Goal: Task Accomplishment & Management: Manage account settings

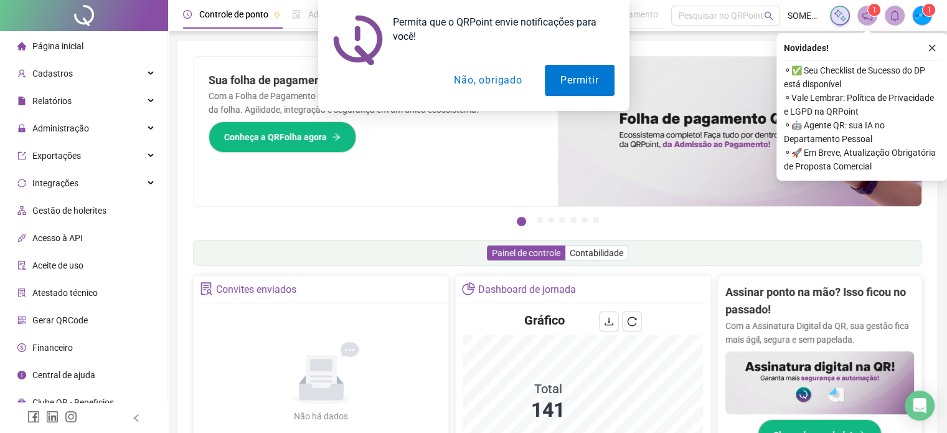
click at [488, 75] on button "Não, obrigado" at bounding box center [487, 80] width 99 height 31
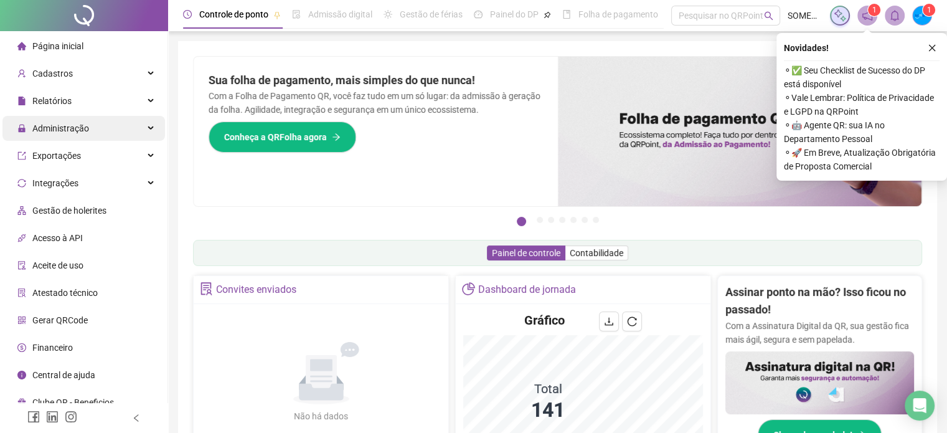
click at [110, 132] on div "Administração" at bounding box center [83, 128] width 163 height 25
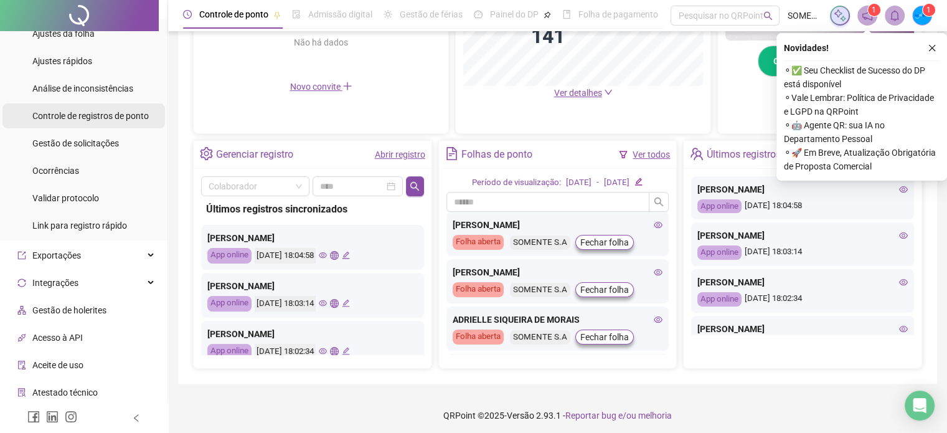
scroll to position [84, 0]
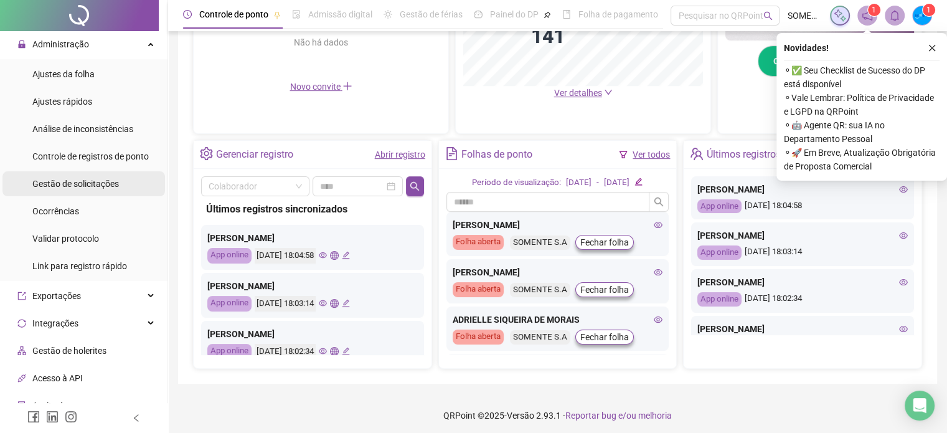
click at [75, 184] on span "Gestão de solicitações" at bounding box center [75, 184] width 87 height 10
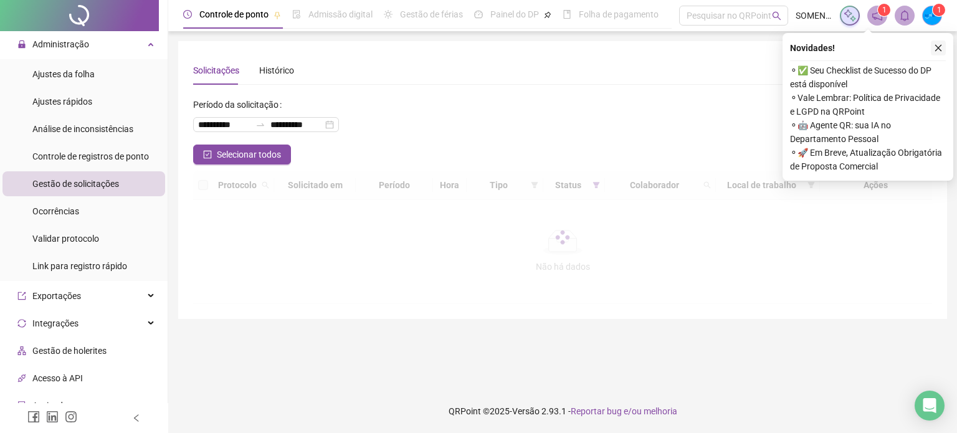
click at [940, 50] on icon "close" at bounding box center [938, 48] width 7 height 7
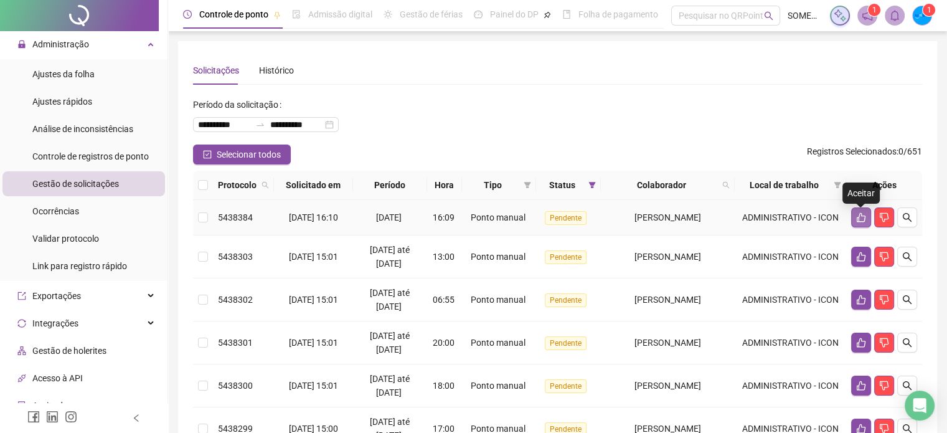
click at [862, 211] on button "button" at bounding box center [861, 217] width 20 height 20
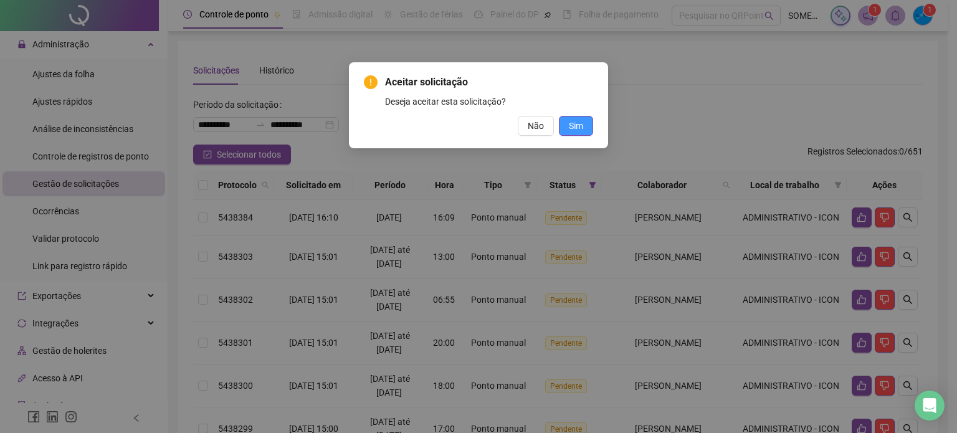
click at [580, 126] on span "Sim" at bounding box center [576, 126] width 14 height 14
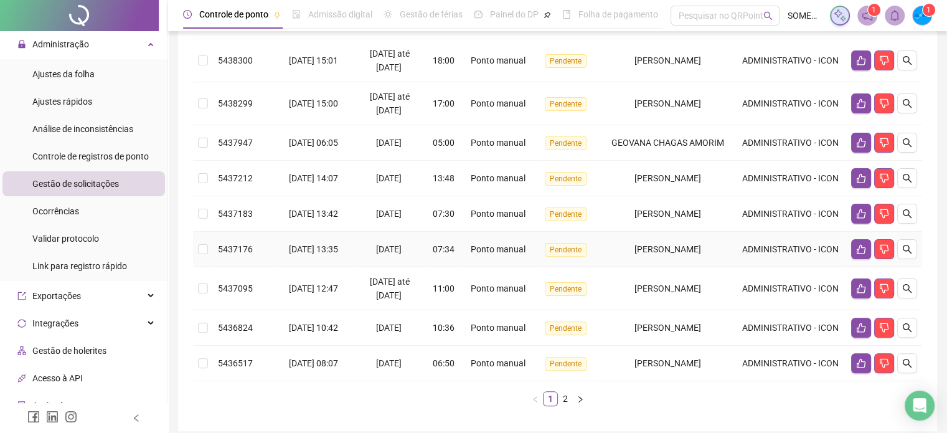
scroll to position [374, 0]
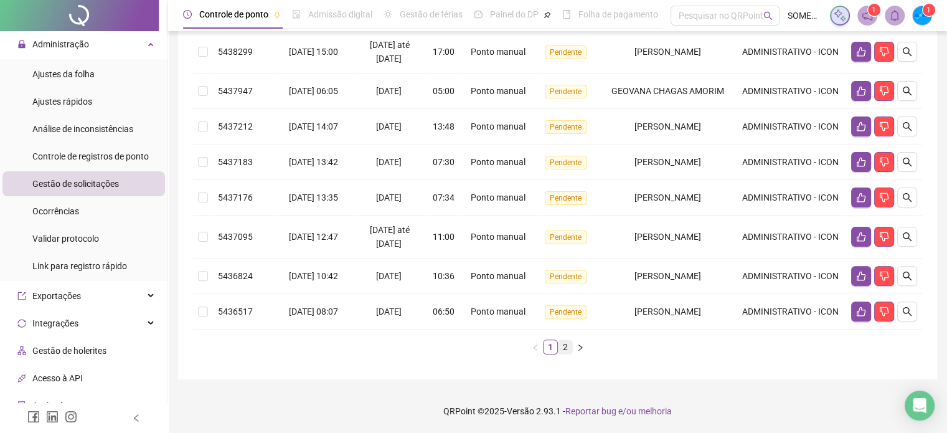
click at [564, 354] on link "2" at bounding box center [566, 347] width 14 height 14
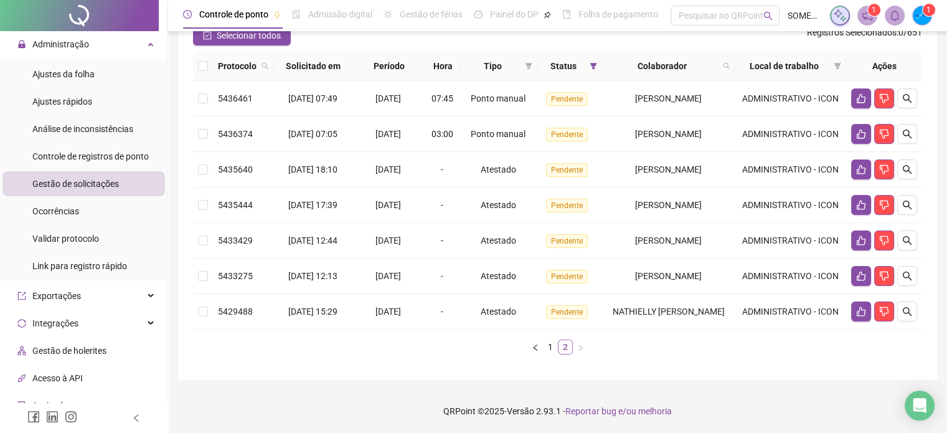
scroll to position [170, 0]
click at [908, 235] on icon "search" at bounding box center [907, 240] width 10 height 10
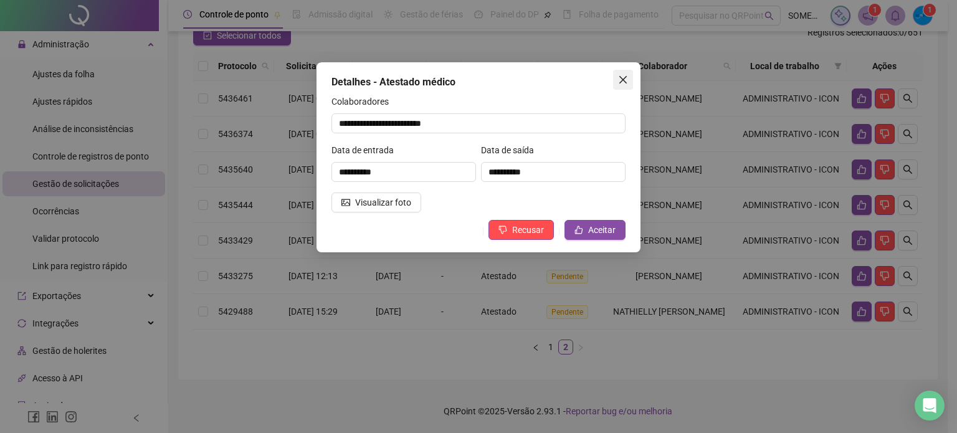
click at [620, 82] on icon "close" at bounding box center [622, 79] width 7 height 7
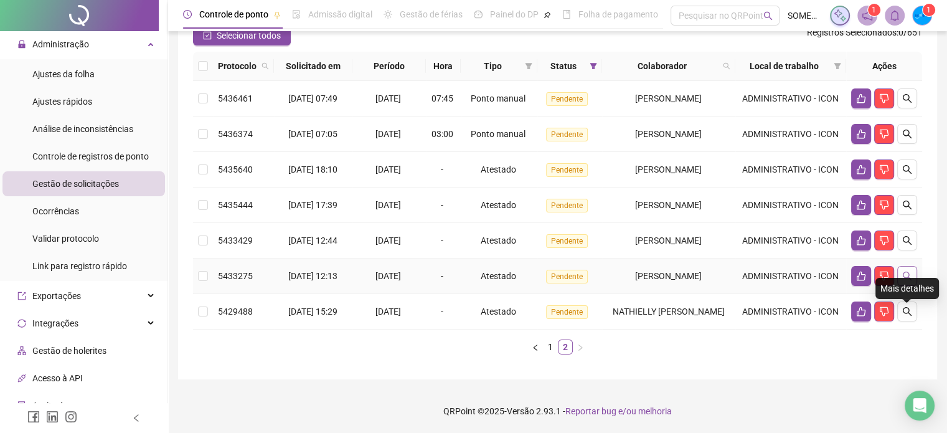
click at [906, 271] on icon "search" at bounding box center [907, 276] width 10 height 10
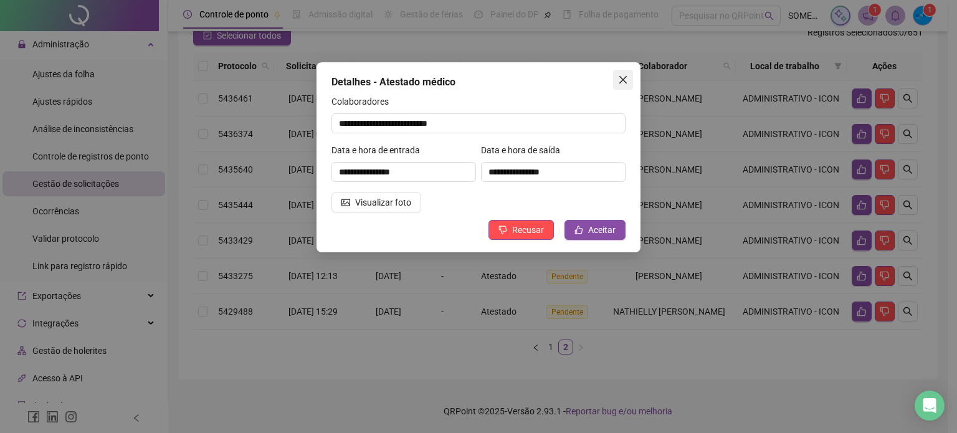
click at [621, 84] on icon "close" at bounding box center [623, 80] width 10 height 10
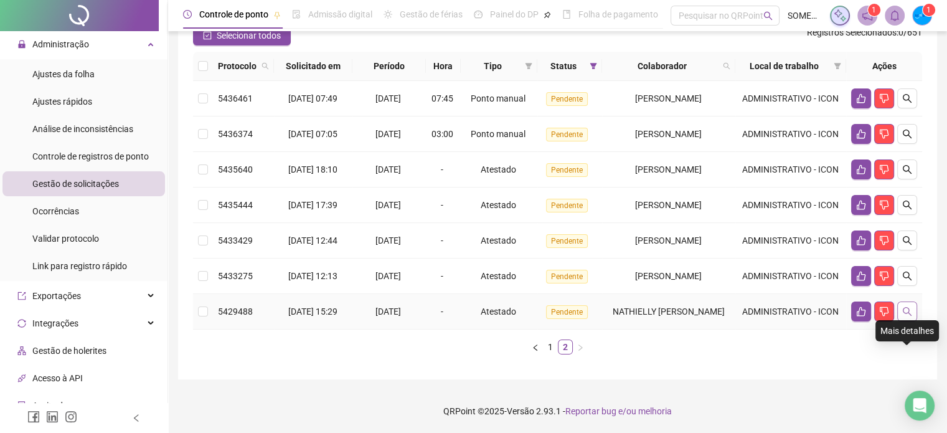
click at [907, 306] on icon "search" at bounding box center [907, 311] width 10 height 10
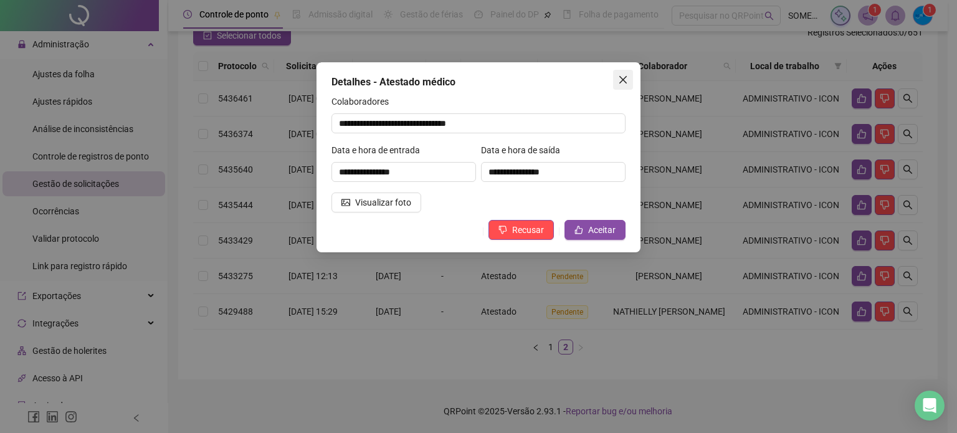
click at [623, 85] on button "Close" at bounding box center [623, 80] width 20 height 20
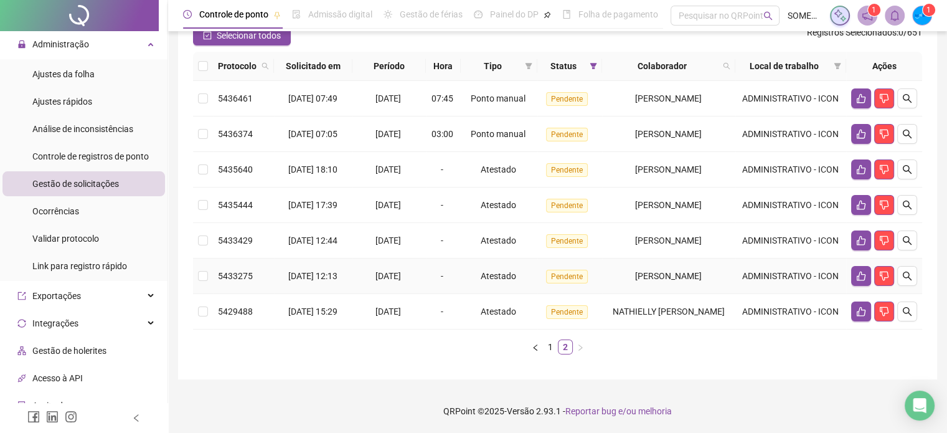
scroll to position [108, 0]
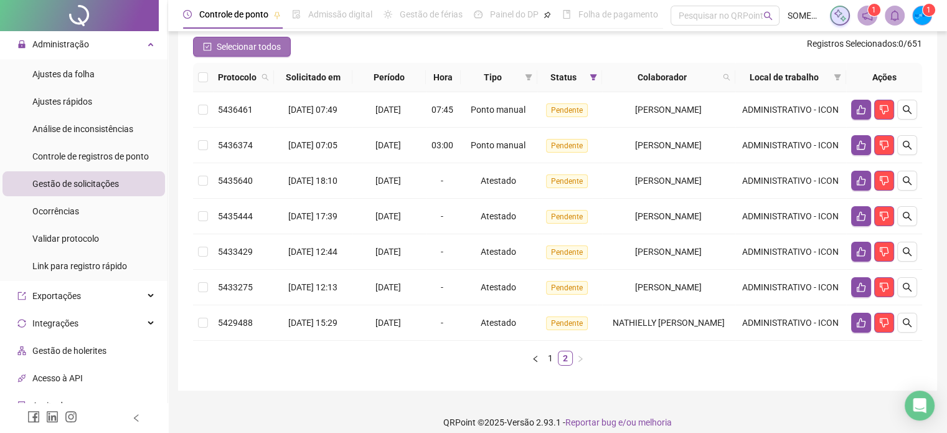
click at [209, 49] on icon "check-square" at bounding box center [207, 46] width 9 height 9
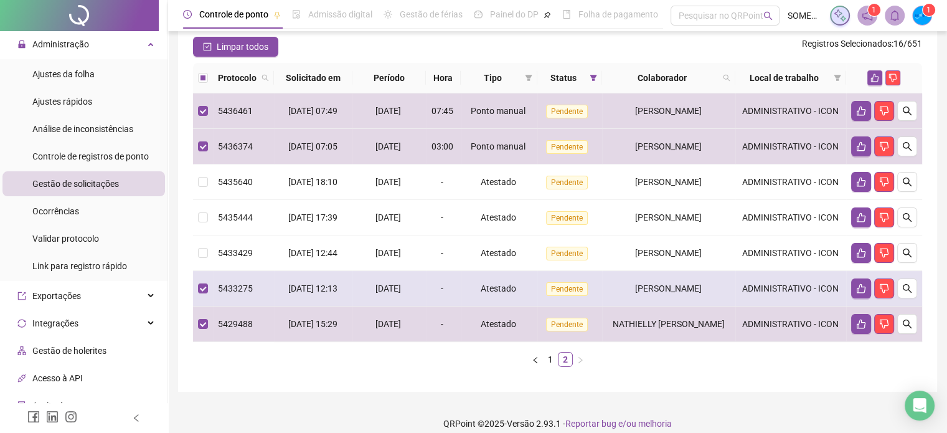
click at [199, 306] on td at bounding box center [203, 288] width 20 height 35
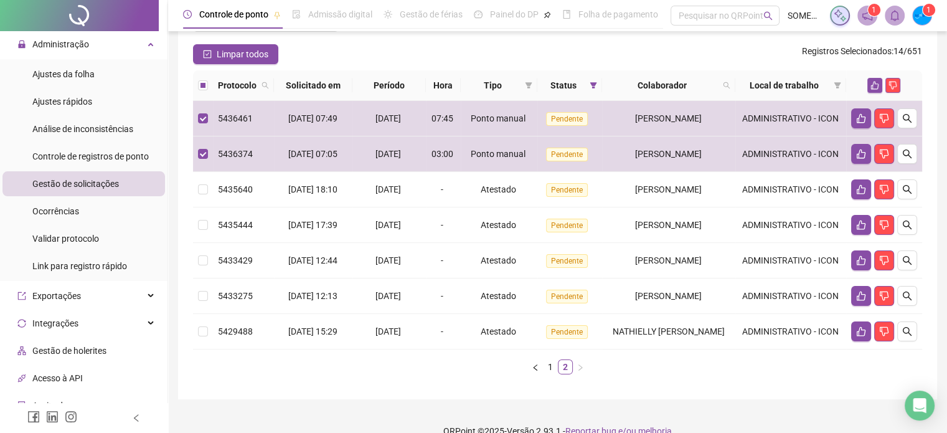
scroll to position [0, 0]
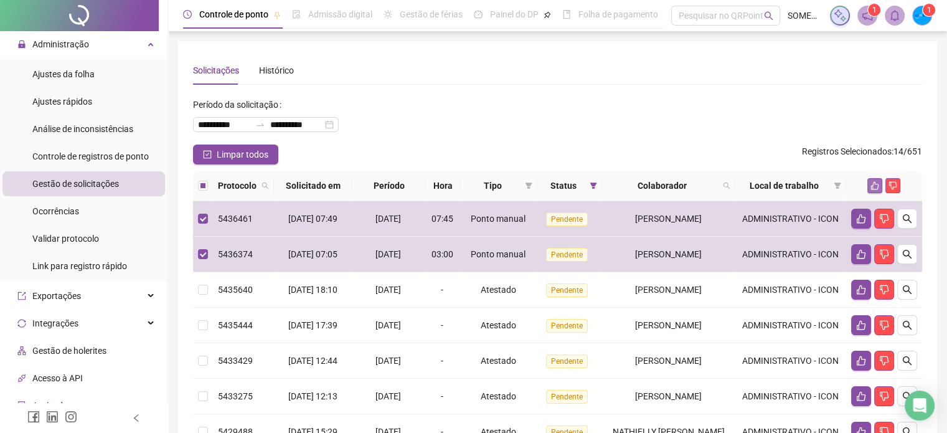
click at [876, 183] on icon "like" at bounding box center [875, 185] width 9 height 9
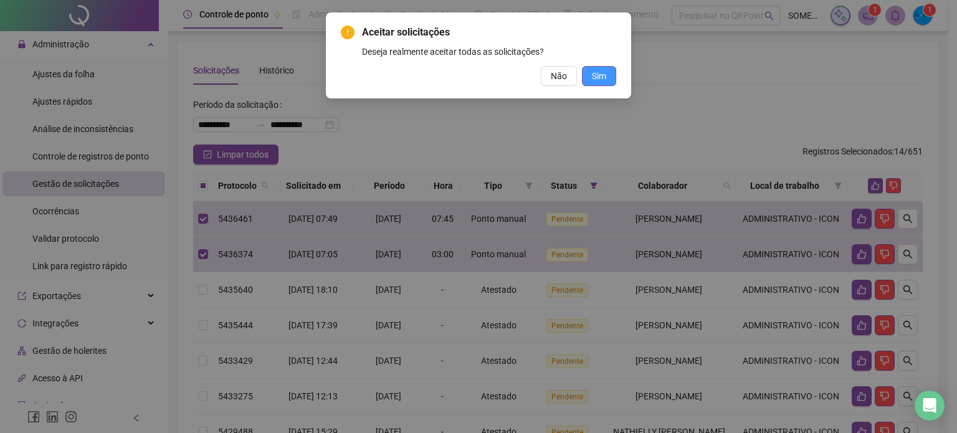
click at [602, 78] on span "Sim" at bounding box center [599, 76] width 14 height 14
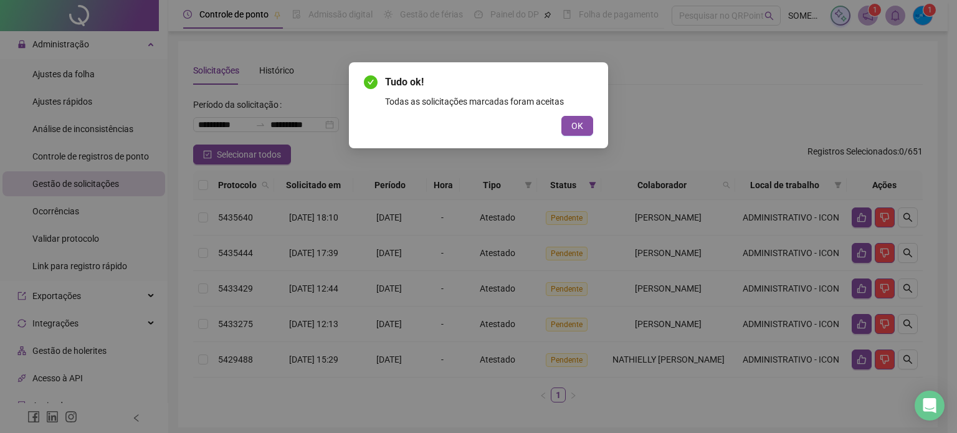
drag, startPoint x: 573, startPoint y: 119, endPoint x: 598, endPoint y: 130, distance: 27.1
click at [574, 119] on span "OK" at bounding box center [577, 126] width 12 height 14
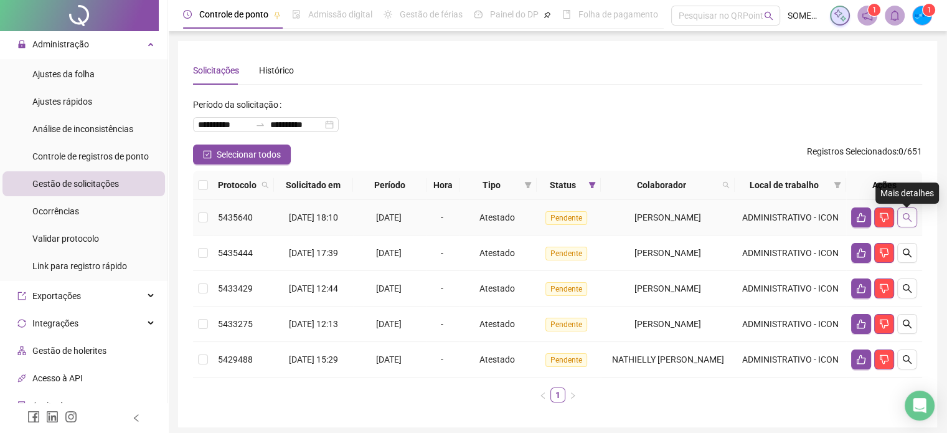
click at [913, 224] on button "button" at bounding box center [907, 217] width 20 height 20
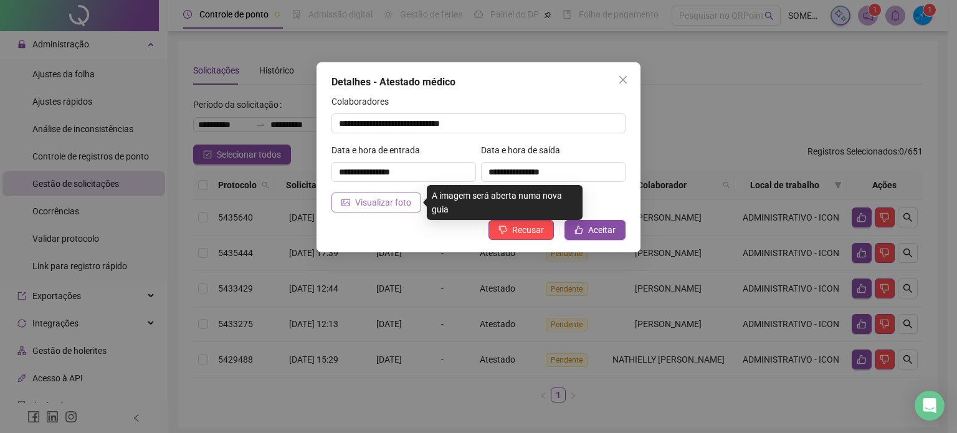
click at [396, 198] on span "Visualizar foto" at bounding box center [383, 203] width 56 height 14
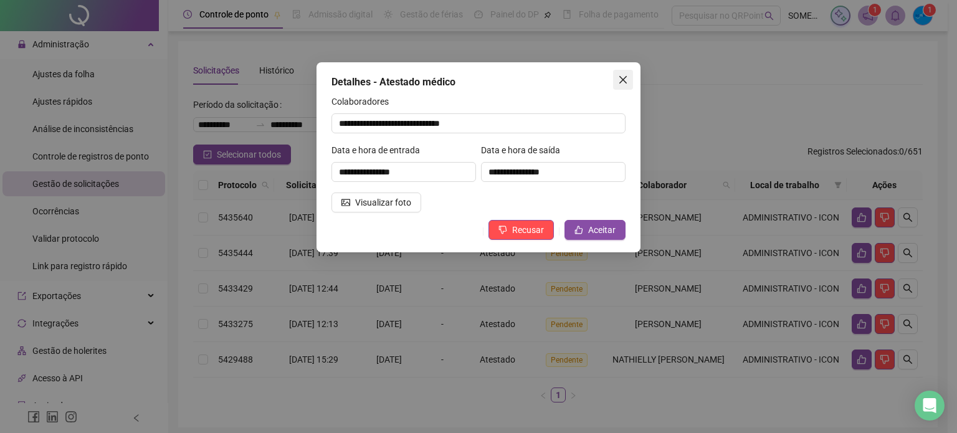
click at [623, 75] on icon "close" at bounding box center [623, 80] width 10 height 10
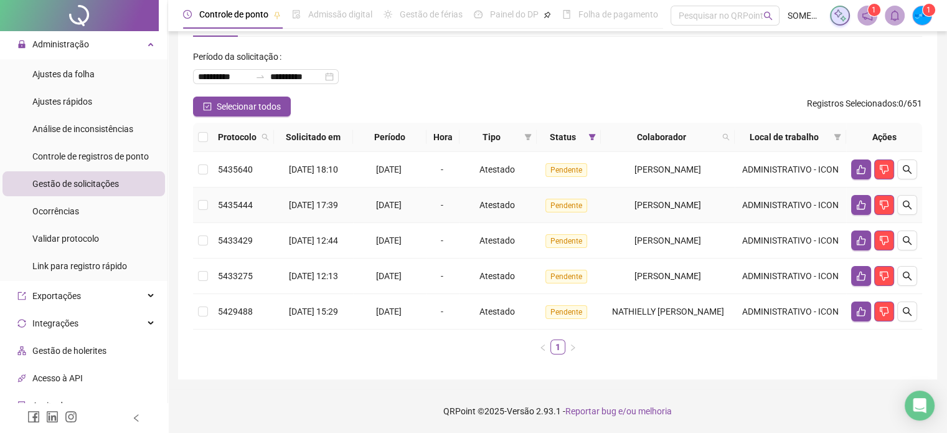
scroll to position [85, 0]
click at [906, 195] on button "button" at bounding box center [907, 205] width 20 height 20
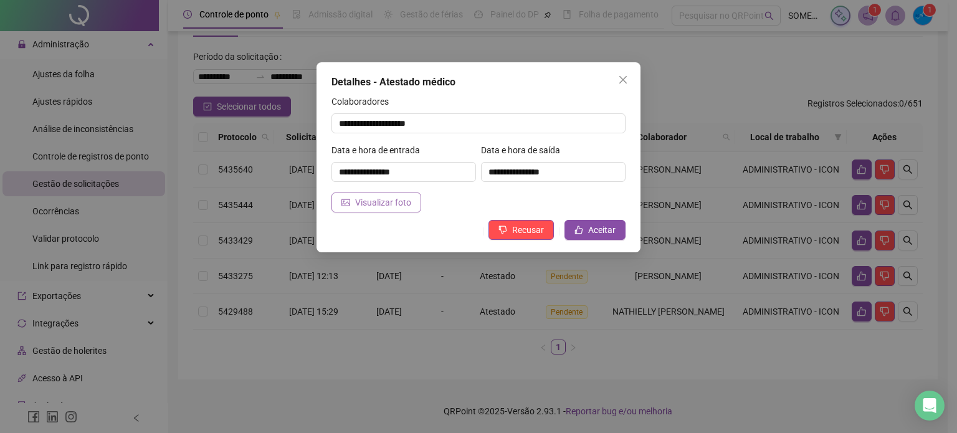
click at [402, 207] on span "Visualizar foto" at bounding box center [383, 203] width 56 height 14
click at [624, 84] on icon "close" at bounding box center [623, 80] width 10 height 10
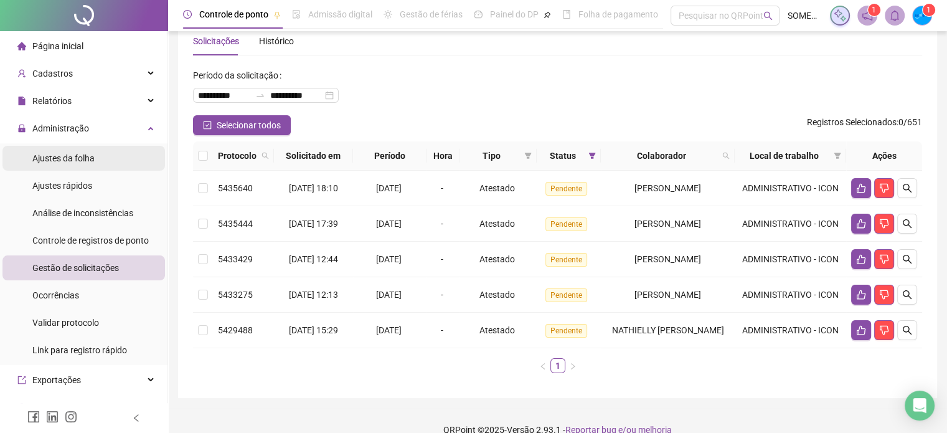
scroll to position [0, 0]
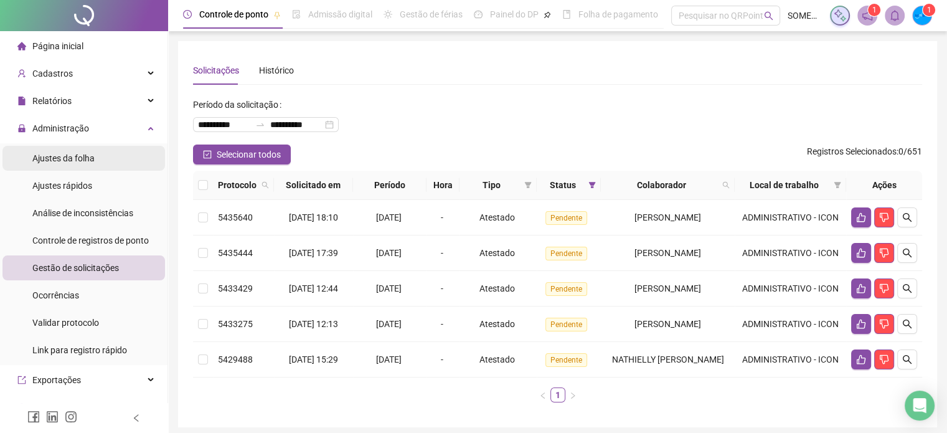
click at [61, 154] on span "Ajustes da folha" at bounding box center [63, 158] width 62 height 10
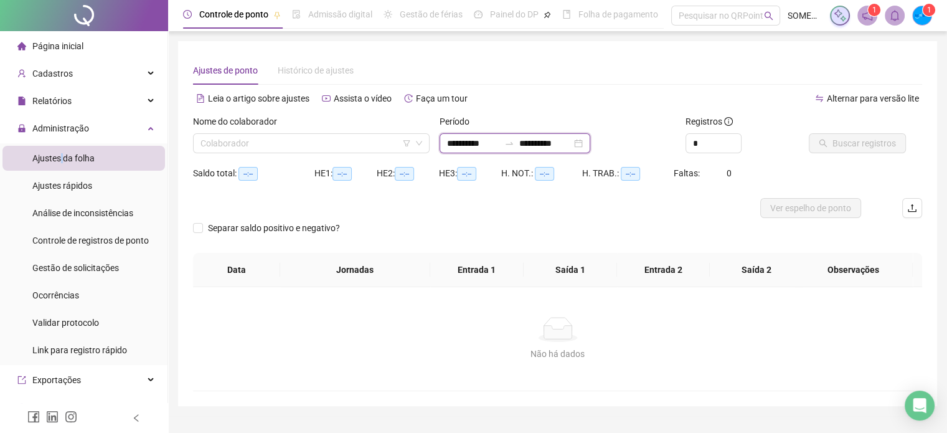
click at [461, 140] on input "**********" at bounding box center [473, 143] width 52 height 14
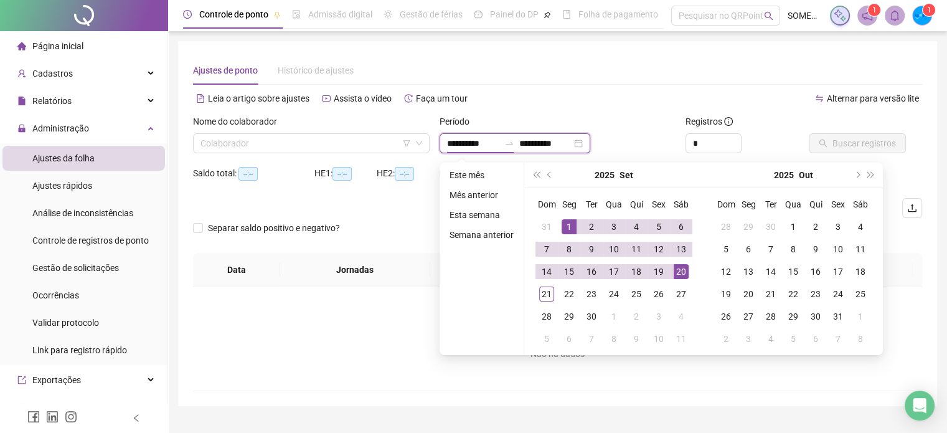
type input "**********"
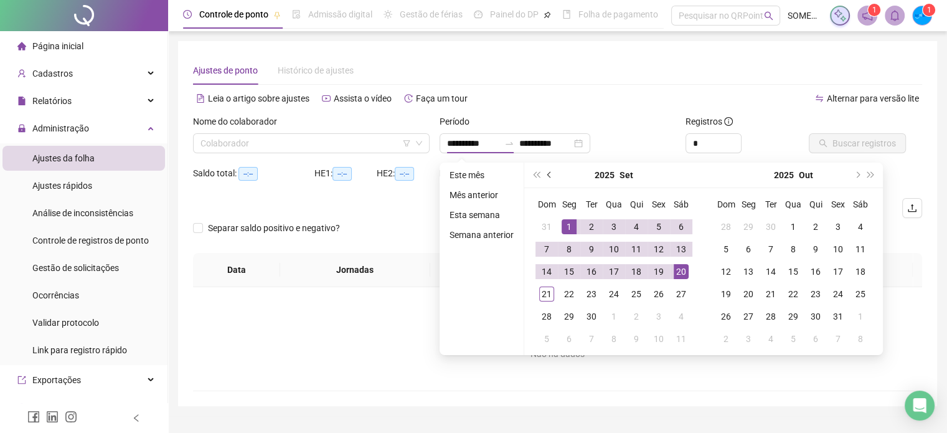
click at [551, 176] on button "prev-year" at bounding box center [550, 175] width 14 height 25
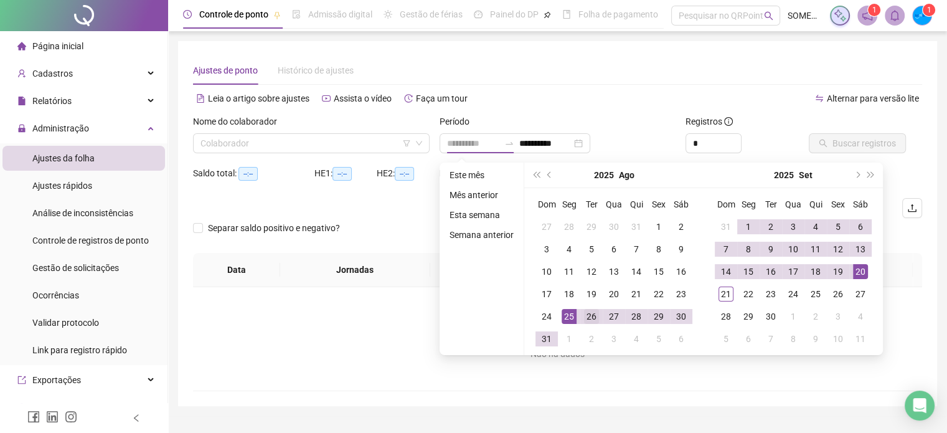
type input "**********"
click at [585, 312] on div "26" at bounding box center [591, 316] width 15 height 15
type input "**********"
click at [726, 295] on div "21" at bounding box center [726, 293] width 15 height 15
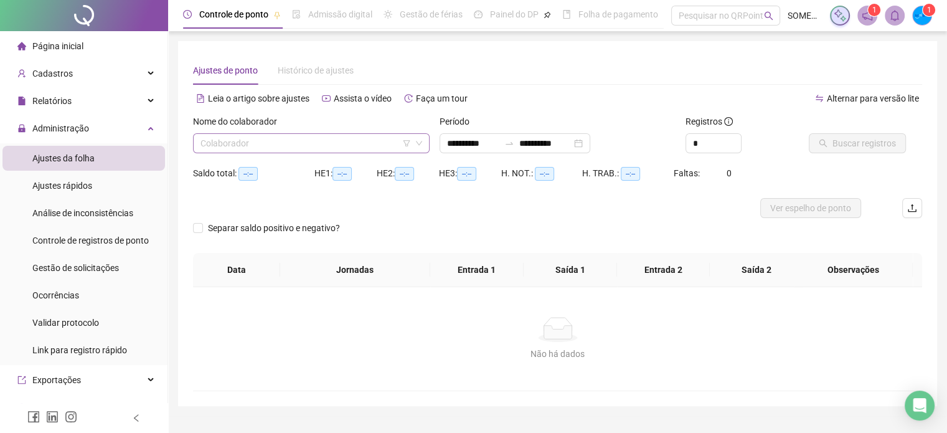
click at [324, 139] on input "search" at bounding box center [306, 143] width 210 height 19
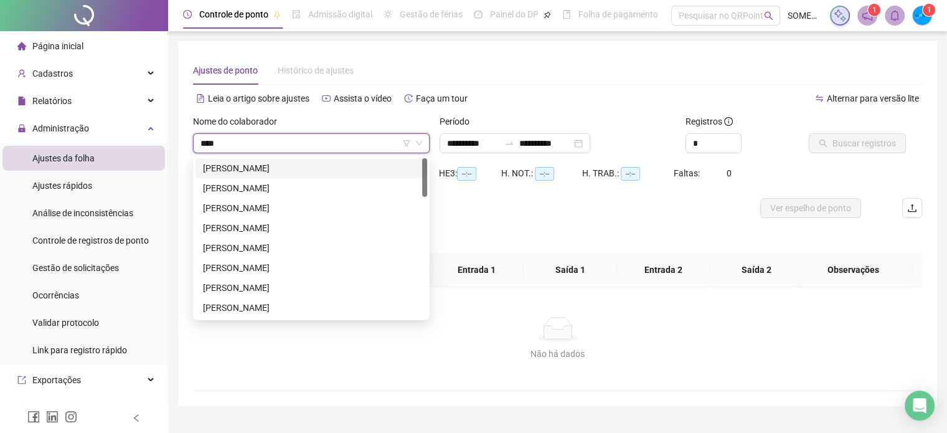
type input "*****"
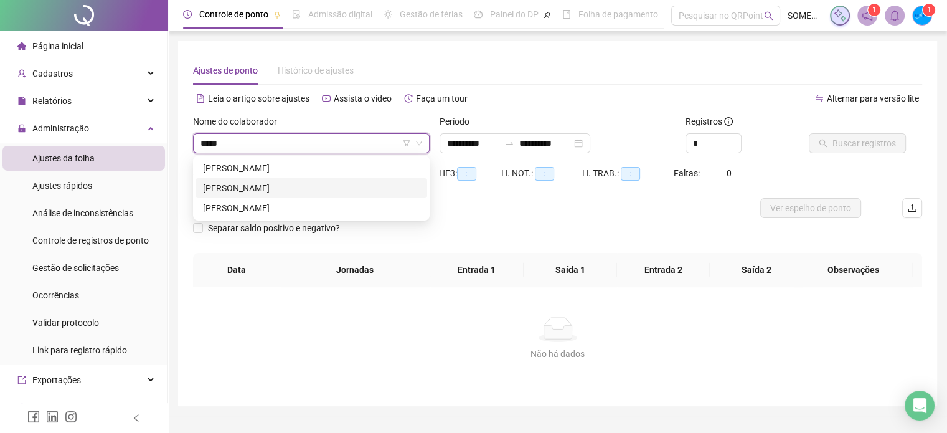
click at [255, 189] on div "[PERSON_NAME]" at bounding box center [311, 188] width 217 height 14
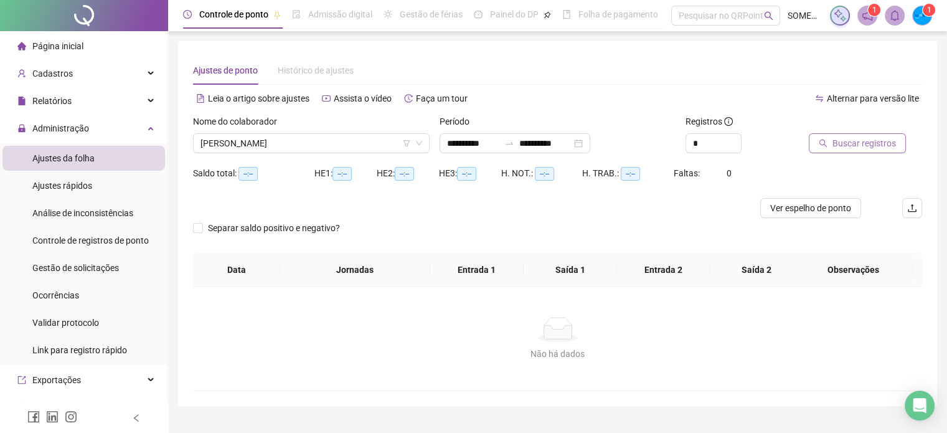
click at [864, 138] on span "Buscar registros" at bounding box center [865, 143] width 64 height 14
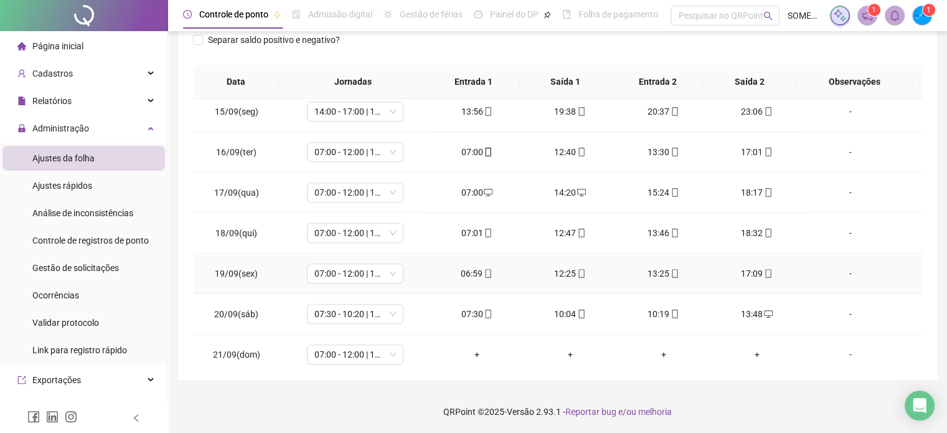
scroll to position [823, 0]
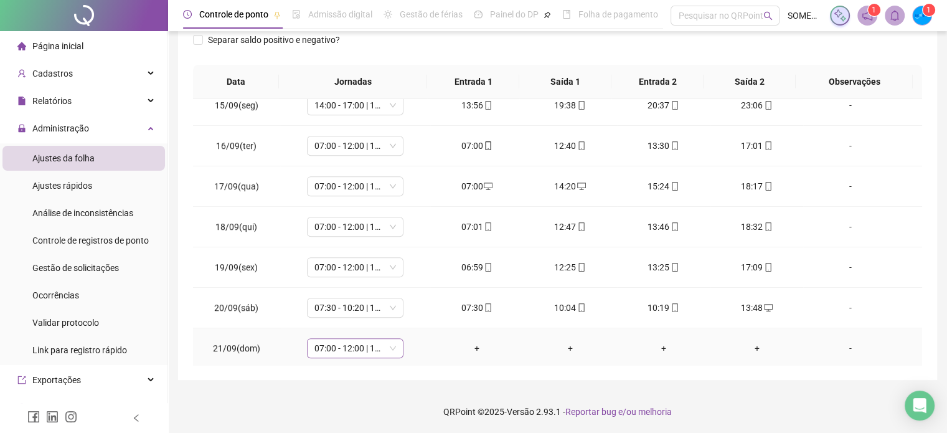
click at [354, 347] on span "07:00 - 12:00 | 13:00 - 16:00" at bounding box center [355, 348] width 82 height 19
type input "*****"
click at [339, 276] on div "Folga" at bounding box center [363, 279] width 82 height 14
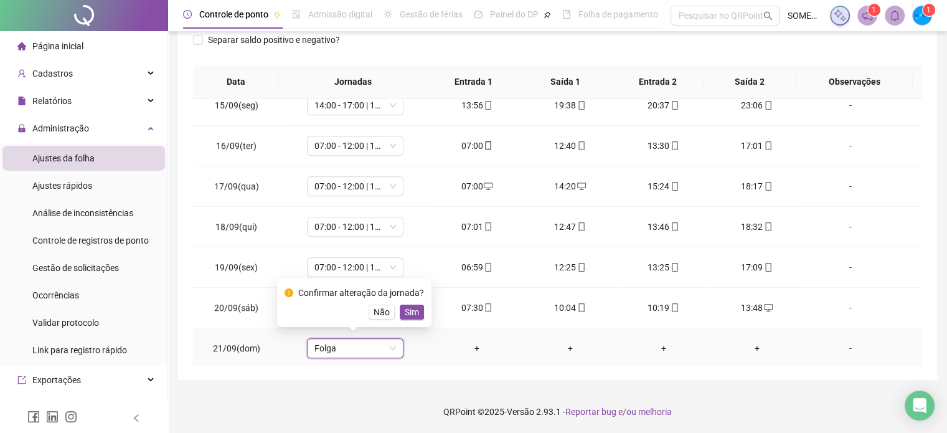
click at [422, 311] on div "Confirmar alteração da jornada? Não Sim" at bounding box center [354, 302] width 154 height 49
click at [401, 308] on button "Sim" at bounding box center [412, 312] width 24 height 15
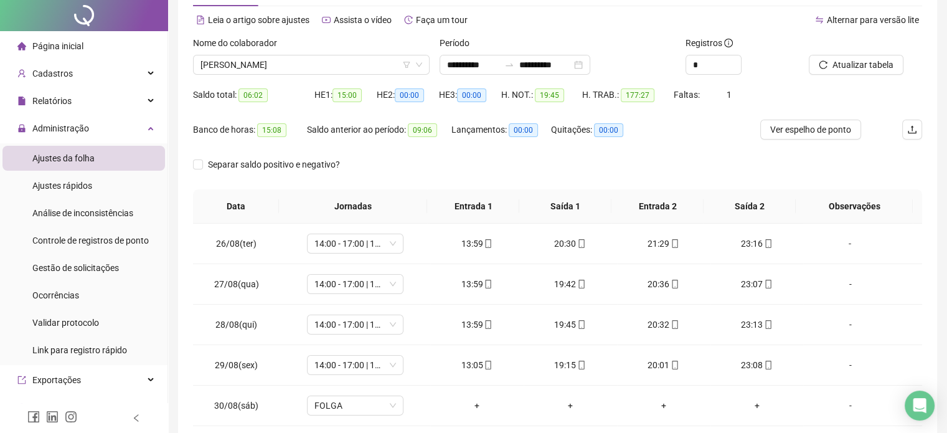
scroll to position [0, 0]
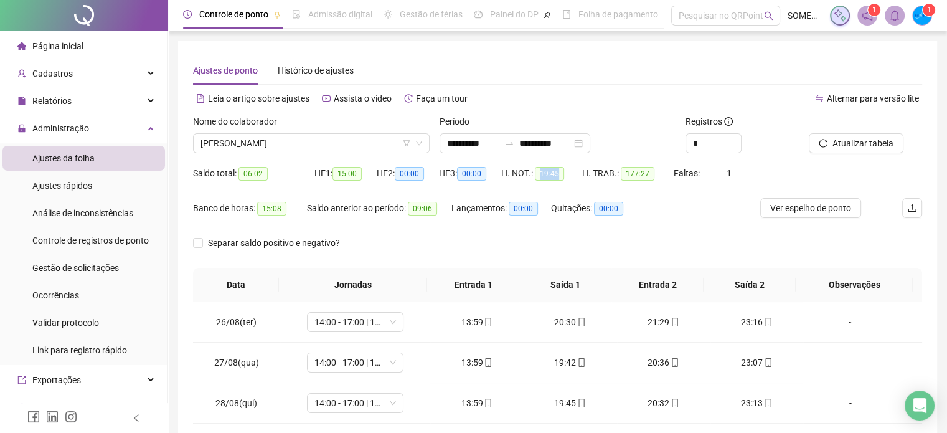
drag, startPoint x: 537, startPoint y: 173, endPoint x: 561, endPoint y: 173, distance: 23.7
click at [561, 173] on span "19:45" at bounding box center [549, 174] width 29 height 14
copy span "19:45"
click at [280, 136] on span "[PERSON_NAME]" at bounding box center [312, 143] width 222 height 19
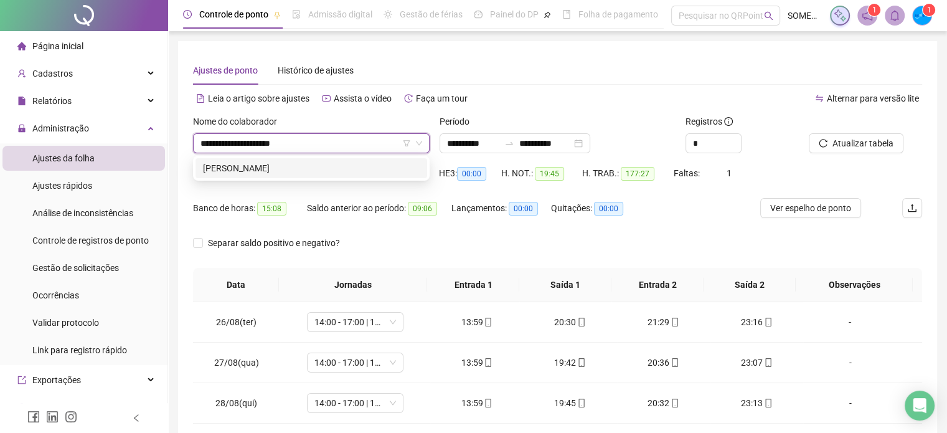
type input "**********"
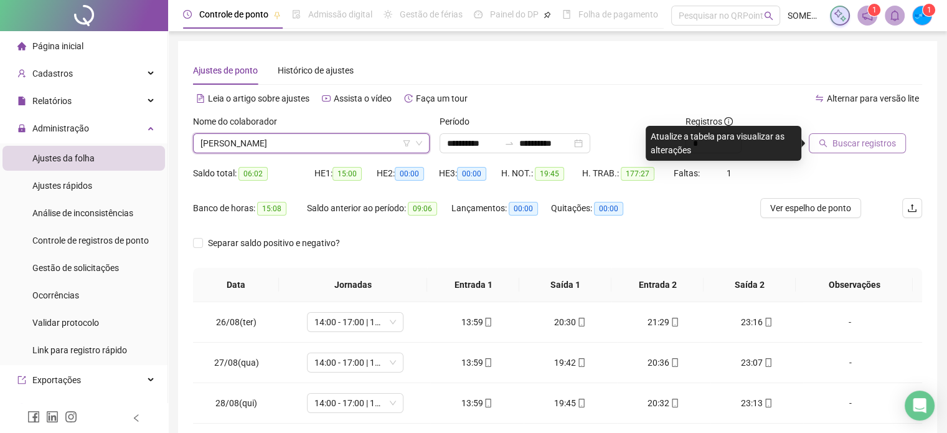
click at [853, 136] on span "Buscar registros" at bounding box center [865, 143] width 64 height 14
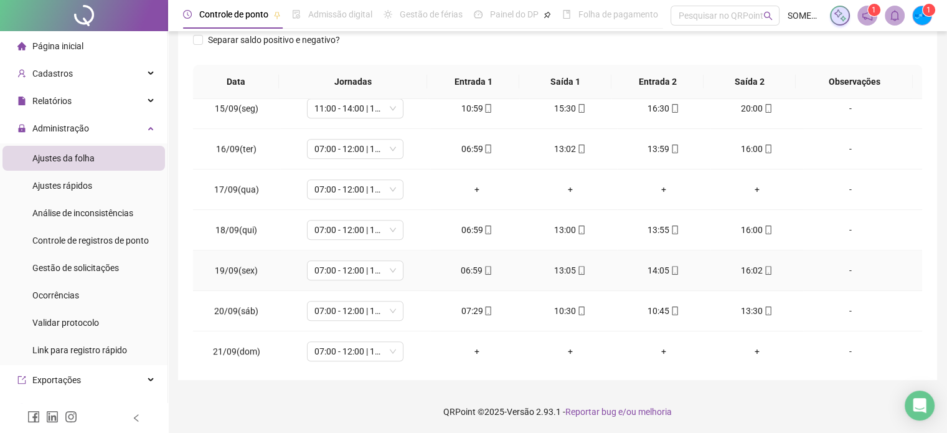
scroll to position [823, 0]
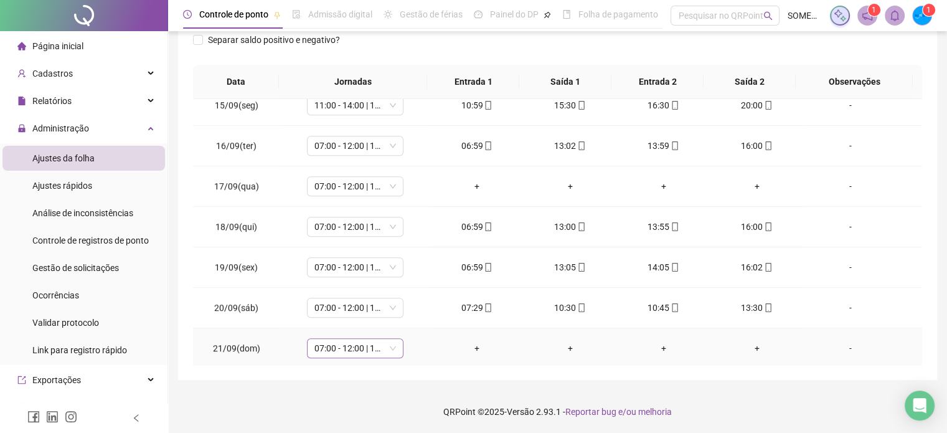
click at [346, 339] on span "07:00 - 12:00 | 13:00 - 16:00" at bounding box center [355, 348] width 82 height 19
type input "*"
type input "*****"
click at [381, 285] on div "Folga" at bounding box center [363, 279] width 82 height 14
click at [414, 314] on span "Sim" at bounding box center [412, 312] width 14 height 14
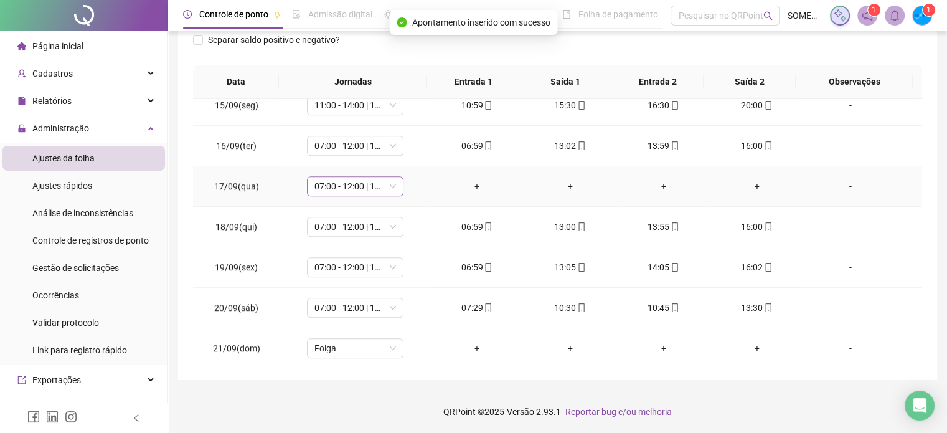
click at [362, 189] on span "07:00 - 12:00 | 13:00 - 16:00" at bounding box center [355, 186] width 82 height 19
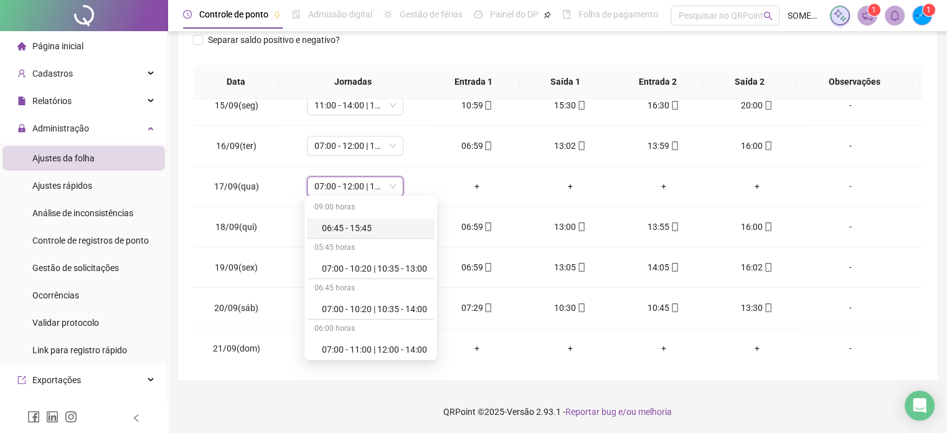
click at [934, 169] on div "**********" at bounding box center [557, 109] width 759 height 542
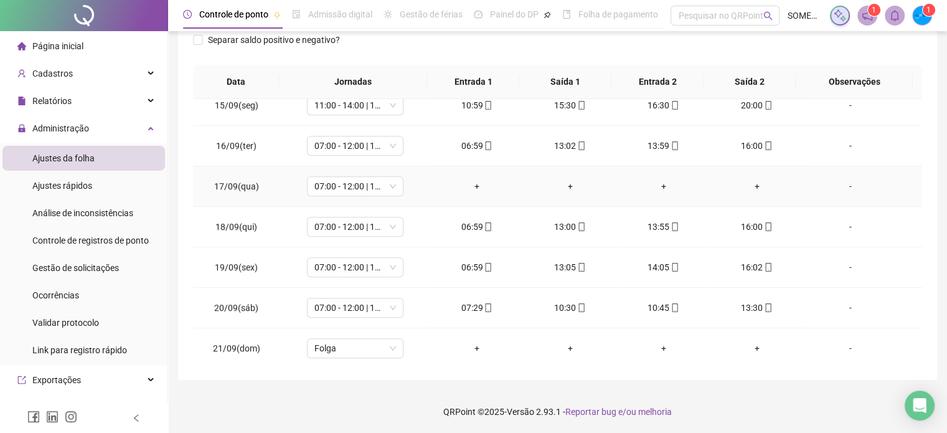
click at [842, 184] on div "-" at bounding box center [849, 186] width 73 height 14
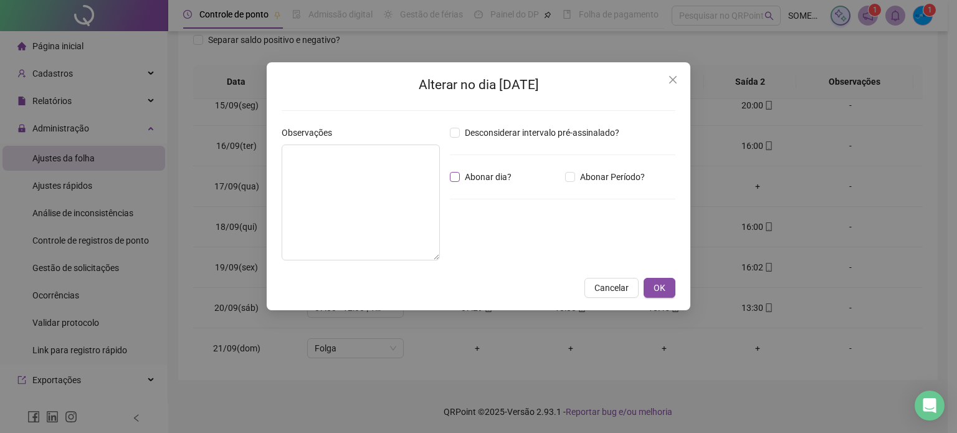
click at [486, 176] on span "Abonar dia?" at bounding box center [488, 177] width 57 height 14
click at [369, 193] on textarea at bounding box center [360, 202] width 158 height 116
type textarea "*"
click at [453, 170] on label "Abonar dia?" at bounding box center [483, 177] width 67 height 14
click at [351, 173] on textarea at bounding box center [360, 202] width 158 height 116
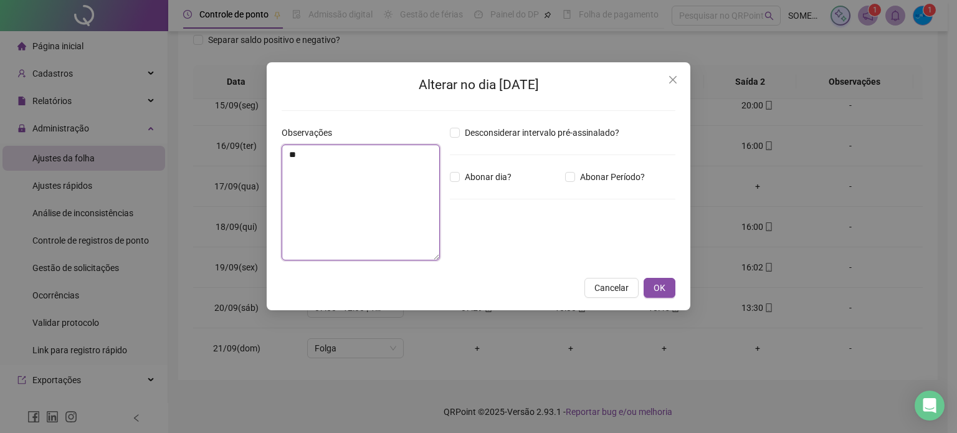
type textarea "*"
type textarea "**********"
click at [661, 288] on span "OK" at bounding box center [659, 288] width 12 height 14
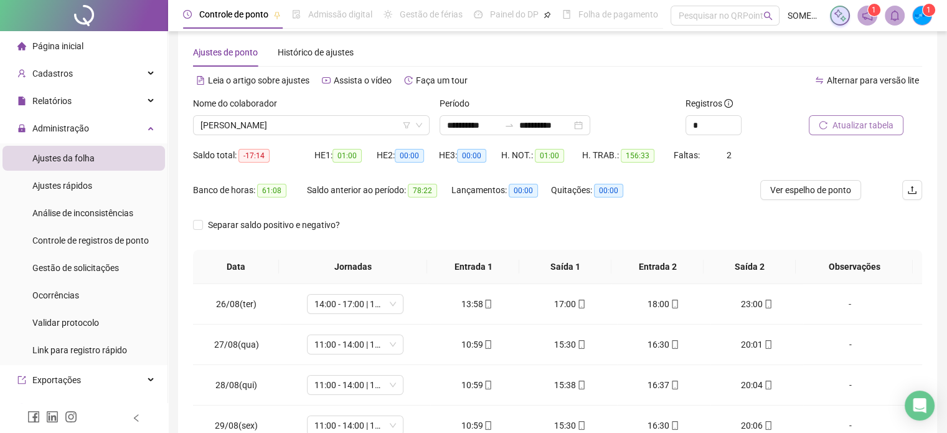
scroll to position [16, 0]
click at [841, 124] on span "Atualizar tabela" at bounding box center [863, 127] width 61 height 14
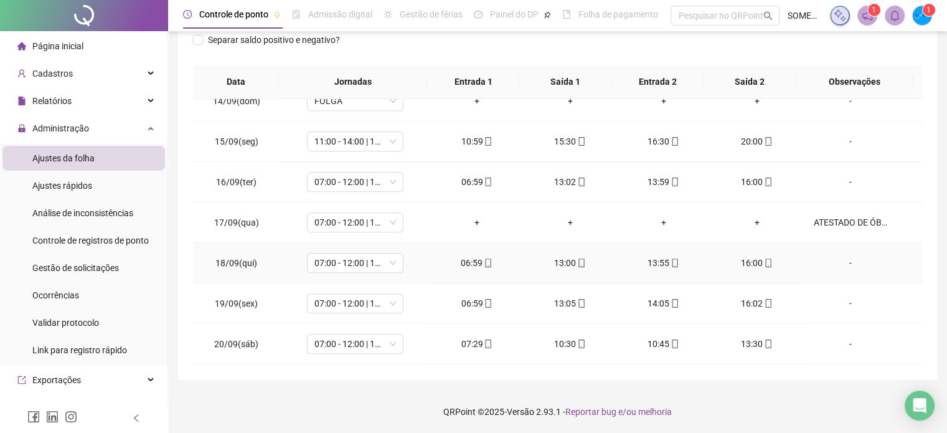
scroll to position [810, 0]
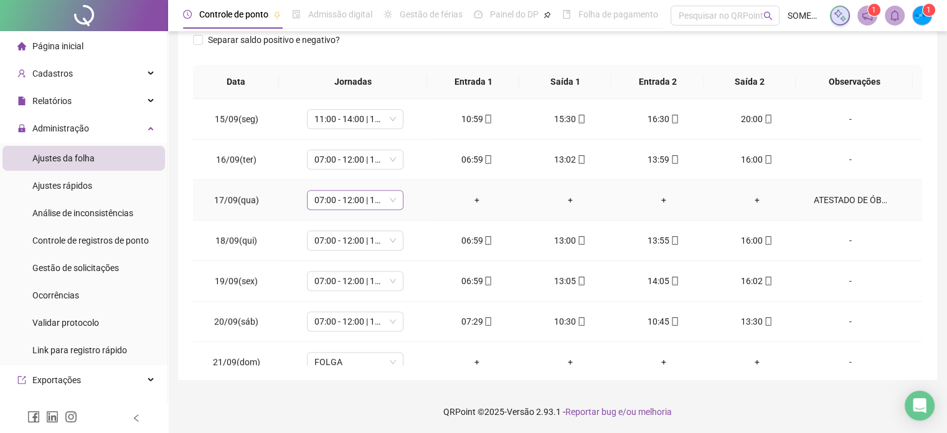
click at [361, 201] on span "07:00 - 12:00 | 13:00 - 16:00" at bounding box center [355, 200] width 82 height 19
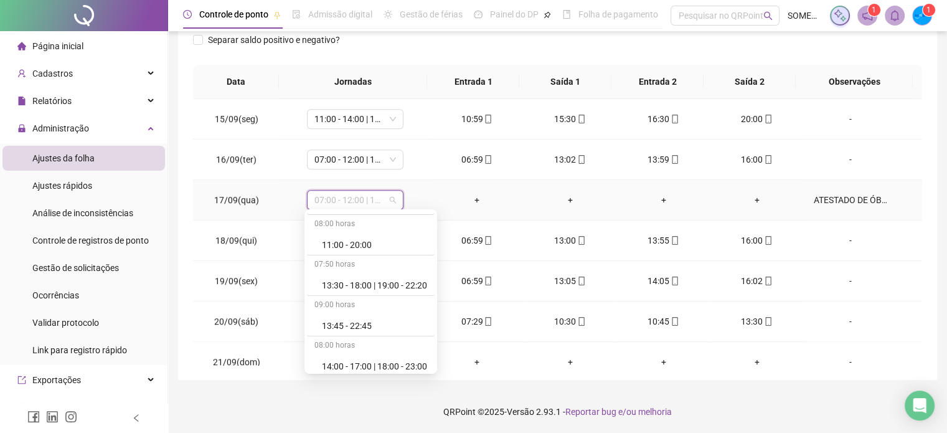
scroll to position [970, 0]
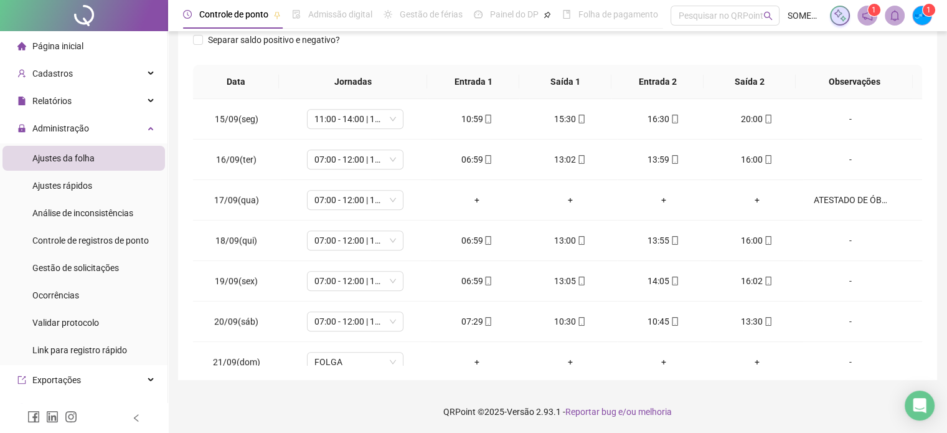
drag, startPoint x: 418, startPoint y: 395, endPoint x: 415, endPoint y: 403, distance: 8.1
click at [417, 397] on footer "QRPoint © 2025 - Versão 2.93.1 - Reportar bug e/ou melhoria" at bounding box center [557, 412] width 779 height 44
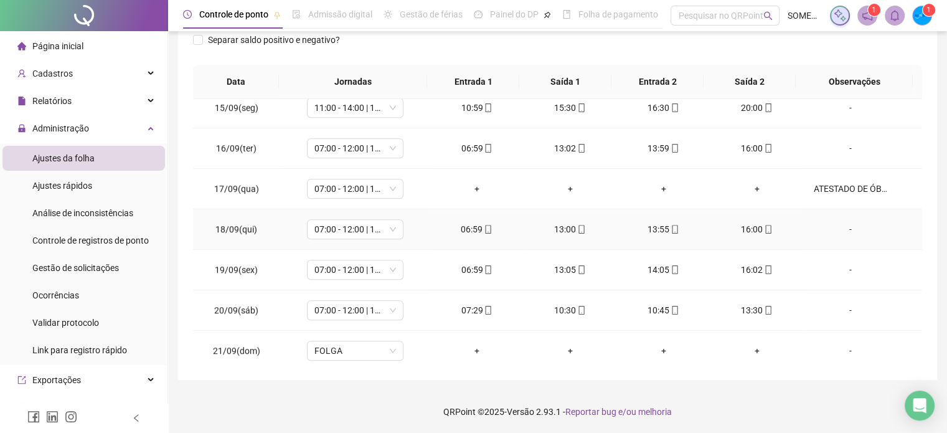
scroll to position [823, 0]
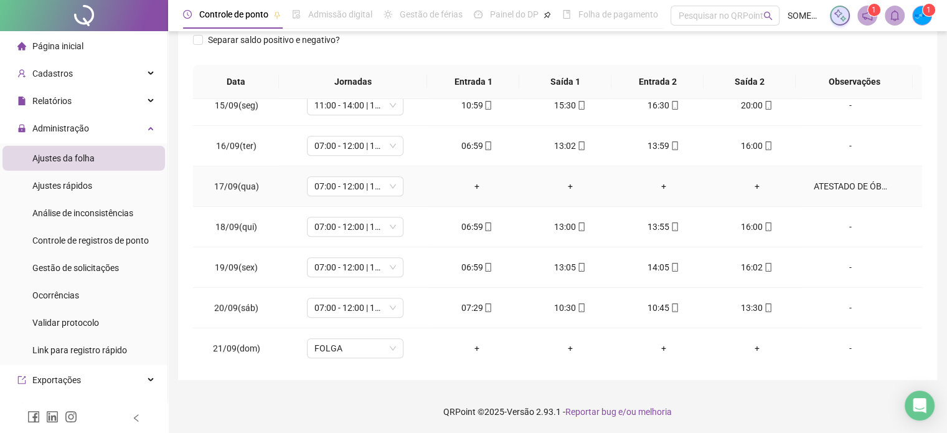
click at [860, 180] on div "ATESTADO DE ÓBITO" at bounding box center [849, 186] width 73 height 14
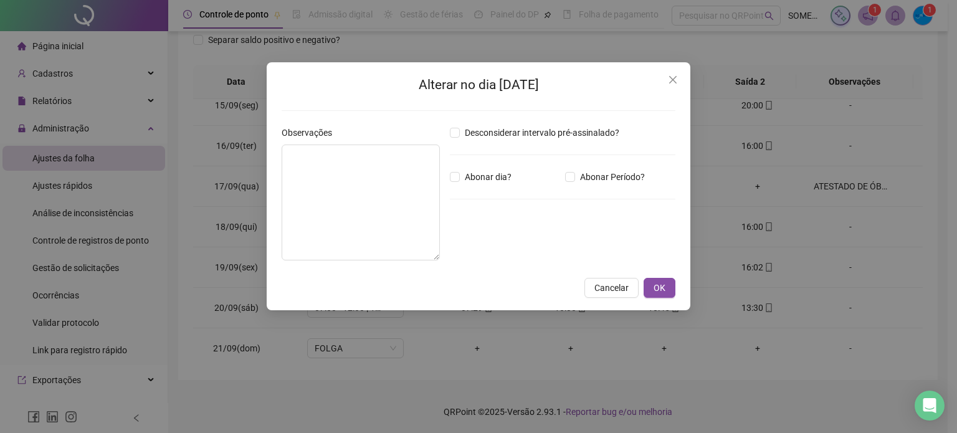
type textarea "**********"
click at [669, 286] on button "OK" at bounding box center [659, 288] width 32 height 20
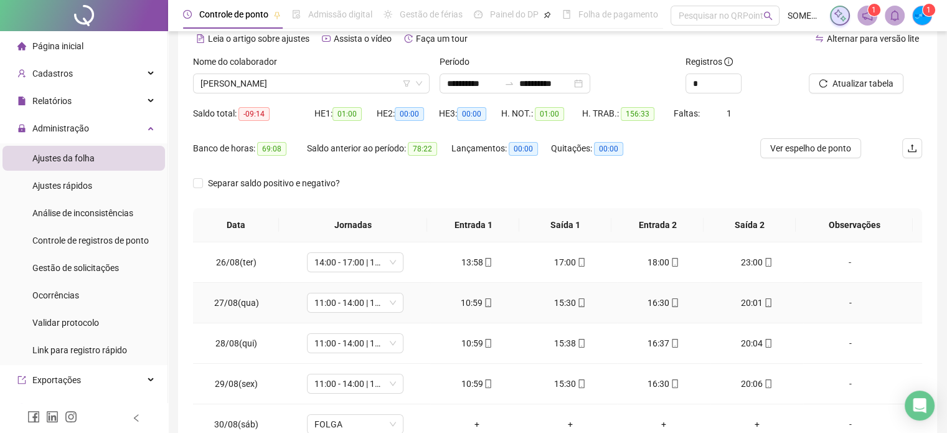
scroll to position [0, 0]
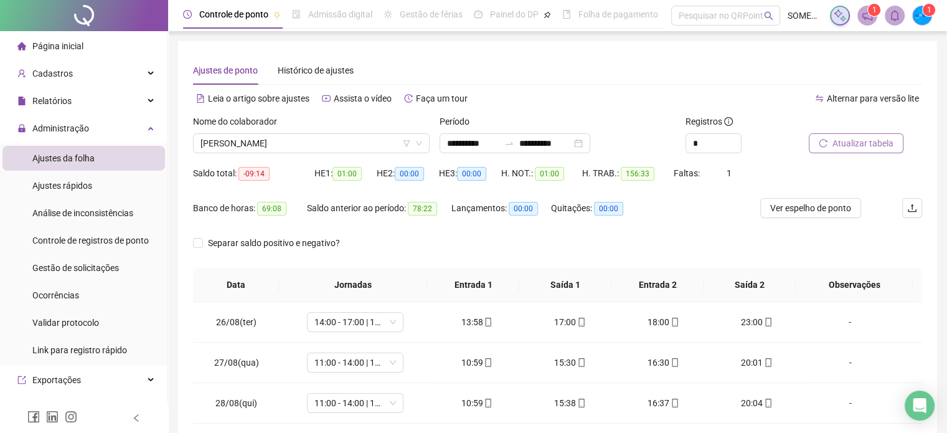
click at [855, 143] on span "Atualizar tabela" at bounding box center [863, 143] width 61 height 14
drag, startPoint x: 537, startPoint y: 171, endPoint x: 560, endPoint y: 174, distance: 22.6
click at [560, 174] on span "01:00" at bounding box center [549, 174] width 29 height 14
copy span "01:00"
click at [299, 140] on span "[PERSON_NAME]" at bounding box center [312, 143] width 222 height 19
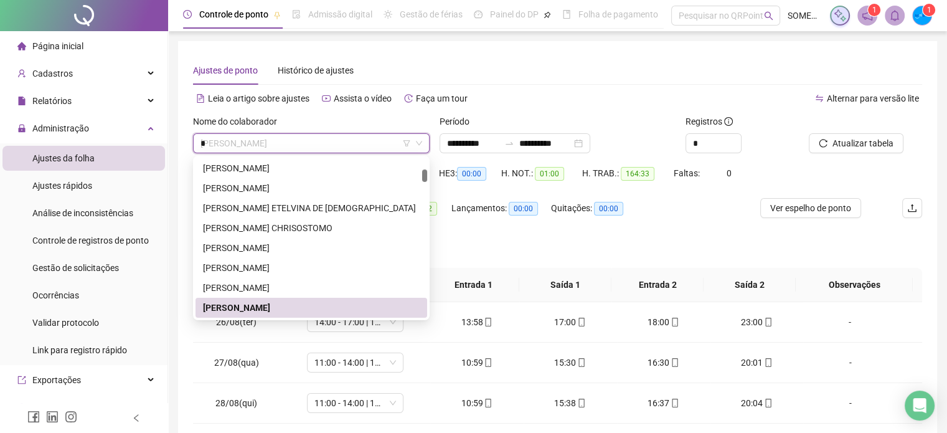
scroll to position [100, 0]
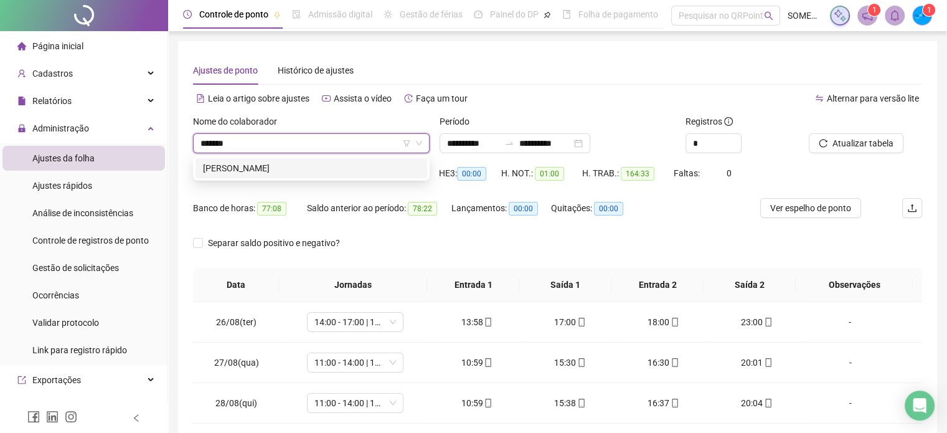
type input "********"
click at [392, 174] on div "[PERSON_NAME]" at bounding box center [311, 168] width 217 height 14
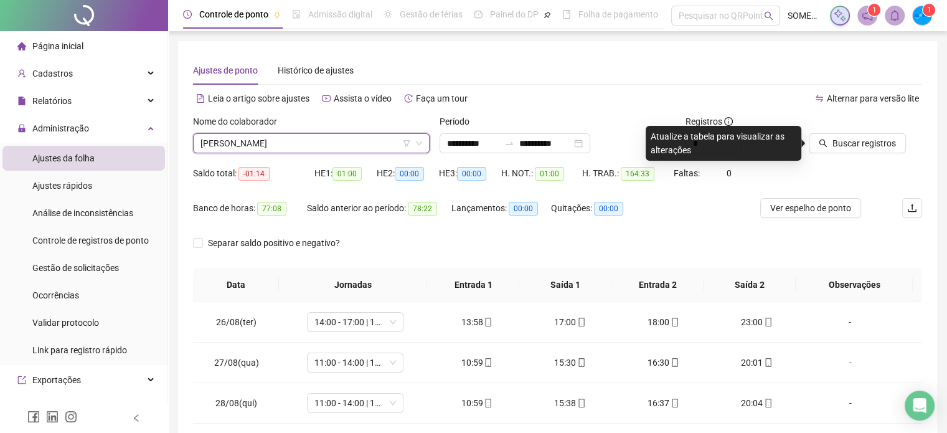
click at [872, 154] on div "Buscar registros" at bounding box center [865, 139] width 123 height 49
click at [882, 139] on span "Buscar registros" at bounding box center [865, 143] width 64 height 14
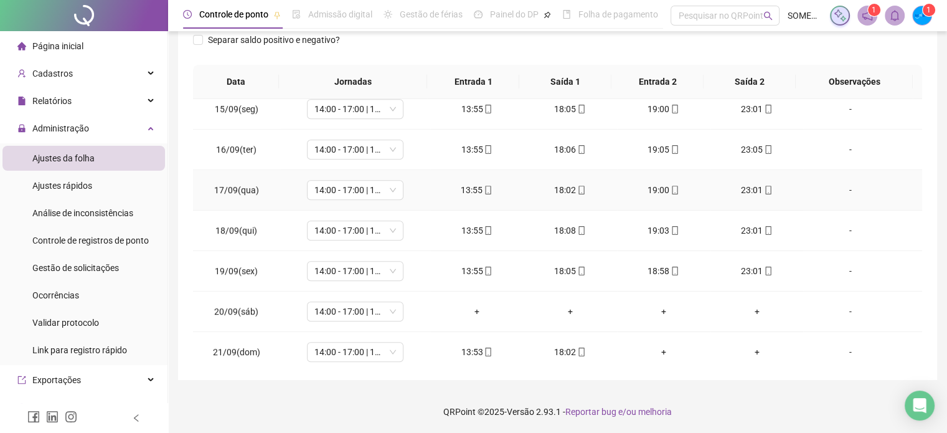
scroll to position [823, 0]
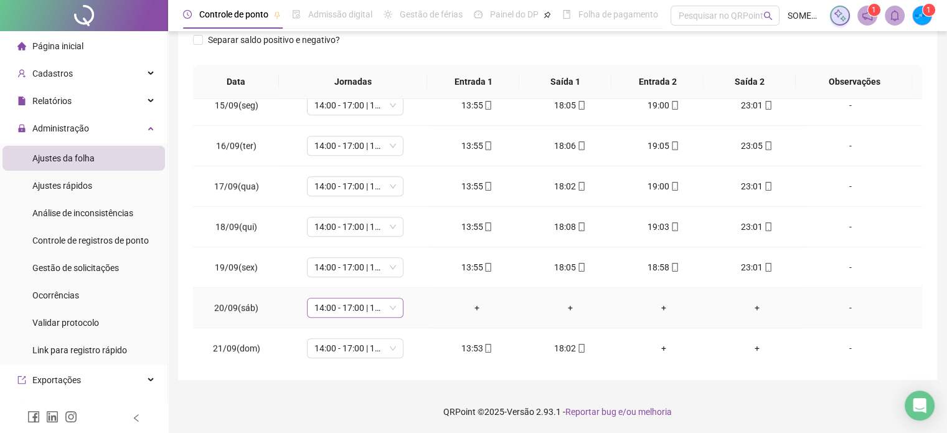
click at [337, 301] on span "14:00 - 17:00 | 18:00 - 23:00" at bounding box center [355, 307] width 82 height 19
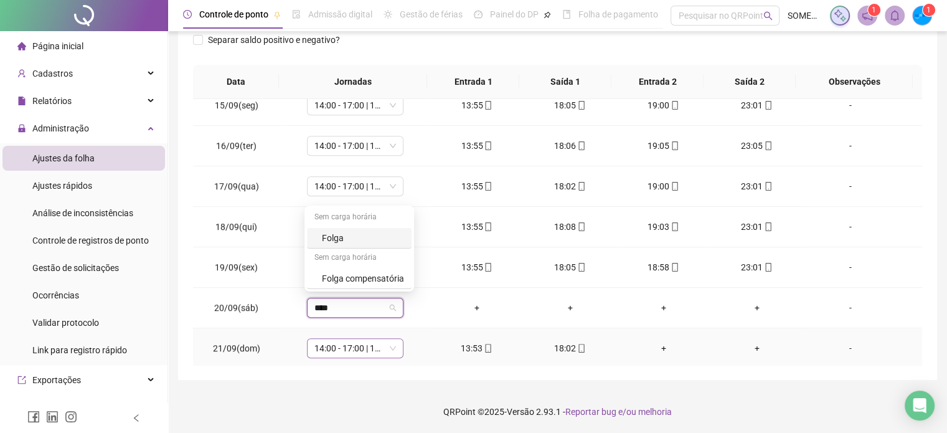
type input "*****"
click at [327, 235] on div "Folga" at bounding box center [363, 238] width 82 height 14
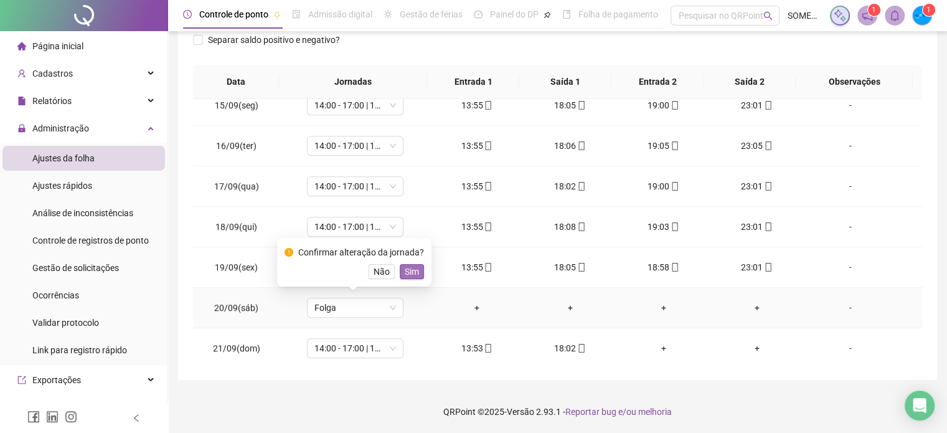
click at [416, 268] on span "Sim" at bounding box center [412, 272] width 14 height 14
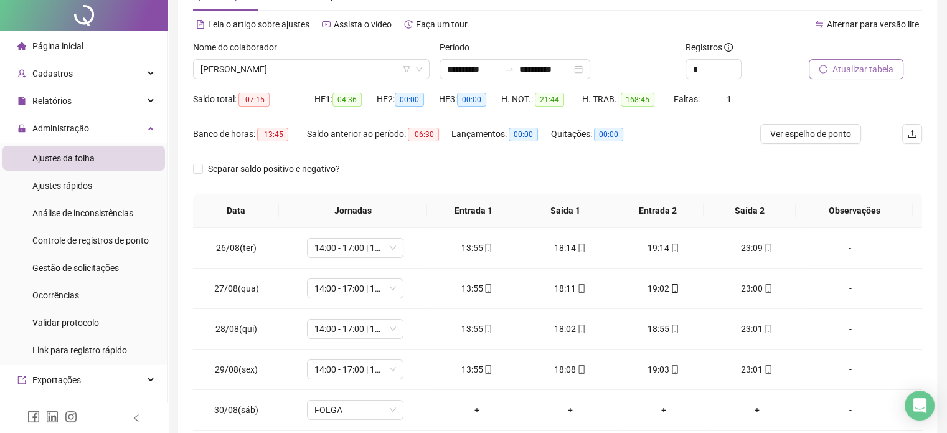
scroll to position [0, 0]
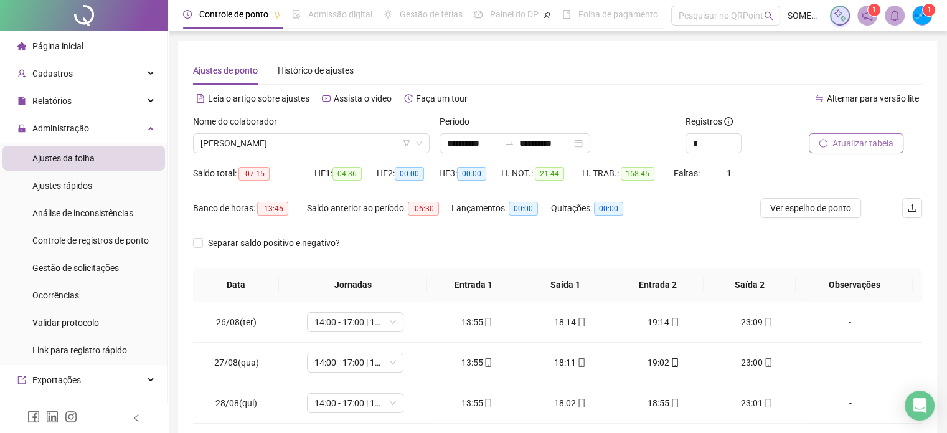
click at [877, 146] on span "Atualizar tabela" at bounding box center [863, 143] width 61 height 14
drag, startPoint x: 537, startPoint y: 169, endPoint x: 564, endPoint y: 174, distance: 27.1
click at [564, 174] on div "H. NOT.: 21:44" at bounding box center [541, 173] width 81 height 14
copy span "21:44"
click at [230, 148] on span "[PERSON_NAME]" at bounding box center [312, 143] width 222 height 19
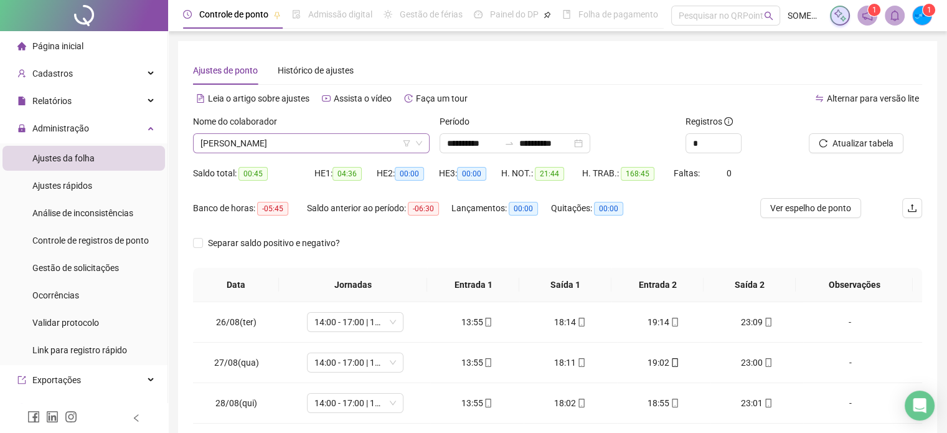
scroll to position [319, 0]
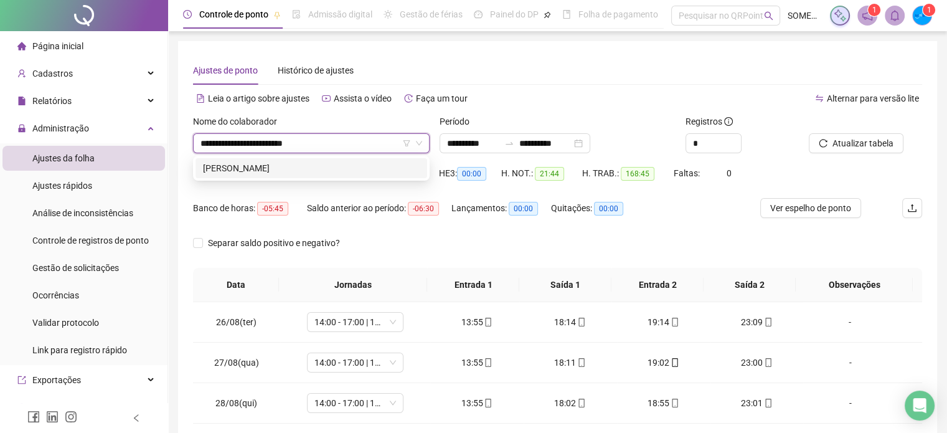
type input "**********"
click at [364, 171] on div "[PERSON_NAME]" at bounding box center [311, 168] width 217 height 14
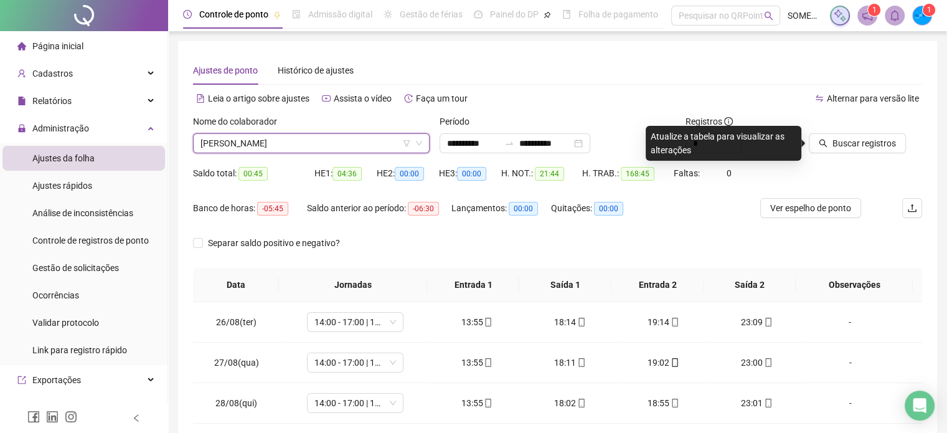
click at [833, 144] on span "Buscar registros" at bounding box center [865, 143] width 64 height 14
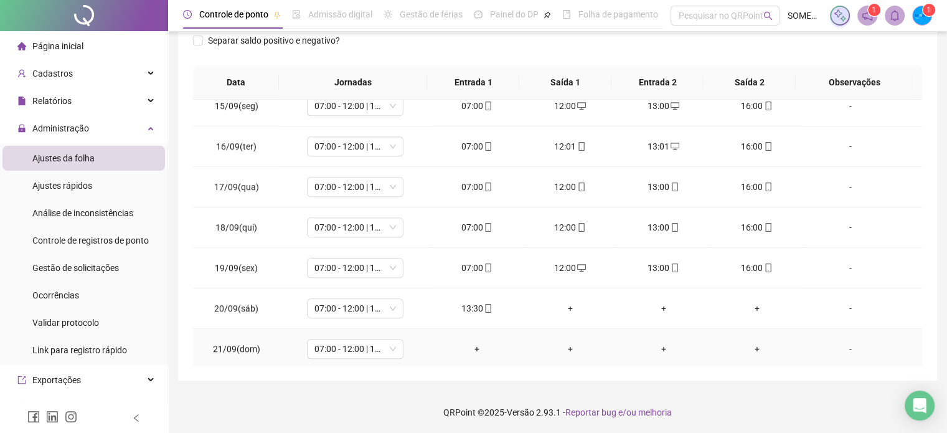
scroll to position [203, 0]
click at [386, 350] on span "07:00 - 12:00 | 13:00 - 16:00" at bounding box center [355, 348] width 82 height 19
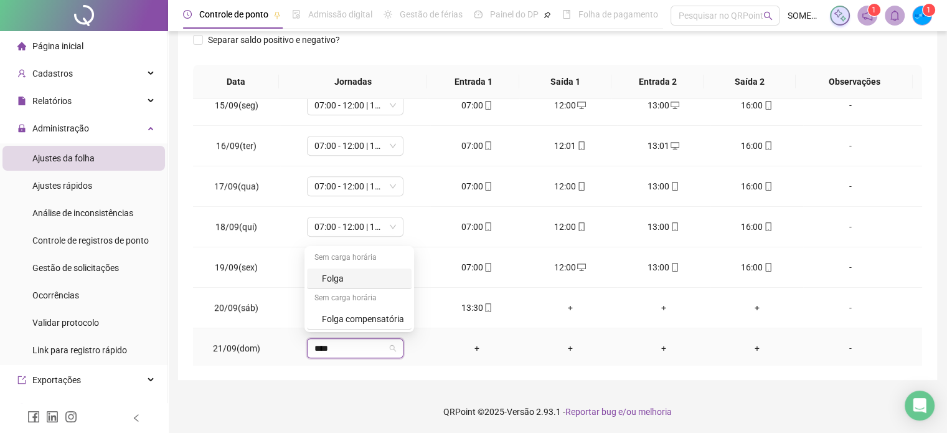
type input "*****"
click at [367, 283] on div "Folga" at bounding box center [363, 279] width 82 height 14
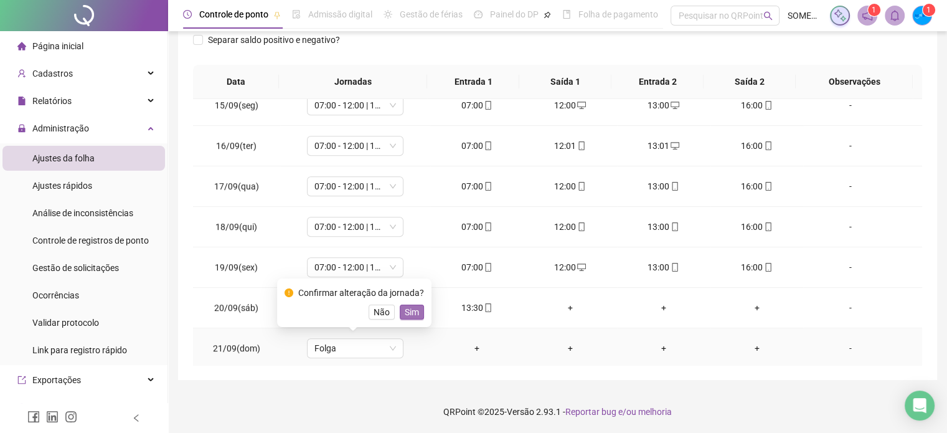
click at [405, 309] on span "Sim" at bounding box center [412, 312] width 14 height 14
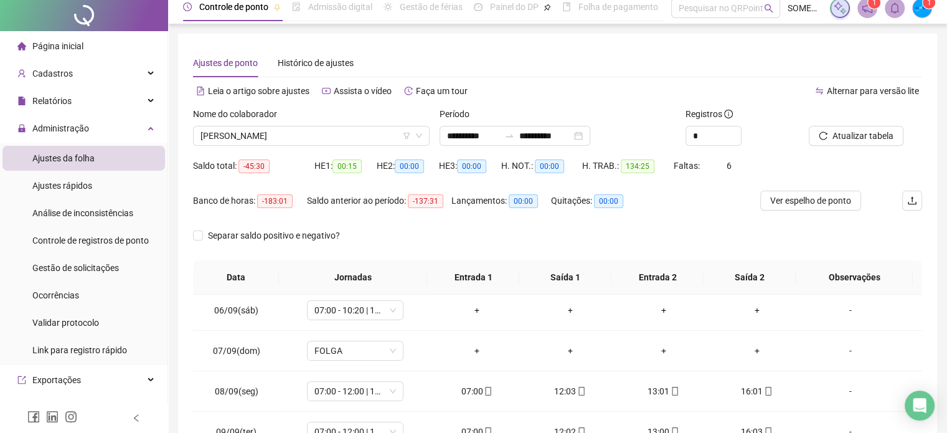
scroll to position [0, 0]
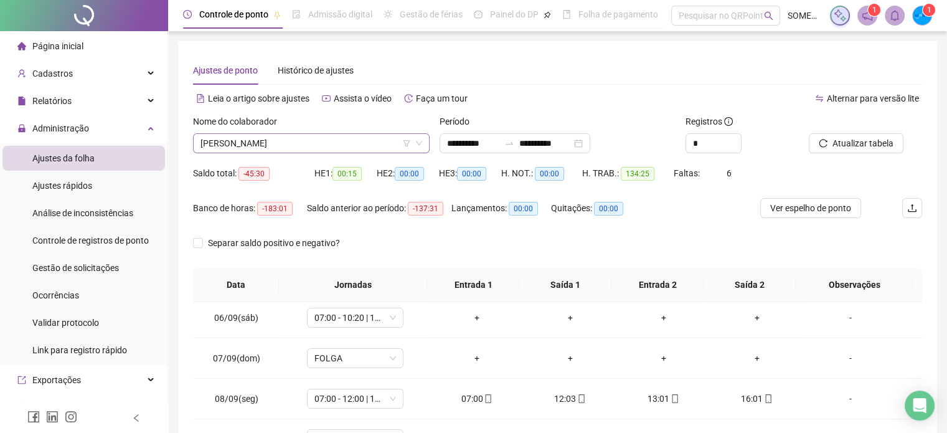
click at [286, 140] on span "[PERSON_NAME]" at bounding box center [312, 143] width 222 height 19
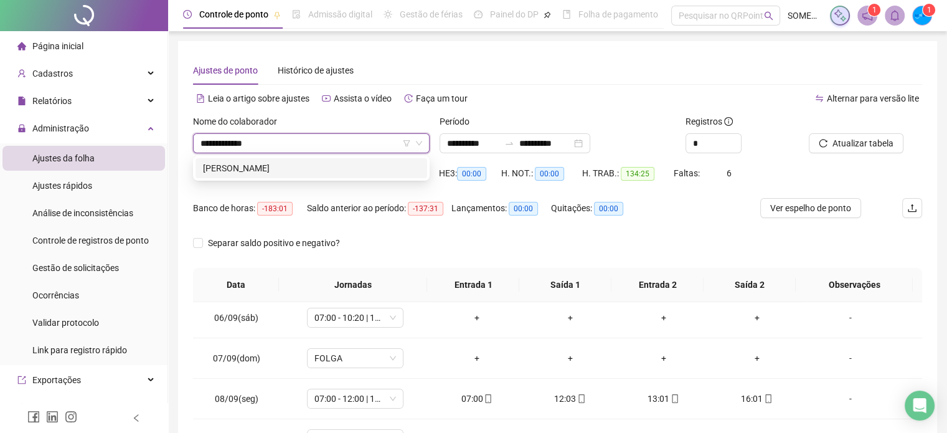
type input "**********"
click at [300, 171] on div "[PERSON_NAME]" at bounding box center [311, 168] width 217 height 14
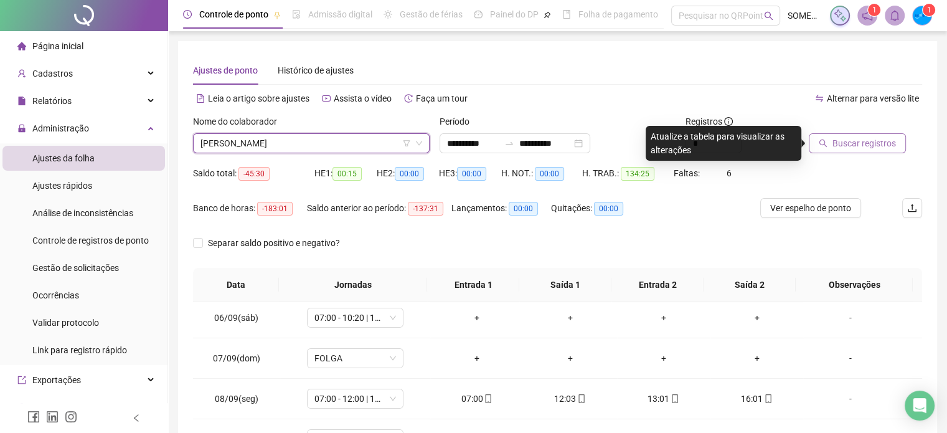
click at [834, 138] on span "Buscar registros" at bounding box center [865, 143] width 64 height 14
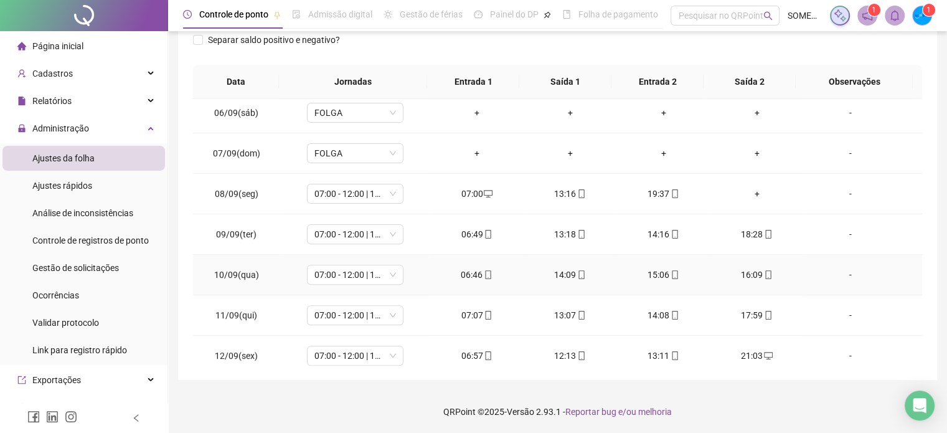
scroll to position [450, 0]
click at [752, 189] on div "+" at bounding box center [757, 196] width 73 height 14
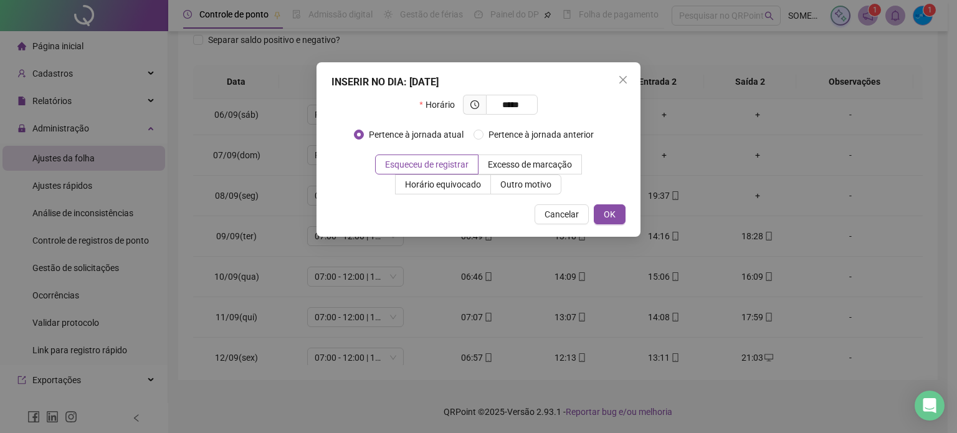
type input "*****"
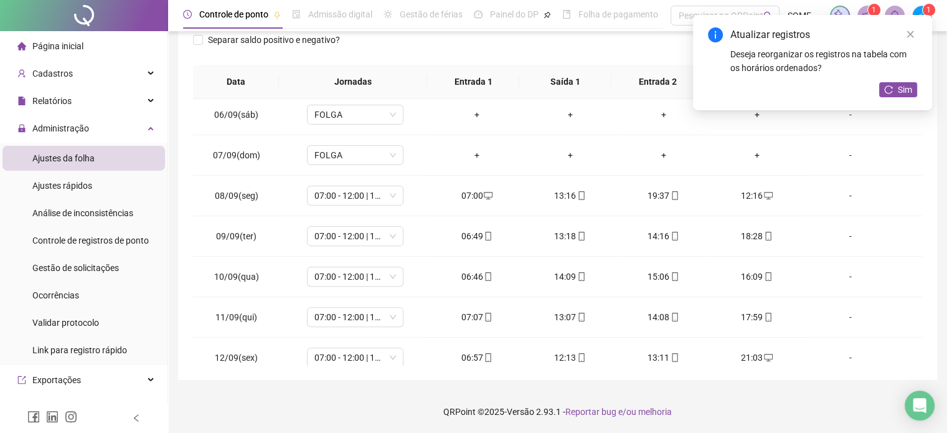
click at [904, 98] on div "Atualizar registros Deseja reorganizar os registros na tabela com os horários o…" at bounding box center [812, 62] width 239 height 95
click at [899, 91] on span "Sim" at bounding box center [905, 90] width 14 height 14
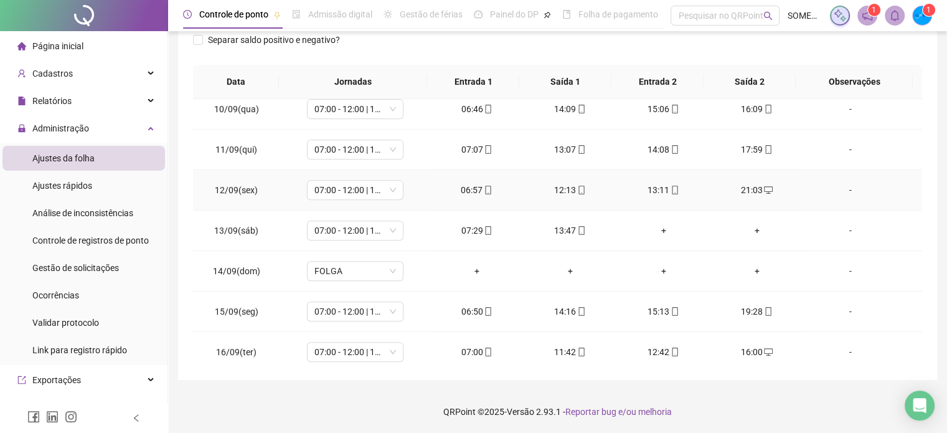
scroll to position [636, 0]
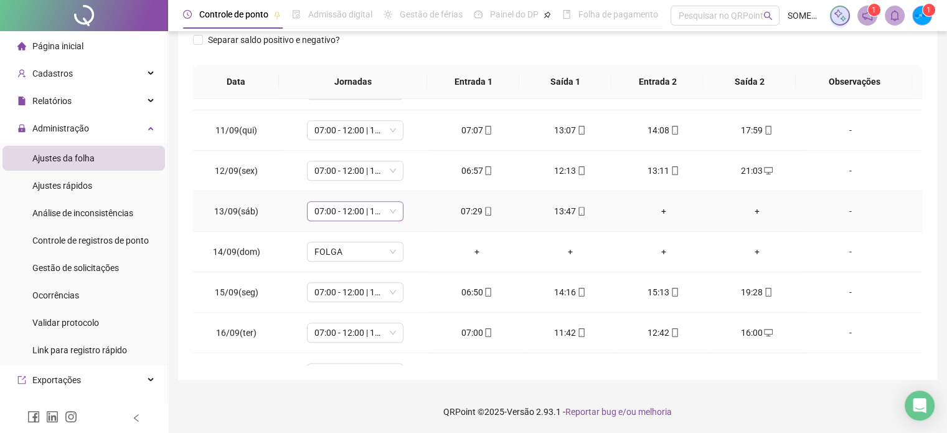
click at [339, 204] on span "07:00 - 12:00 | 13:00 - 16:00" at bounding box center [355, 211] width 82 height 19
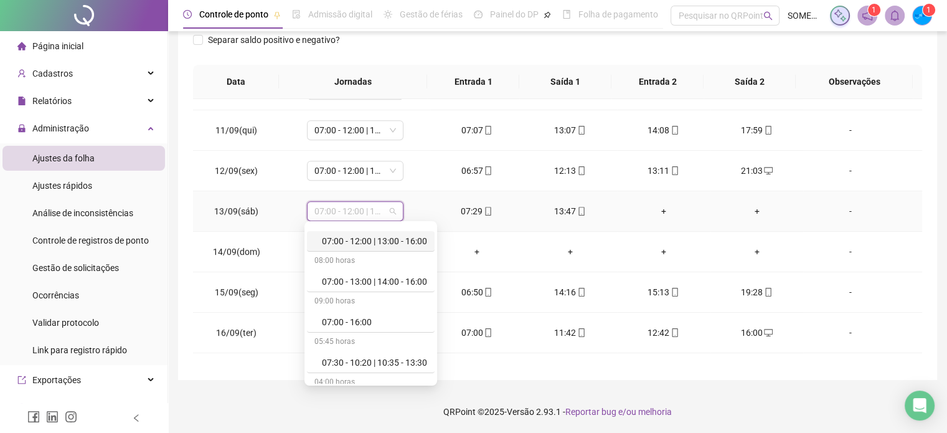
scroll to position [187, 0]
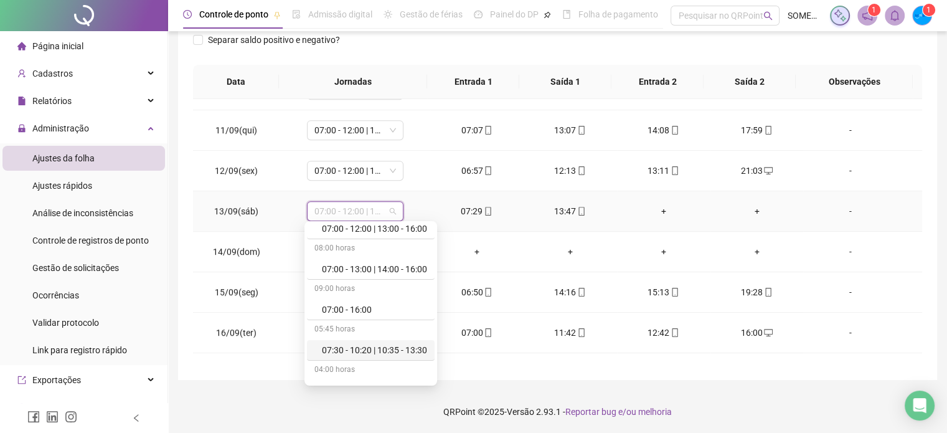
click at [374, 345] on div "07:30 - 10:20 | 10:35 - 13:30" at bounding box center [374, 350] width 105 height 14
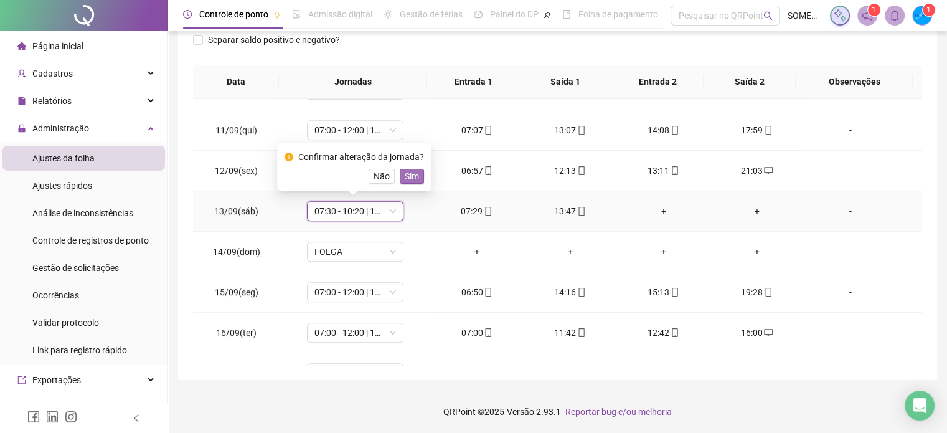
click at [411, 180] on span "Sim" at bounding box center [412, 176] width 14 height 14
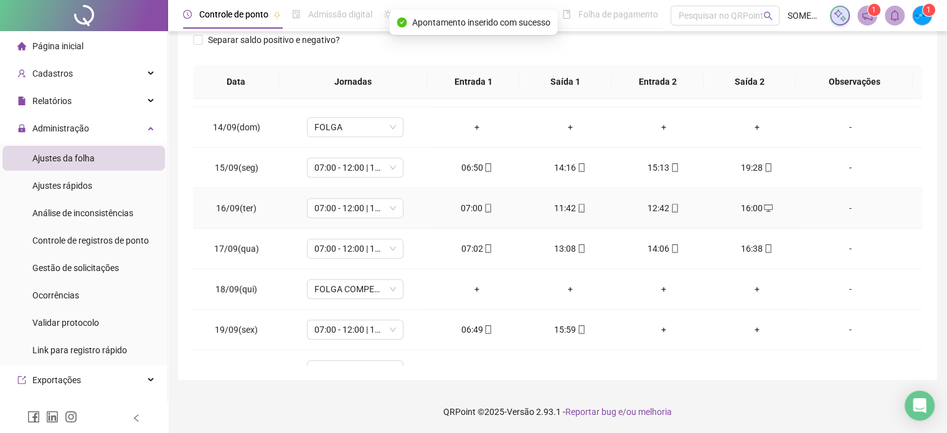
scroll to position [823, 0]
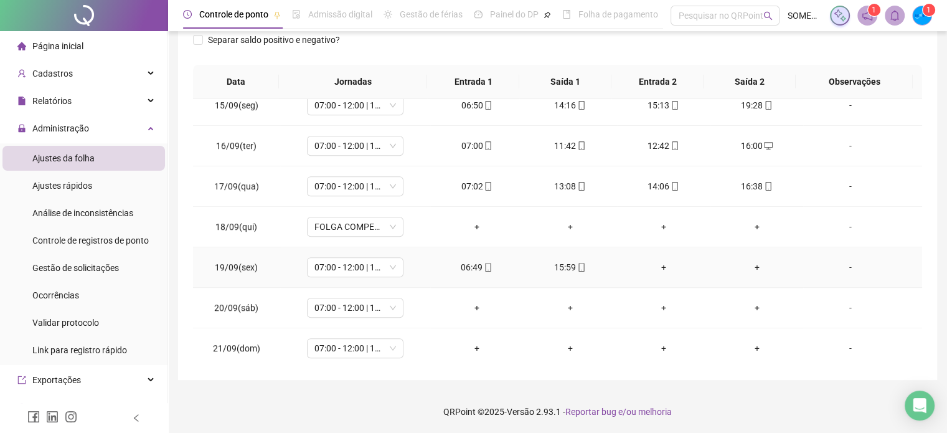
click at [660, 263] on div "+" at bounding box center [663, 267] width 73 height 14
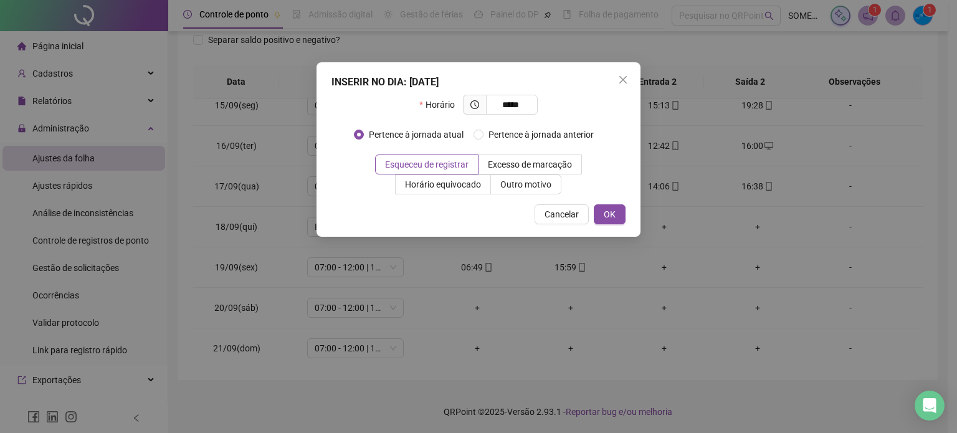
type input "*****"
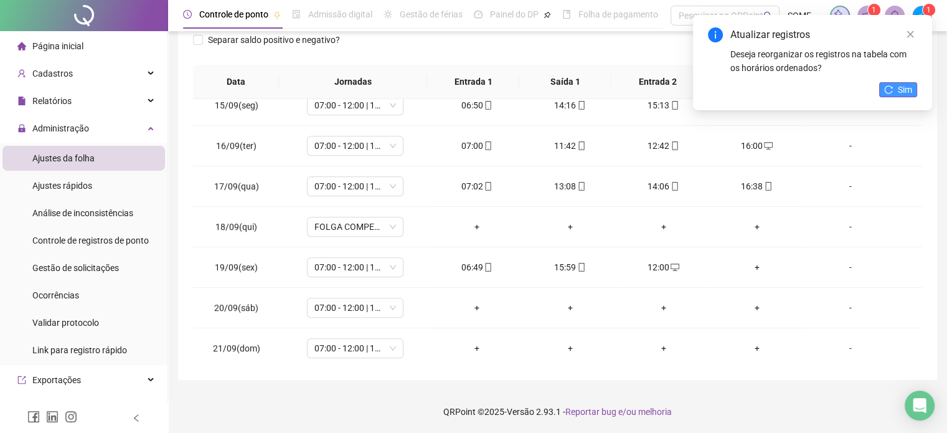
click at [904, 93] on span "Sim" at bounding box center [905, 90] width 14 height 14
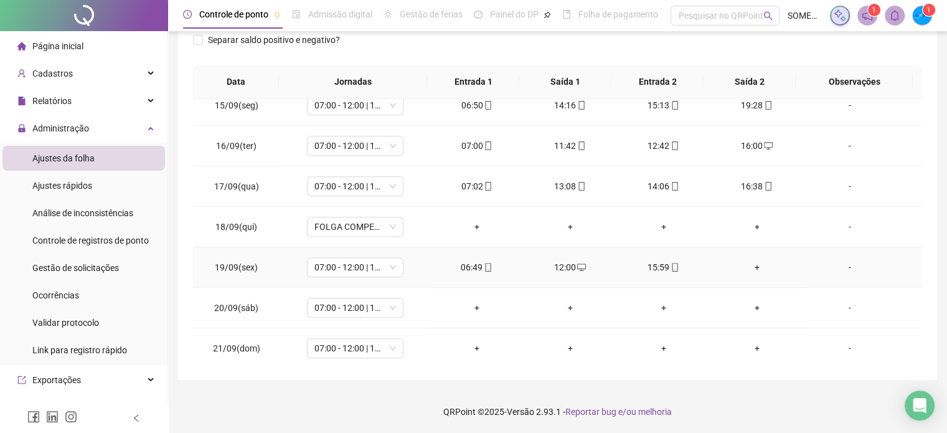
click at [748, 265] on div "+" at bounding box center [757, 267] width 73 height 14
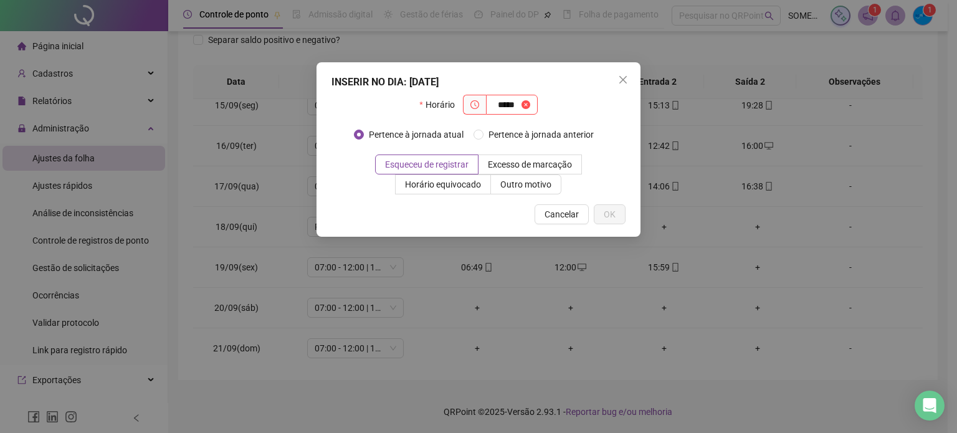
type input "*****"
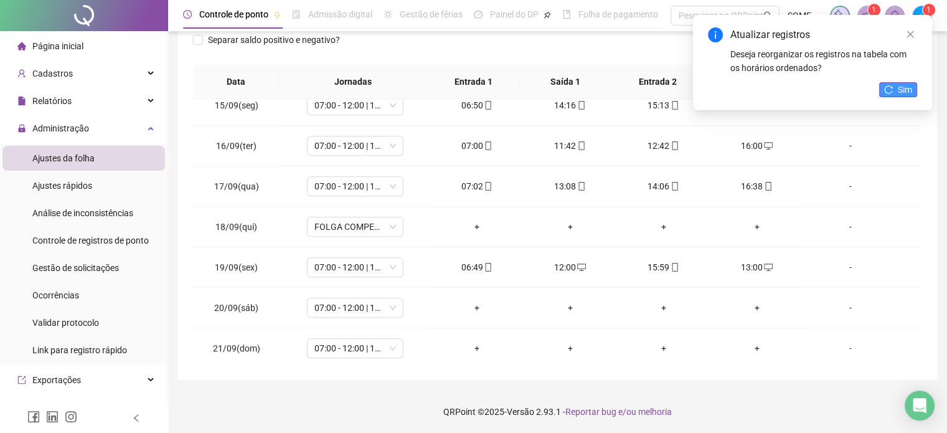
click at [891, 87] on icon "reload" at bounding box center [888, 89] width 9 height 9
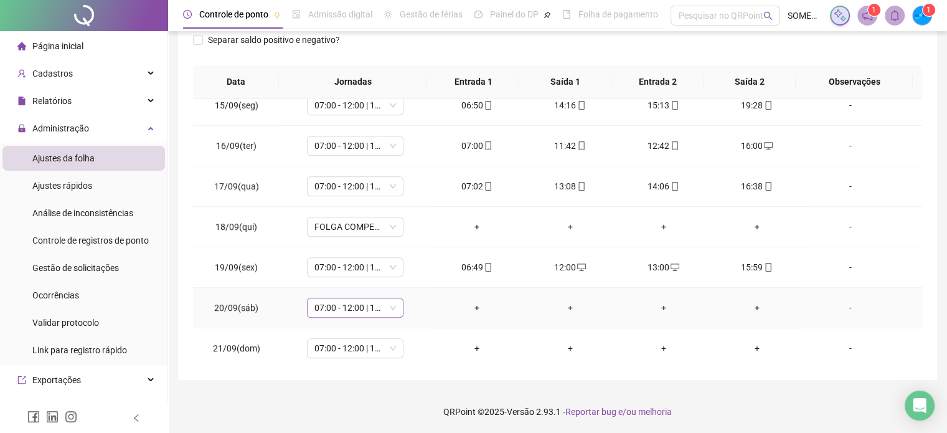
click at [379, 310] on span "07:00 - 12:00 | 13:00 - 16:00" at bounding box center [355, 307] width 82 height 19
type input "*****"
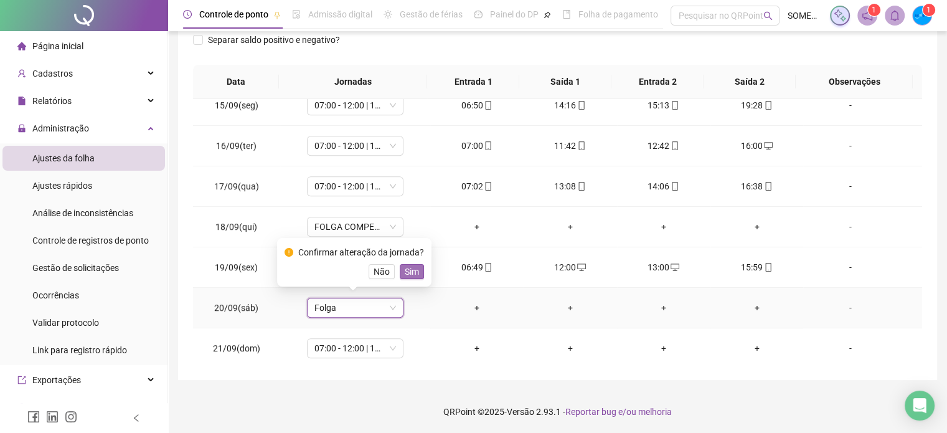
click at [417, 271] on button "Sim" at bounding box center [412, 271] width 24 height 15
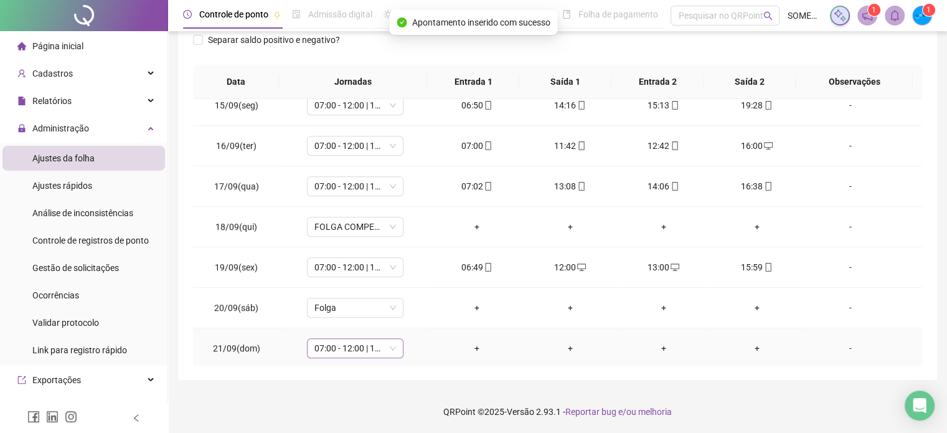
click at [331, 342] on span "07:00 - 12:00 | 13:00 - 16:00" at bounding box center [355, 348] width 82 height 19
type input "*****"
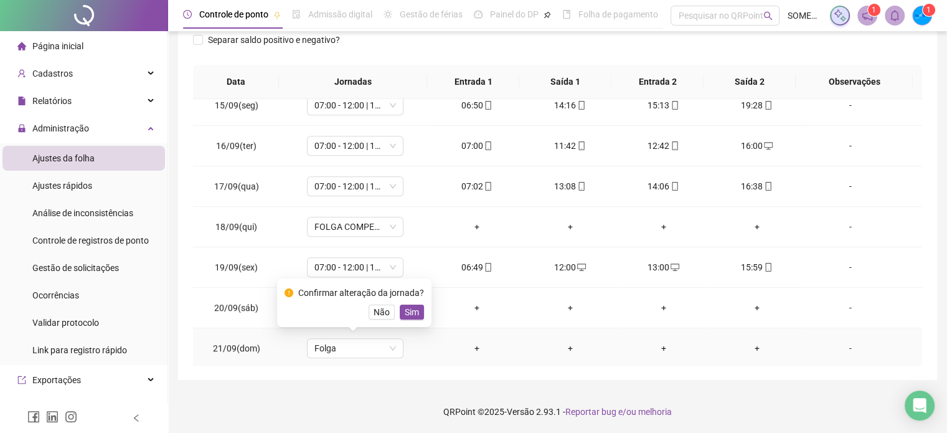
drag, startPoint x: 414, startPoint y: 303, endPoint x: 421, endPoint y: 305, distance: 7.6
click at [414, 303] on div "Confirmar alteração da jornada? Não Sim" at bounding box center [355, 303] width 140 height 34
drag, startPoint x: 409, startPoint y: 311, endPoint x: 574, endPoint y: 159, distance: 223.5
click at [410, 311] on span "Sim" at bounding box center [412, 312] width 14 height 14
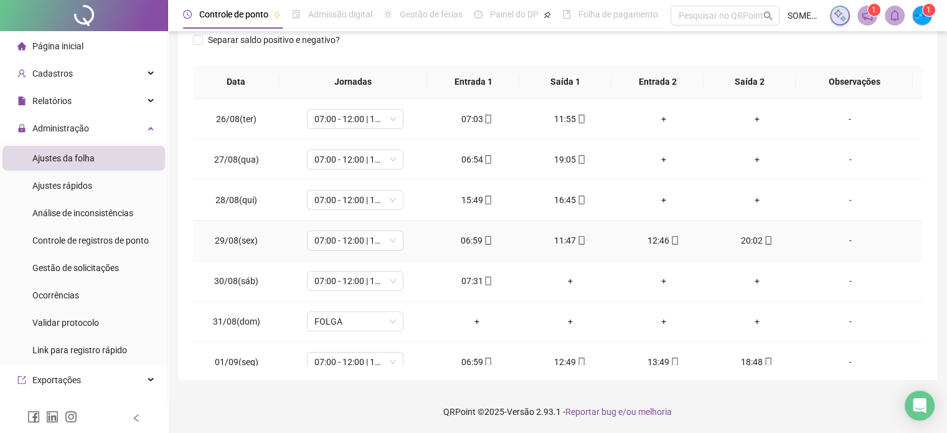
scroll to position [0, 0]
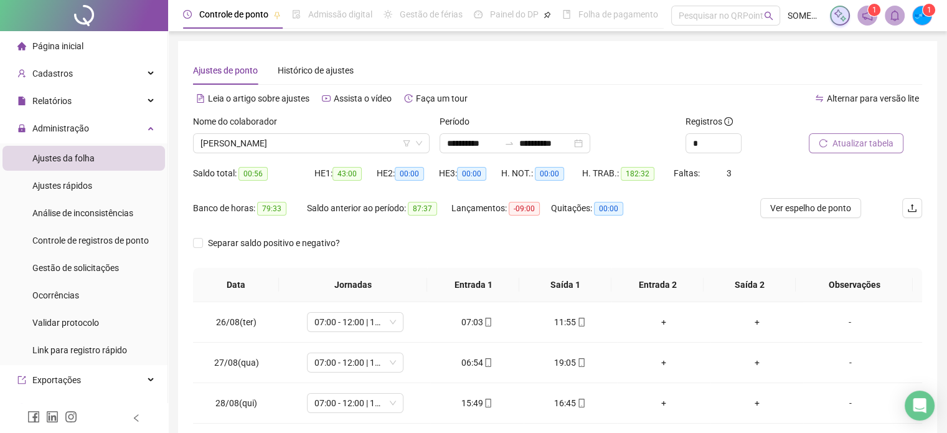
click at [863, 143] on span "Atualizar tabela" at bounding box center [863, 143] width 61 height 14
click at [289, 136] on span "[PERSON_NAME]" at bounding box center [312, 143] width 222 height 19
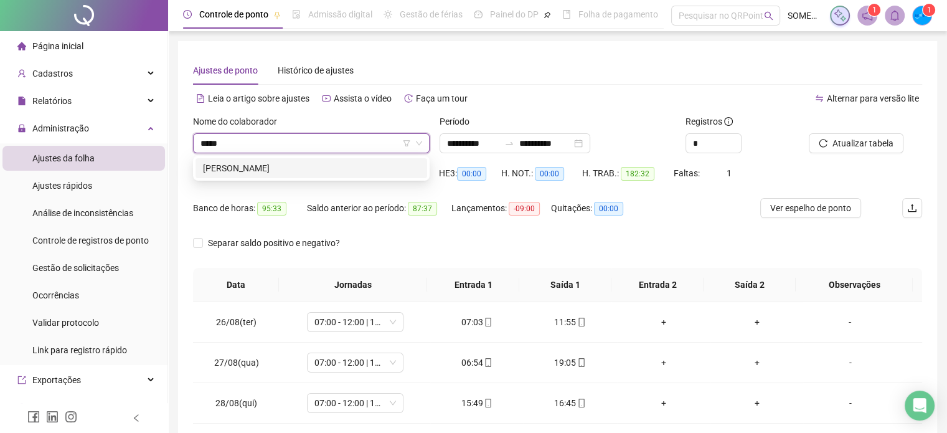
type input "*****"
click at [368, 176] on div "[PERSON_NAME]" at bounding box center [312, 168] width 232 height 20
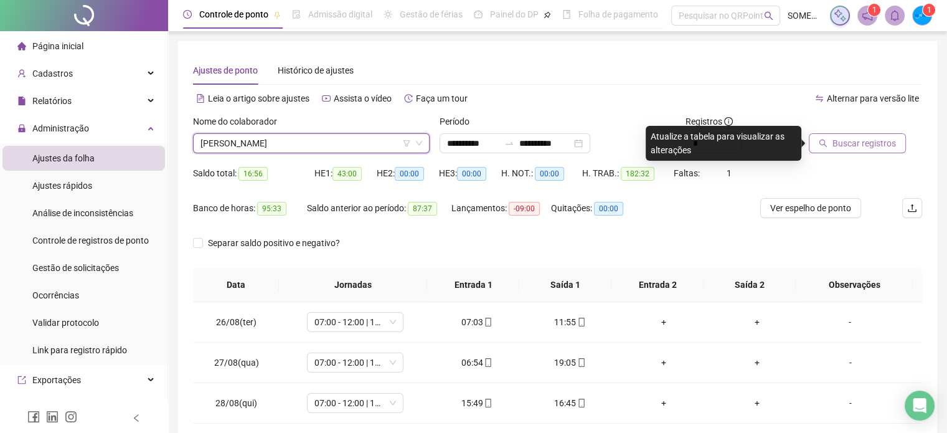
click at [852, 144] on span "Buscar registros" at bounding box center [865, 143] width 64 height 14
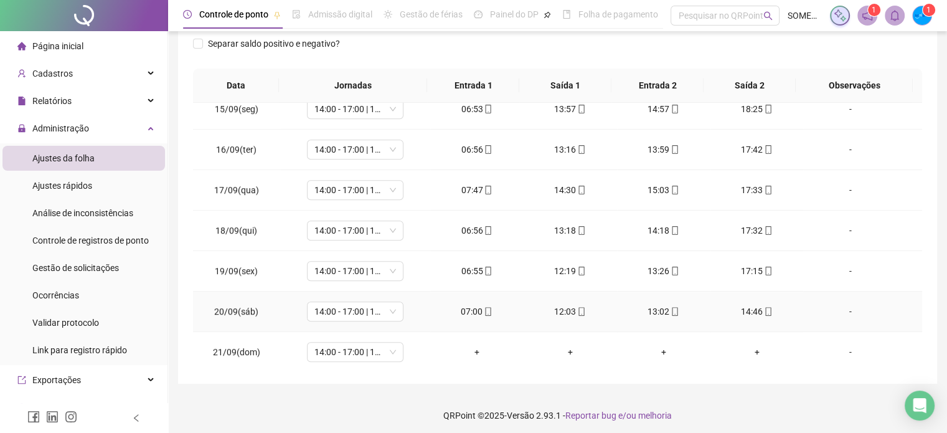
scroll to position [203, 0]
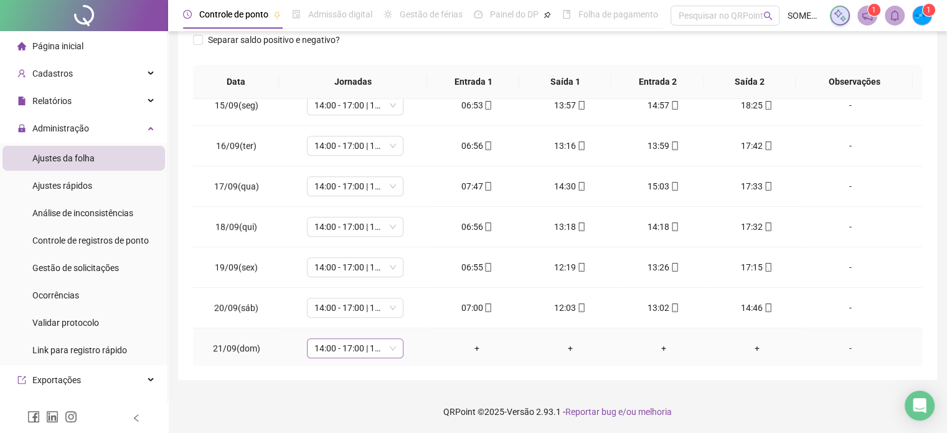
click at [352, 343] on span "14:00 - 17:00 | 18:00 - 23:00" at bounding box center [355, 348] width 82 height 19
type input "*****"
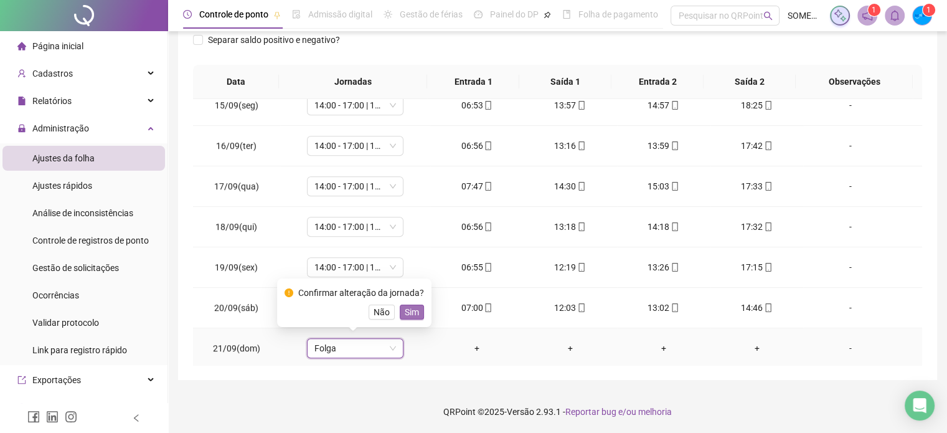
click at [406, 316] on span "Sim" at bounding box center [412, 312] width 14 height 14
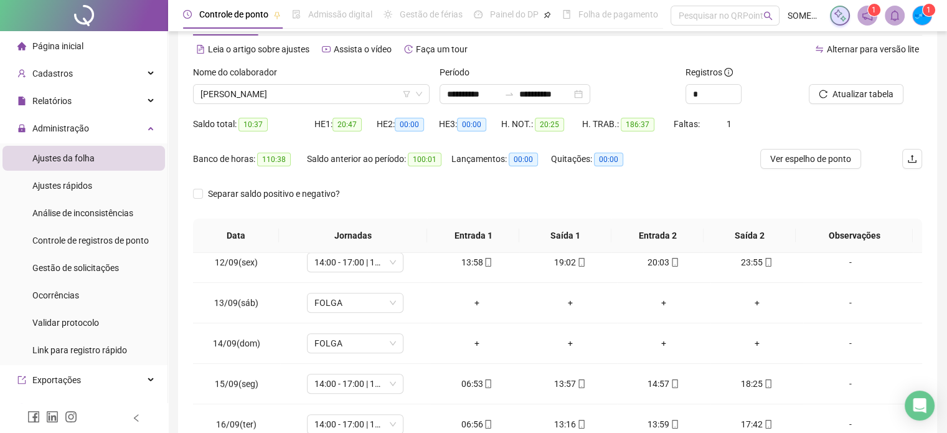
scroll to position [0, 0]
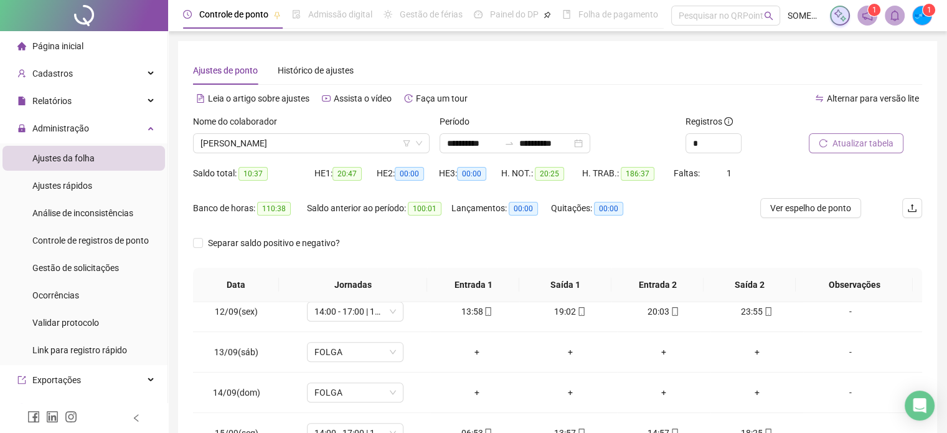
click at [854, 138] on span "Atualizar tabela" at bounding box center [863, 143] width 61 height 14
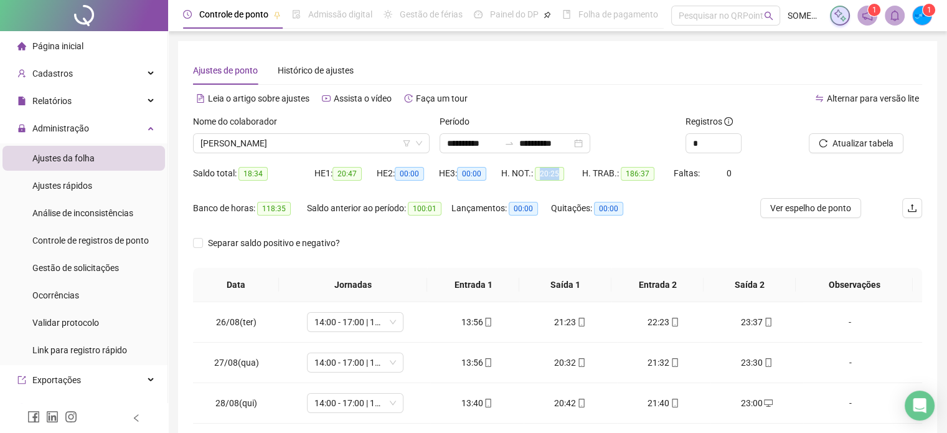
drag, startPoint x: 541, startPoint y: 173, endPoint x: 569, endPoint y: 174, distance: 28.1
click at [557, 173] on span "20:25" at bounding box center [549, 174] width 29 height 14
copy span "20:25"
click at [306, 142] on span "[PERSON_NAME]" at bounding box center [312, 143] width 222 height 19
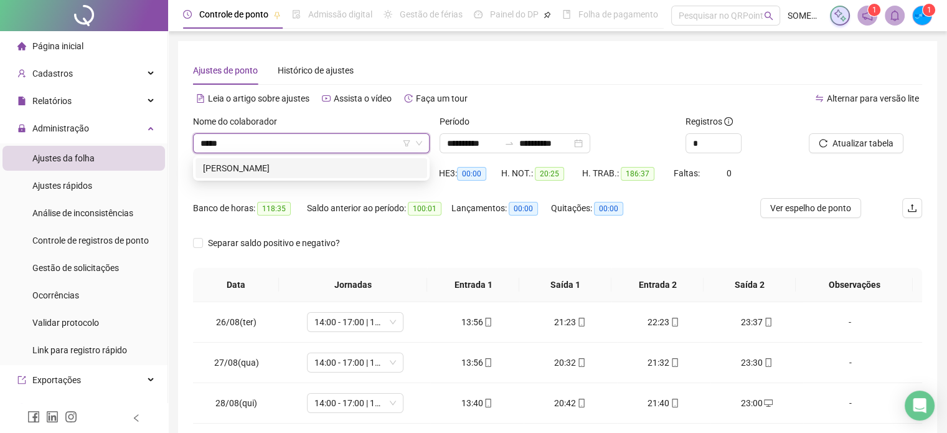
type input "******"
click at [306, 168] on div "[PERSON_NAME]" at bounding box center [311, 168] width 217 height 14
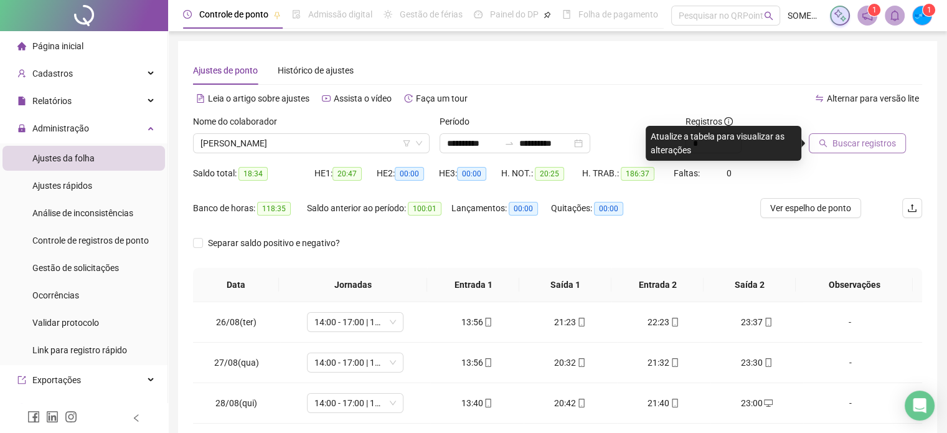
click at [877, 138] on span "Buscar registros" at bounding box center [865, 143] width 64 height 14
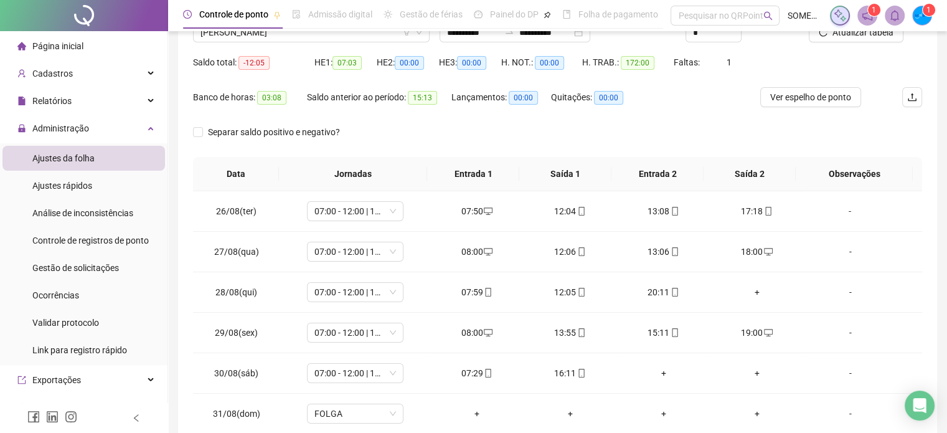
scroll to position [203, 0]
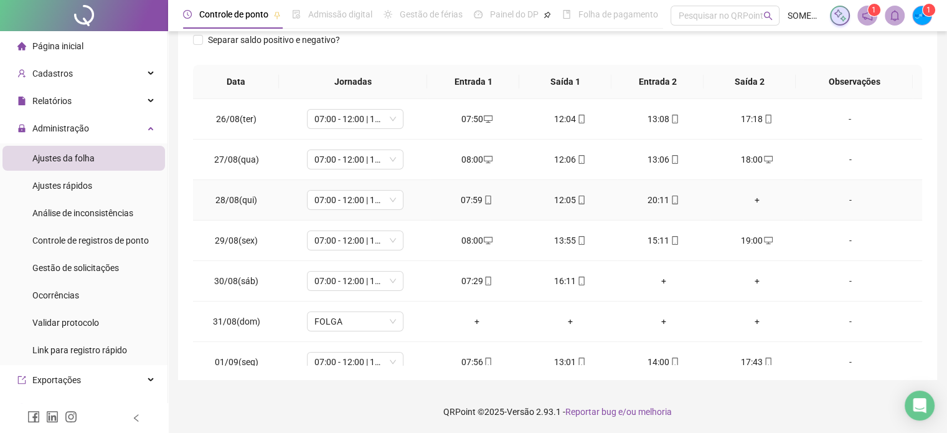
drag, startPoint x: 745, startPoint y: 200, endPoint x: 755, endPoint y: 200, distance: 9.3
click at [747, 200] on div "+" at bounding box center [757, 200] width 73 height 14
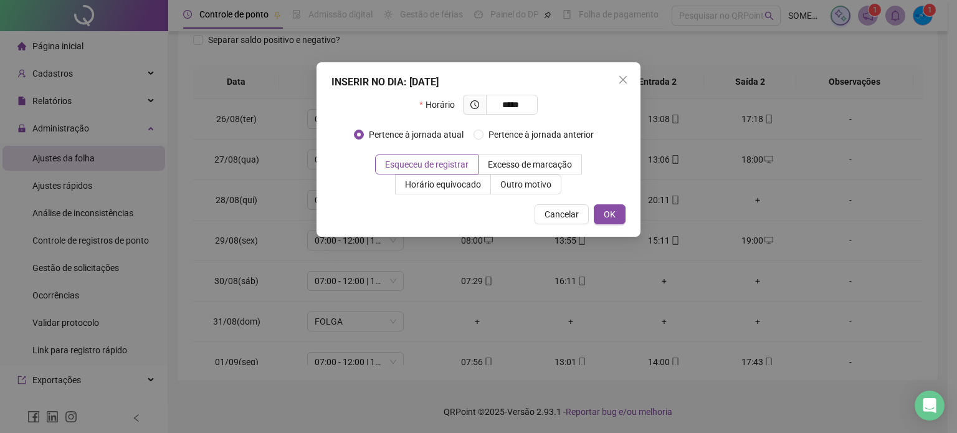
type input "*****"
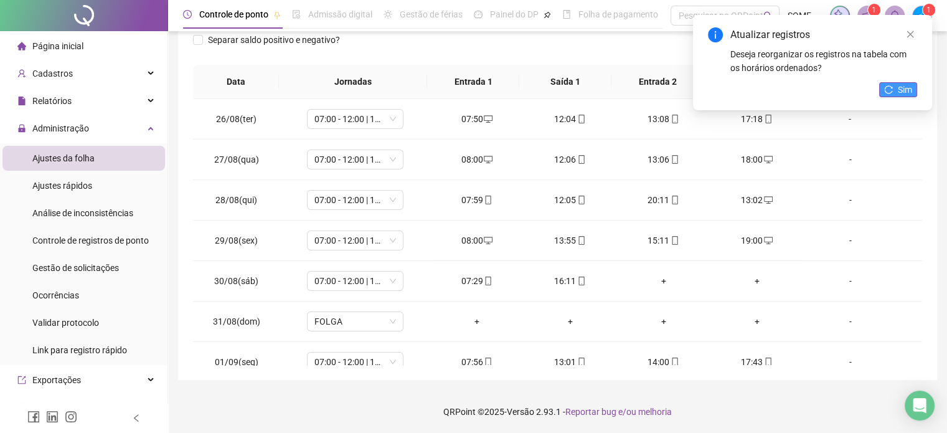
click at [898, 92] on span "Sim" at bounding box center [905, 90] width 14 height 14
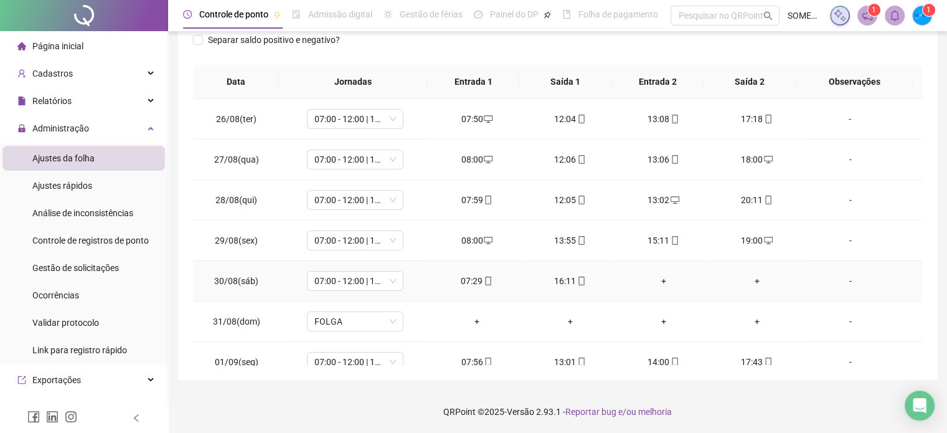
click at [657, 277] on div "+" at bounding box center [663, 281] width 73 height 14
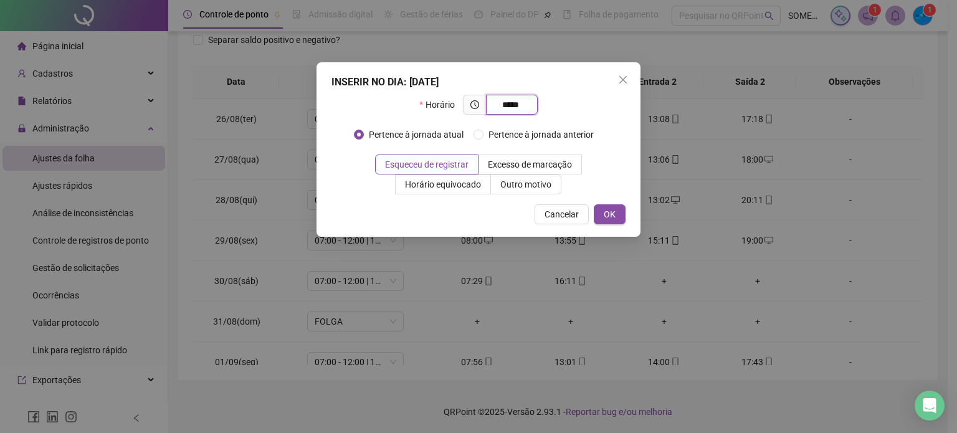
type input "*****"
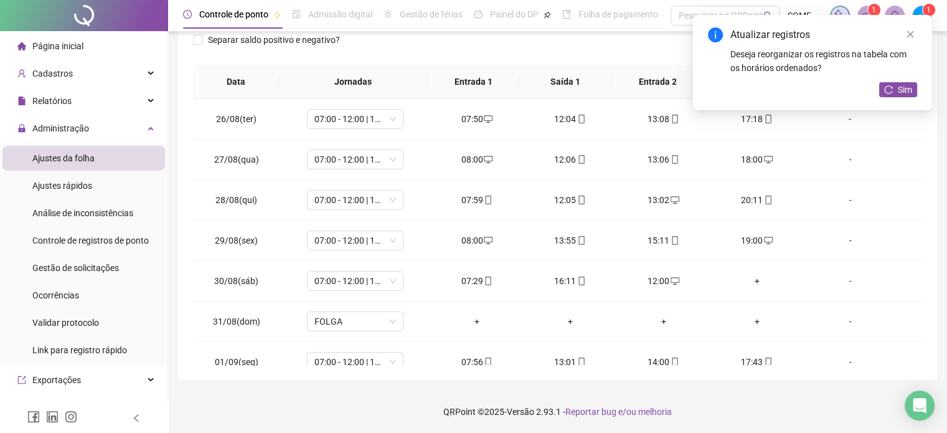
click at [896, 79] on div "Atualizar registros Deseja reorganizar os registros na tabela com os horários o…" at bounding box center [812, 62] width 239 height 95
drag, startPoint x: 897, startPoint y: 84, endPoint x: 899, endPoint y: 91, distance: 7.0
click at [898, 85] on span "Sim" at bounding box center [905, 90] width 14 height 14
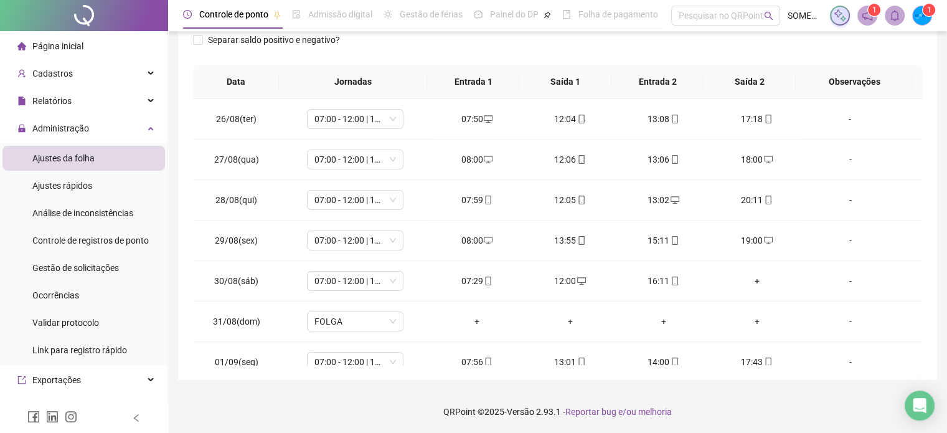
click at [749, 281] on div "+" at bounding box center [757, 281] width 73 height 14
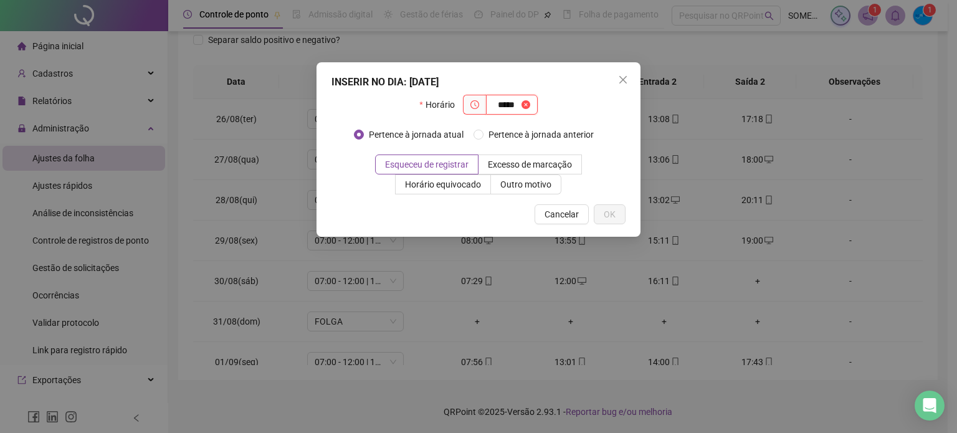
type input "*****"
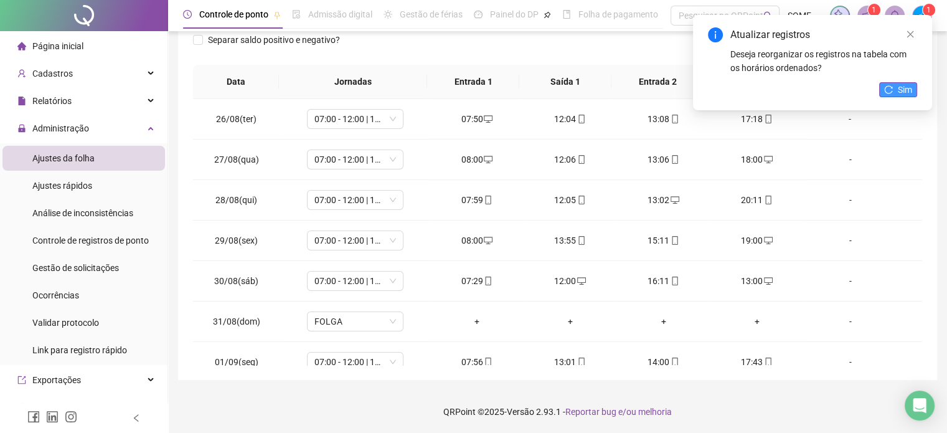
click at [897, 90] on button "Sim" at bounding box center [898, 89] width 38 height 15
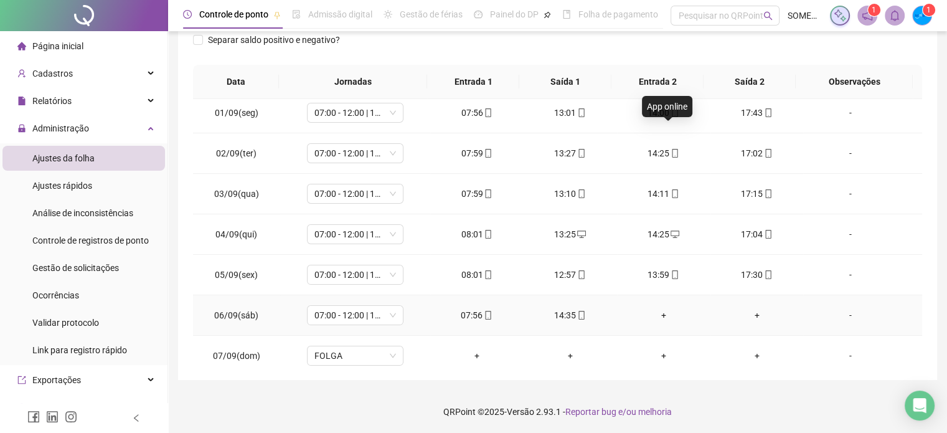
scroll to position [311, 0]
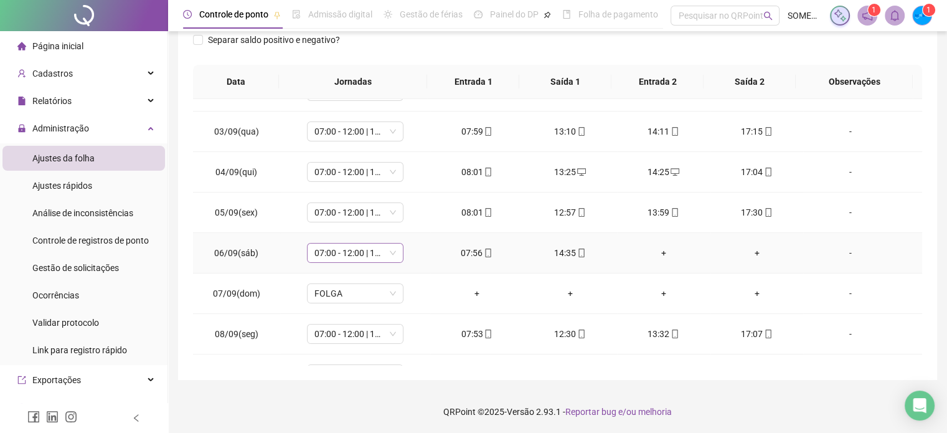
click at [377, 253] on span "07:00 - 12:00 | 13:00 - 16:00" at bounding box center [355, 253] width 82 height 19
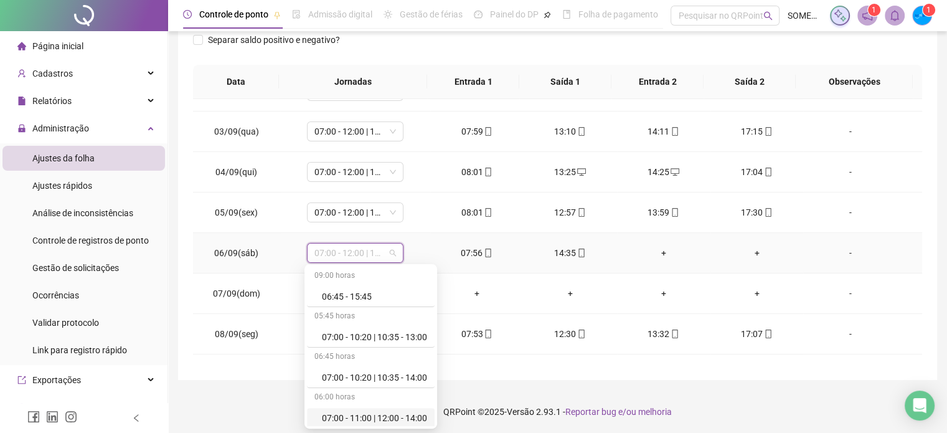
click at [416, 418] on div "07:00 - 11:00 | 12:00 - 14:00" at bounding box center [374, 418] width 105 height 14
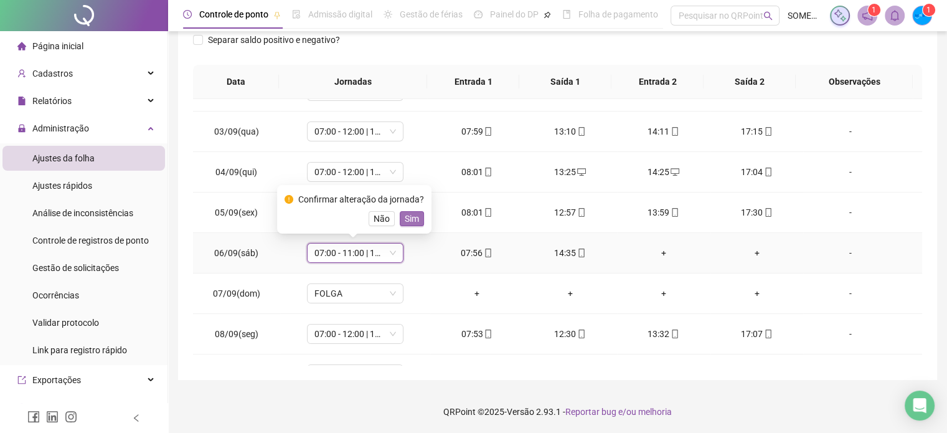
click at [410, 218] on span "Sim" at bounding box center [412, 219] width 14 height 14
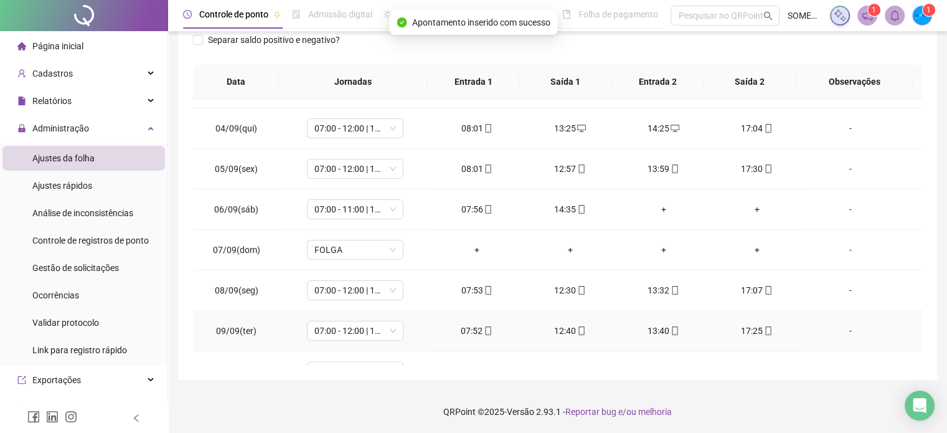
scroll to position [374, 0]
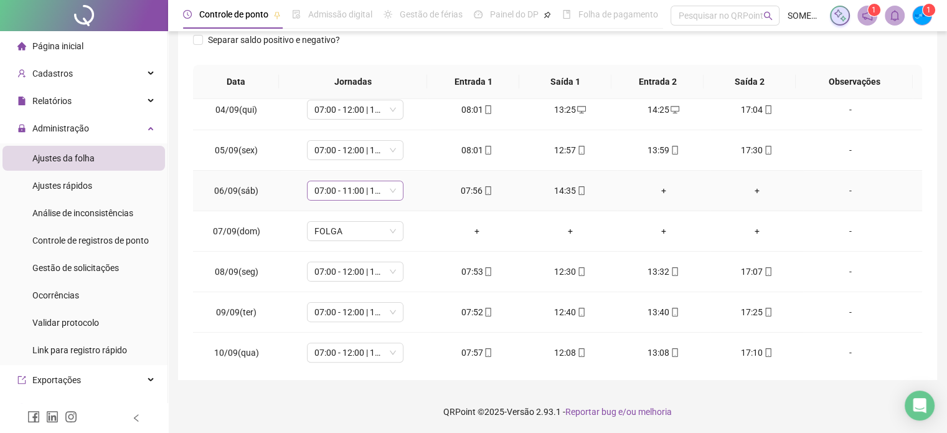
click at [377, 190] on span "07:00 - 11:00 | 12:00 - 14:00" at bounding box center [355, 190] width 82 height 19
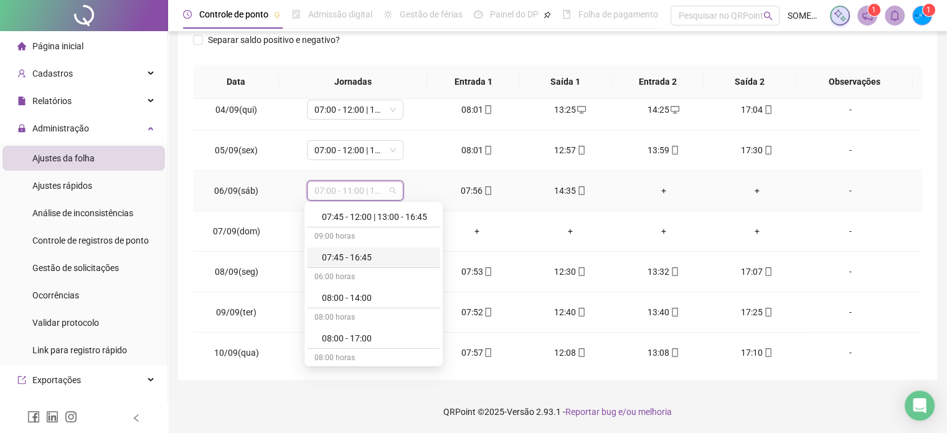
scroll to position [438, 0]
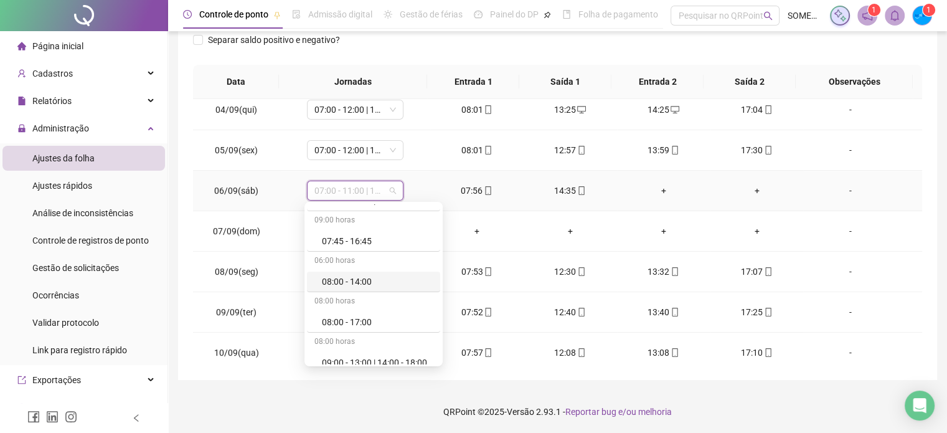
click at [375, 275] on div "08:00 - 14:00" at bounding box center [377, 282] width 111 height 14
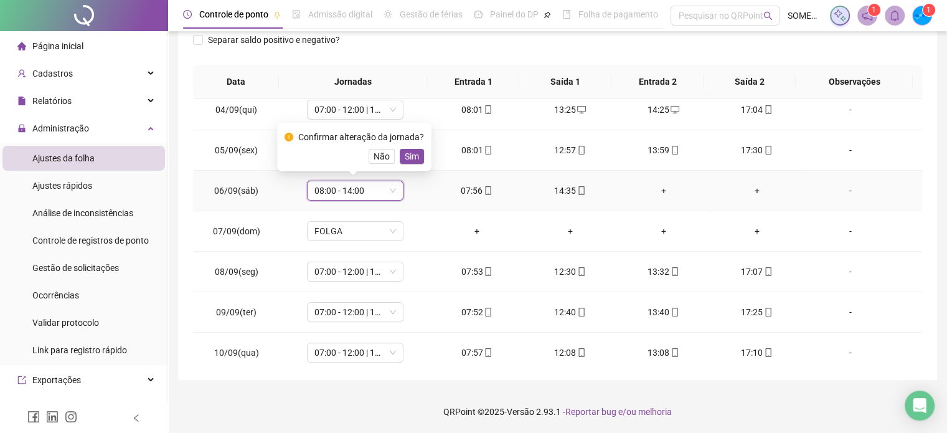
click at [414, 143] on div "Confirmar alteração da jornada?" at bounding box center [361, 137] width 126 height 14
click at [413, 151] on span "Sim" at bounding box center [412, 156] width 14 height 14
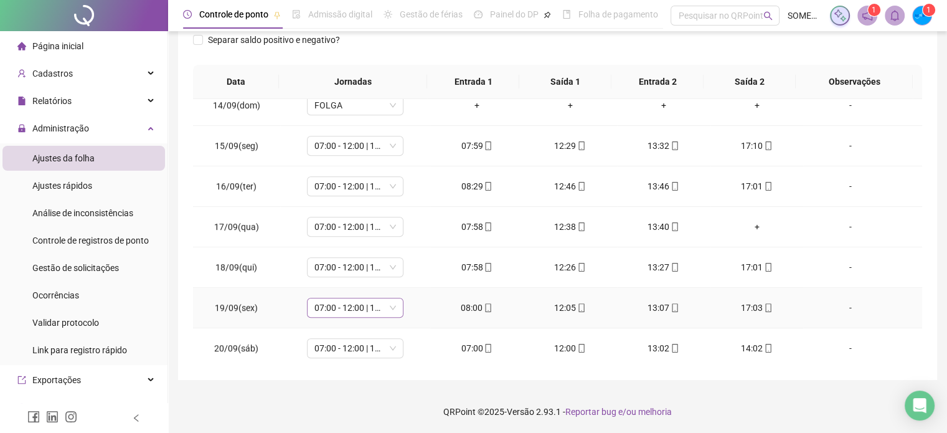
scroll to position [823, 0]
click at [375, 348] on span "07:00 - 12:00 | 13:00 - 16:00" at bounding box center [355, 348] width 82 height 19
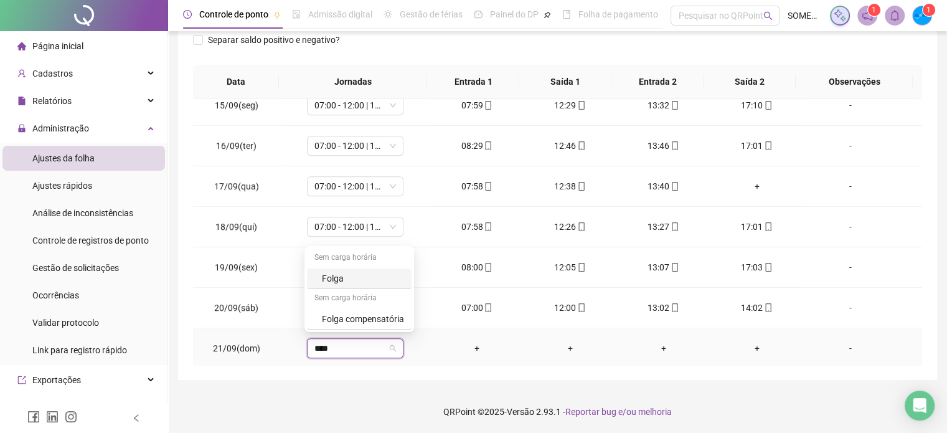
type input "*****"
click at [357, 281] on div "Folga" at bounding box center [363, 279] width 82 height 14
click at [411, 317] on span "Sim" at bounding box center [412, 312] width 14 height 14
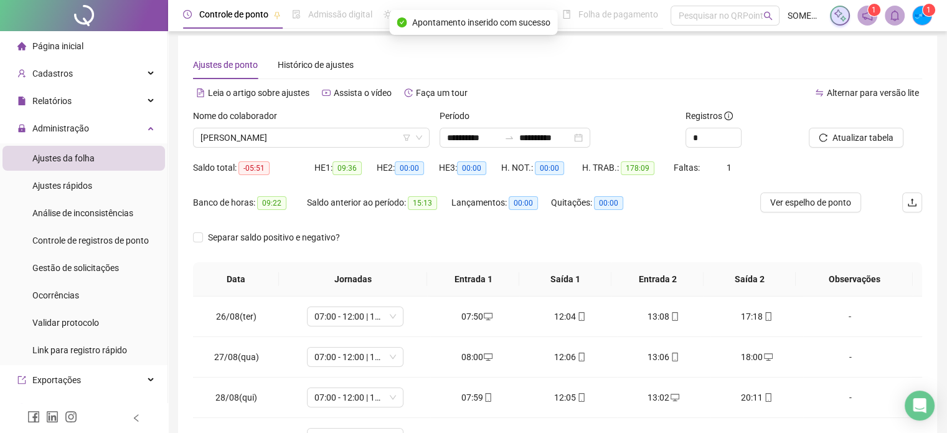
scroll to position [0, 0]
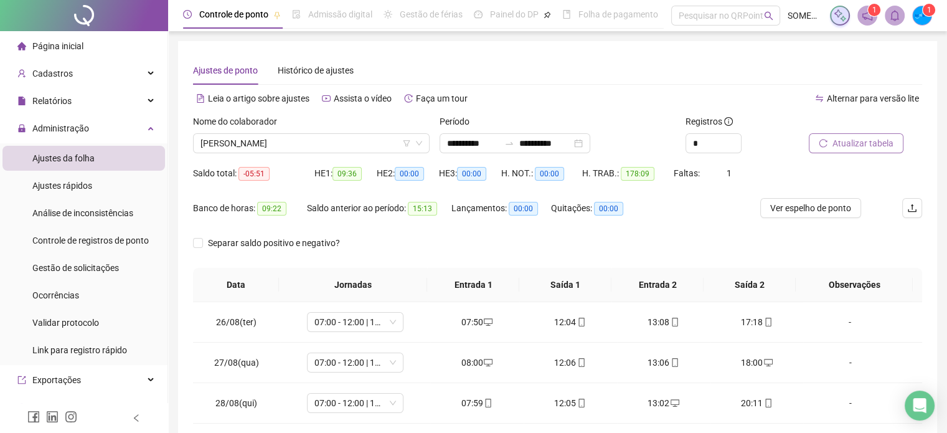
click at [867, 144] on span "Atualizar tabela" at bounding box center [863, 143] width 61 height 14
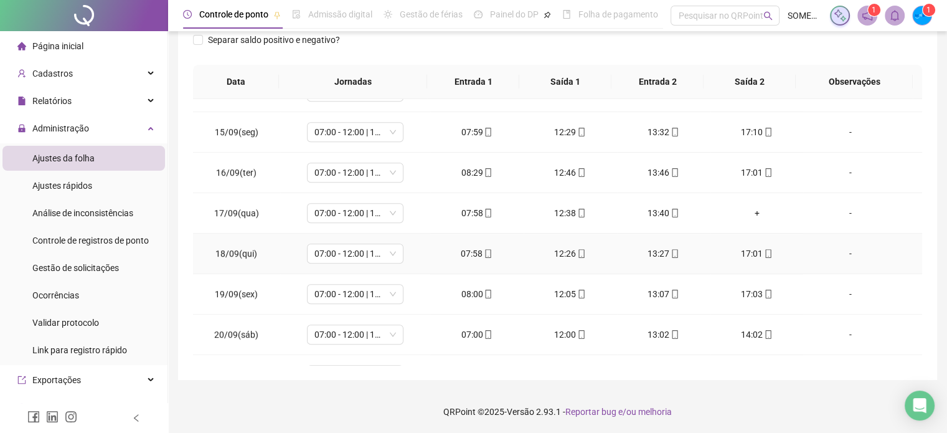
scroll to position [823, 0]
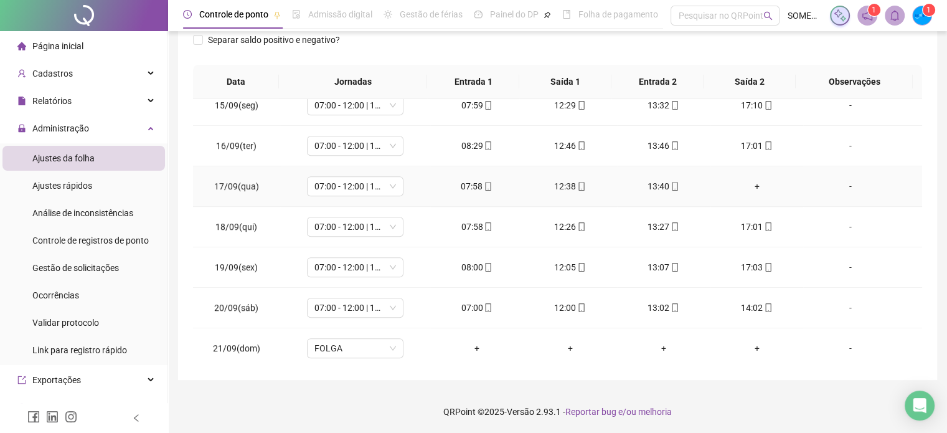
click at [750, 182] on div "+" at bounding box center [757, 186] width 73 height 14
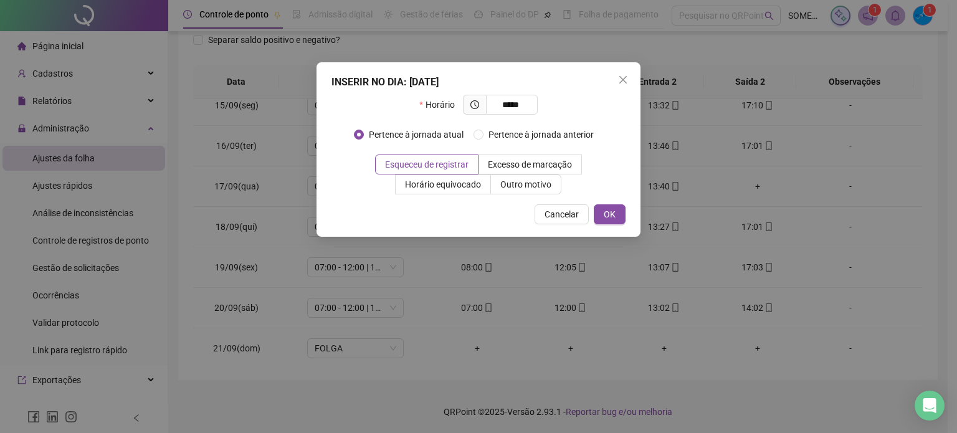
type input "*****"
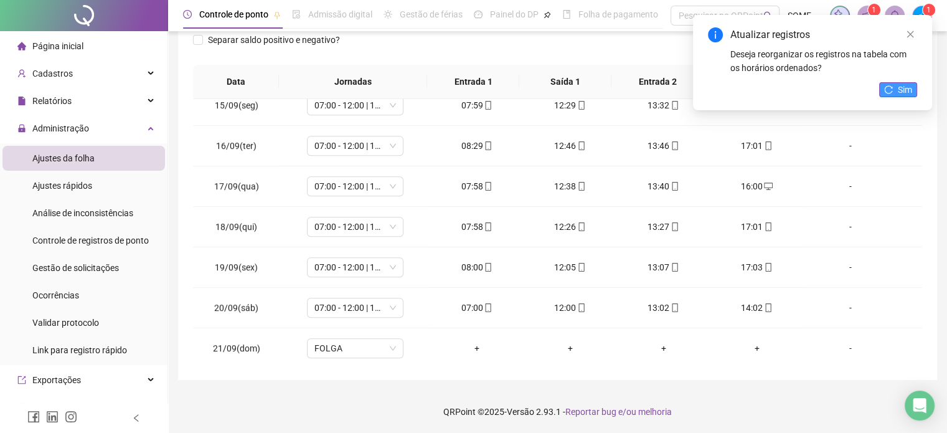
click at [892, 92] on icon "reload" at bounding box center [888, 89] width 9 height 9
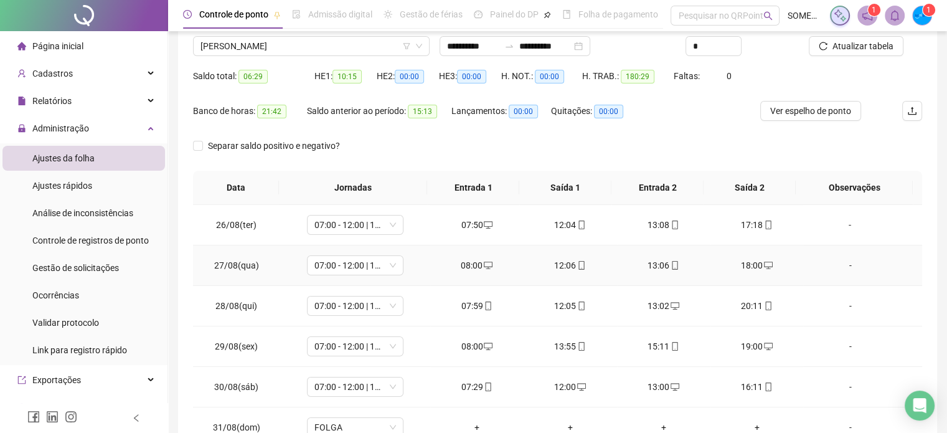
scroll to position [0, 0]
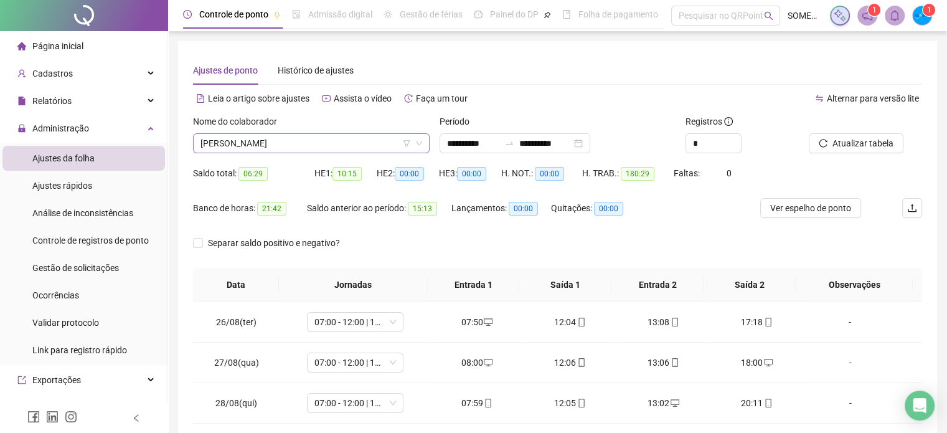
click at [320, 142] on span "[PERSON_NAME]" at bounding box center [312, 143] width 222 height 19
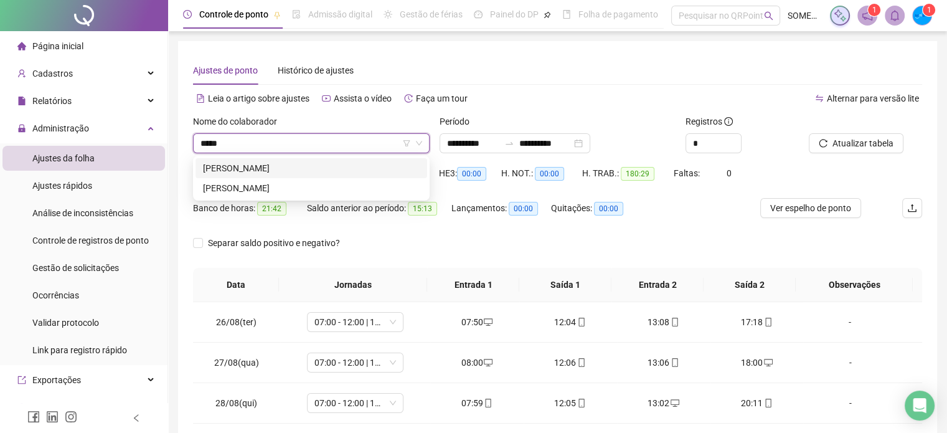
type input "*****"
click at [329, 167] on div "[PERSON_NAME]" at bounding box center [311, 168] width 217 height 14
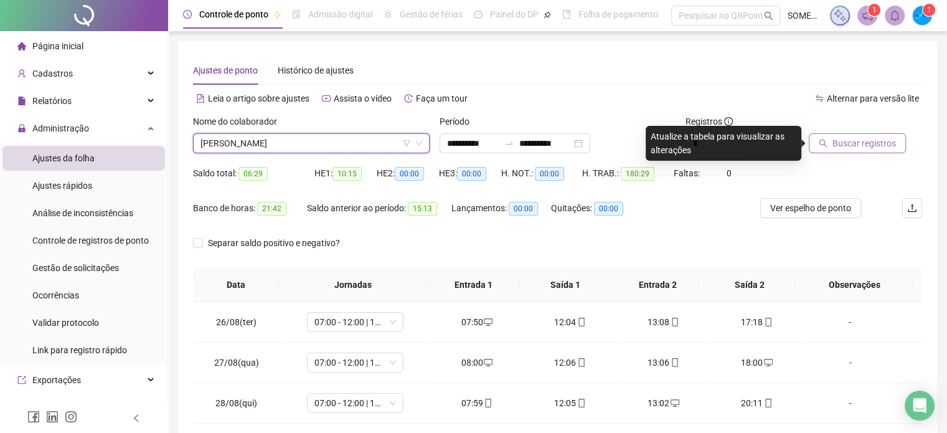
click at [874, 149] on span "Buscar registros" at bounding box center [865, 143] width 64 height 14
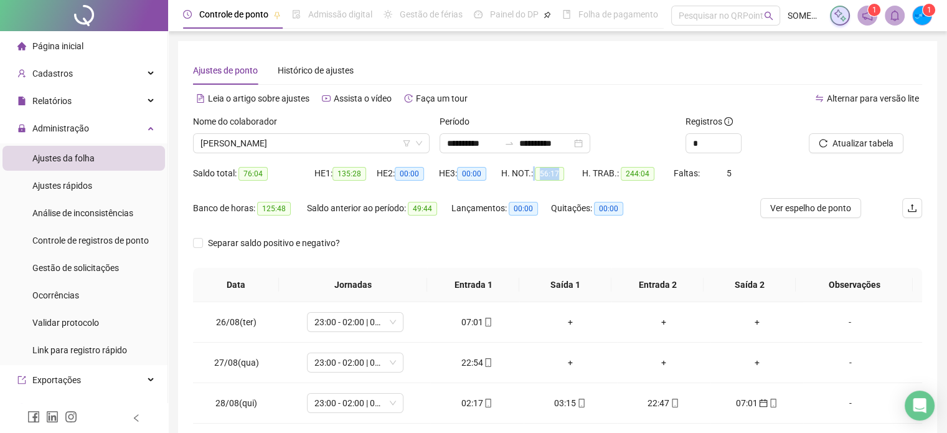
drag, startPoint x: 534, startPoint y: 173, endPoint x: 575, endPoint y: 174, distance: 41.1
click at [564, 174] on div "H. NOT.: 56:17" at bounding box center [541, 173] width 81 height 14
copy div "56:17"
click at [556, 171] on span "56:17" at bounding box center [549, 174] width 29 height 14
drag, startPoint x: 556, startPoint y: 169, endPoint x: 548, endPoint y: 178, distance: 11.5
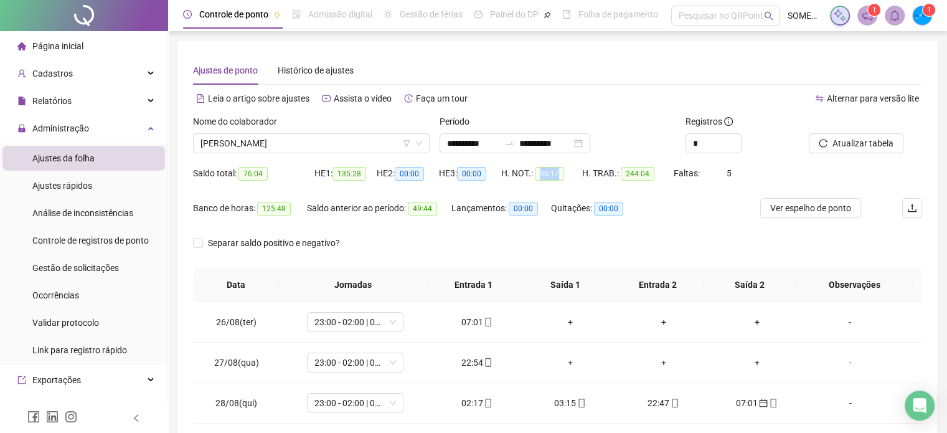
click at [540, 174] on span "56:17" at bounding box center [549, 174] width 29 height 14
copy span "56:17"
click at [235, 132] on div "Nome do colaborador" at bounding box center [311, 124] width 237 height 19
click at [242, 141] on span "[PERSON_NAME]" at bounding box center [312, 143] width 222 height 19
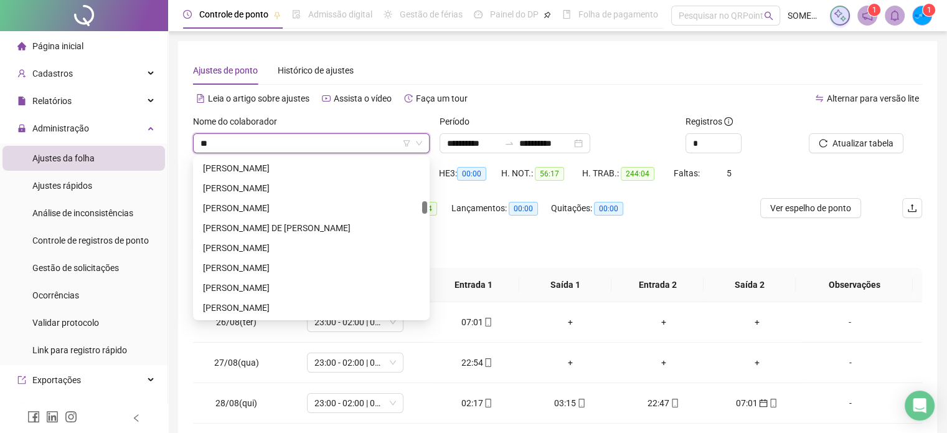
type input "***"
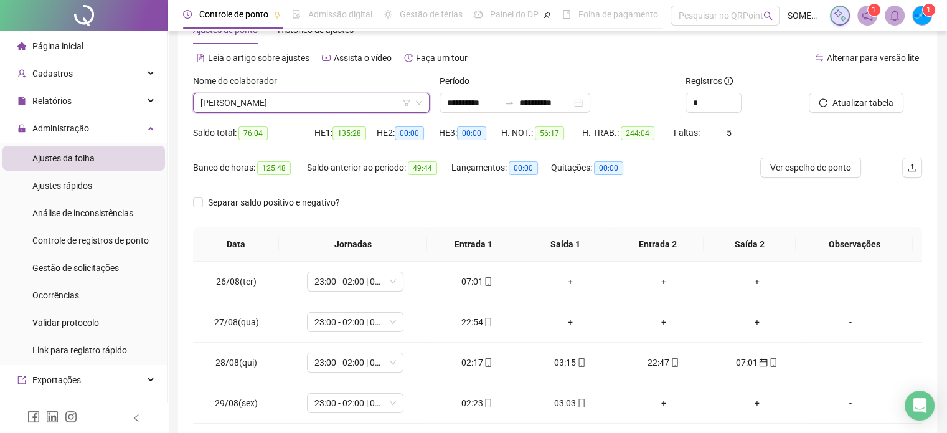
scroll to position [62, 0]
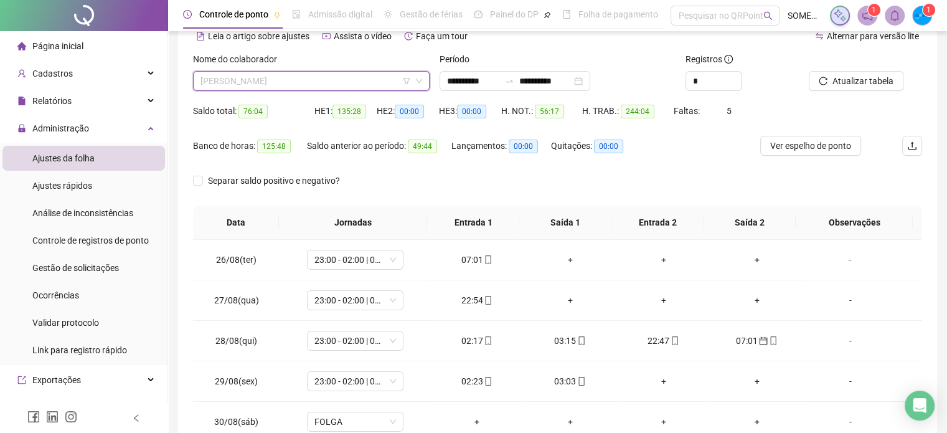
click at [255, 83] on span "[PERSON_NAME]" at bounding box center [312, 81] width 222 height 19
click at [256, 83] on span "[PERSON_NAME]" at bounding box center [312, 81] width 222 height 19
click at [257, 82] on span "[PERSON_NAME]" at bounding box center [312, 81] width 222 height 19
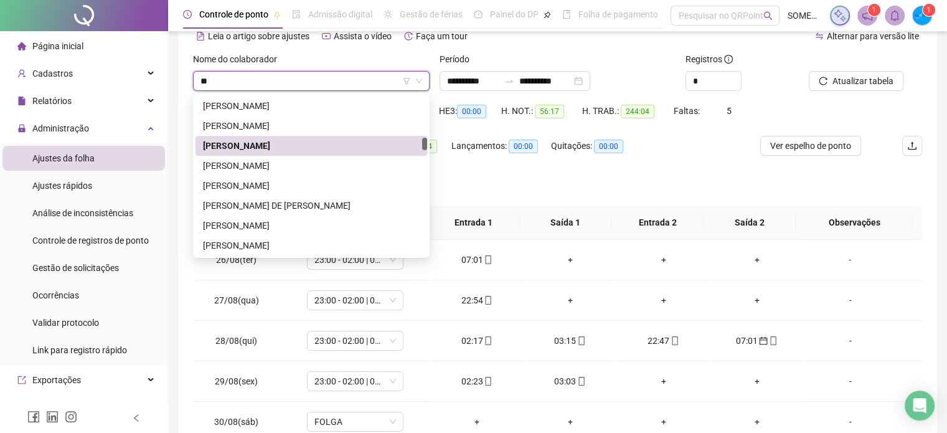
scroll to position [0, 0]
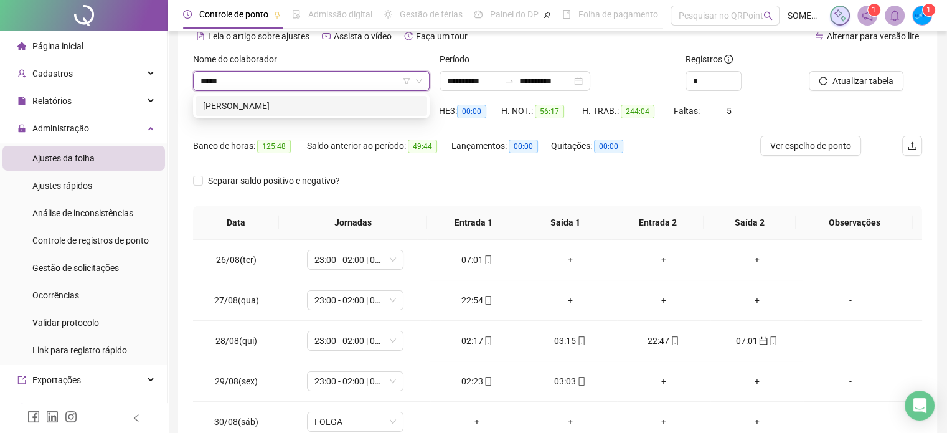
type input "******"
click at [231, 108] on div "[PERSON_NAME]" at bounding box center [311, 106] width 217 height 14
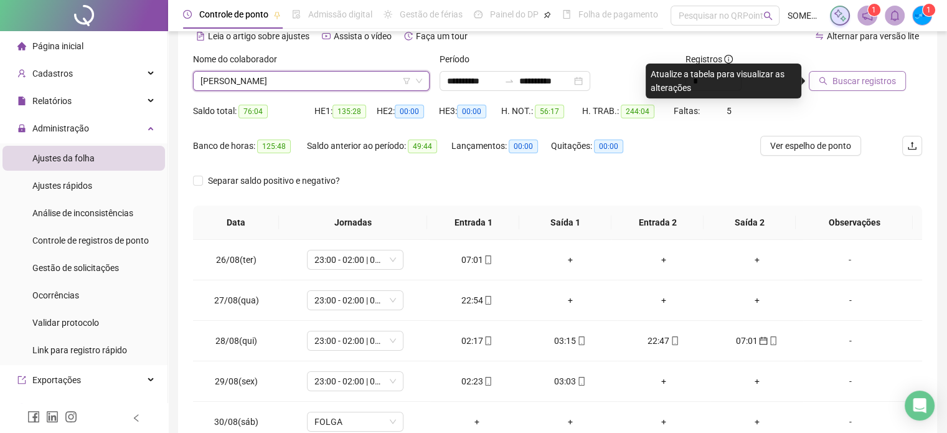
click at [862, 80] on span "Buscar registros" at bounding box center [865, 81] width 64 height 14
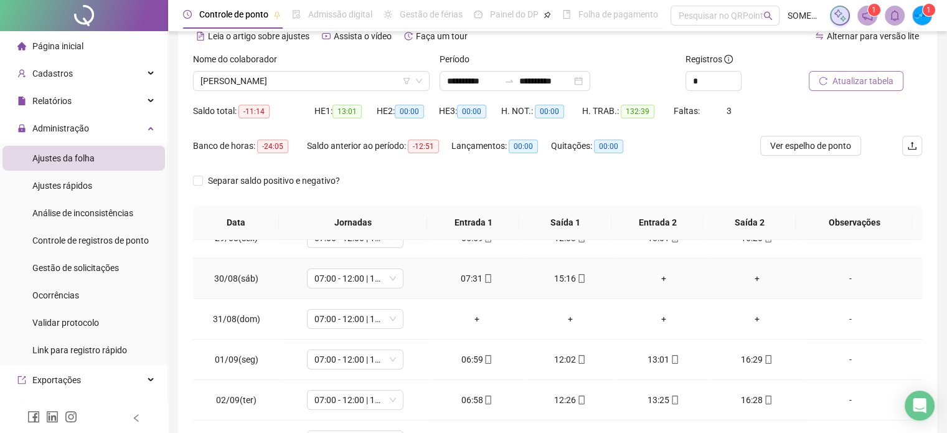
scroll to position [125, 0]
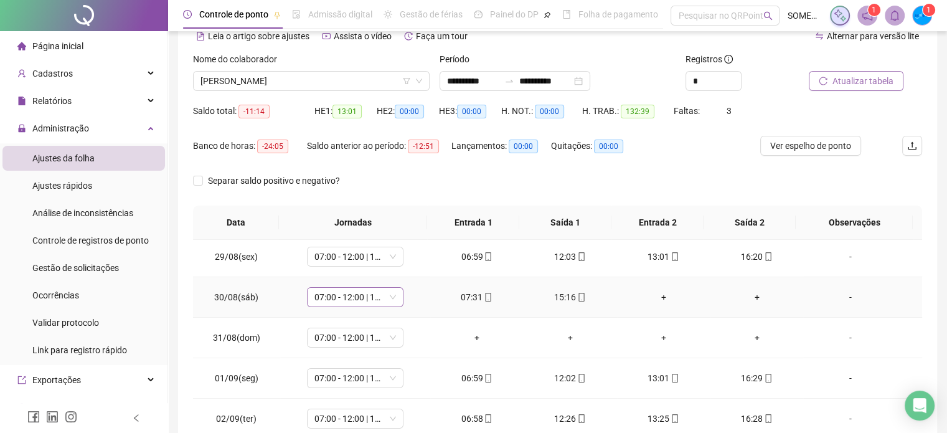
click at [339, 296] on span "07:00 - 12:00 | 13:00 - 16:00" at bounding box center [355, 297] width 82 height 19
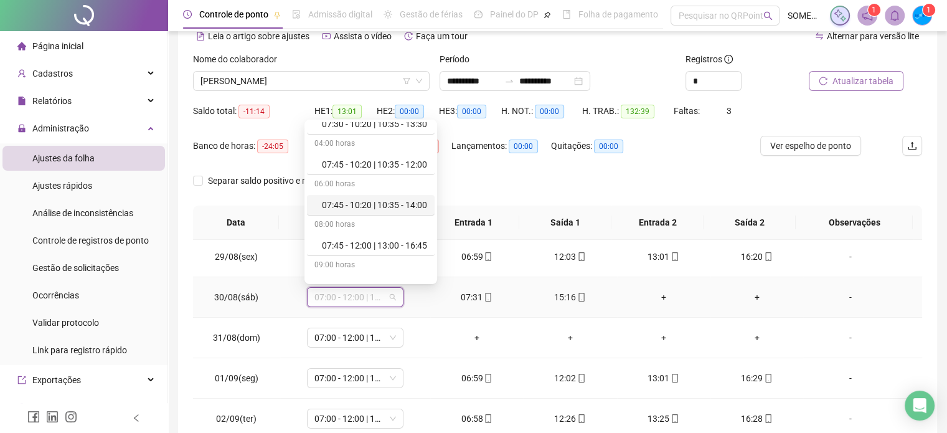
scroll to position [249, 0]
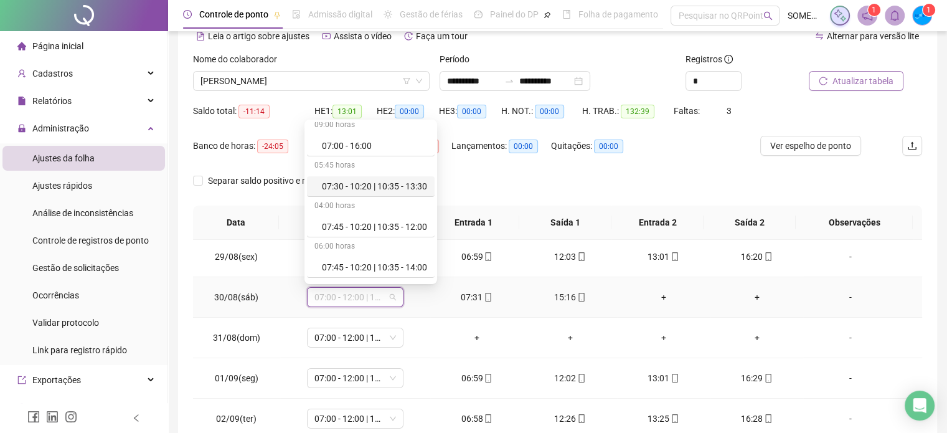
click at [410, 189] on div "07:30 - 10:20 | 10:35 - 13:30" at bounding box center [374, 186] width 105 height 14
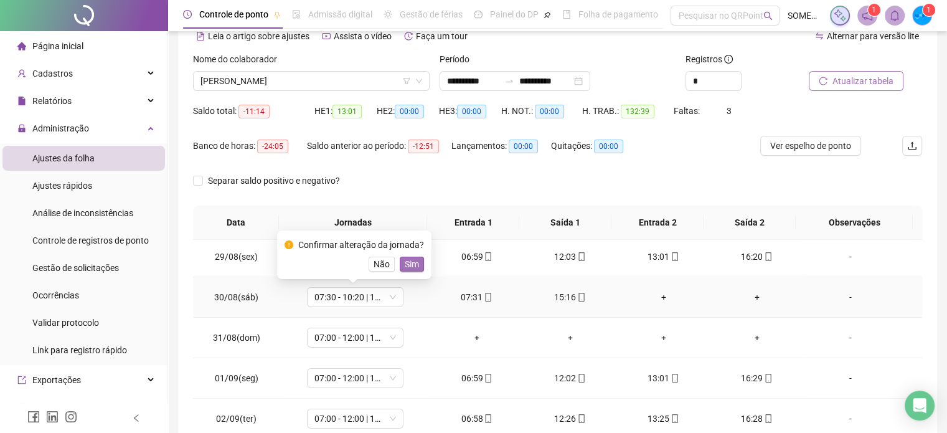
click at [406, 262] on span "Sim" at bounding box center [412, 264] width 14 height 14
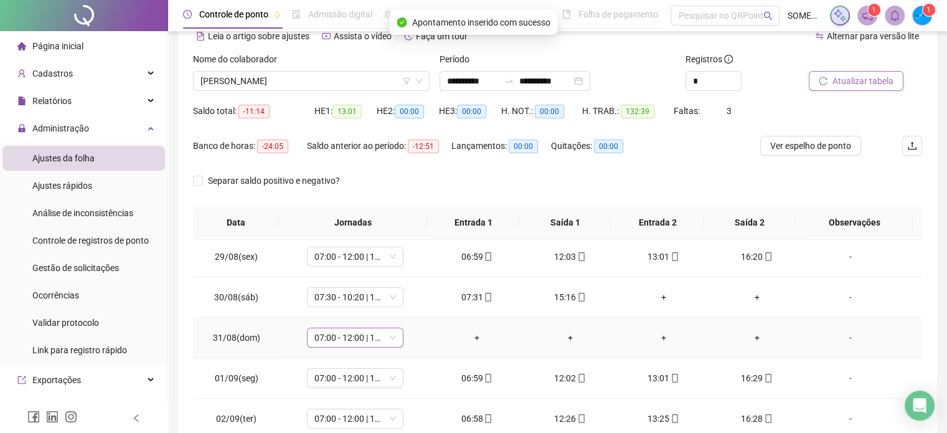
click at [370, 341] on span "07:00 - 12:00 | 13:00 - 16:00" at bounding box center [355, 337] width 82 height 19
type input "*****"
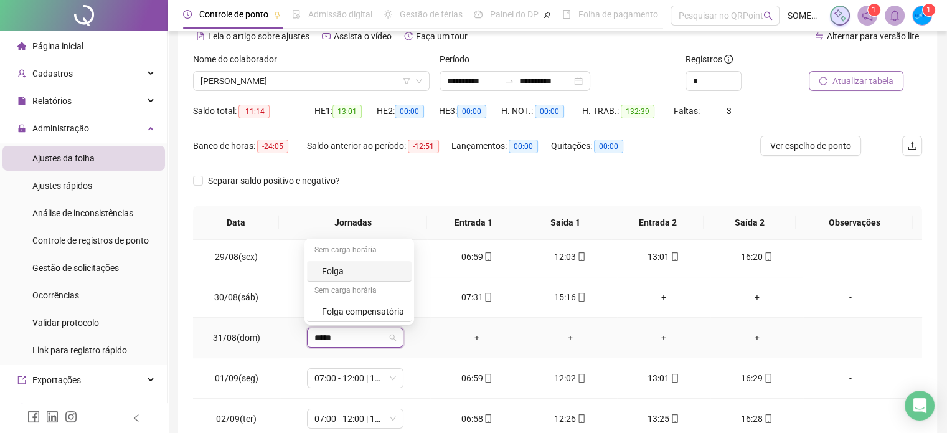
click at [356, 272] on div "Folga" at bounding box center [363, 271] width 82 height 14
click at [406, 308] on span "Sim" at bounding box center [412, 305] width 14 height 14
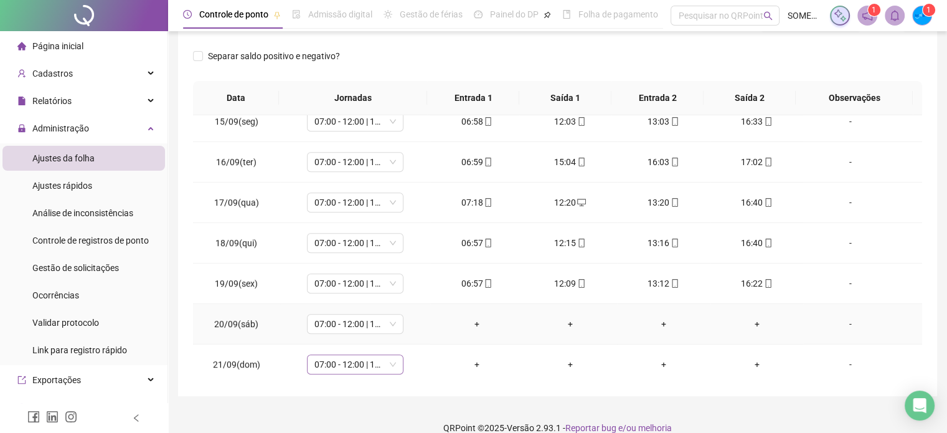
scroll to position [203, 0]
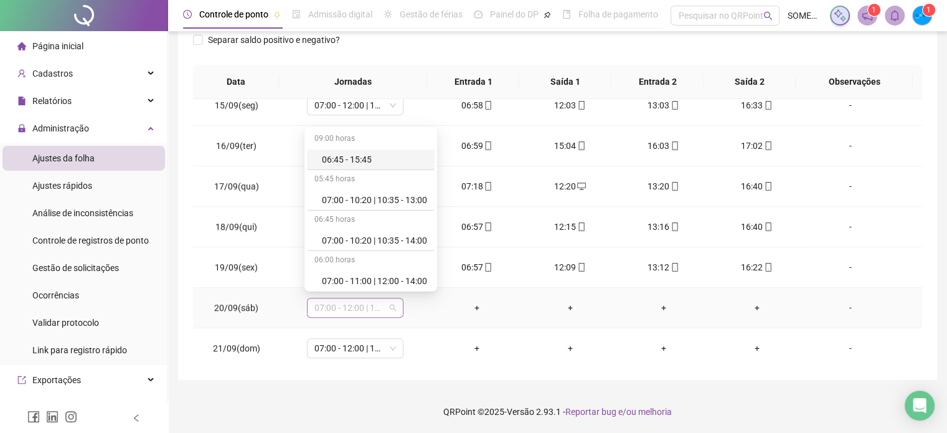
click at [331, 301] on span "07:00 - 12:00 | 13:00 - 16:00" at bounding box center [355, 307] width 82 height 19
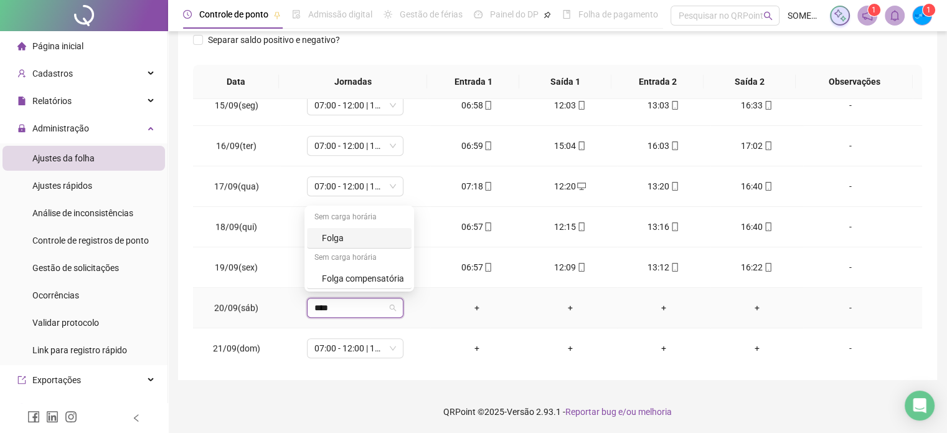
type input "*****"
click at [418, 273] on button "Sim" at bounding box center [412, 271] width 24 height 15
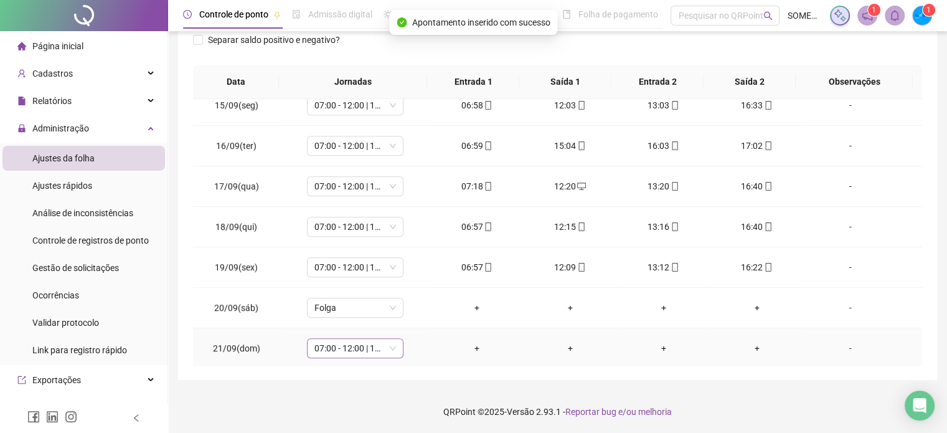
click at [329, 344] on span "07:00 - 12:00 | 13:00 - 16:00" at bounding box center [355, 348] width 82 height 19
type input "*****"
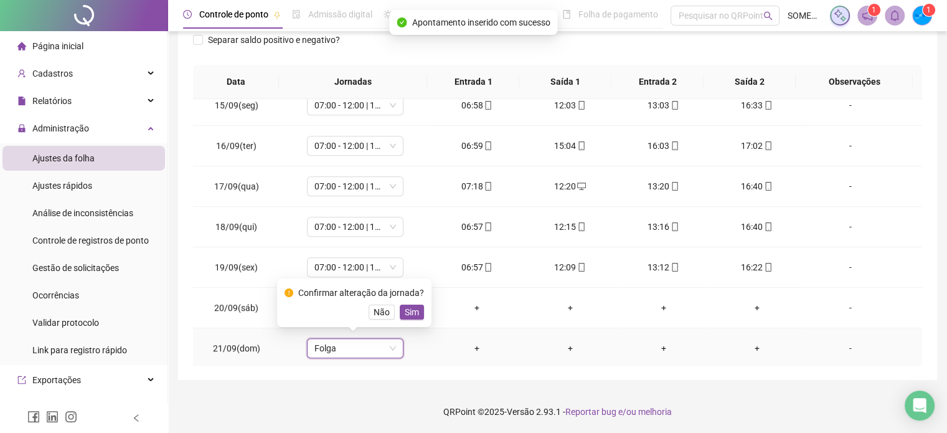
click at [406, 313] on span "Sim" at bounding box center [412, 312] width 14 height 14
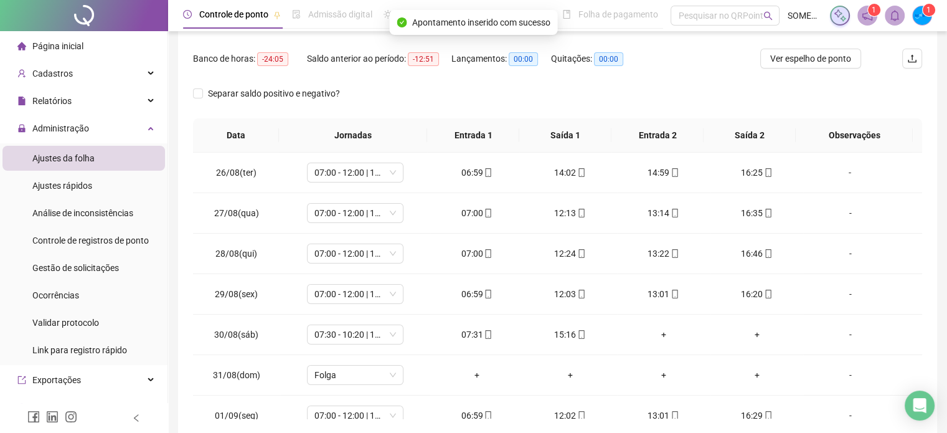
scroll to position [16, 0]
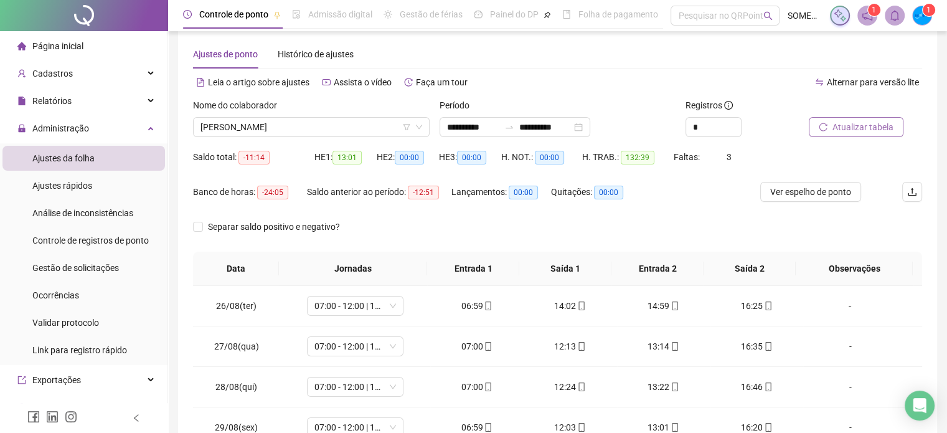
click at [849, 129] on span "Atualizar tabela" at bounding box center [863, 127] width 61 height 14
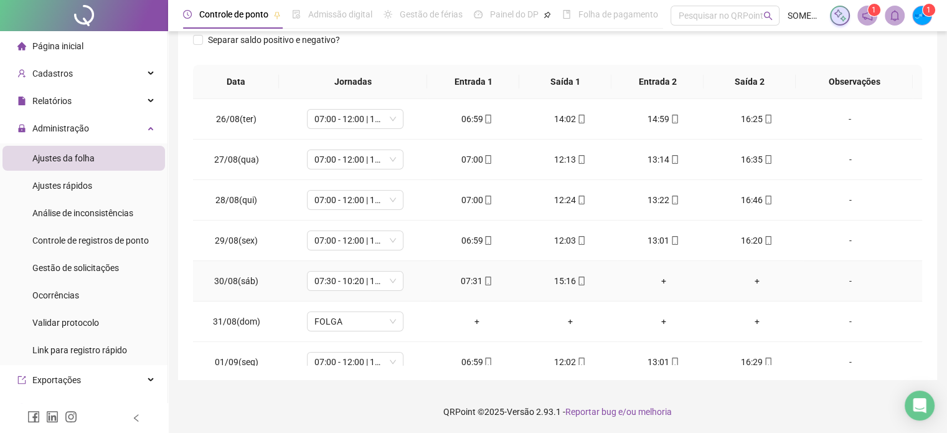
scroll to position [0, 0]
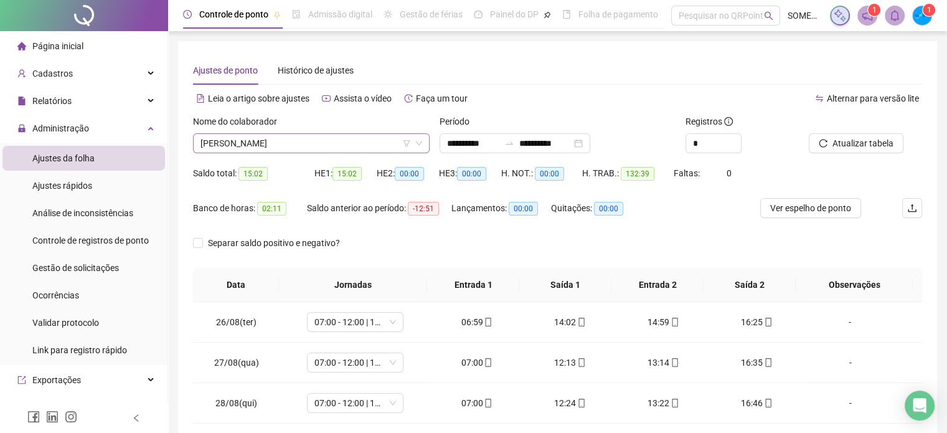
click at [280, 138] on span "[PERSON_NAME]" at bounding box center [312, 143] width 222 height 19
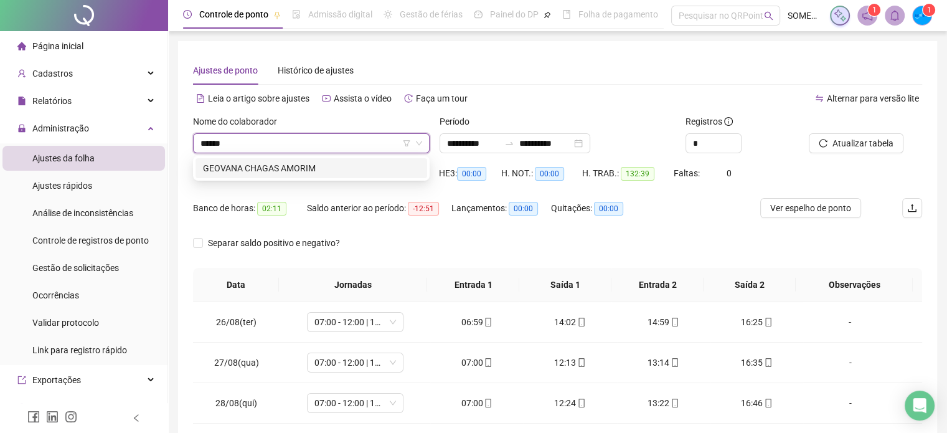
type input "*******"
drag, startPoint x: 319, startPoint y: 174, endPoint x: 456, endPoint y: 174, distance: 137.0
click at [319, 174] on div "GEOVANA CHAGAS AMORIM" at bounding box center [311, 168] width 217 height 14
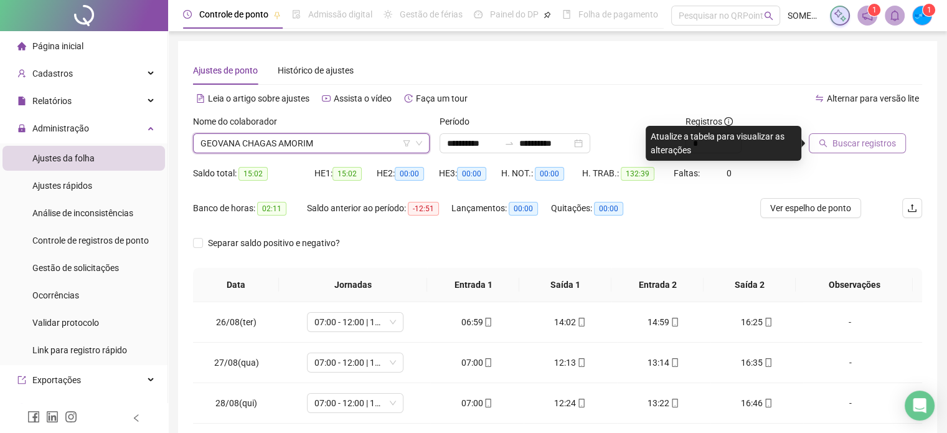
click at [869, 146] on span "Buscar registros" at bounding box center [865, 143] width 64 height 14
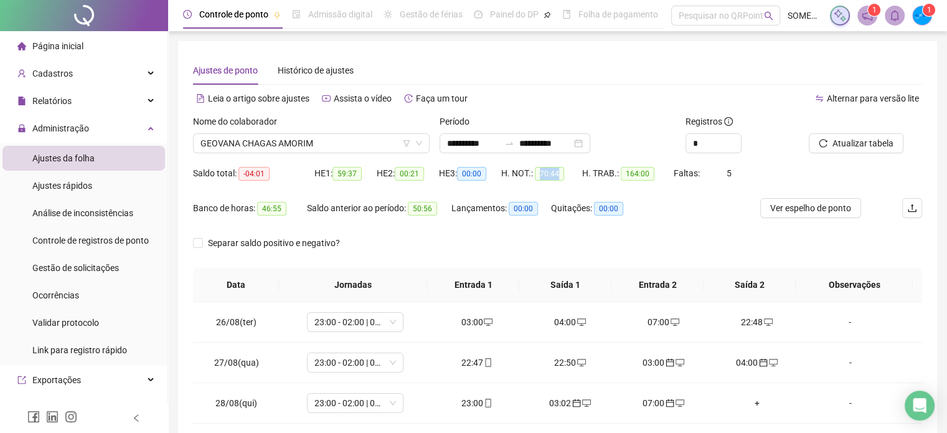
drag, startPoint x: 537, startPoint y: 170, endPoint x: 563, endPoint y: 172, distance: 26.2
click at [563, 172] on div "H. NOT.: 70:44" at bounding box center [541, 173] width 81 height 14
copy span "70:44"
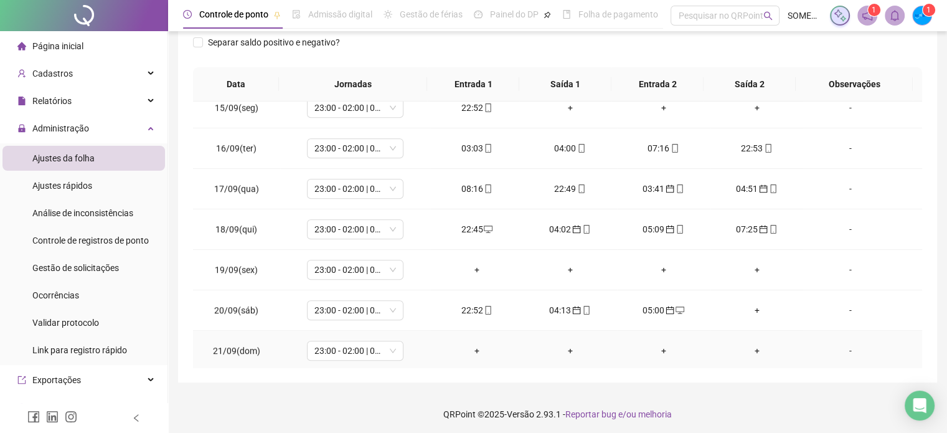
scroll to position [203, 0]
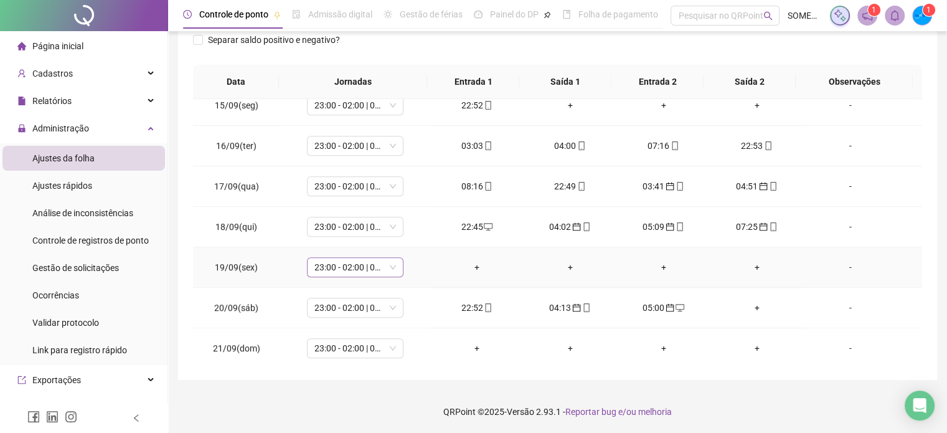
click at [343, 262] on span "23:00 - 02:00 | 03:00 - 07:00" at bounding box center [355, 267] width 82 height 19
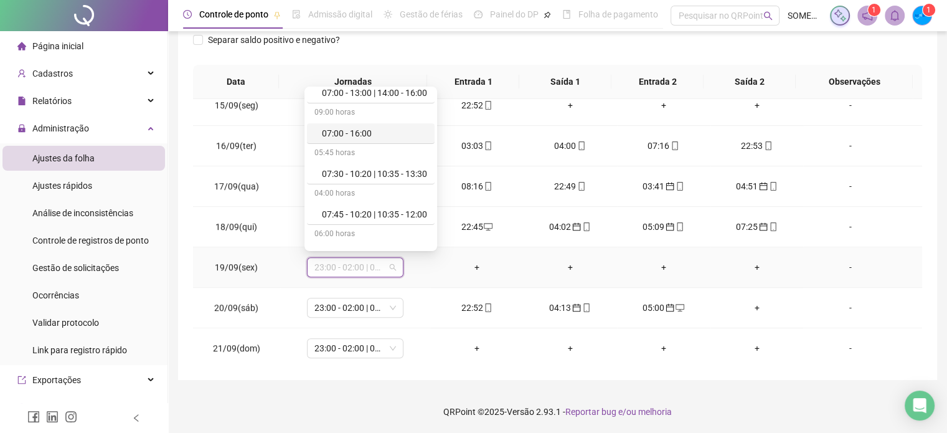
scroll to position [249, 0]
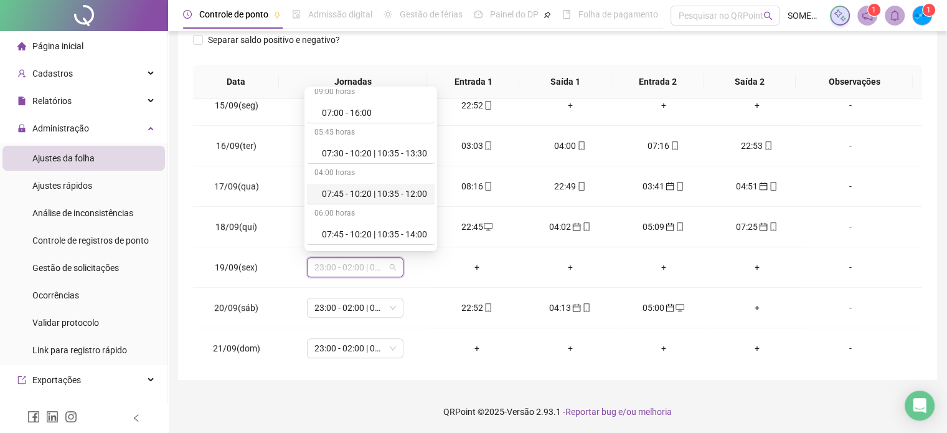
click at [939, 242] on div "**********" at bounding box center [557, 115] width 779 height 636
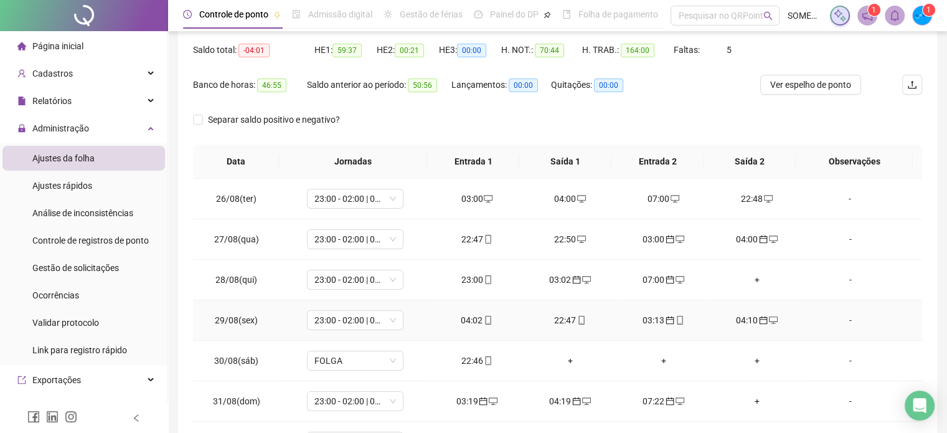
scroll to position [0, 0]
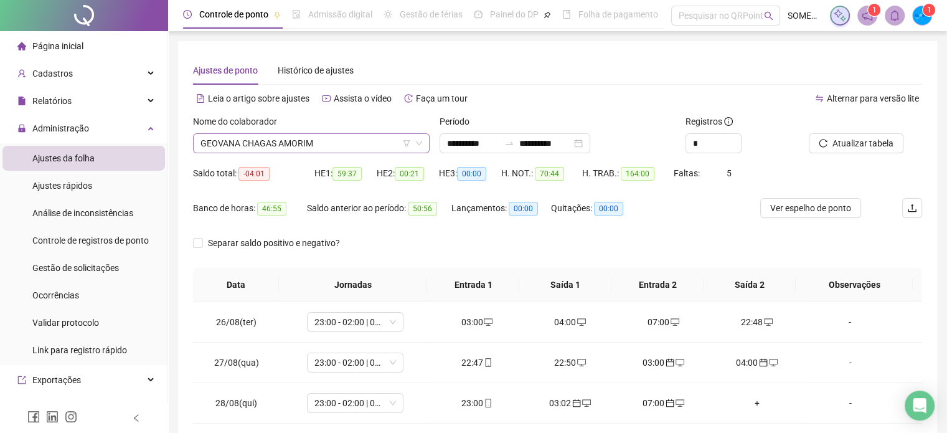
click at [253, 147] on span "GEOVANA CHAGAS AMORIM" at bounding box center [312, 143] width 222 height 19
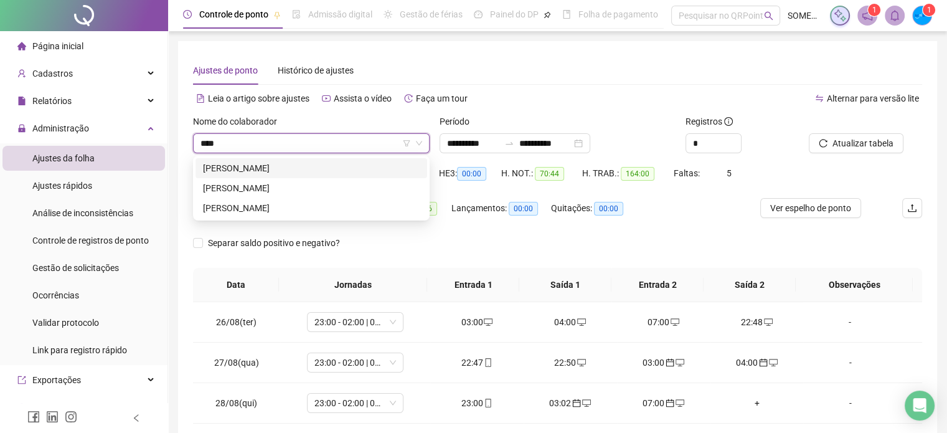
type input "*****"
click at [331, 169] on div "[PERSON_NAME]" at bounding box center [311, 168] width 217 height 14
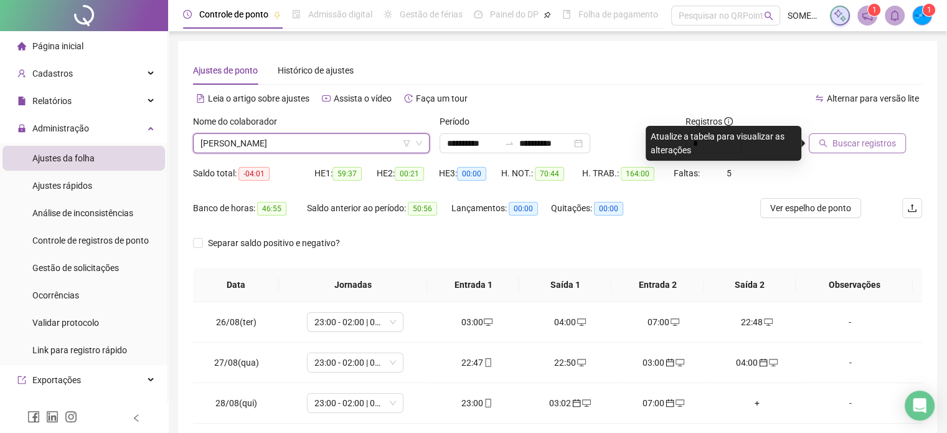
click at [879, 147] on span "Buscar registros" at bounding box center [865, 143] width 64 height 14
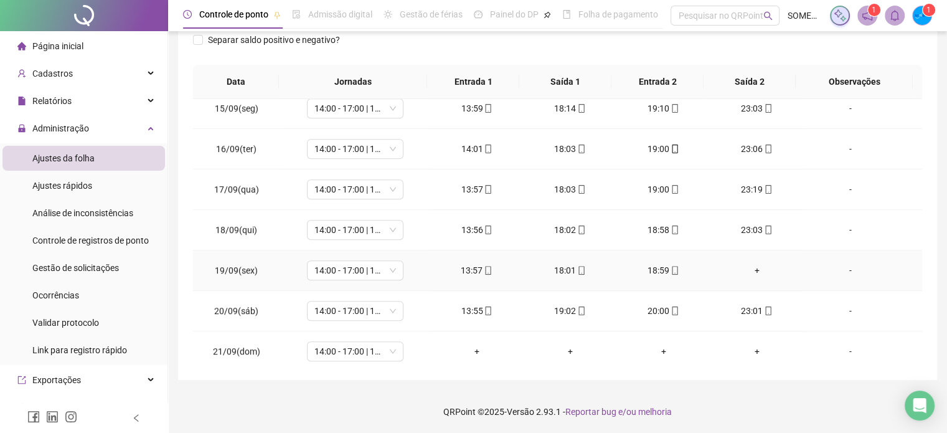
scroll to position [823, 0]
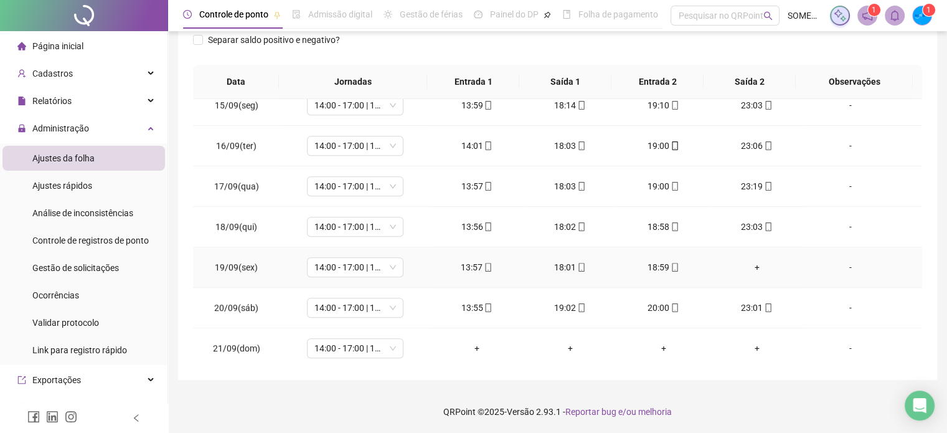
click at [743, 262] on div "+" at bounding box center [757, 267] width 73 height 14
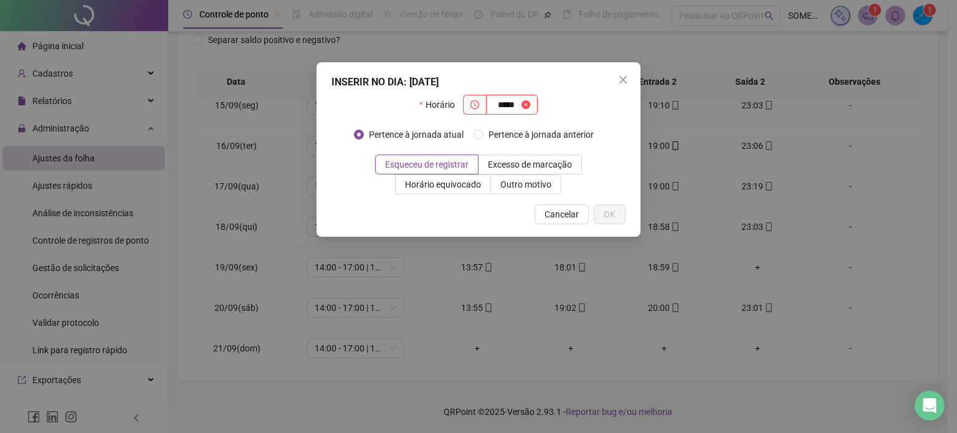
type input "*****"
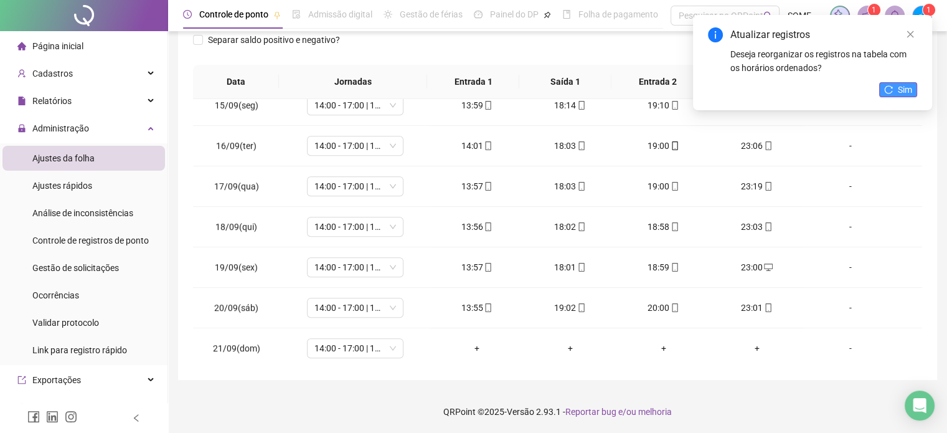
click at [891, 93] on icon "reload" at bounding box center [888, 89] width 9 height 9
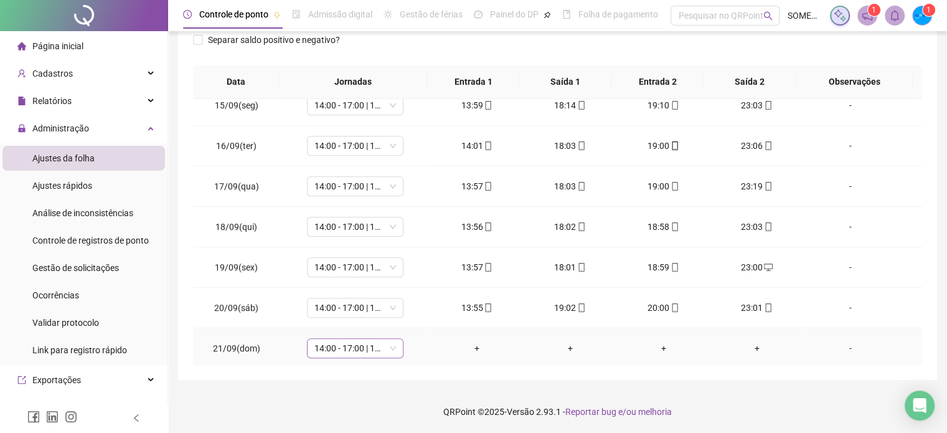
click at [349, 339] on span "14:00 - 17:00 | 18:00 - 23:00" at bounding box center [355, 348] width 82 height 19
type input "*****"
click at [351, 288] on div "Folga" at bounding box center [359, 278] width 105 height 21
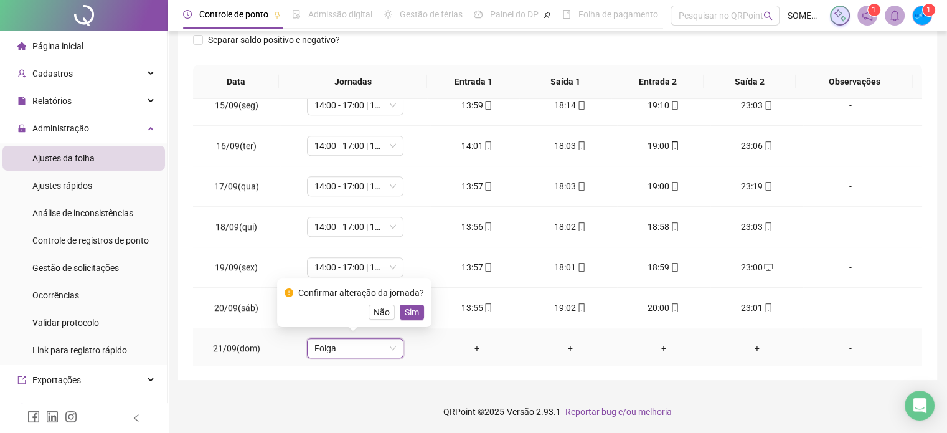
drag, startPoint x: 416, startPoint y: 314, endPoint x: 442, endPoint y: 249, distance: 70.4
click at [416, 314] on span "Sim" at bounding box center [412, 312] width 14 height 14
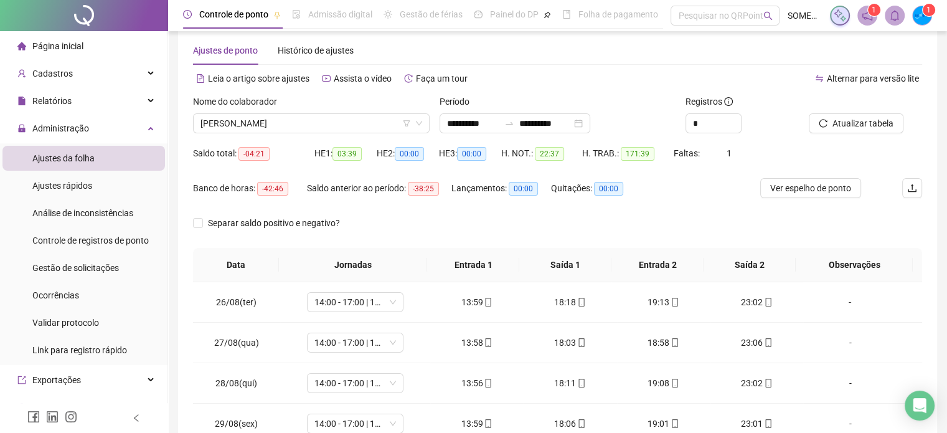
scroll to position [0, 0]
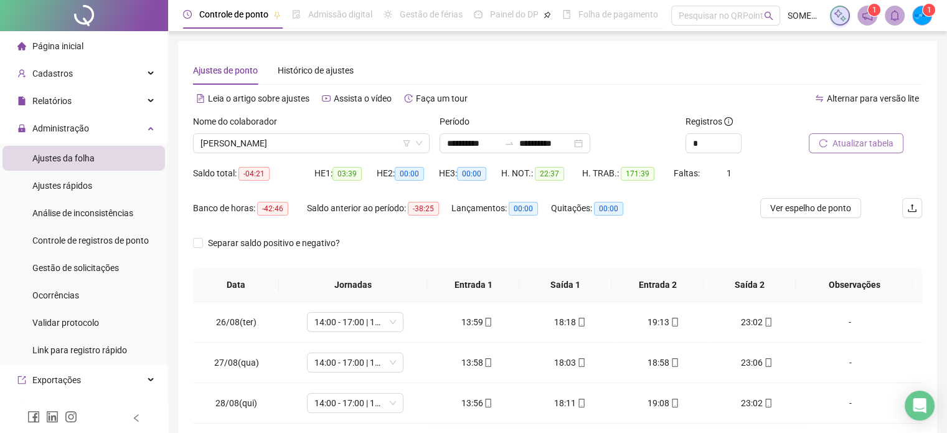
click at [862, 151] on button "Atualizar tabela" at bounding box center [856, 143] width 95 height 20
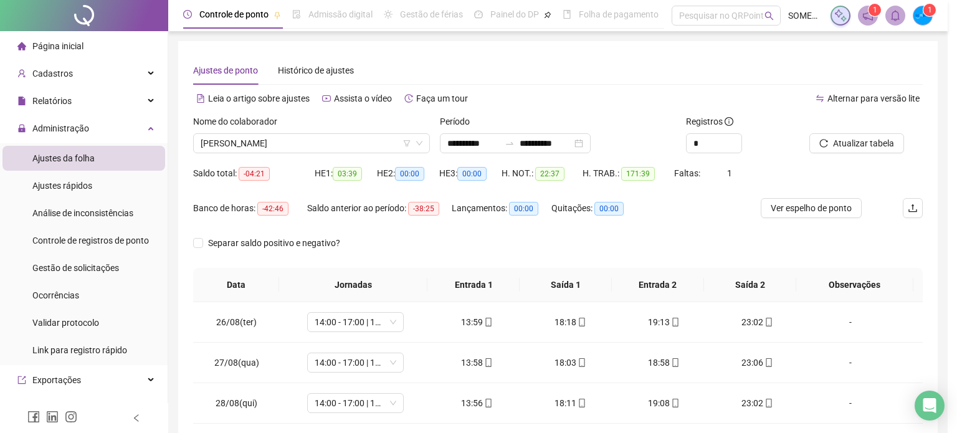
click at [864, 138] on div "Atualizando tabela Atualizando e reorganizando os registros... OK" at bounding box center [478, 216] width 957 height 433
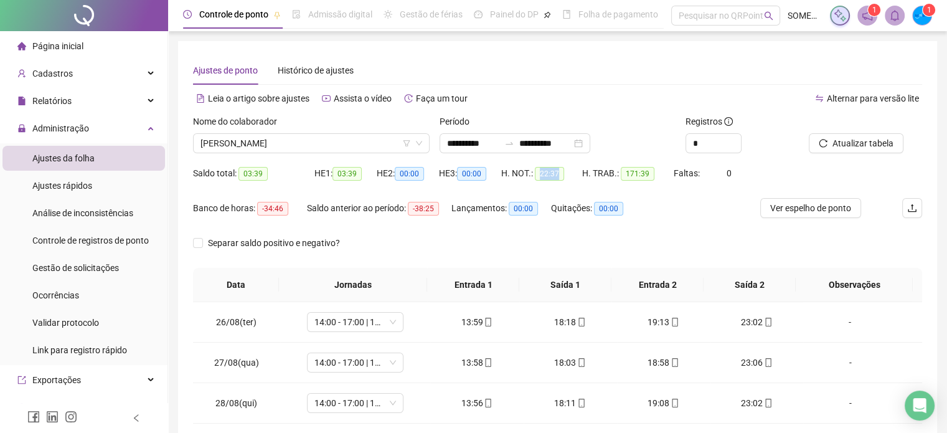
drag, startPoint x: 538, startPoint y: 174, endPoint x: 561, endPoint y: 171, distance: 23.2
click at [561, 171] on span "22:37" at bounding box center [549, 174] width 29 height 14
copy span "22:37"
click at [254, 137] on span "[PERSON_NAME]" at bounding box center [312, 143] width 222 height 19
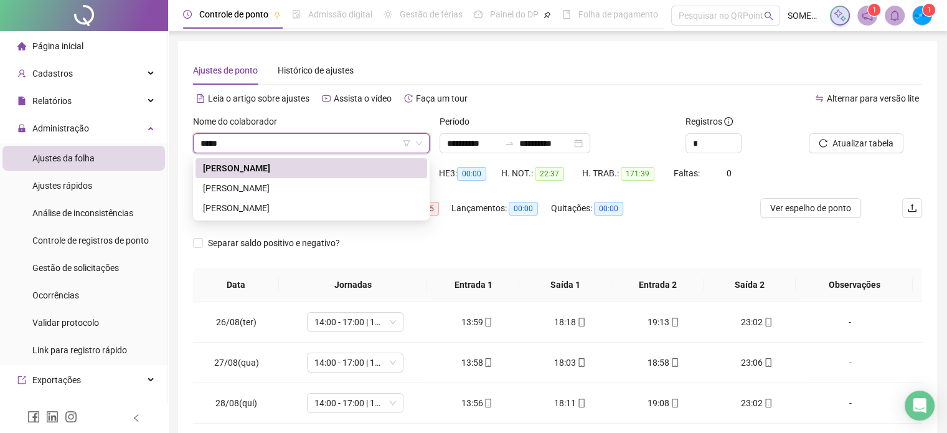
type input "******"
click at [308, 190] on div "[PERSON_NAME]" at bounding box center [311, 188] width 217 height 14
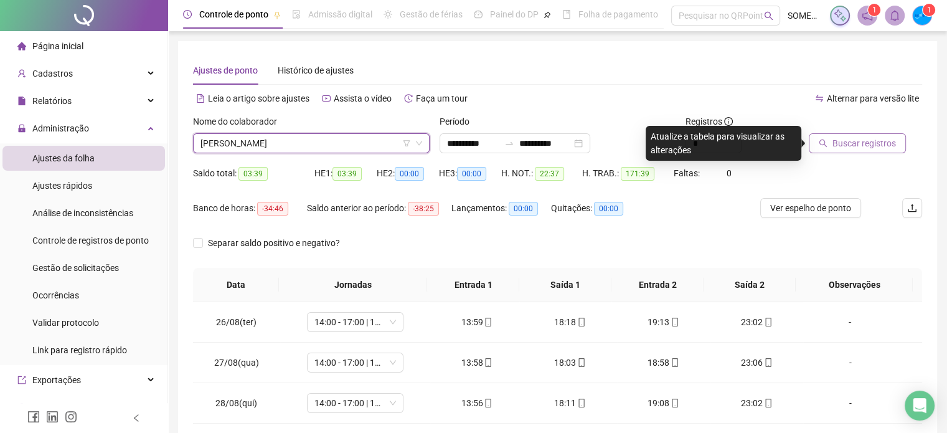
click at [858, 139] on span "Buscar registros" at bounding box center [865, 143] width 64 height 14
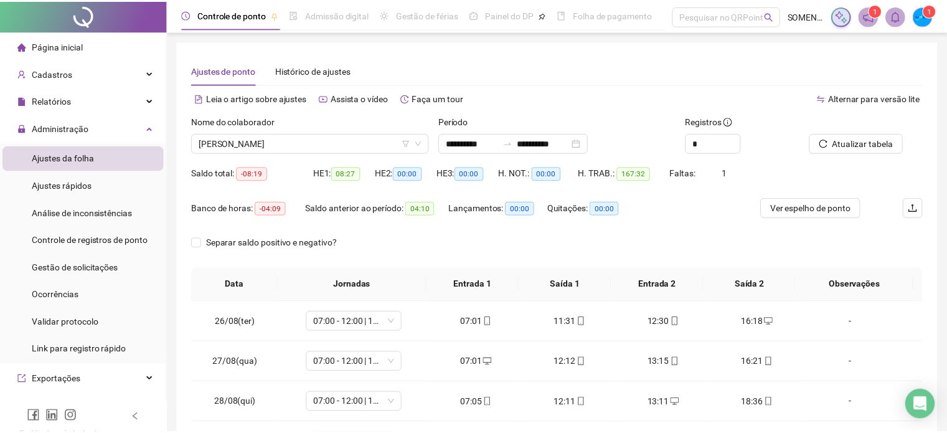
scroll to position [203, 0]
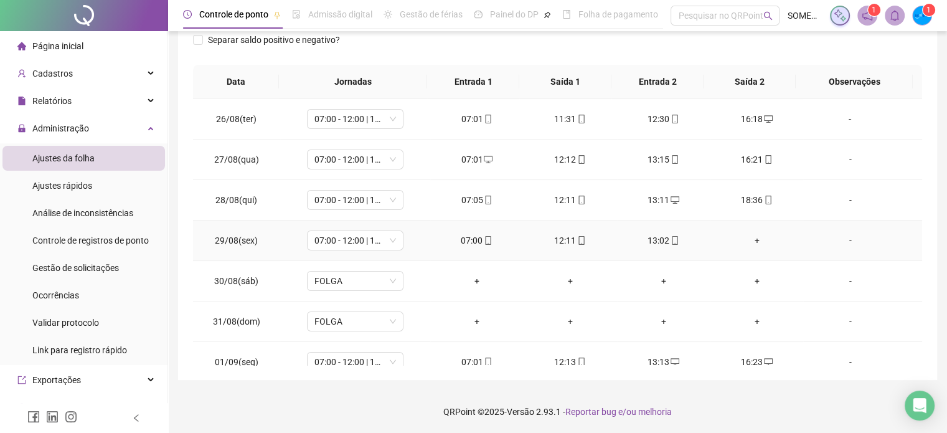
click at [751, 236] on div "+" at bounding box center [757, 241] width 73 height 14
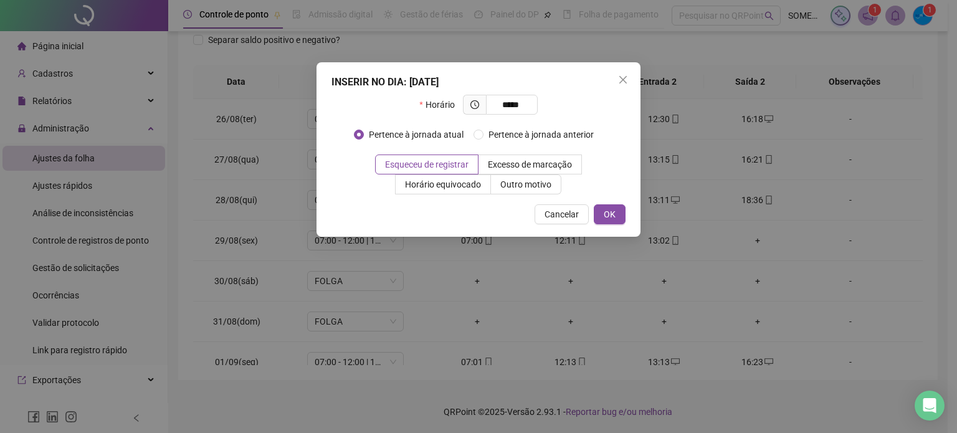
type input "*****"
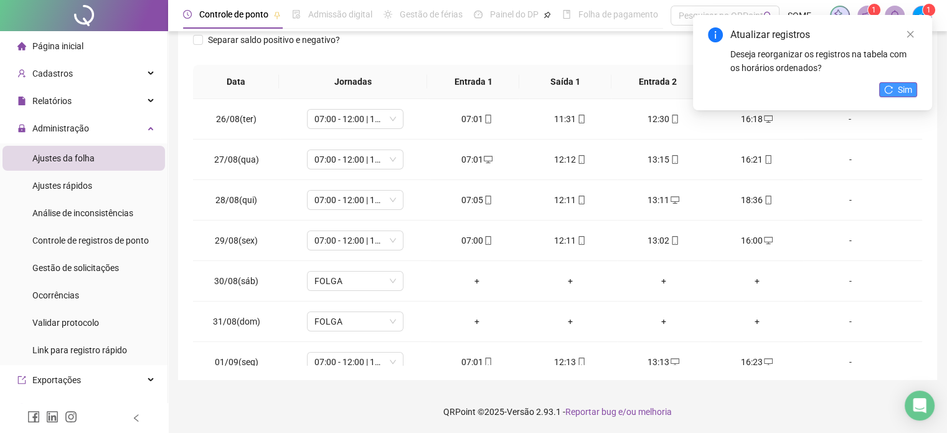
click at [912, 90] on span "Sim" at bounding box center [905, 90] width 14 height 14
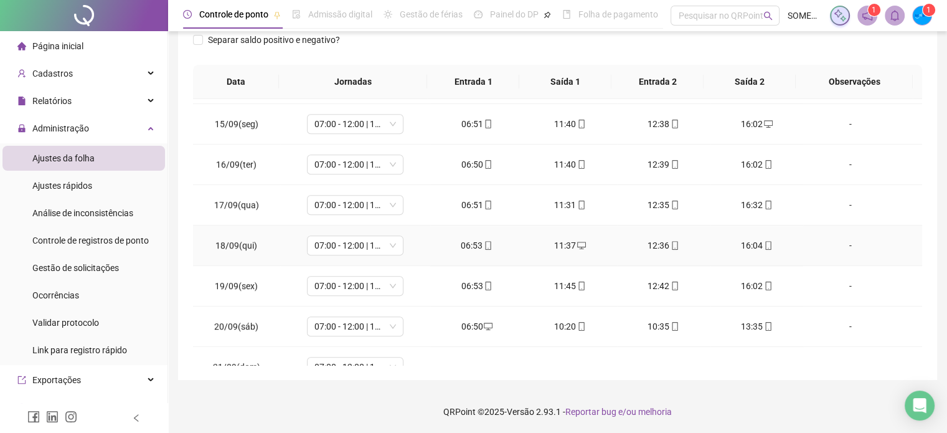
scroll to position [823, 0]
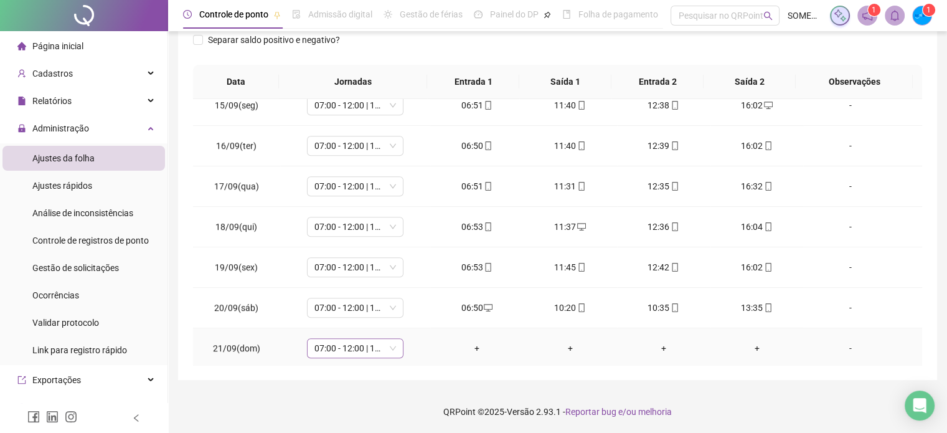
click at [375, 348] on span "07:00 - 12:00 | 13:00 - 16:00" at bounding box center [355, 348] width 82 height 19
type input "*****"
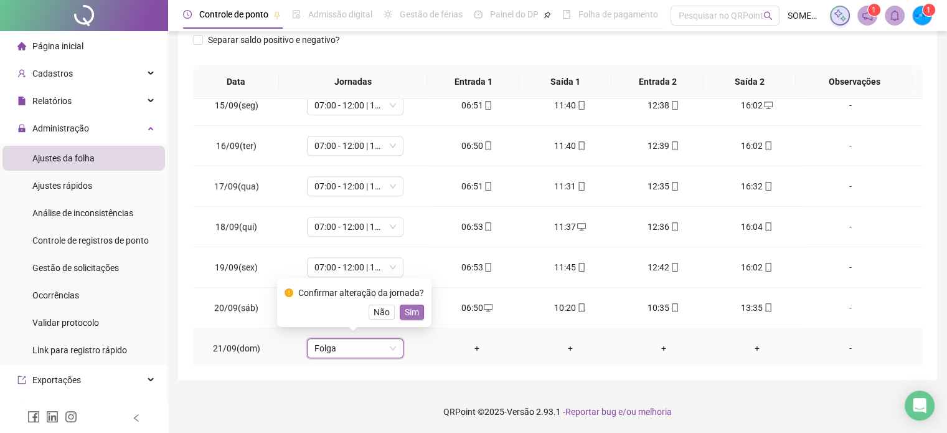
click at [416, 316] on span "Sim" at bounding box center [412, 312] width 14 height 14
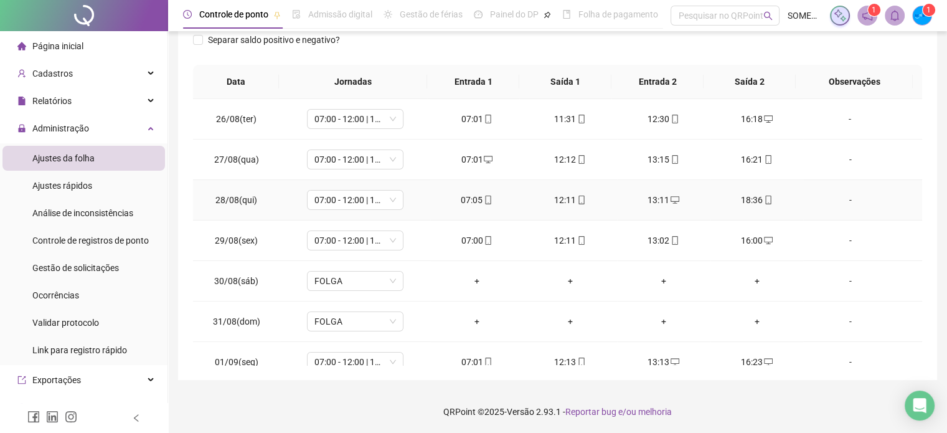
scroll to position [0, 0]
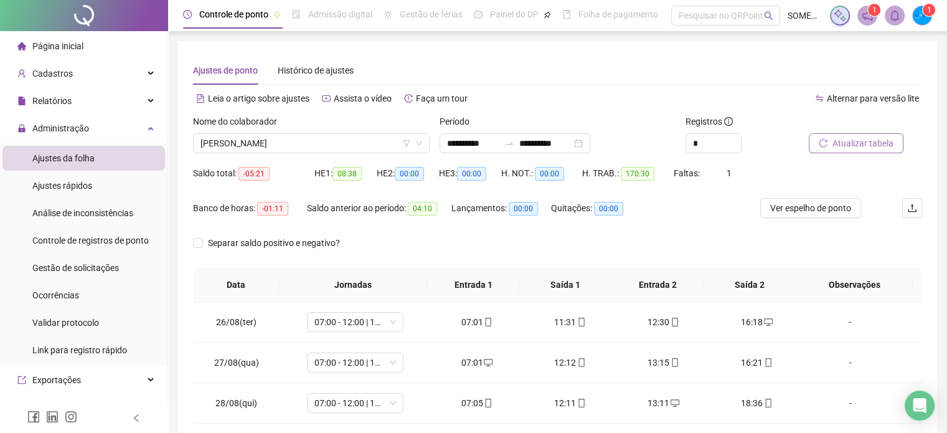
click at [863, 146] on span "Atualizar tabela" at bounding box center [863, 143] width 61 height 14
click at [259, 149] on span "[PERSON_NAME]" at bounding box center [312, 143] width 222 height 19
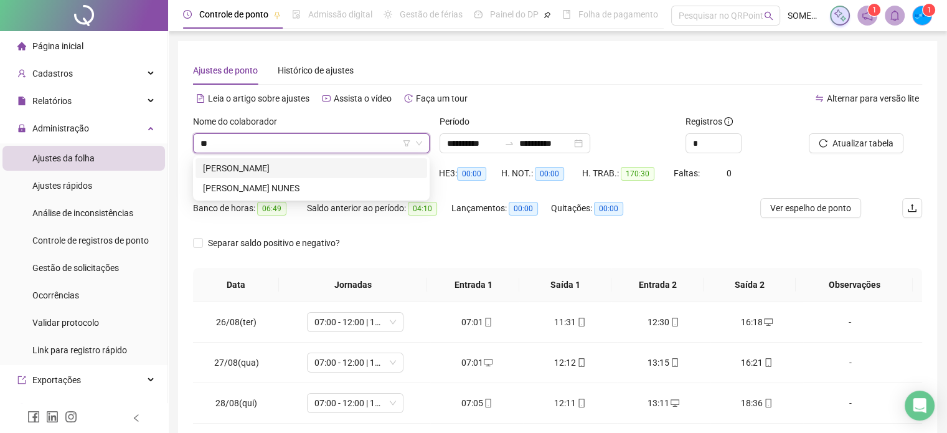
type input "*"
type input "*********"
click at [301, 176] on div "[PERSON_NAME]" at bounding box center [312, 168] width 232 height 20
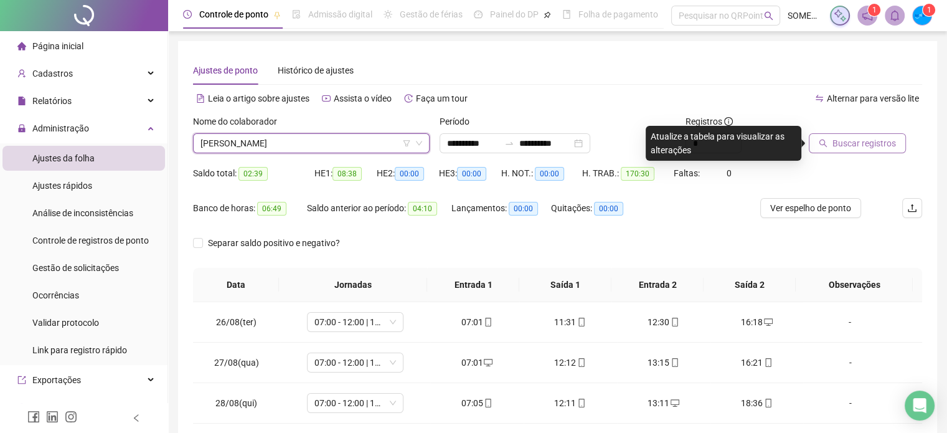
click at [844, 148] on span "Buscar registros" at bounding box center [865, 143] width 64 height 14
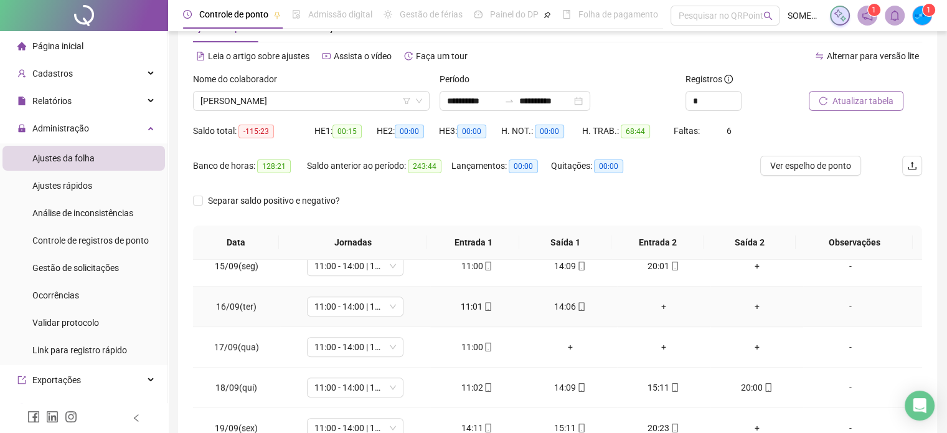
scroll to position [203, 0]
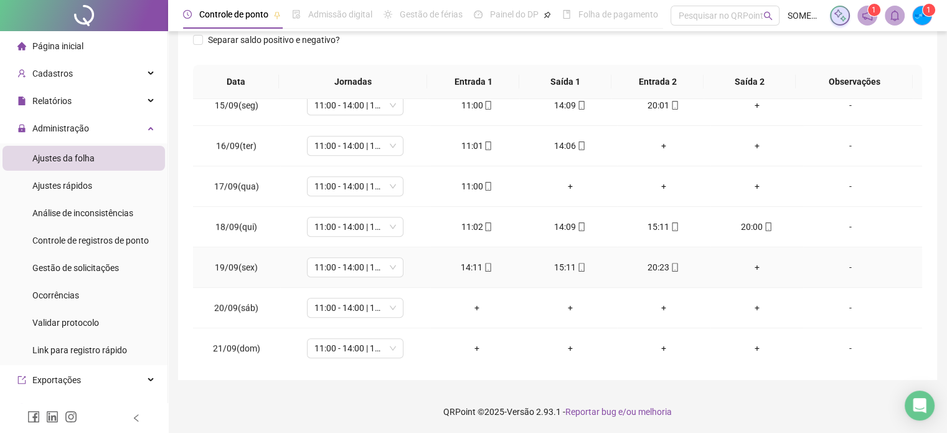
click at [750, 263] on div "+" at bounding box center [757, 267] width 73 height 14
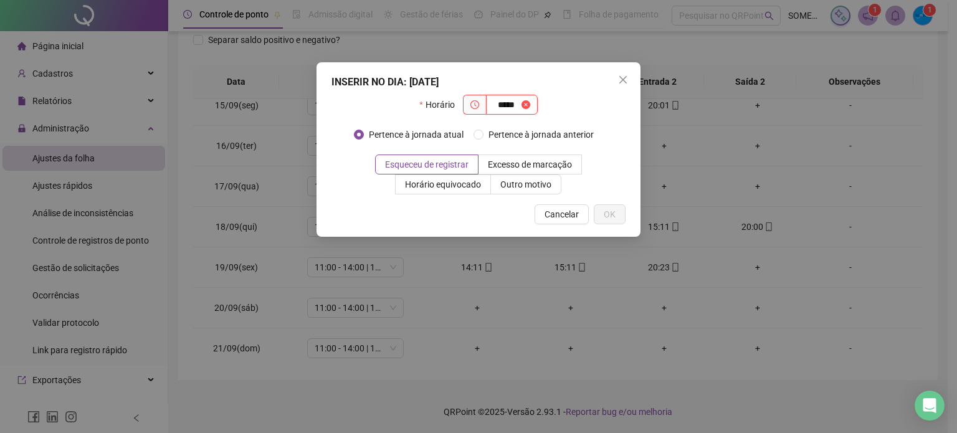
type input "*****"
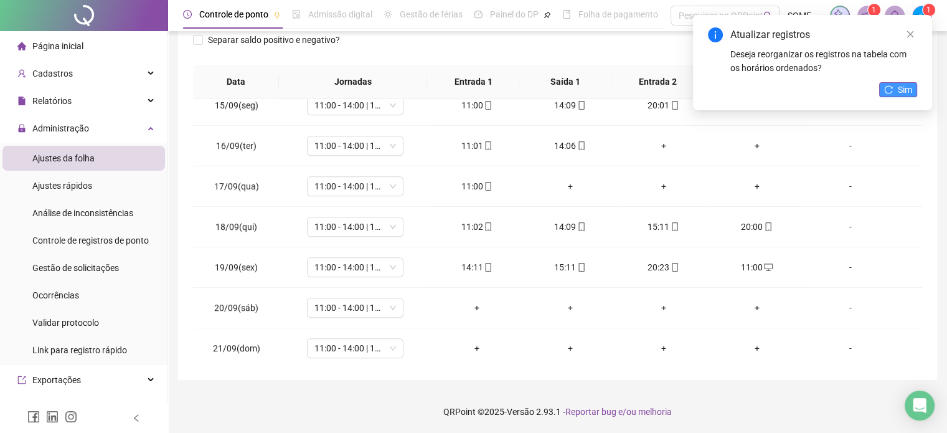
click at [900, 83] on span "Sim" at bounding box center [905, 90] width 14 height 14
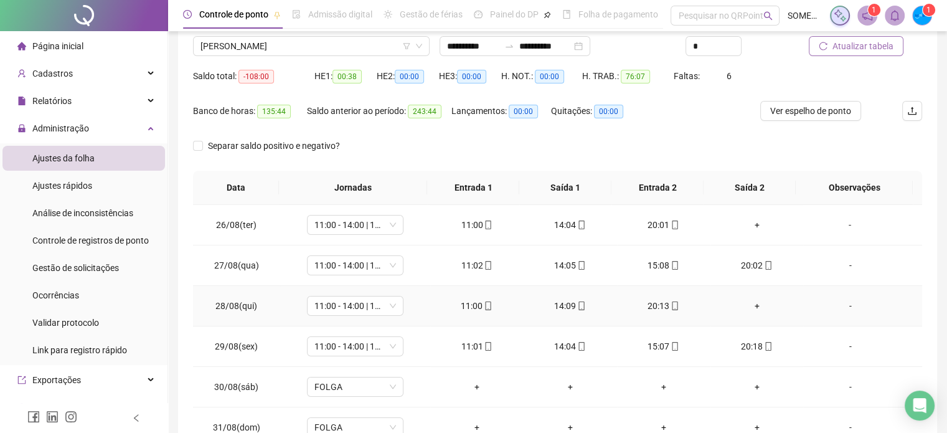
scroll to position [0, 0]
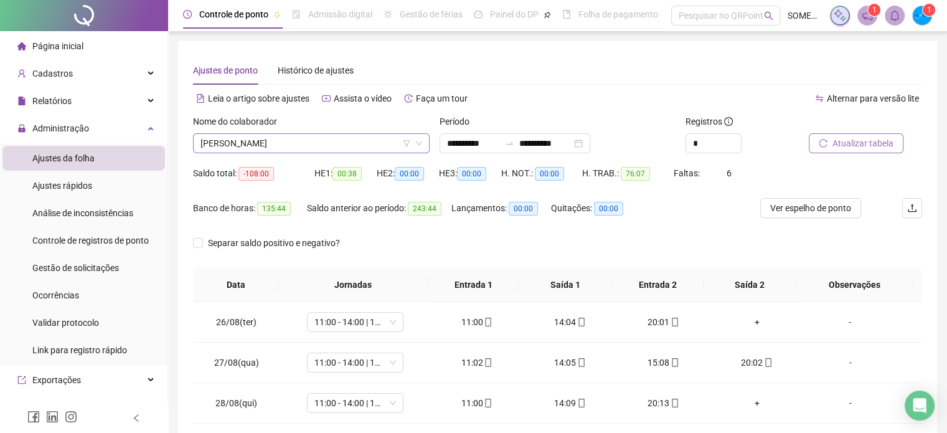
click at [281, 147] on span "[PERSON_NAME]" at bounding box center [312, 143] width 222 height 19
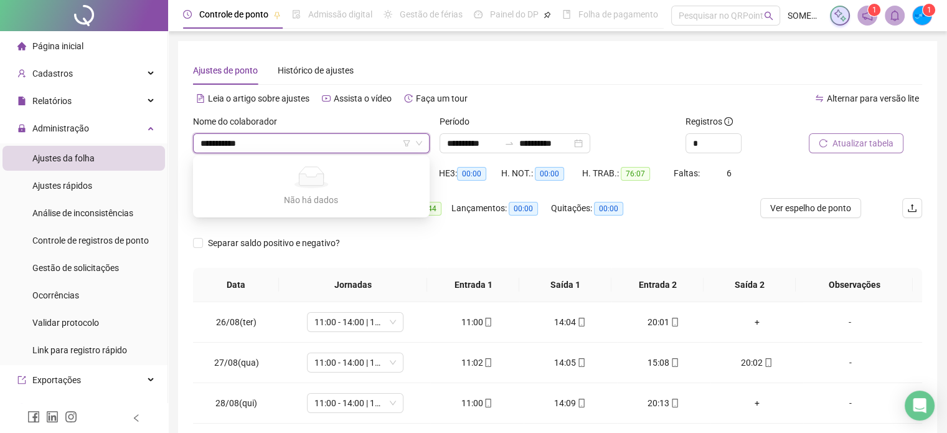
type input "**********"
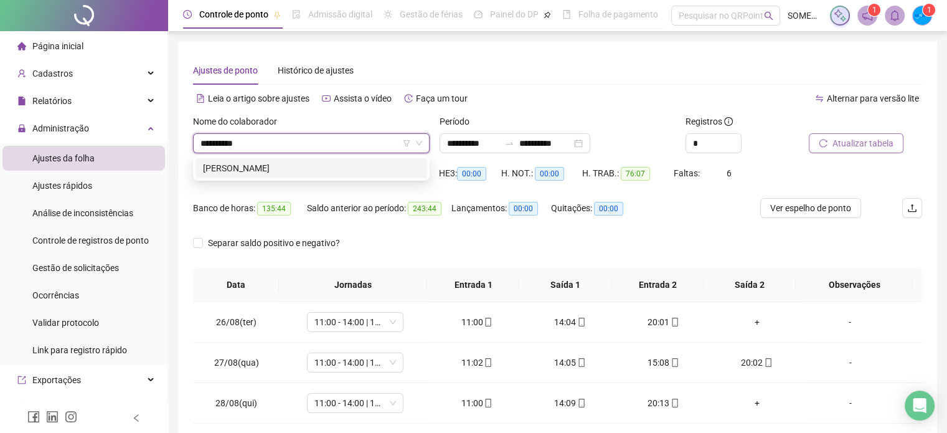
drag, startPoint x: 326, startPoint y: 174, endPoint x: 867, endPoint y: 165, distance: 541.3
click at [330, 174] on div "[PERSON_NAME]" at bounding box center [311, 168] width 217 height 14
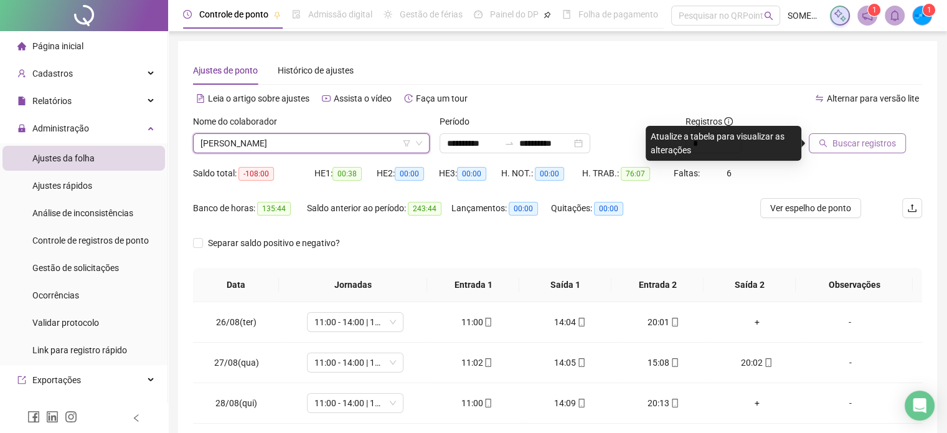
click at [876, 144] on span "Buscar registros" at bounding box center [865, 143] width 64 height 14
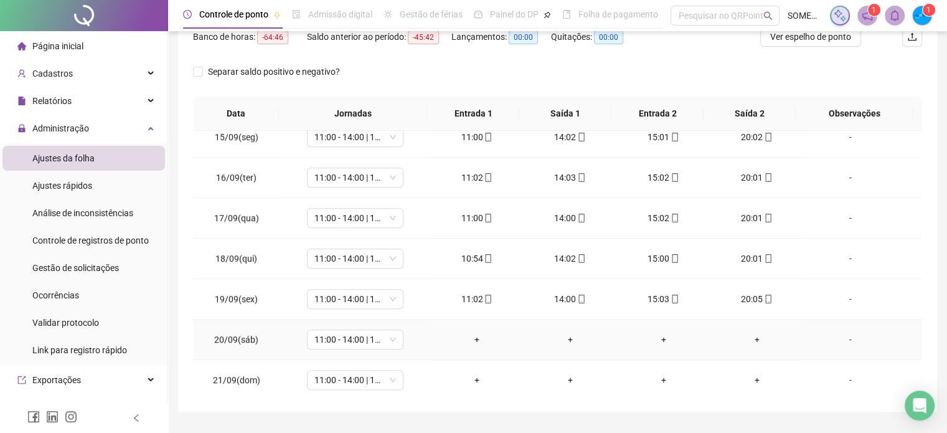
scroll to position [203, 0]
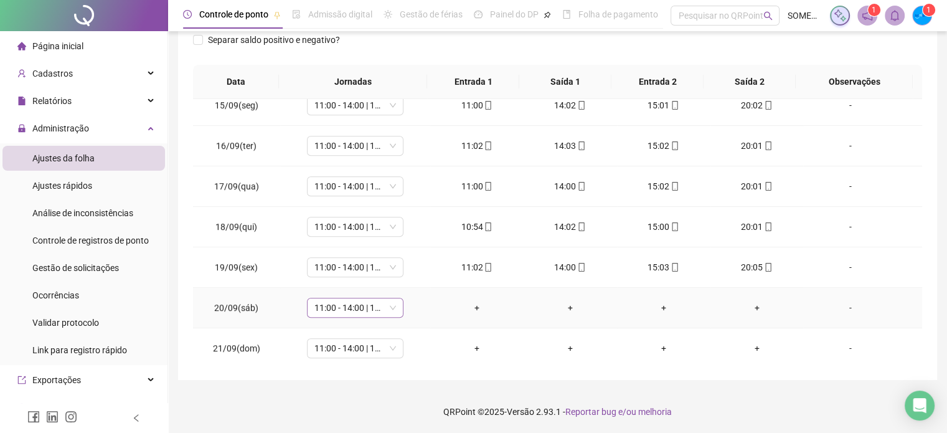
click at [335, 310] on span "11:00 - 14:00 | 15:00 - 20:00" at bounding box center [355, 307] width 82 height 19
type input "*****"
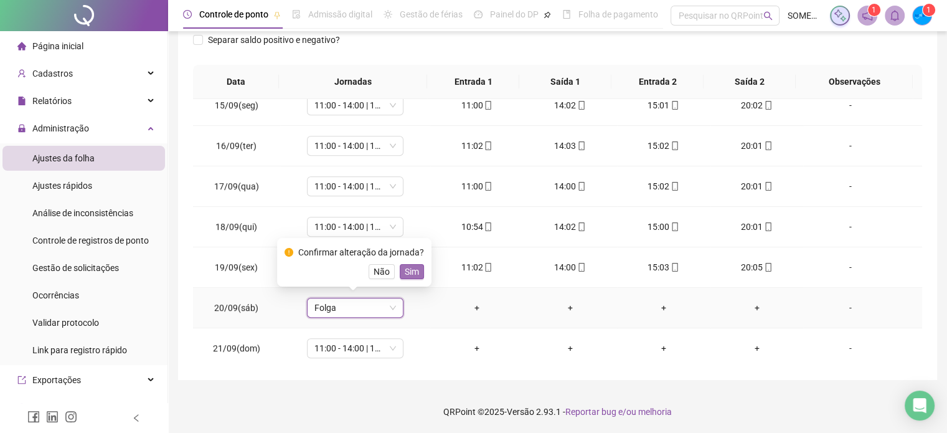
click at [409, 271] on span "Sim" at bounding box center [412, 272] width 14 height 14
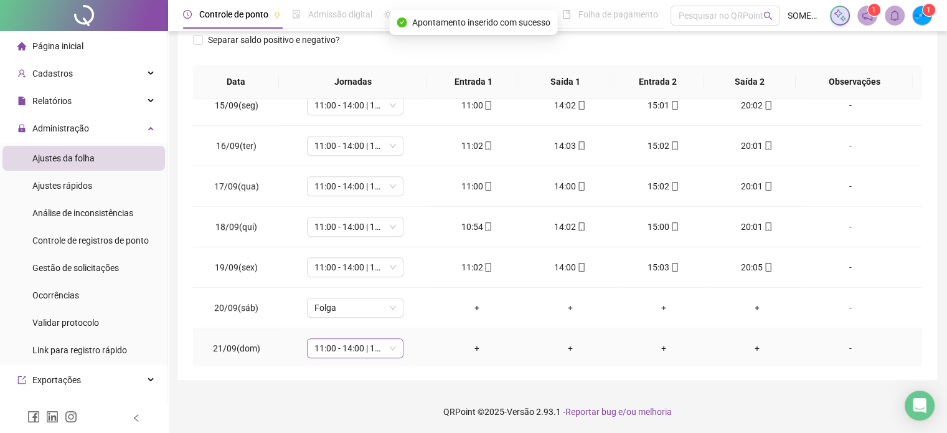
click at [334, 346] on span "11:00 - 14:00 | 15:00 - 20:00" at bounding box center [355, 348] width 82 height 19
type input "*****"
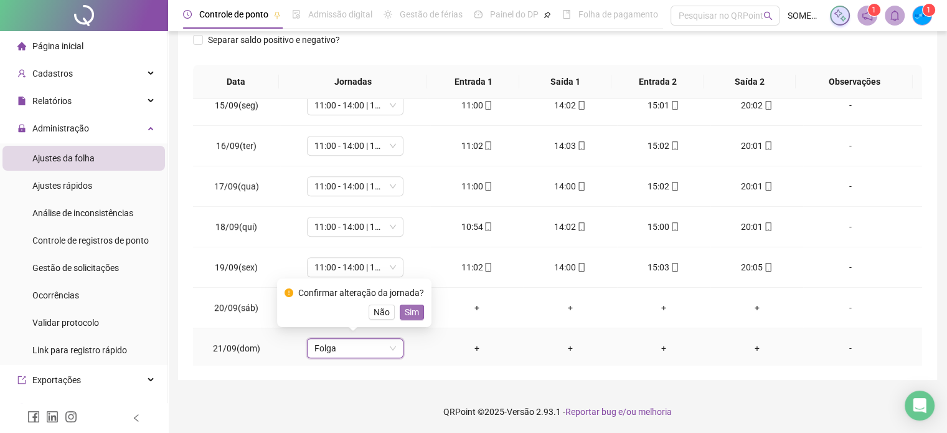
click at [405, 313] on span "Sim" at bounding box center [412, 312] width 14 height 14
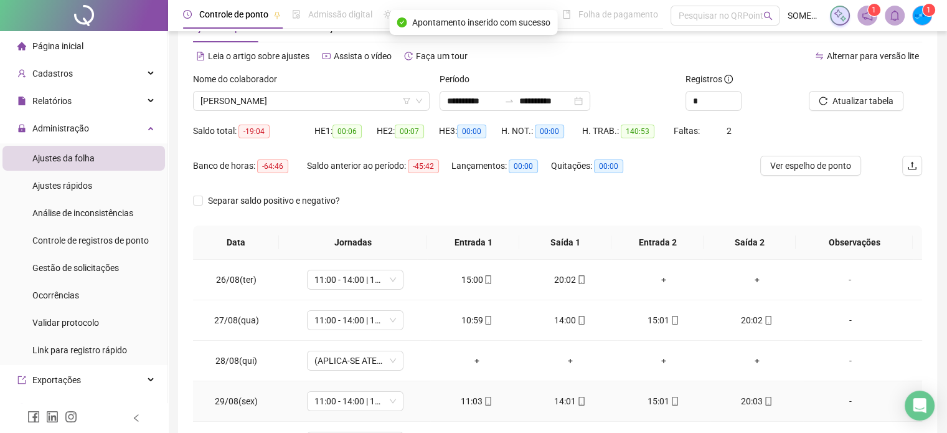
scroll to position [0, 0]
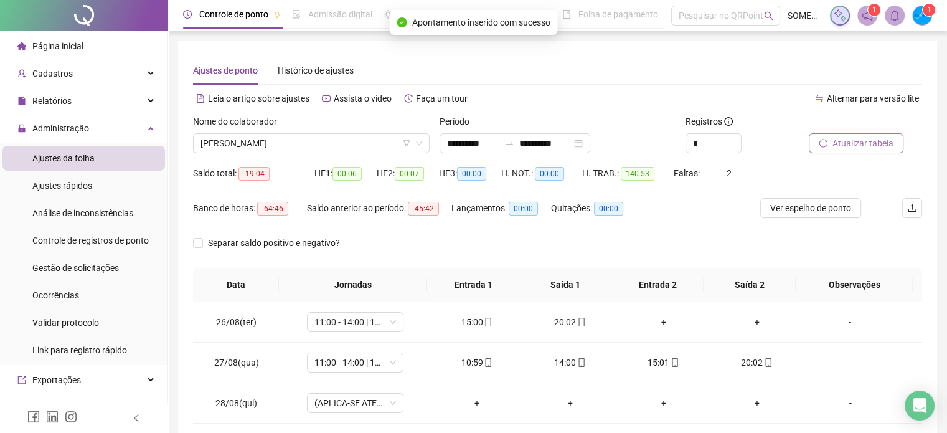
click at [858, 137] on span "Atualizar tabela" at bounding box center [863, 143] width 61 height 14
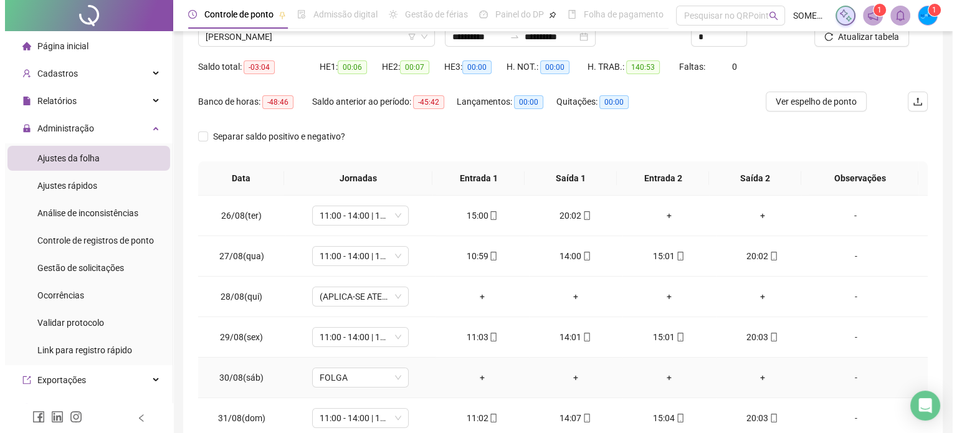
scroll to position [78, 0]
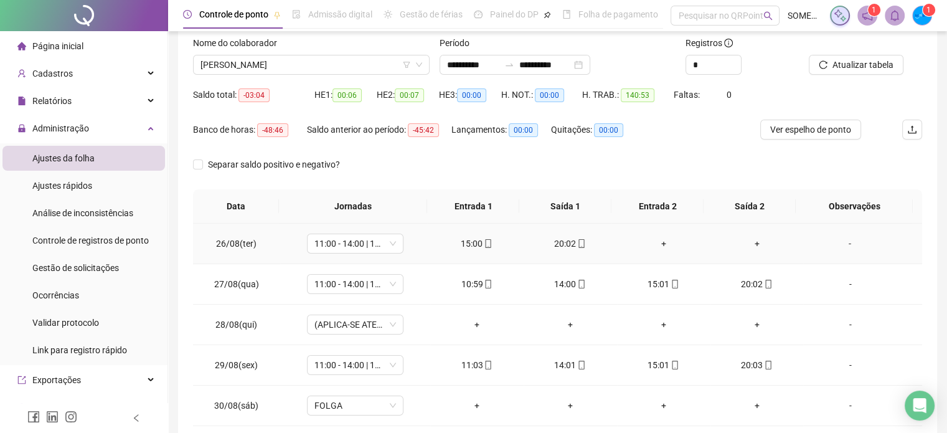
click at [842, 244] on div "-" at bounding box center [849, 244] width 73 height 14
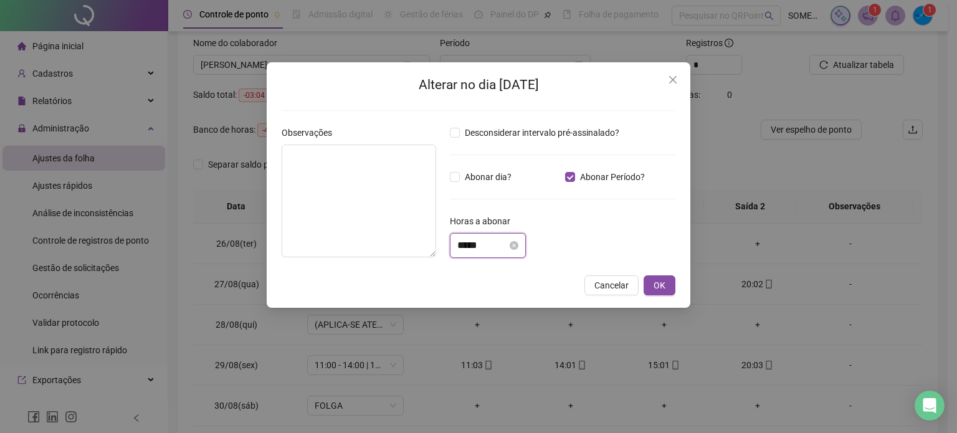
drag, startPoint x: 481, startPoint y: 248, endPoint x: 463, endPoint y: 246, distance: 18.2
click at [463, 246] on input "*****" at bounding box center [482, 245] width 50 height 15
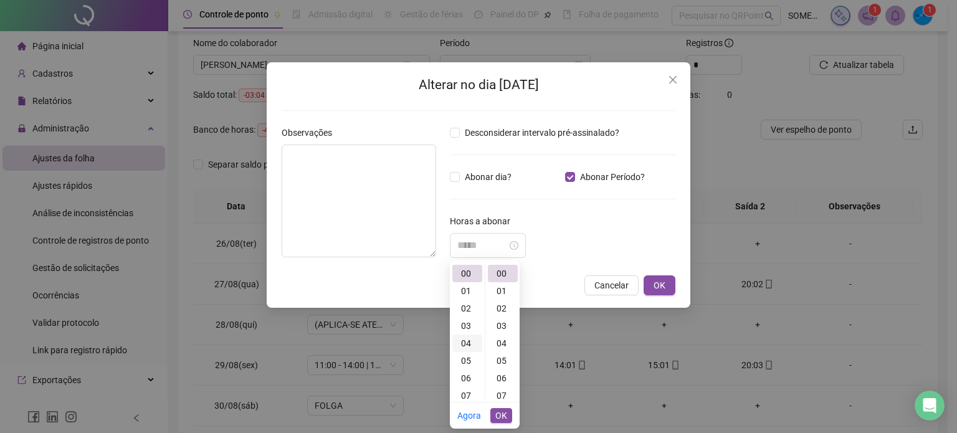
click at [463, 341] on div "04" at bounding box center [467, 342] width 30 height 17
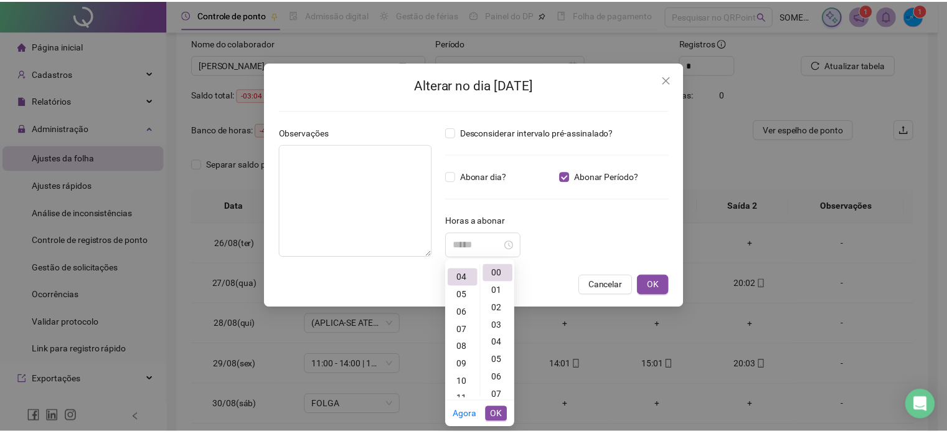
scroll to position [70, 0]
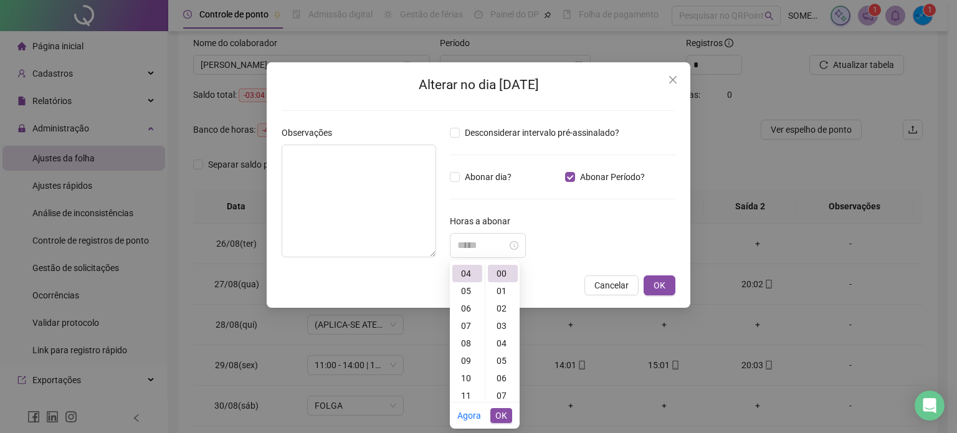
type input "*****"
click at [503, 415] on span "OK" at bounding box center [501, 416] width 12 height 14
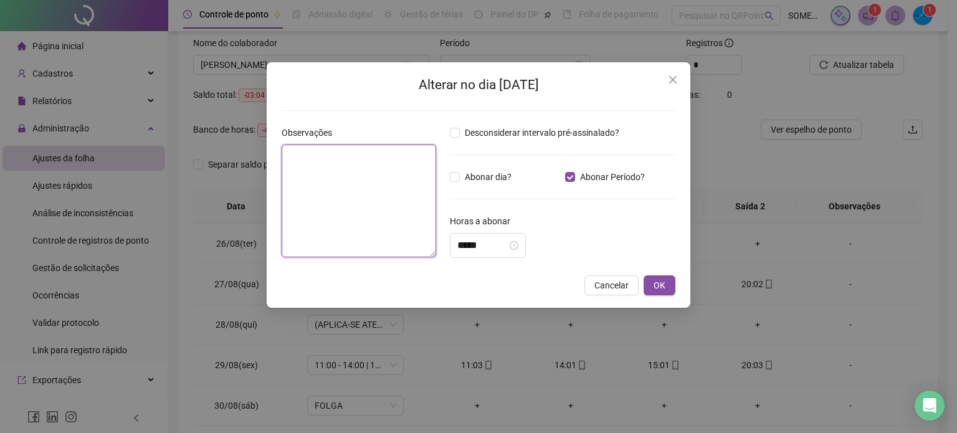
click at [403, 189] on textarea at bounding box center [358, 200] width 154 height 113
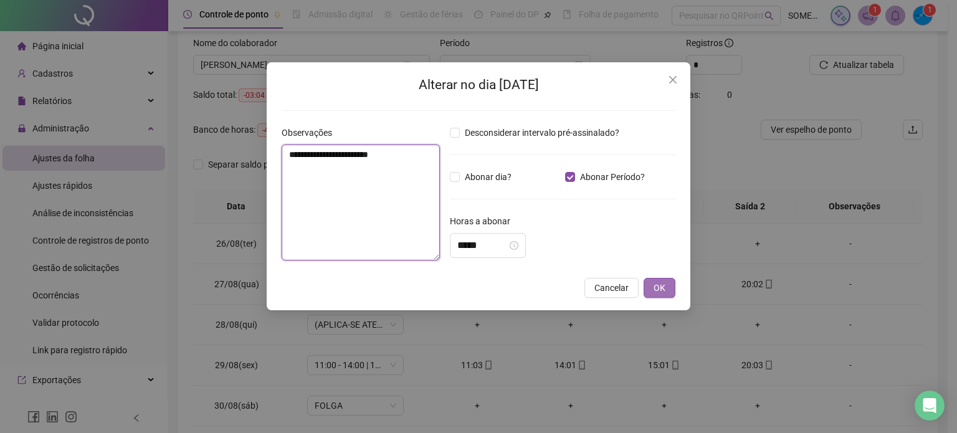
type textarea "**********"
click at [660, 287] on span "OK" at bounding box center [659, 288] width 12 height 14
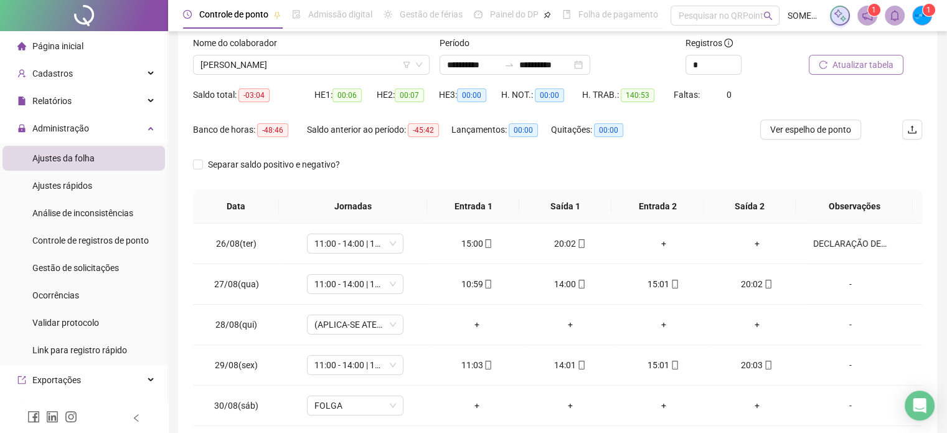
click at [869, 65] on span "Atualizar tabela" at bounding box center [863, 65] width 61 height 14
click at [826, 239] on div "DECLARAÇÃO DE HORAS EXAME" at bounding box center [849, 244] width 73 height 14
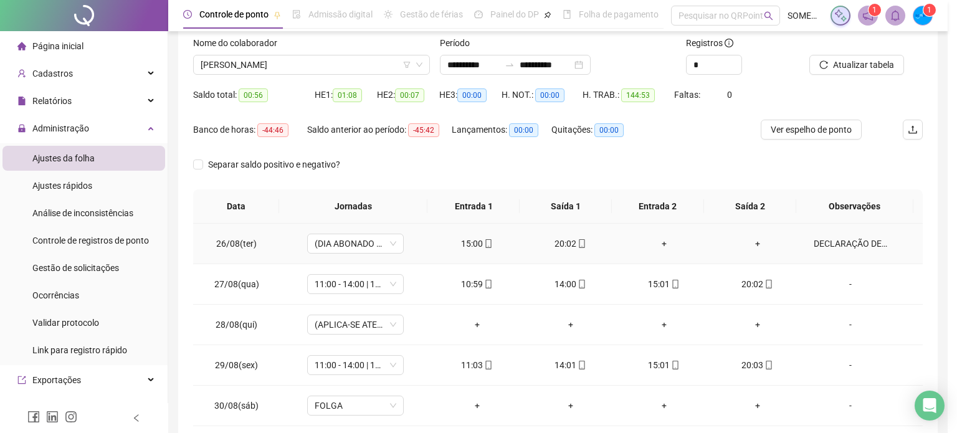
type input "*****"
type textarea "**********"
type input "*****"
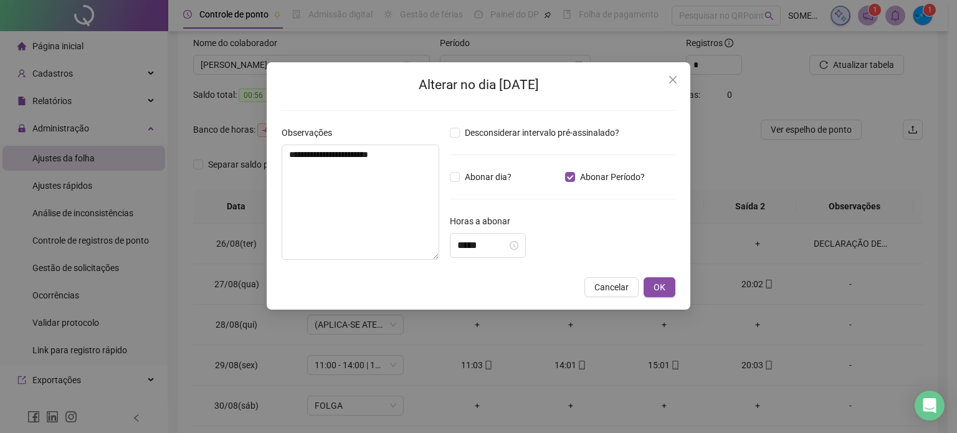
drag, startPoint x: 661, startPoint y: 282, endPoint x: 678, endPoint y: 281, distance: 16.2
click at [663, 281] on span "OK" at bounding box center [659, 287] width 12 height 14
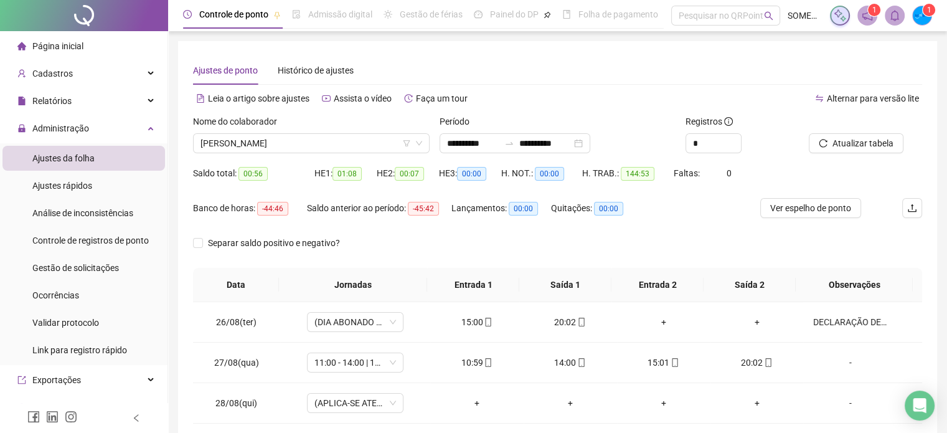
scroll to position [0, 0]
click at [864, 146] on span "Atualizar tabela" at bounding box center [863, 143] width 61 height 14
click at [298, 144] on span "[PERSON_NAME]" at bounding box center [312, 143] width 222 height 19
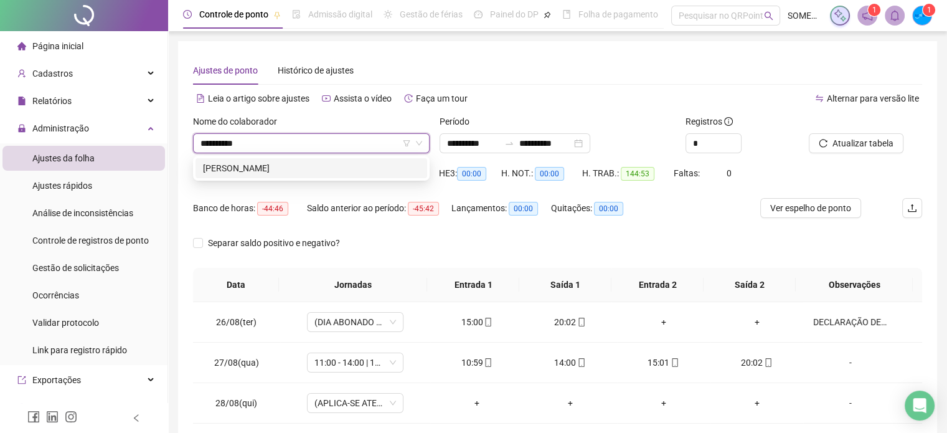
type input "**********"
click at [326, 171] on div "[PERSON_NAME]" at bounding box center [311, 168] width 217 height 14
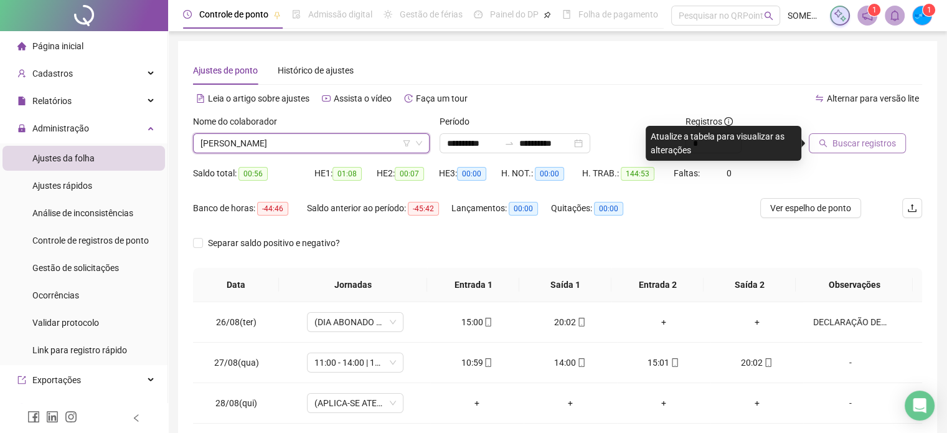
click at [874, 138] on span "Buscar registros" at bounding box center [865, 143] width 64 height 14
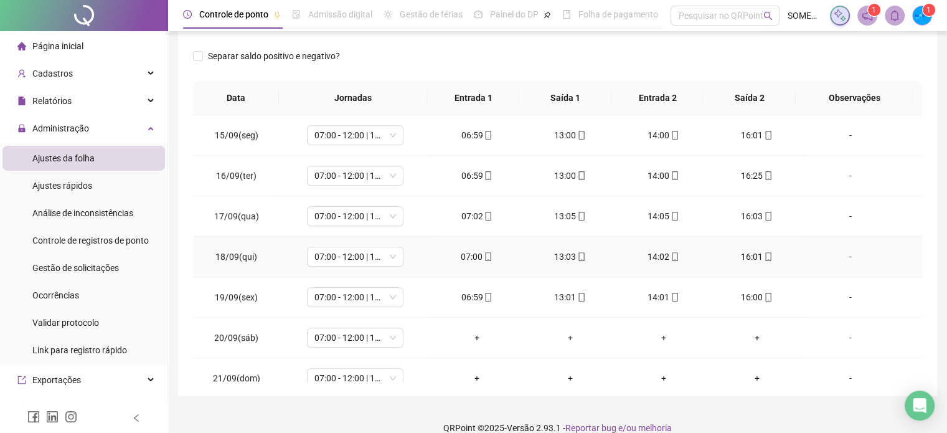
scroll to position [823, 0]
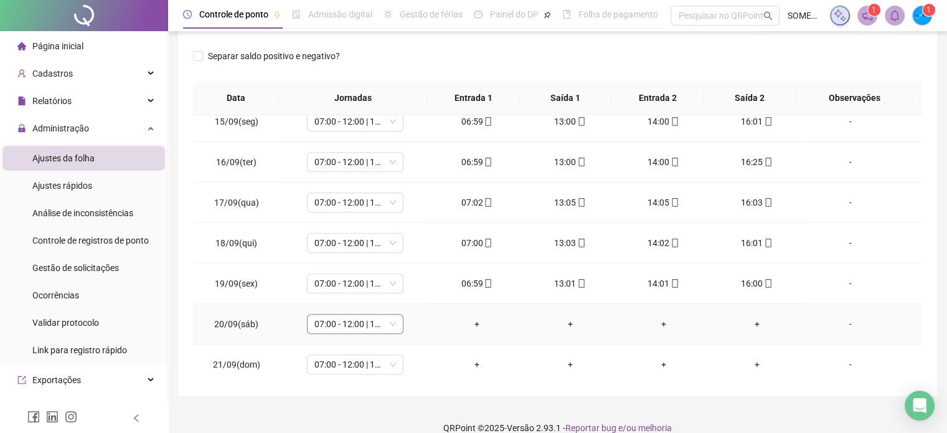
click at [361, 325] on span "07:00 - 12:00 | 13:00 - 16:00" at bounding box center [355, 323] width 82 height 19
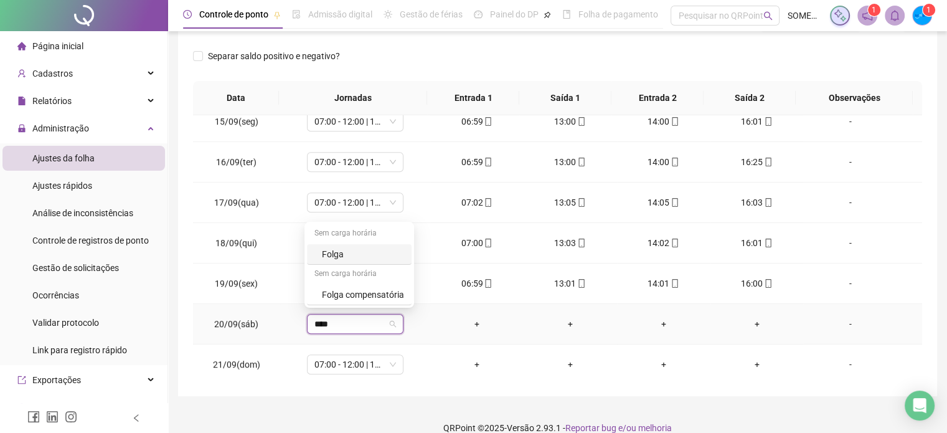
type input "*****"
click at [406, 288] on span "Sim" at bounding box center [412, 288] width 14 height 14
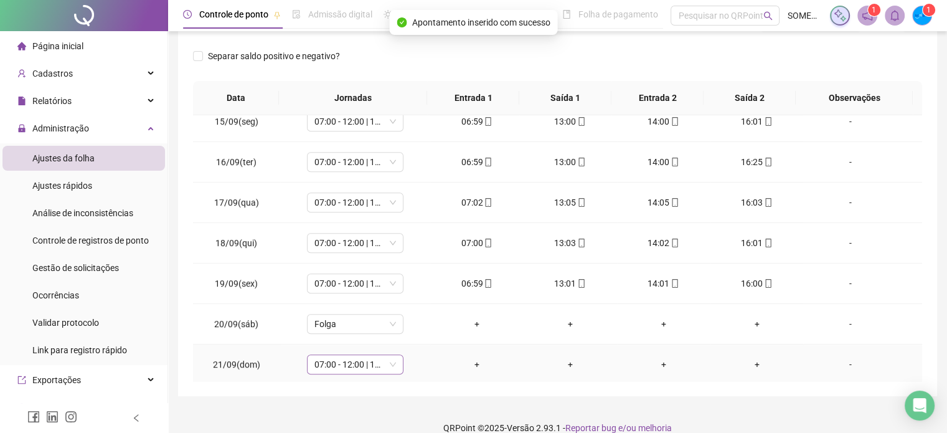
click at [343, 366] on span "07:00 - 12:00 | 13:00 - 16:00" at bounding box center [355, 364] width 82 height 19
type input "*****"
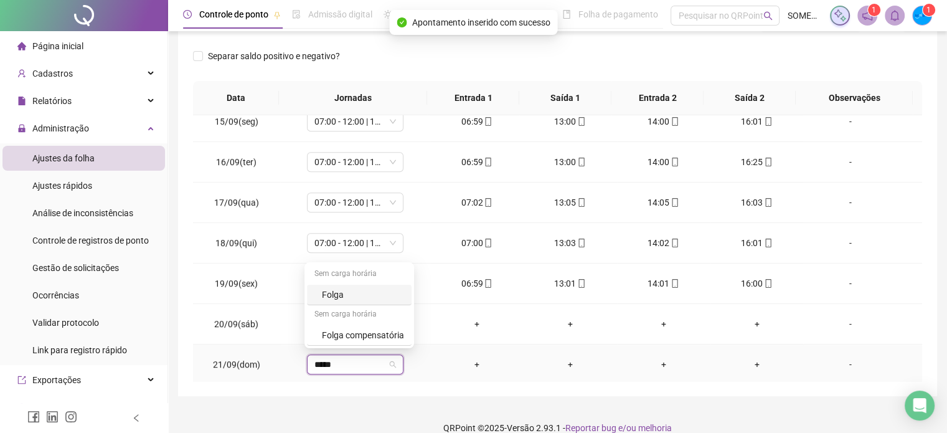
click at [354, 295] on div "Folga" at bounding box center [363, 295] width 82 height 14
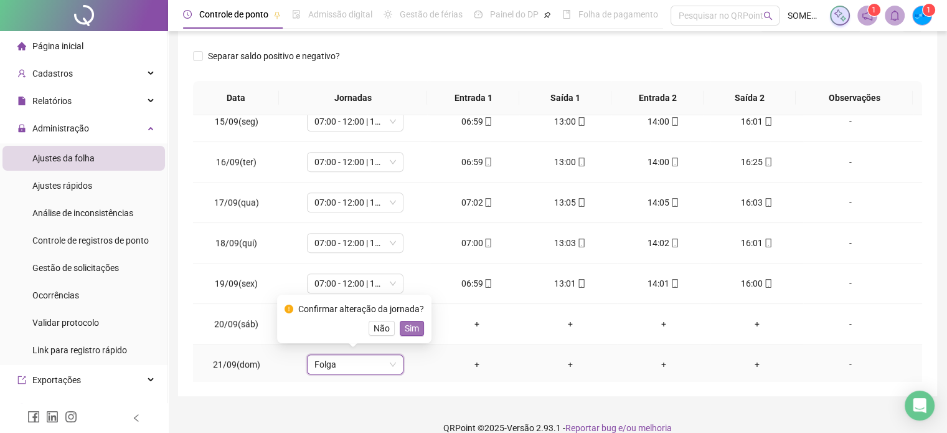
drag, startPoint x: 411, startPoint y: 329, endPoint x: 956, endPoint y: 385, distance: 547.8
click at [411, 328] on span "Sim" at bounding box center [412, 328] width 14 height 14
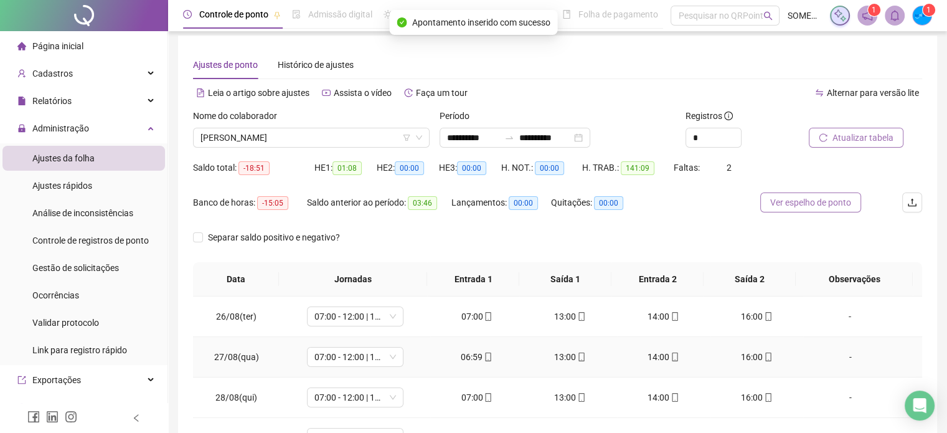
scroll to position [0, 0]
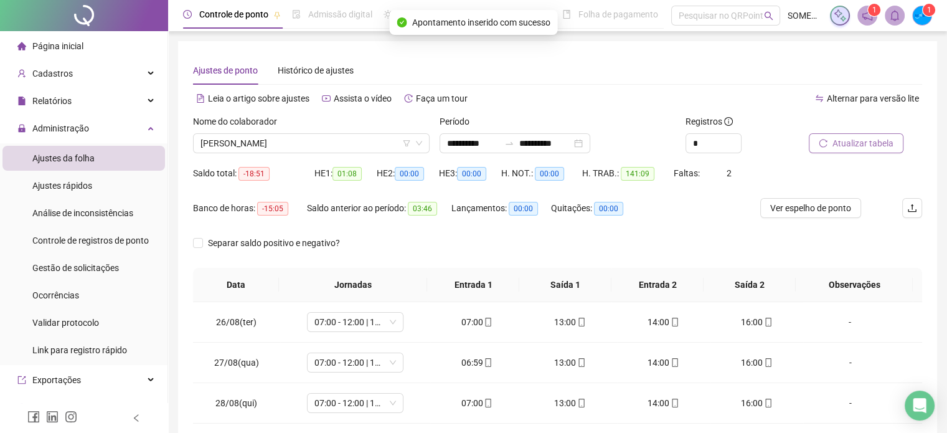
click at [853, 146] on span "Atualizar tabela" at bounding box center [863, 143] width 61 height 14
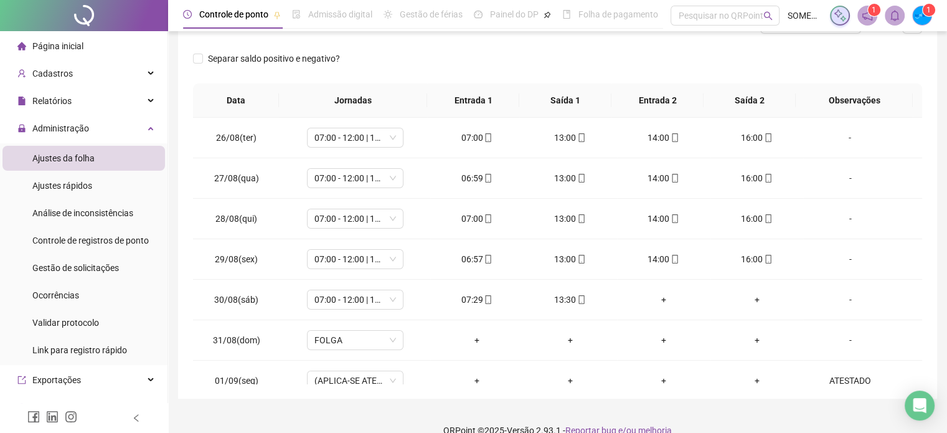
scroll to position [187, 0]
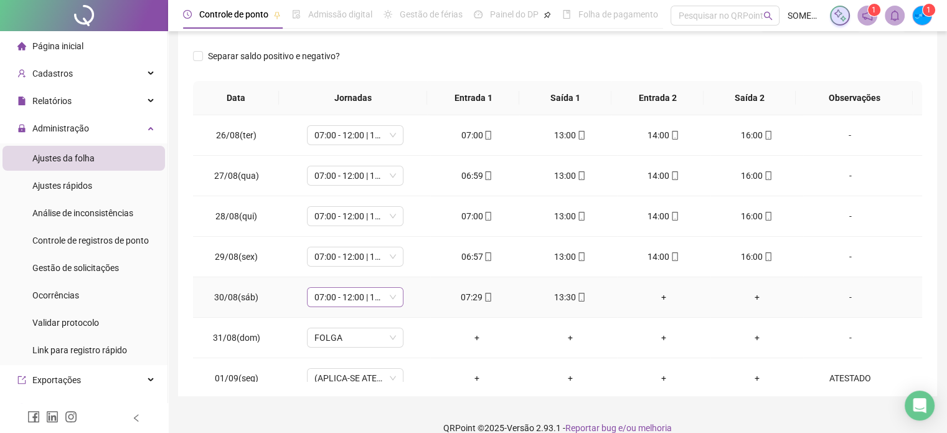
click at [346, 288] on span "07:00 - 12:00 | 13:00 - 16:00" at bounding box center [355, 297] width 82 height 19
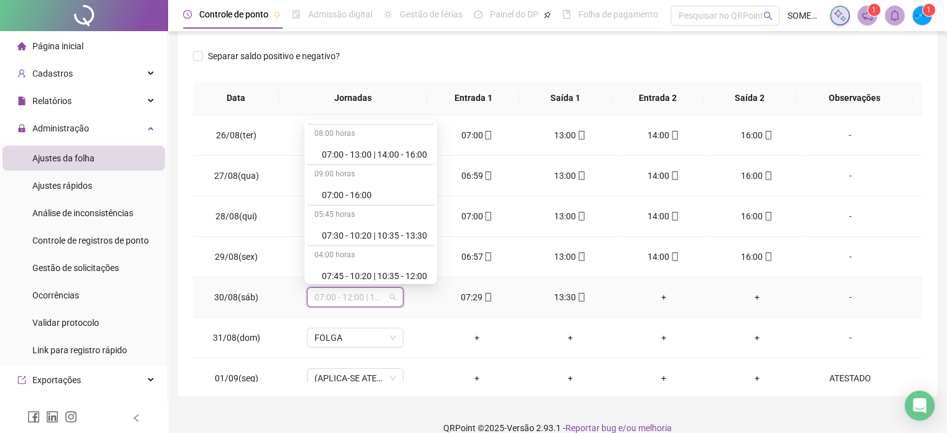
scroll to position [249, 0]
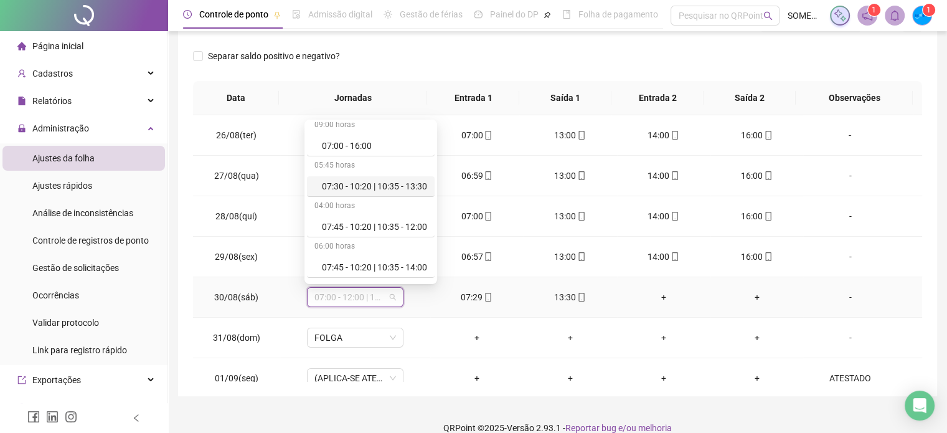
click at [399, 189] on div "07:30 - 10:20 | 10:35 - 13:30" at bounding box center [374, 186] width 105 height 14
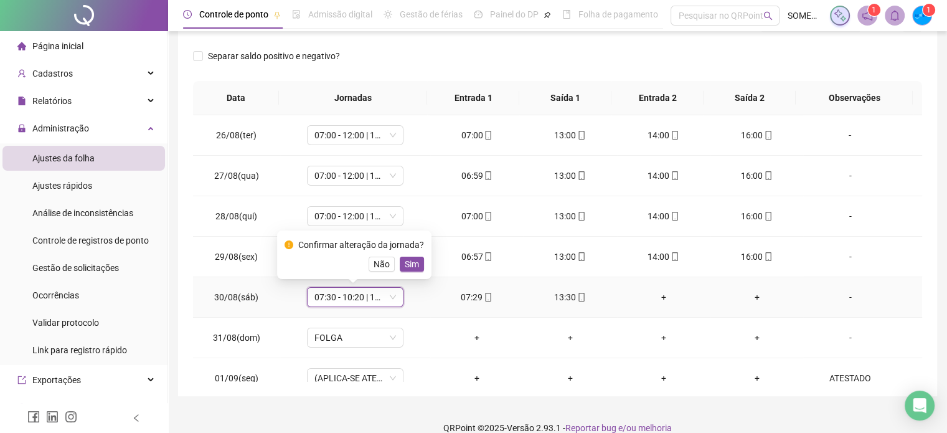
click at [409, 255] on div "Confirmar alteração da jornada? Não Sim" at bounding box center [355, 255] width 140 height 34
click at [416, 263] on span "Sim" at bounding box center [412, 264] width 14 height 14
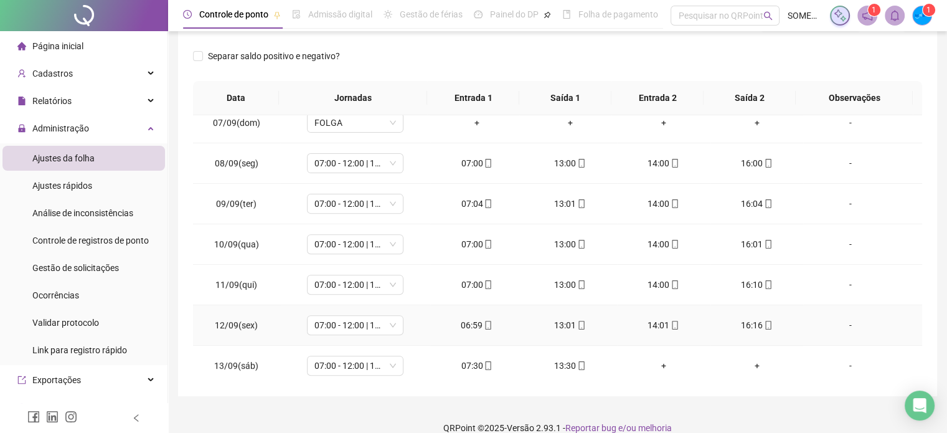
scroll to position [623, 0]
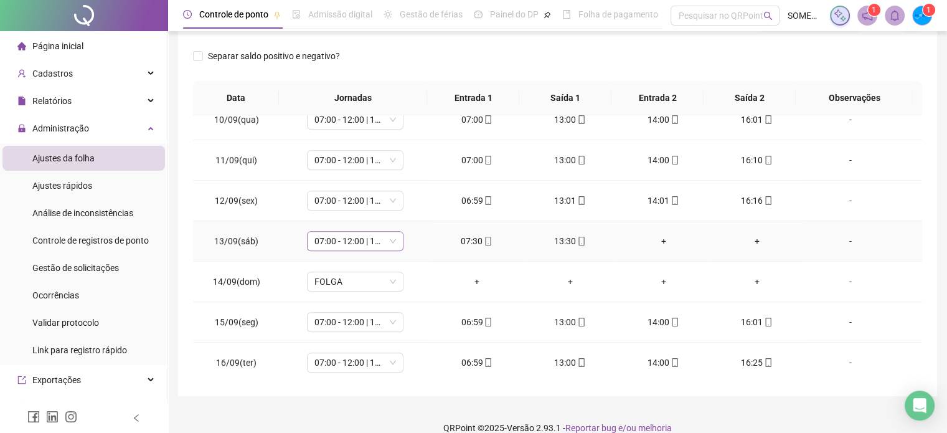
click at [369, 241] on span "07:00 - 12:00 | 13:00 - 16:00" at bounding box center [355, 241] width 82 height 19
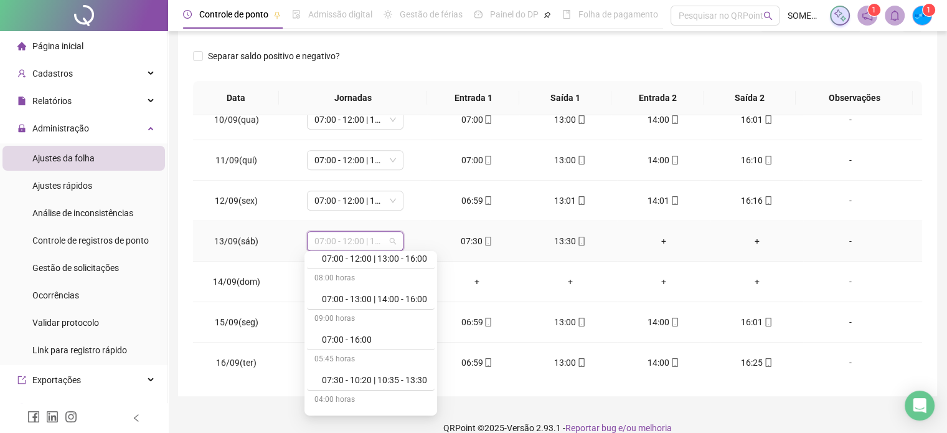
scroll to position [249, 0]
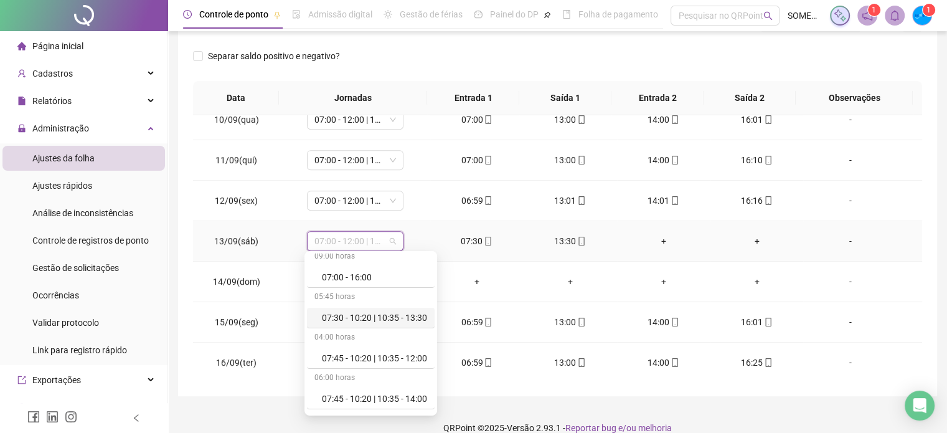
drag, startPoint x: 404, startPoint y: 316, endPoint x: 419, endPoint y: 276, distance: 43.2
click at [404, 316] on div "07:30 - 10:20 | 10:35 - 13:30" at bounding box center [374, 318] width 105 height 14
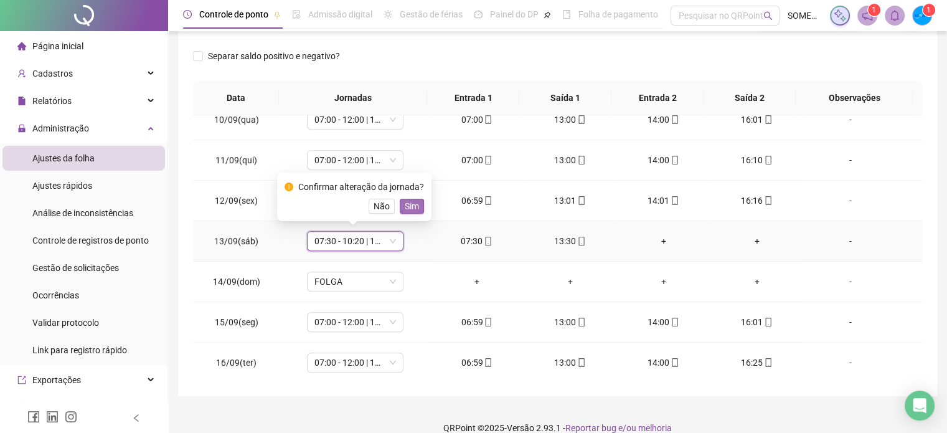
click at [413, 204] on span "Sim" at bounding box center [412, 206] width 14 height 14
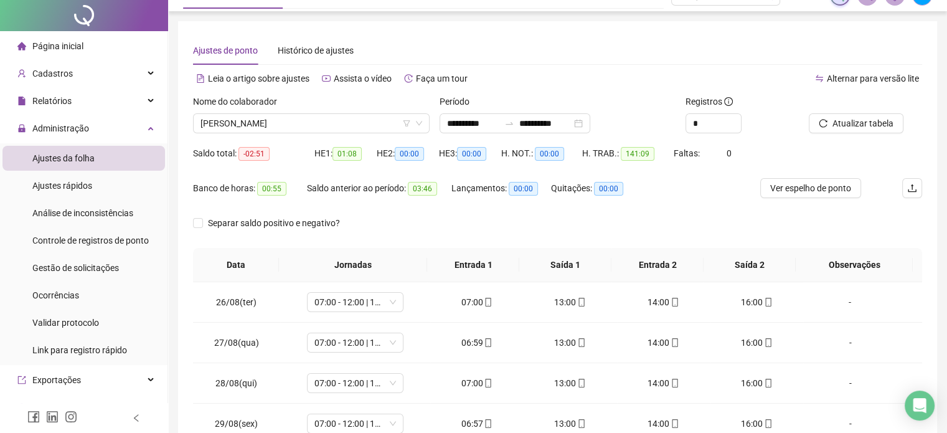
scroll to position [0, 0]
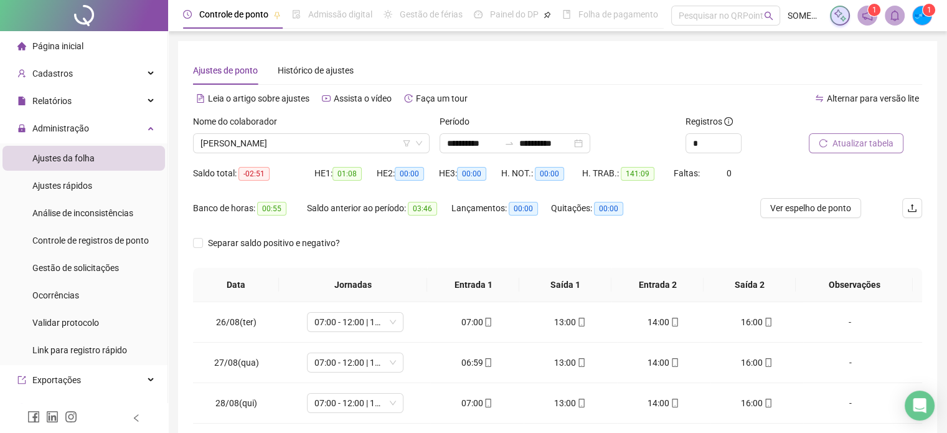
click at [847, 144] on span "Atualizar tabela" at bounding box center [863, 143] width 61 height 14
click at [304, 146] on span "[PERSON_NAME]" at bounding box center [312, 143] width 222 height 19
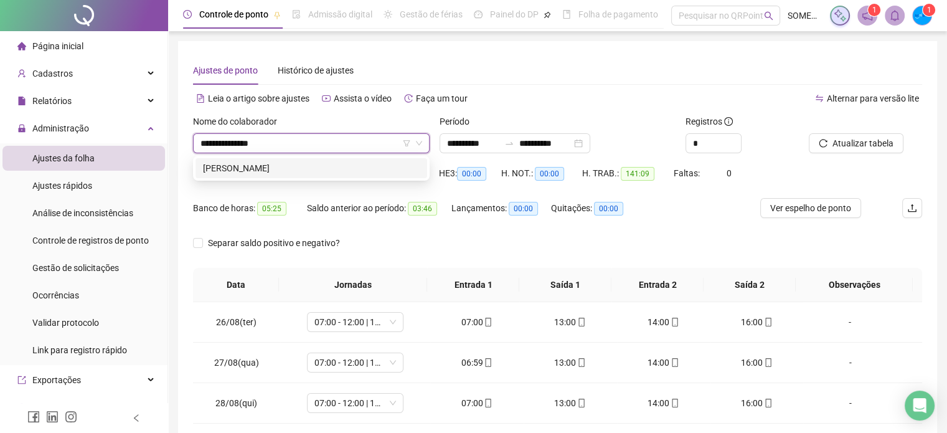
type input "**********"
click at [364, 174] on div "[PERSON_NAME]" at bounding box center [311, 168] width 217 height 14
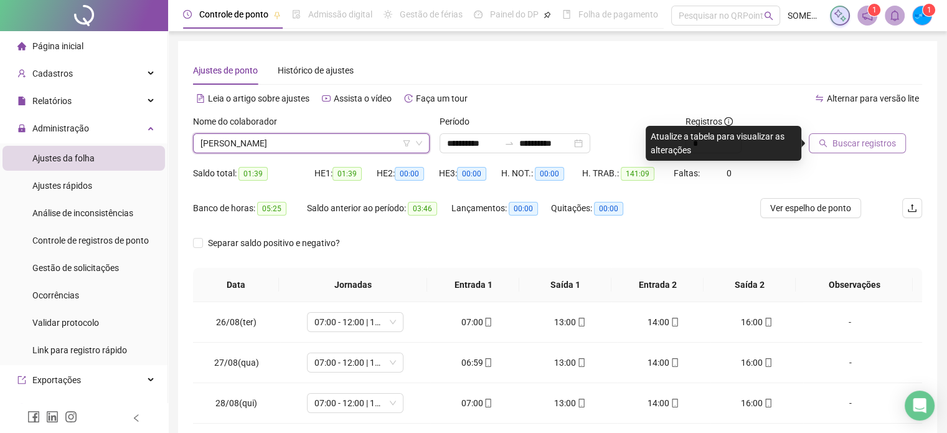
click at [864, 144] on span "Buscar registros" at bounding box center [865, 143] width 64 height 14
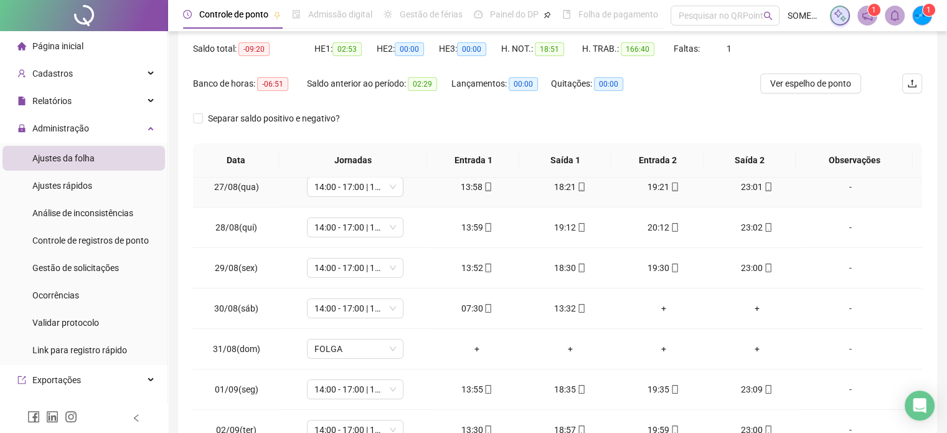
scroll to position [125, 0]
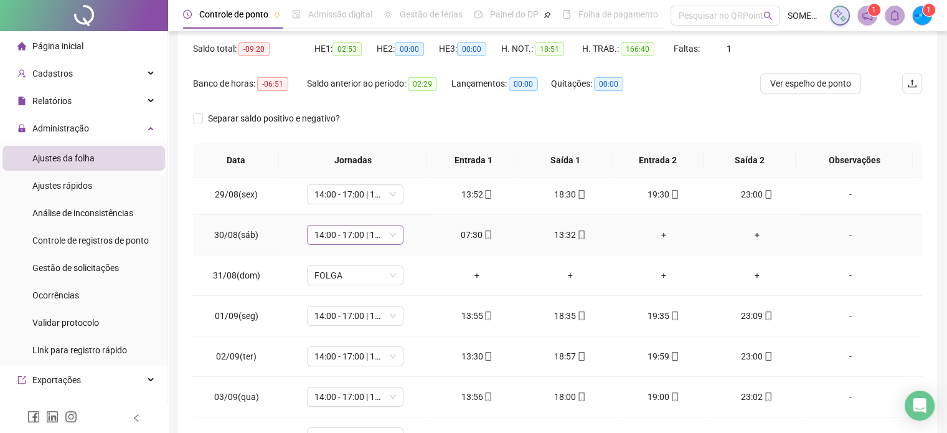
click at [379, 237] on span "14:00 - 17:00 | 18:00 - 23:00" at bounding box center [355, 234] width 82 height 19
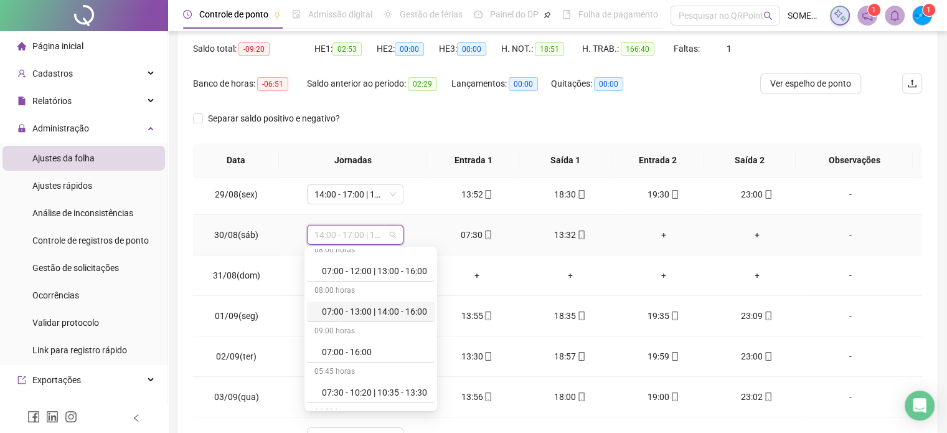
scroll to position [187, 0]
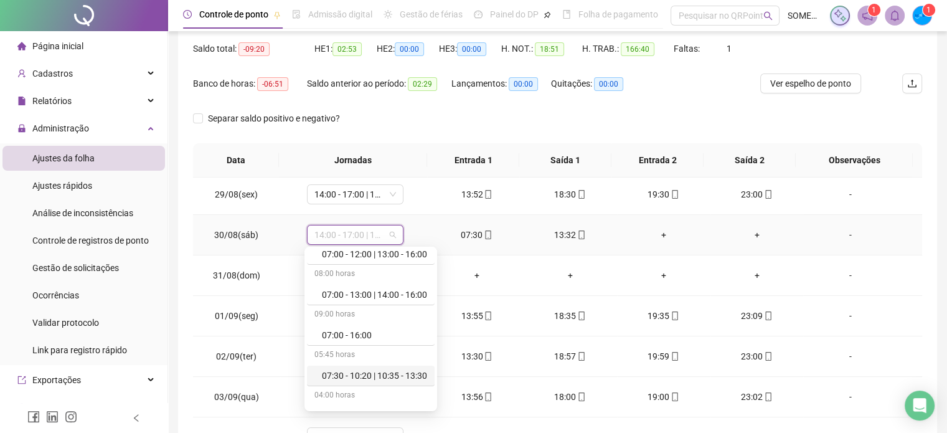
click at [403, 371] on div "07:30 - 10:20 | 10:35 - 13:30" at bounding box center [374, 376] width 105 height 14
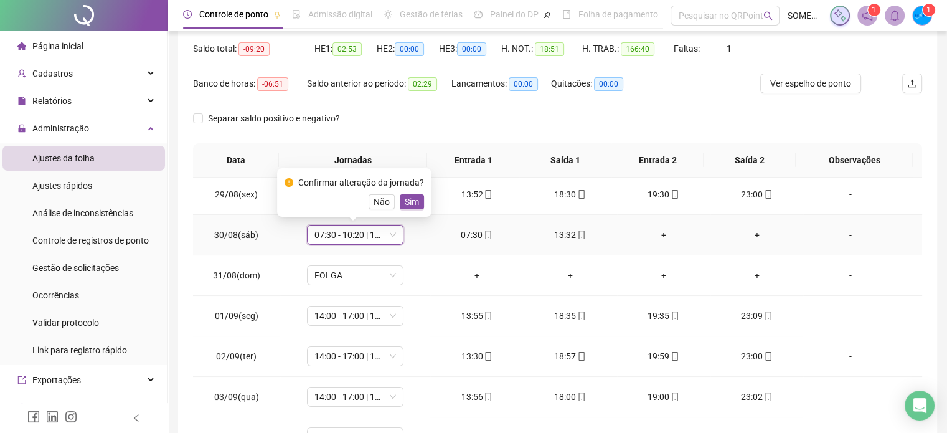
drag, startPoint x: 411, startPoint y: 205, endPoint x: 441, endPoint y: 214, distance: 31.1
click at [411, 204] on span "Sim" at bounding box center [412, 202] width 14 height 14
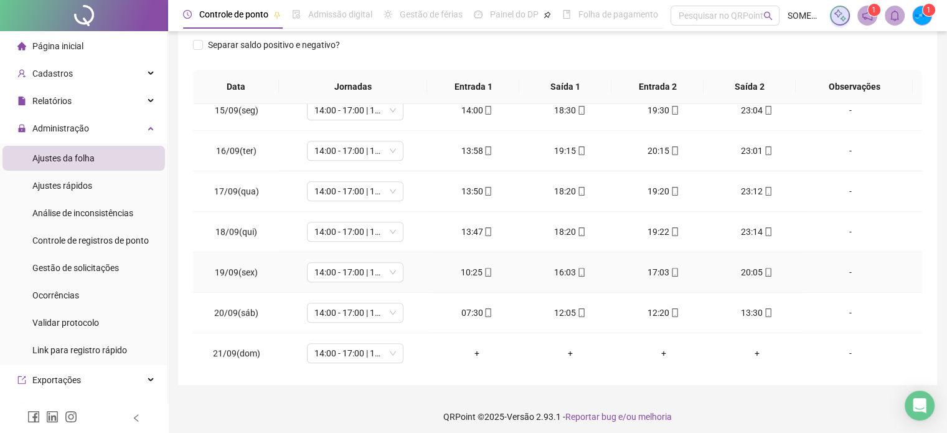
scroll to position [203, 0]
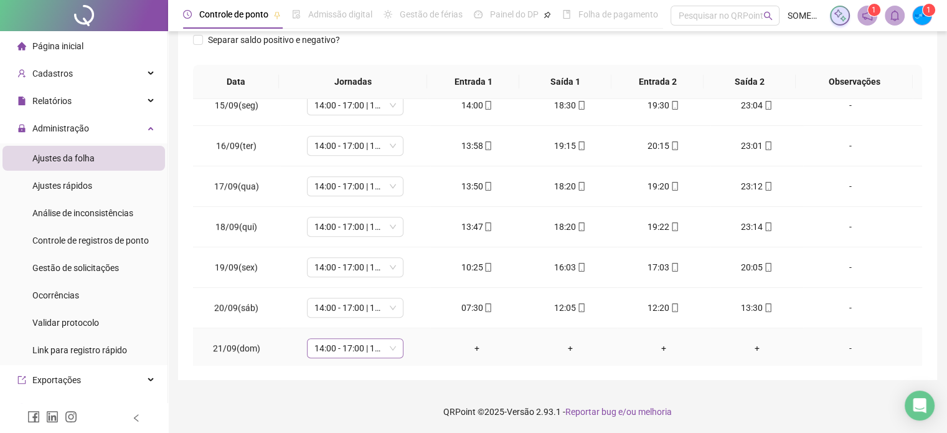
click at [374, 346] on span "14:00 - 17:00 | 18:00 - 23:00" at bounding box center [355, 348] width 82 height 19
type input "*****"
drag, startPoint x: 351, startPoint y: 281, endPoint x: 491, endPoint y: 356, distance: 158.3
click at [351, 281] on div "Folga" at bounding box center [363, 279] width 82 height 14
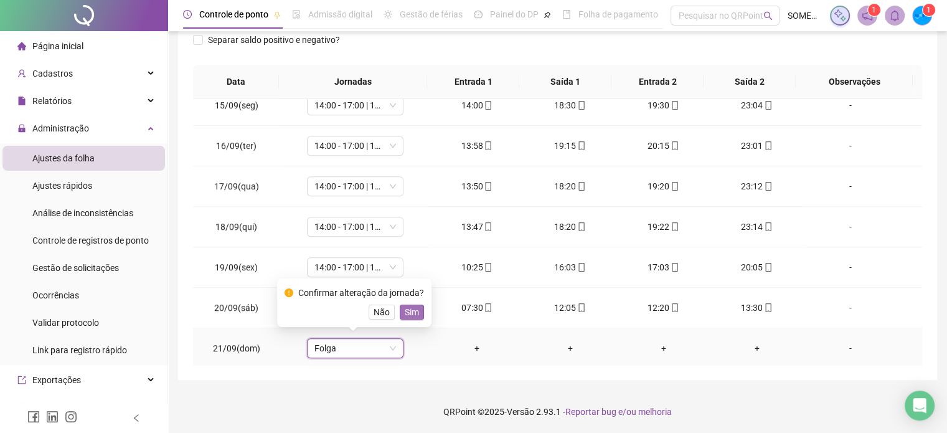
click at [420, 312] on button "Sim" at bounding box center [412, 312] width 24 height 15
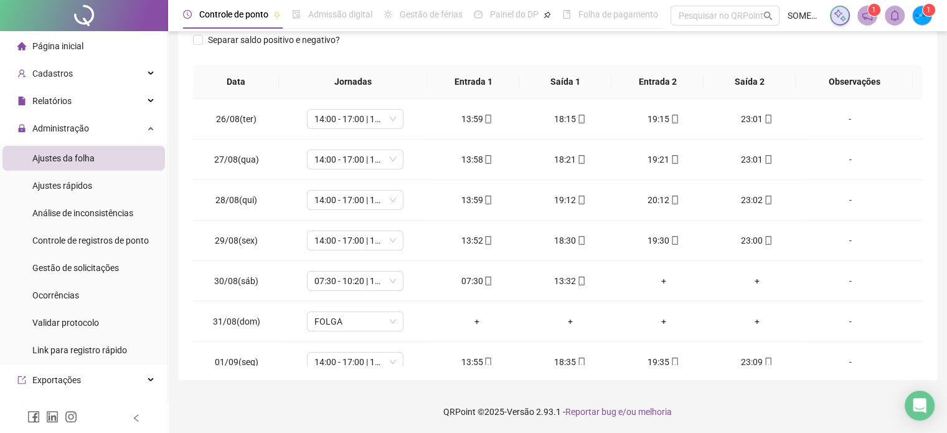
scroll to position [0, 0]
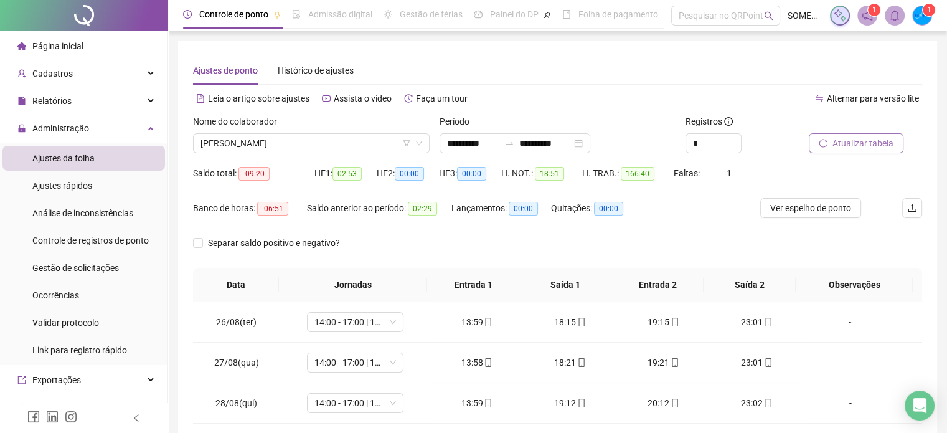
click at [849, 139] on span "Atualizar tabela" at bounding box center [863, 143] width 61 height 14
drag, startPoint x: 542, startPoint y: 169, endPoint x: 572, endPoint y: 177, distance: 31.4
click at [572, 177] on div "H. NOT.: 18:51" at bounding box center [541, 173] width 81 height 14
copy span "18:51"
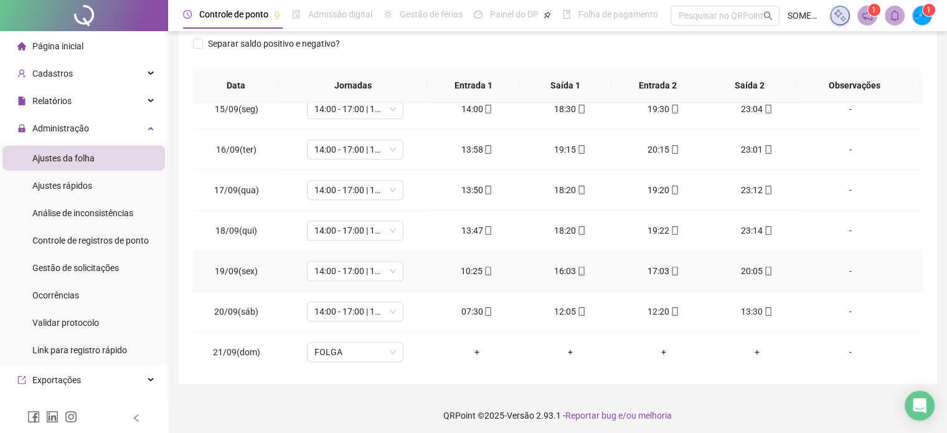
scroll to position [203, 0]
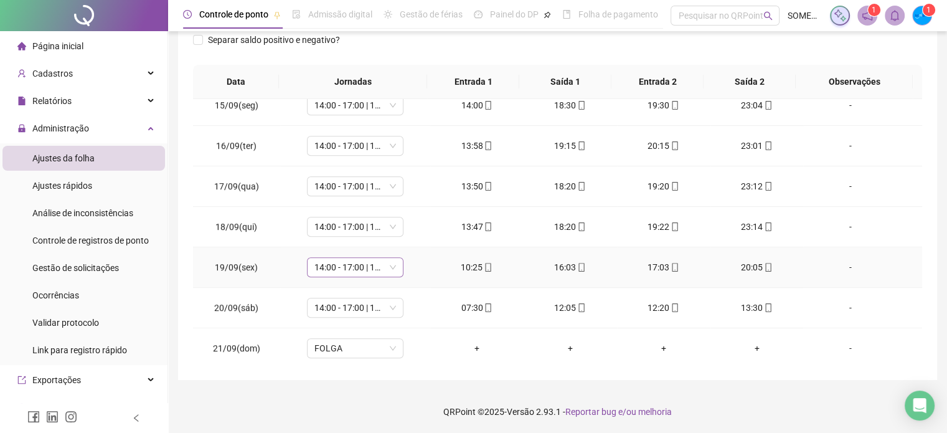
click at [337, 267] on span "14:00 - 17:00 | 18:00 - 23:00" at bounding box center [355, 267] width 82 height 19
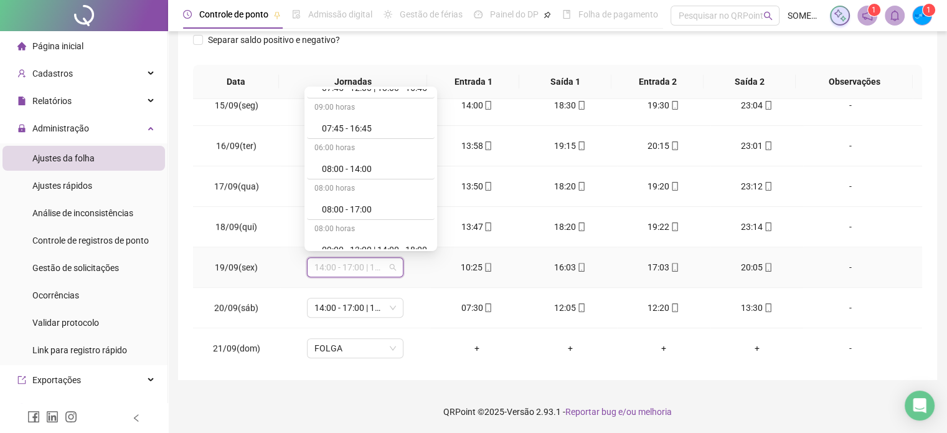
scroll to position [560, 0]
click at [367, 207] on div "11:00 - 14:00 | 15:00 - 20:00" at bounding box center [374, 206] width 105 height 14
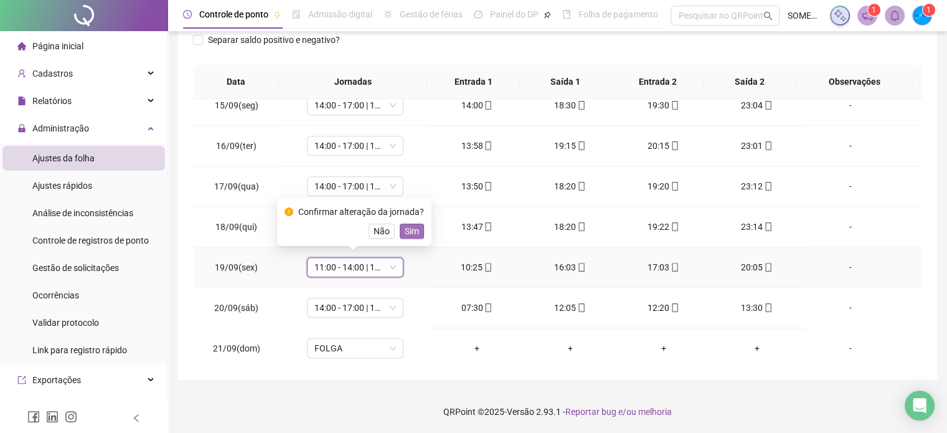
click at [409, 234] on span "Sim" at bounding box center [412, 231] width 14 height 14
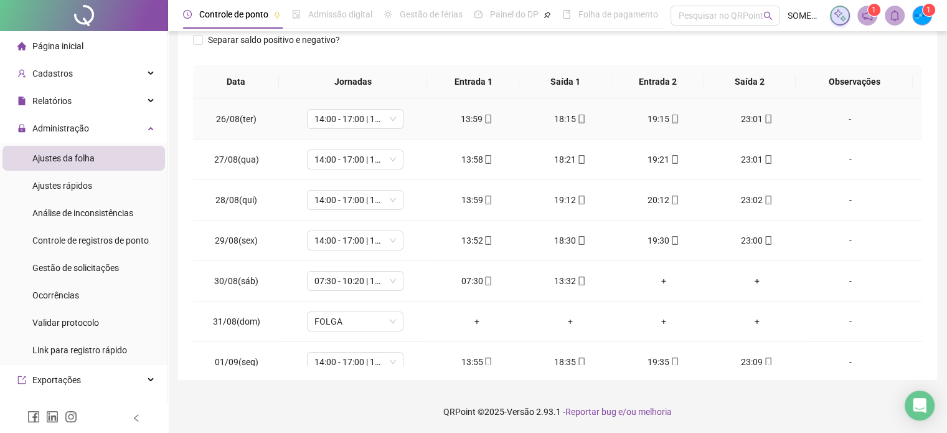
scroll to position [0, 0]
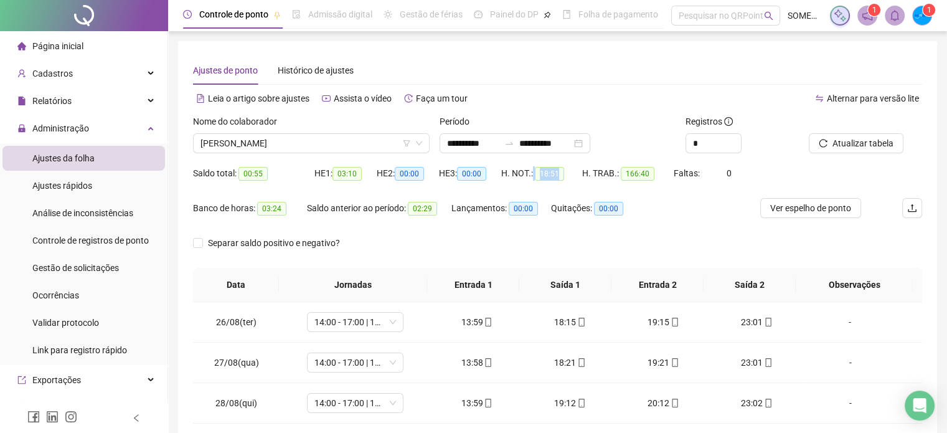
drag, startPoint x: 533, startPoint y: 173, endPoint x: 564, endPoint y: 176, distance: 31.4
click at [564, 176] on div "H. NOT.: 18:51" at bounding box center [541, 173] width 81 height 14
click at [281, 140] on span "[PERSON_NAME]" at bounding box center [312, 143] width 222 height 19
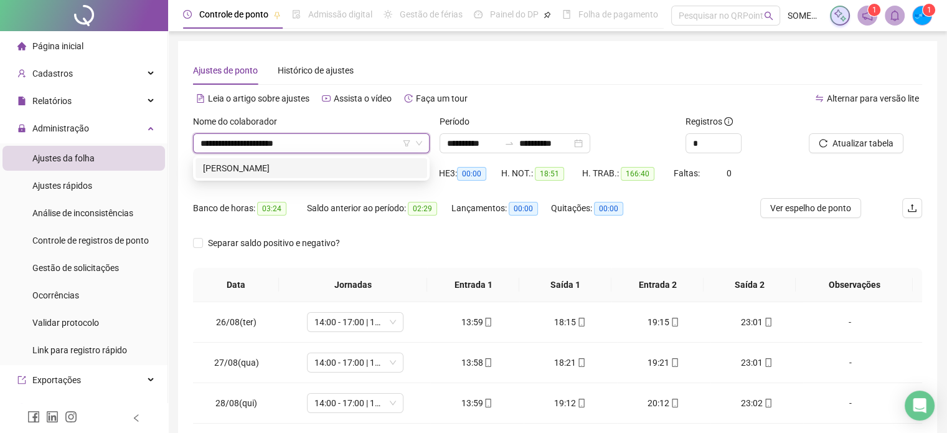
type input "**********"
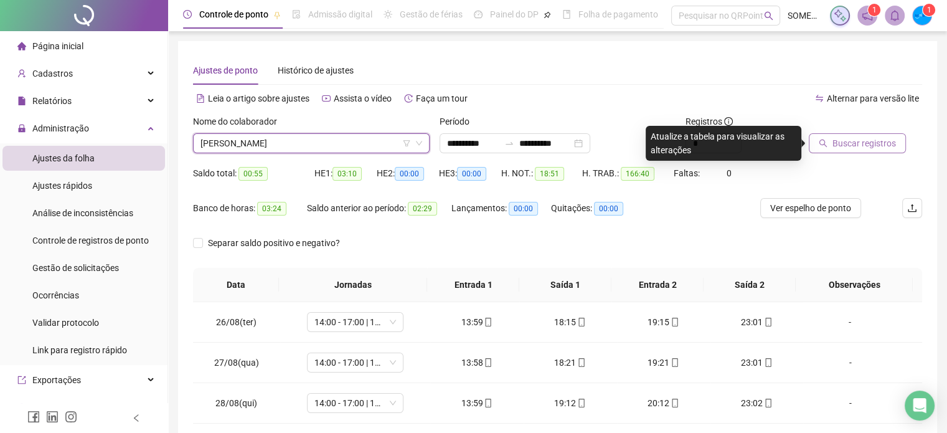
click at [863, 150] on button "Buscar registros" at bounding box center [857, 143] width 97 height 20
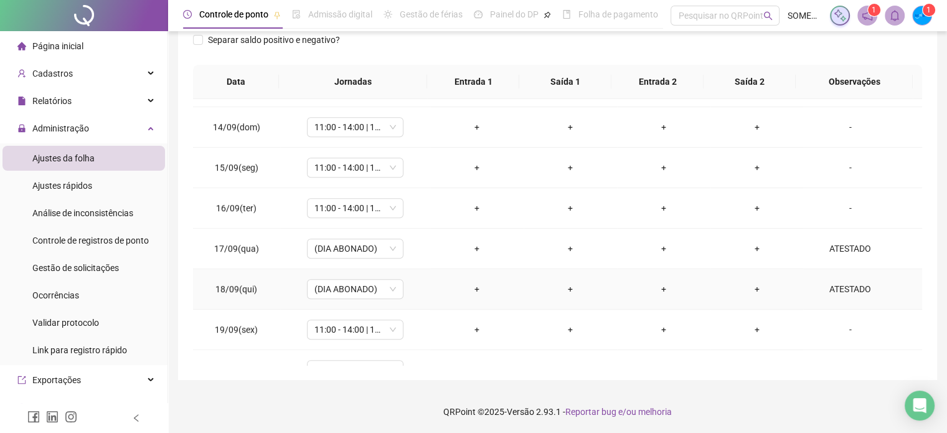
scroll to position [823, 0]
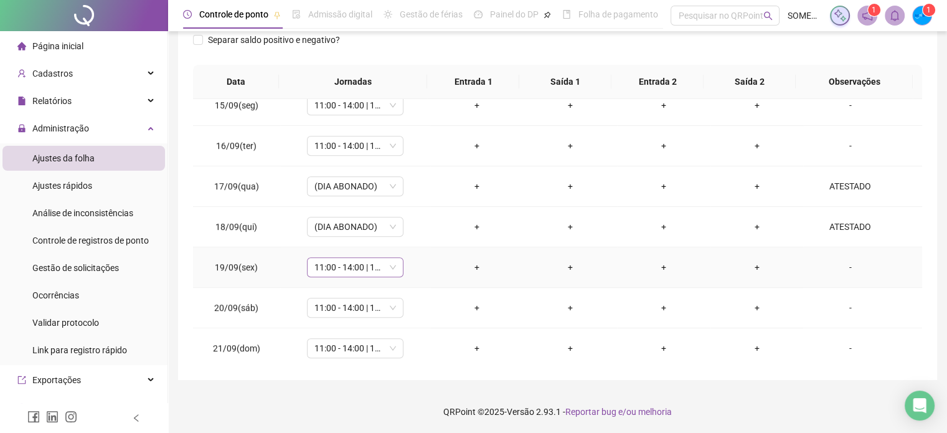
click at [376, 261] on span "11:00 - 14:00 | 15:00 - 20:00" at bounding box center [355, 267] width 82 height 19
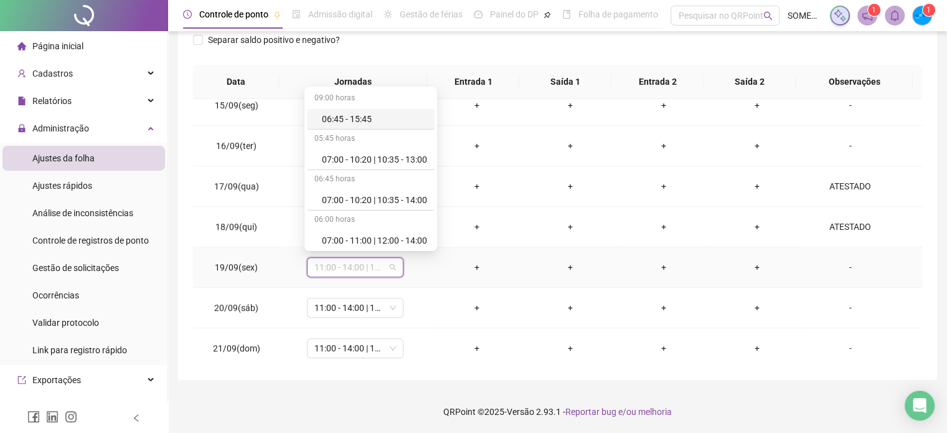
click at [842, 265] on div "-" at bounding box center [849, 267] width 73 height 14
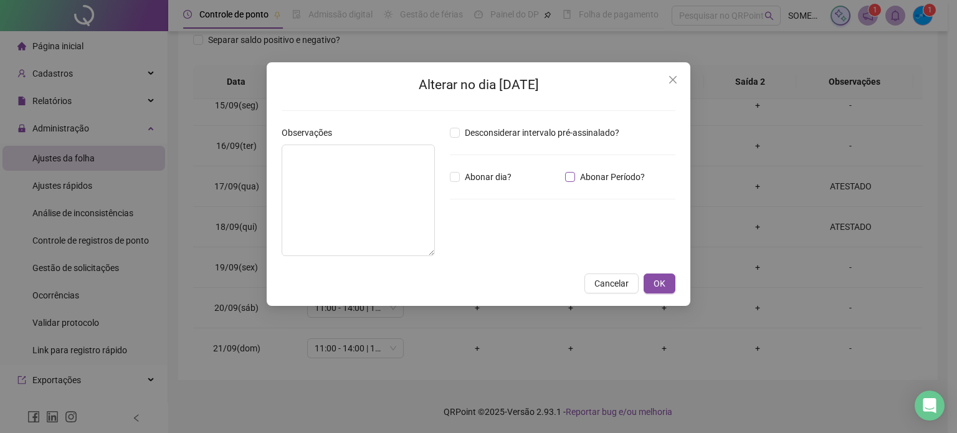
click at [583, 179] on span "Abonar Período?" at bounding box center [612, 177] width 75 height 14
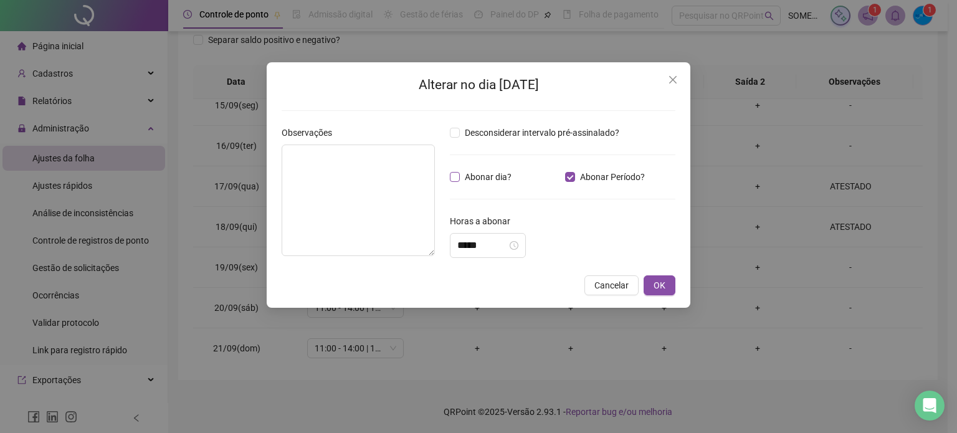
click at [503, 177] on span "Abonar dia?" at bounding box center [488, 177] width 57 height 14
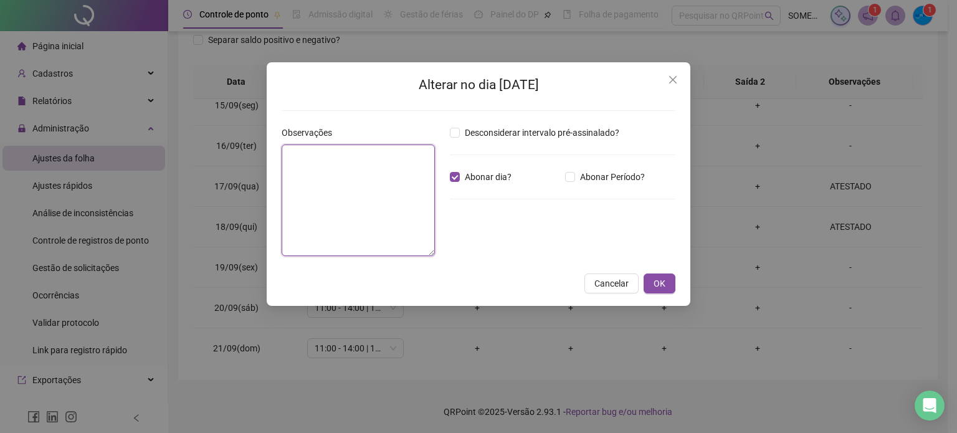
click at [354, 189] on textarea at bounding box center [357, 199] width 153 height 111
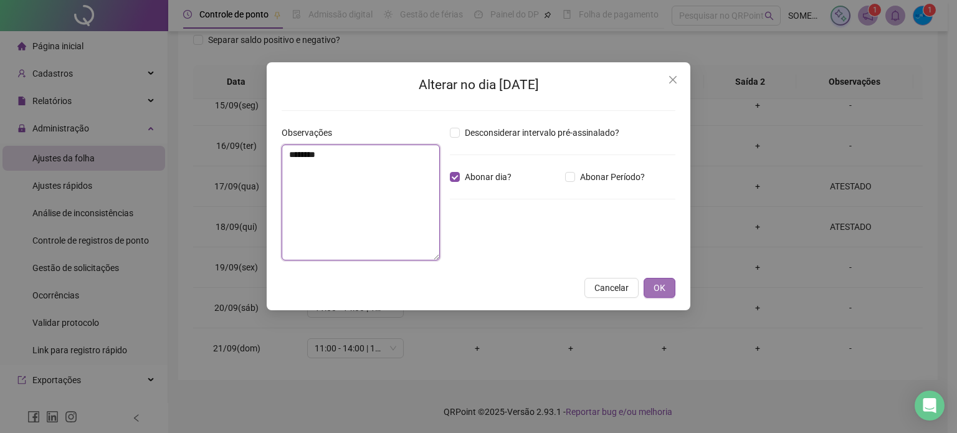
type textarea "********"
click at [650, 288] on button "OK" at bounding box center [659, 288] width 32 height 20
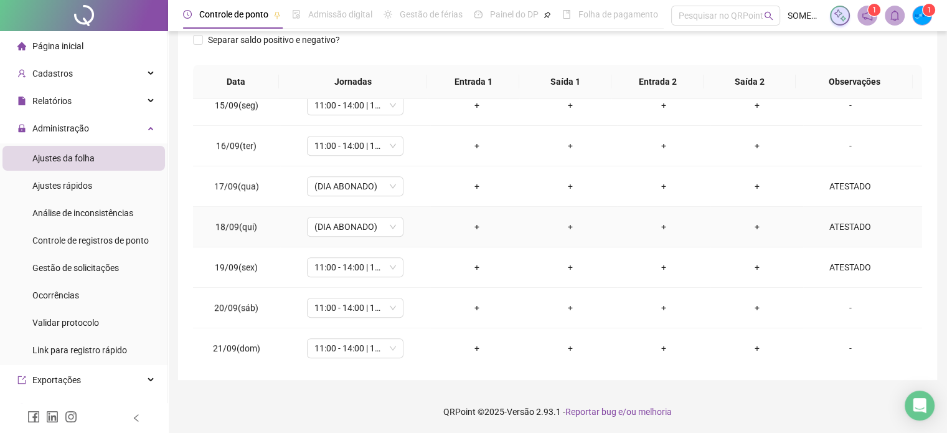
click at [843, 303] on div "-" at bounding box center [849, 308] width 73 height 14
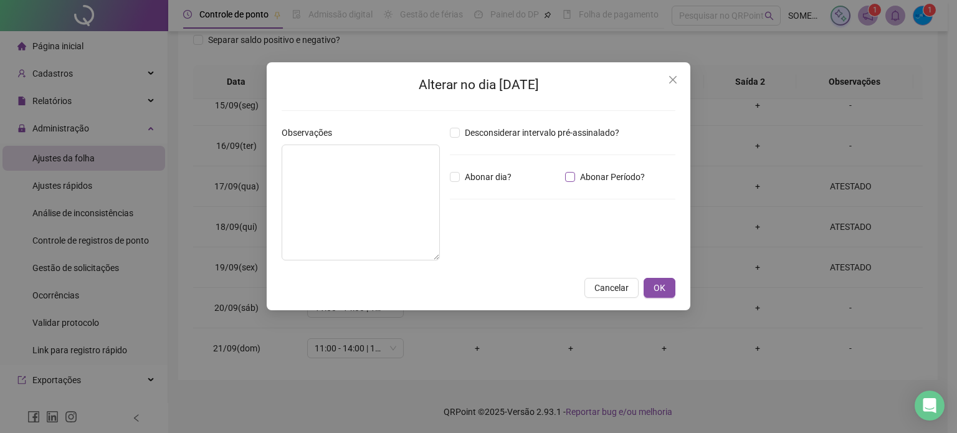
click at [598, 174] on span "Abonar Período?" at bounding box center [612, 177] width 75 height 14
click at [497, 183] on span "Abonar dia?" at bounding box center [488, 177] width 57 height 14
click at [382, 188] on textarea at bounding box center [360, 202] width 158 height 116
type textarea "********"
click at [656, 288] on span "OK" at bounding box center [659, 288] width 12 height 14
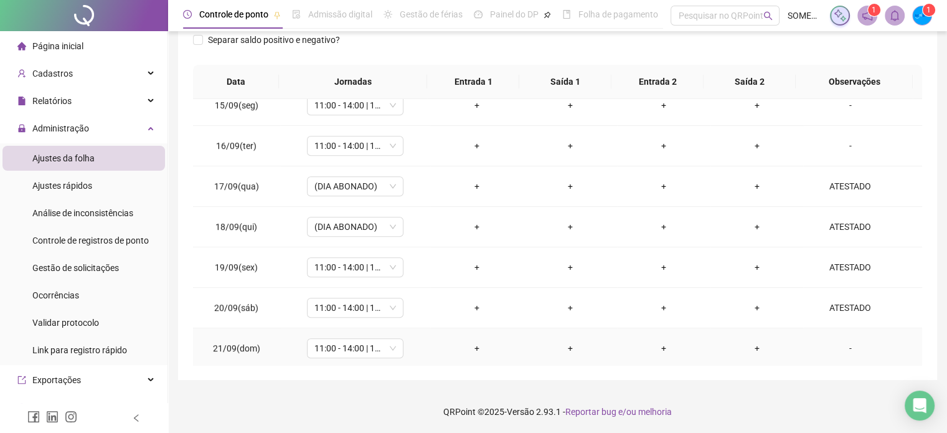
click at [846, 346] on div "-" at bounding box center [849, 348] width 73 height 14
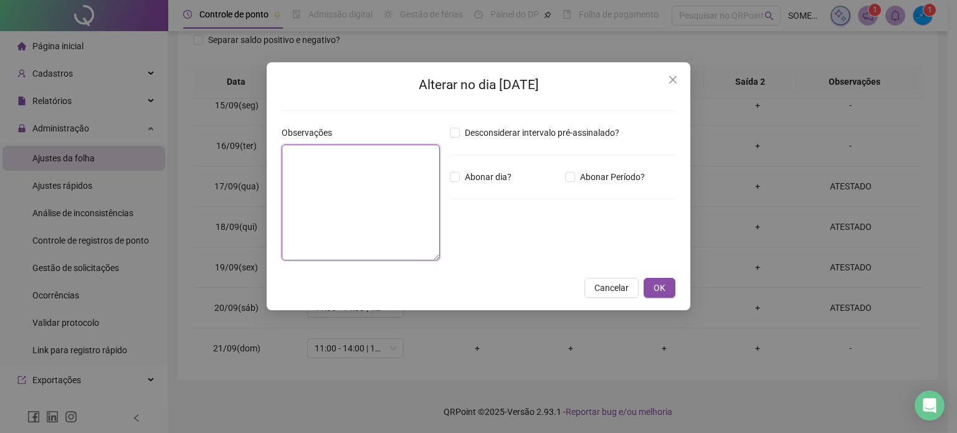
click at [313, 156] on textarea at bounding box center [360, 202] width 158 height 116
type textarea "********"
drag, startPoint x: 480, startPoint y: 181, endPoint x: 486, endPoint y: 184, distance: 6.7
click at [480, 182] on span "Abonar dia?" at bounding box center [488, 177] width 57 height 14
click at [648, 289] on button "OK" at bounding box center [659, 288] width 32 height 20
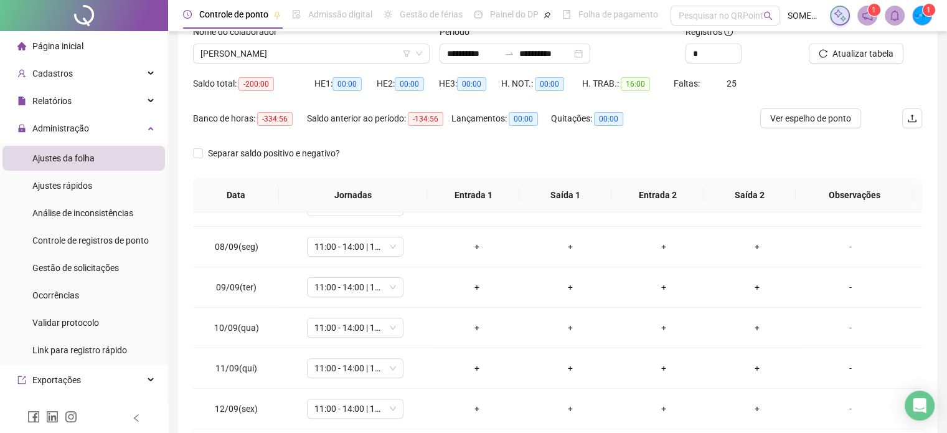
scroll to position [0, 0]
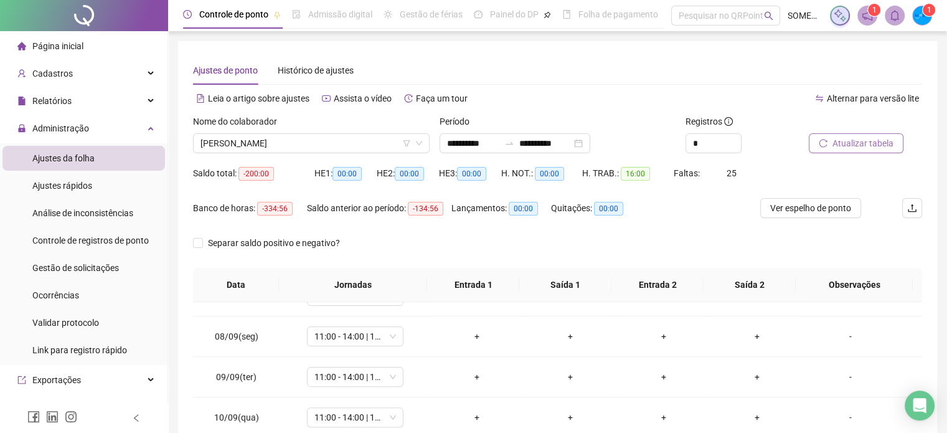
click at [843, 149] on span "Atualizar tabela" at bounding box center [863, 143] width 61 height 14
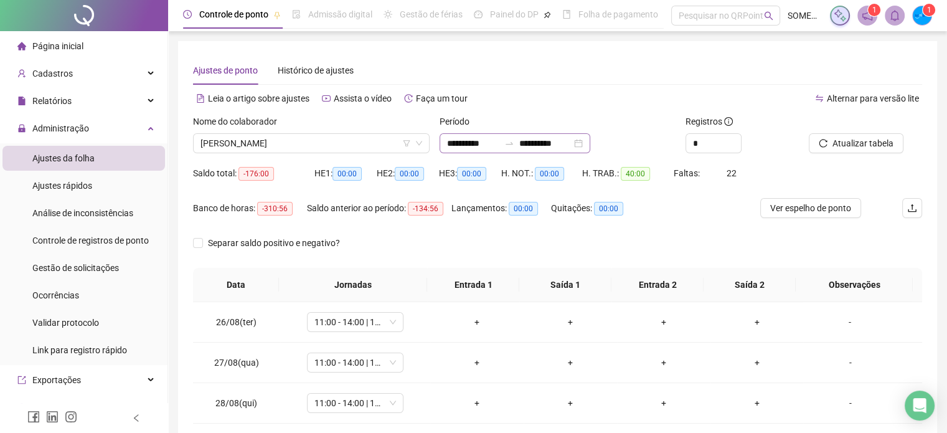
click at [590, 139] on div "**********" at bounding box center [515, 143] width 151 height 20
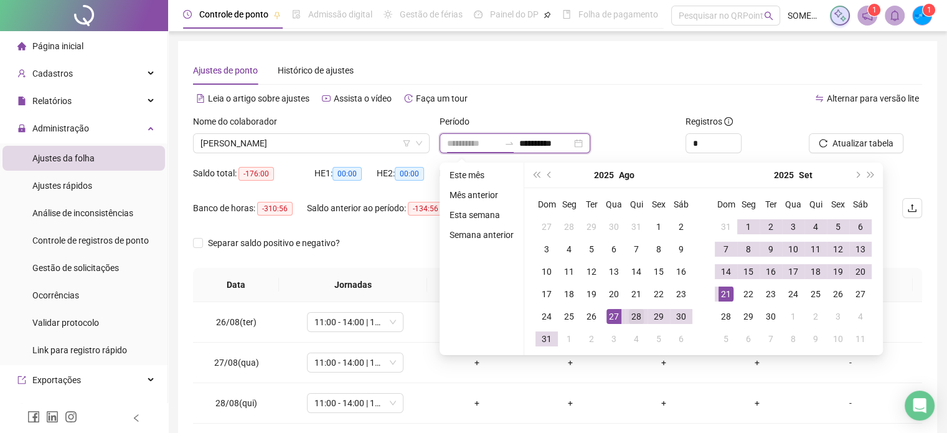
type input "**********"
click at [630, 316] on div "28" at bounding box center [636, 316] width 15 height 15
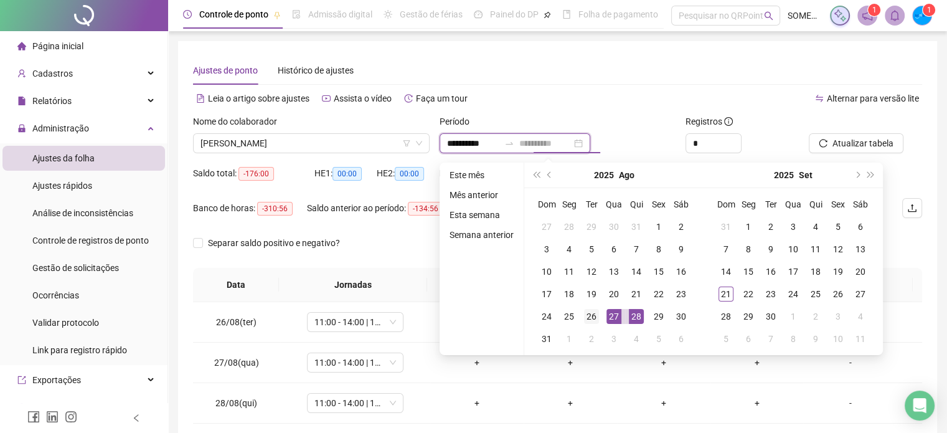
type input "**********"
click at [592, 314] on div "26" at bounding box center [591, 316] width 15 height 15
type input "**********"
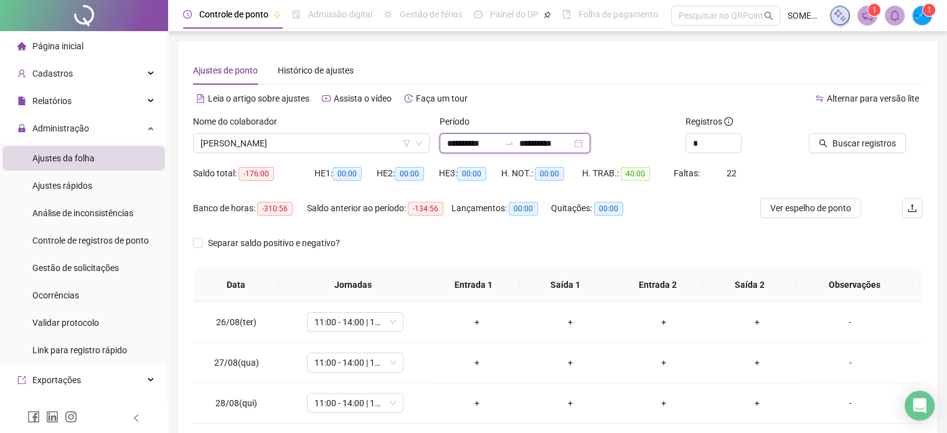
click at [556, 141] on input "**********" at bounding box center [545, 143] width 52 height 14
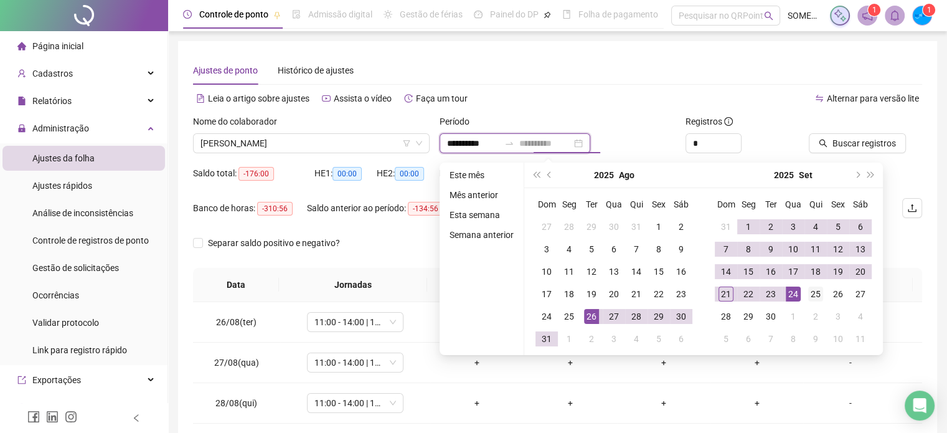
type input "**********"
click at [811, 288] on div "25" at bounding box center [815, 293] width 15 height 15
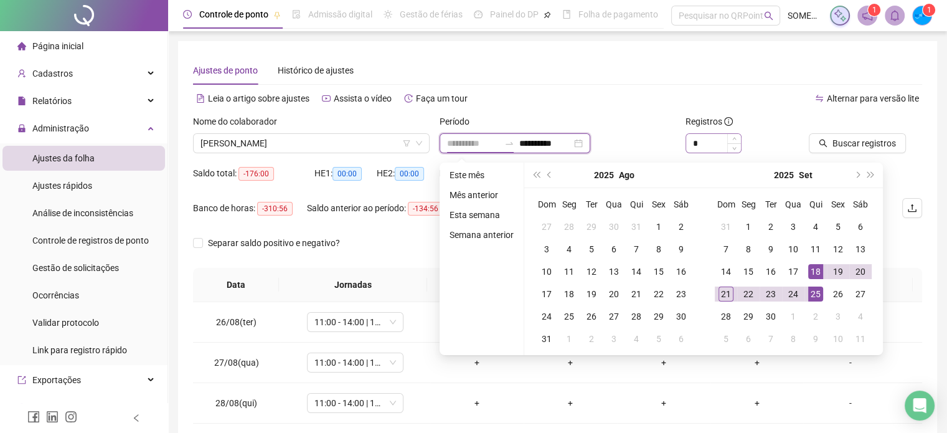
type input "**********"
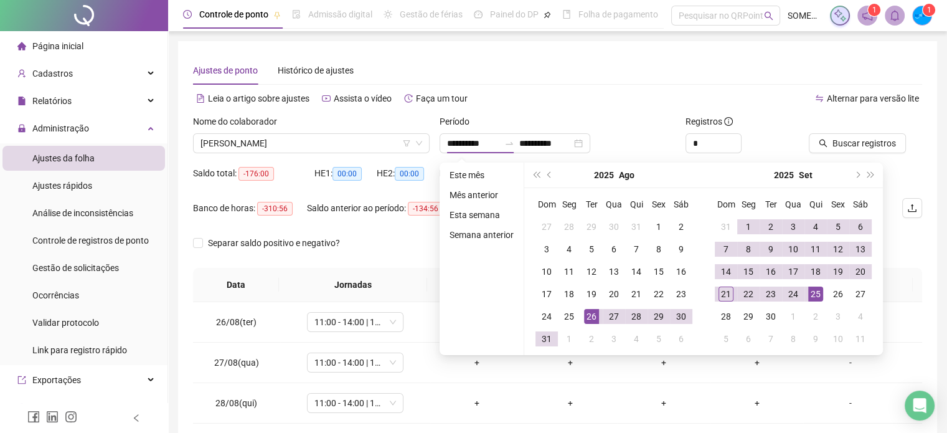
click at [648, 142] on div "**********" at bounding box center [558, 143] width 237 height 20
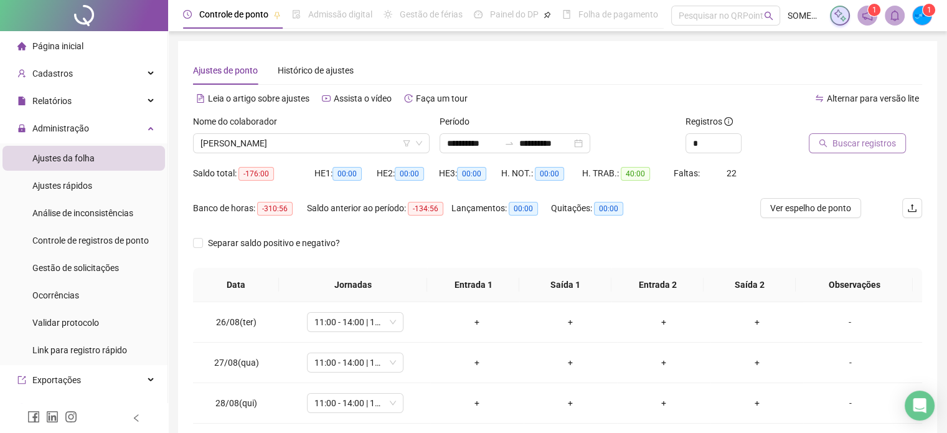
click at [852, 141] on span "Buscar registros" at bounding box center [865, 143] width 64 height 14
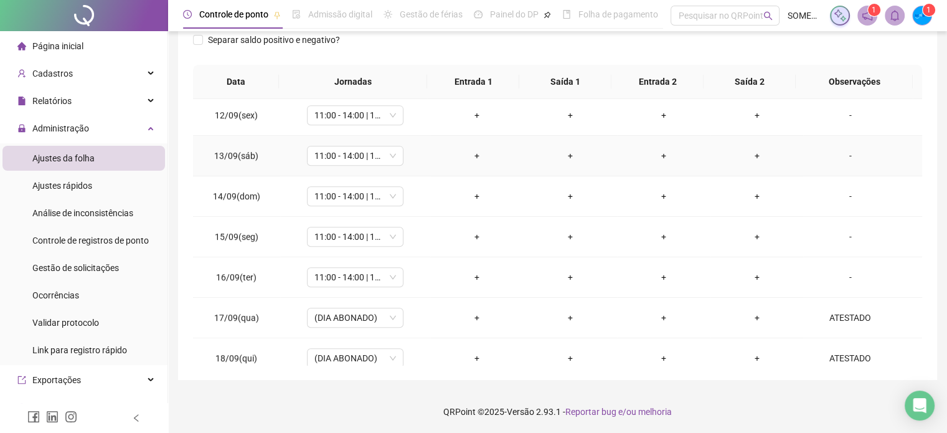
scroll to position [823, 0]
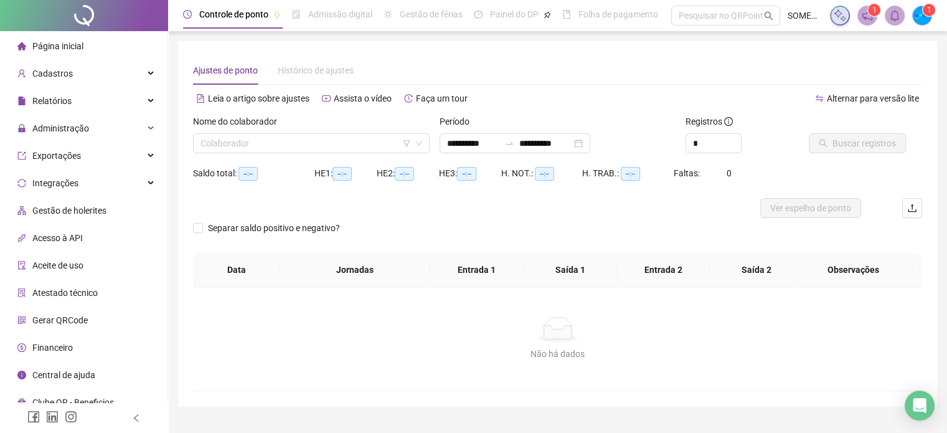
type input "**********"
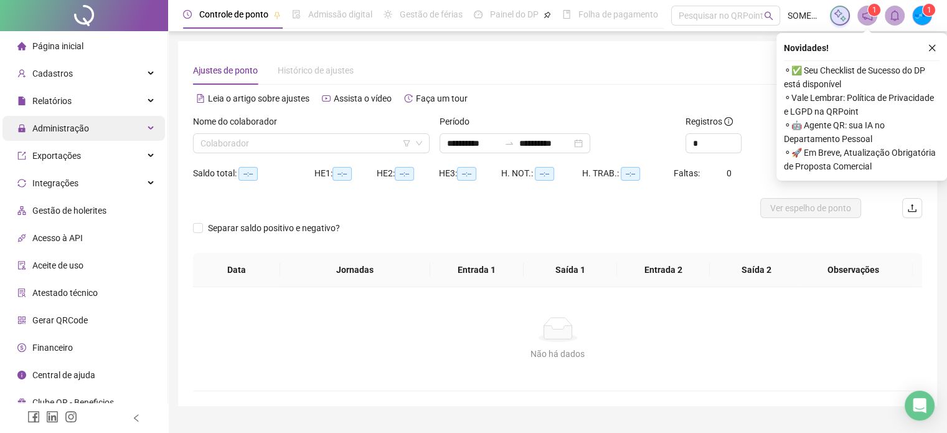
click at [78, 128] on span "Administração" at bounding box center [60, 128] width 57 height 10
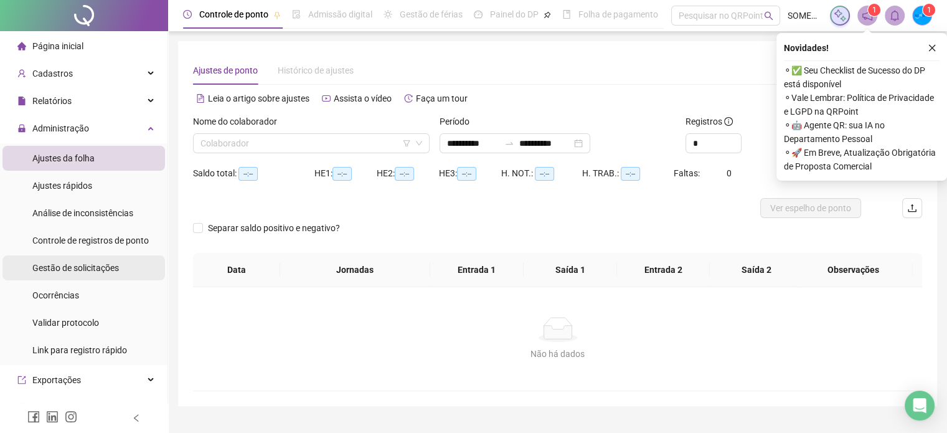
click at [102, 259] on div "Gestão de solicitações" at bounding box center [75, 267] width 87 height 25
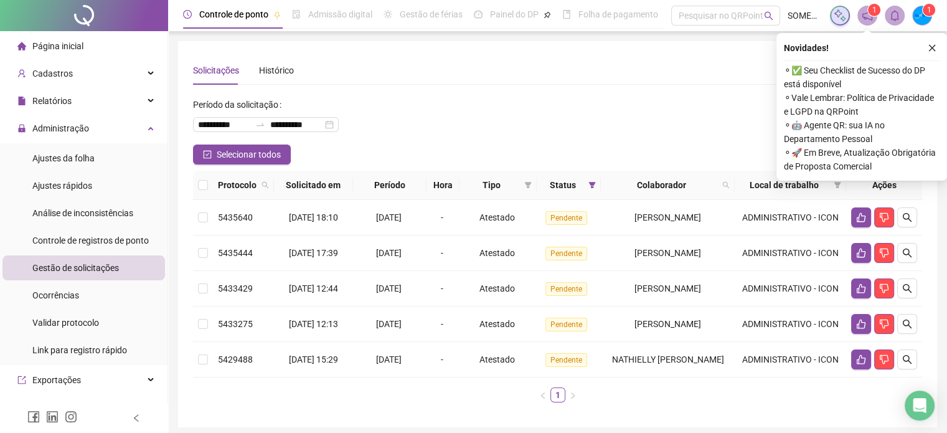
click at [930, 44] on icon "close" at bounding box center [932, 48] width 9 height 9
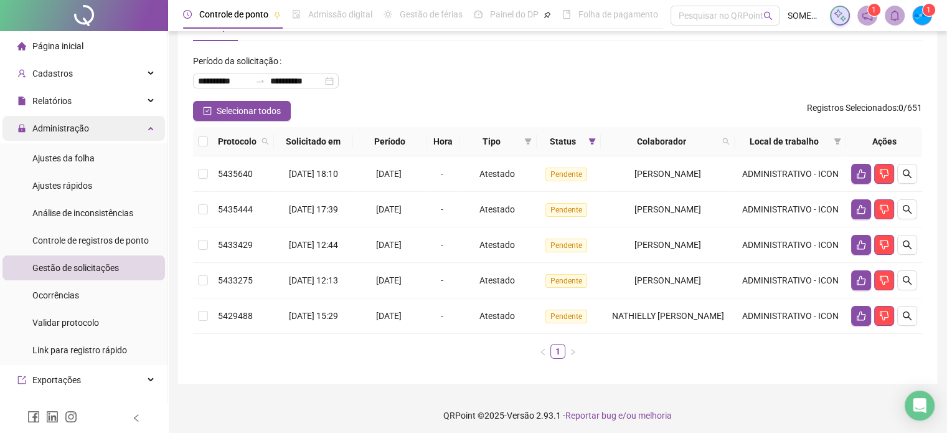
scroll to position [22, 0]
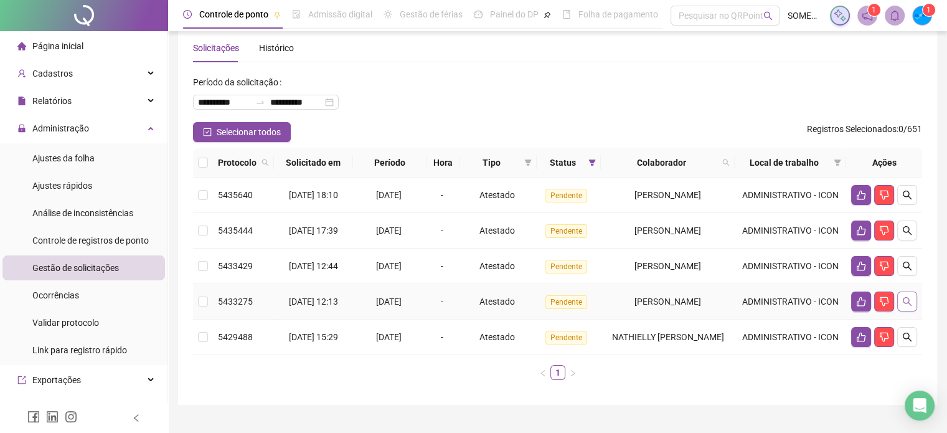
click at [907, 306] on icon "search" at bounding box center [907, 301] width 9 height 9
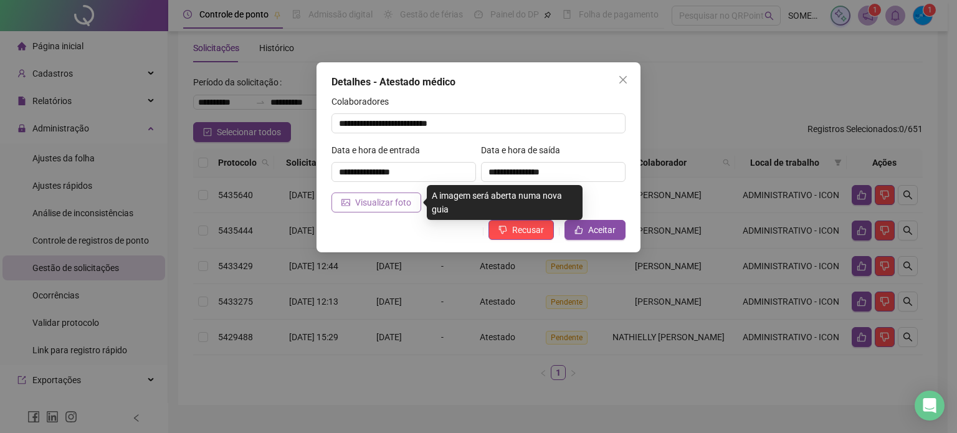
click at [369, 204] on span "Visualizar foto" at bounding box center [383, 203] width 56 height 14
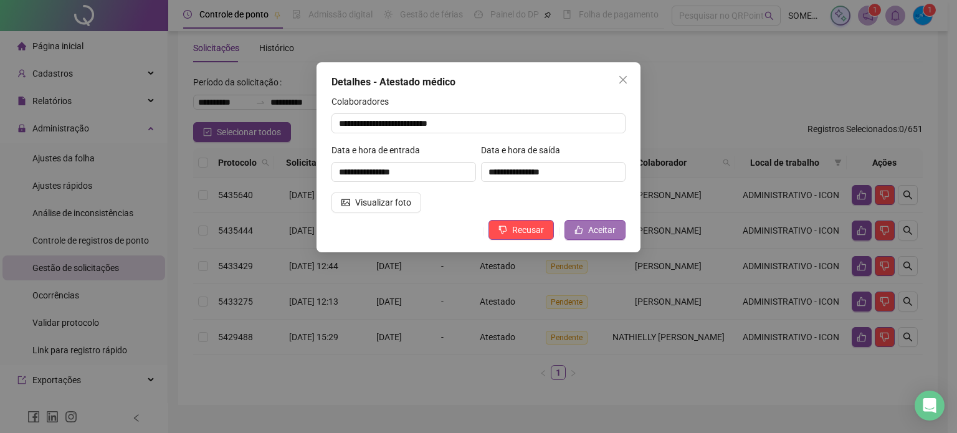
click at [598, 228] on span "Aceitar" at bounding box center [601, 230] width 27 height 14
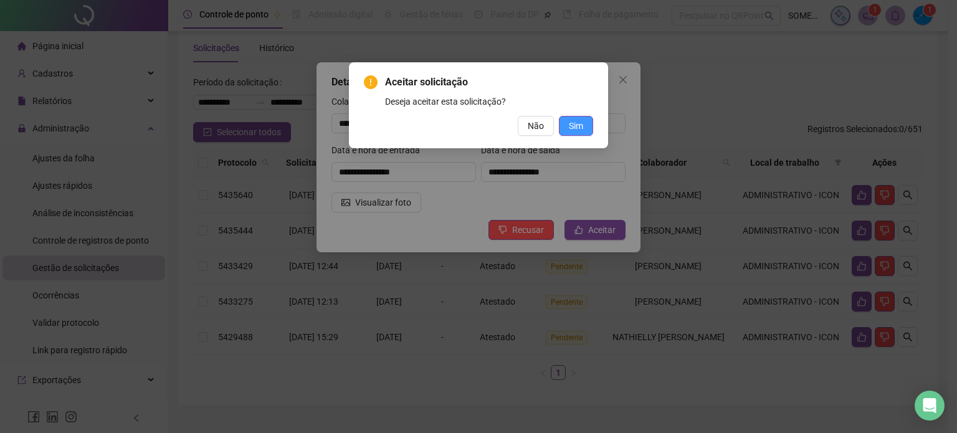
click at [585, 131] on button "Sim" at bounding box center [576, 126] width 34 height 20
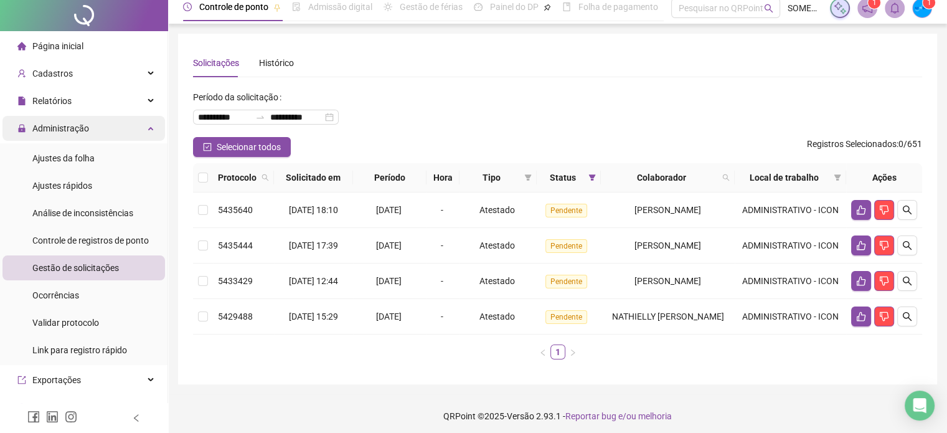
scroll to position [0, 0]
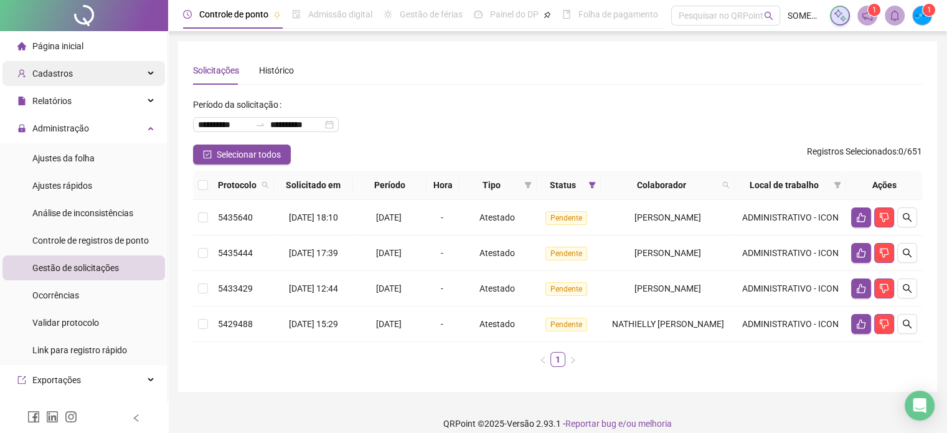
click at [55, 64] on span "Cadastros" at bounding box center [44, 73] width 55 height 25
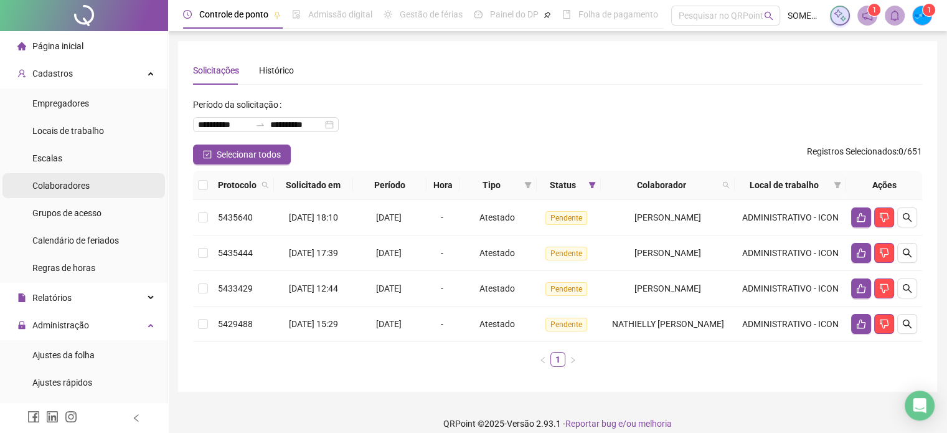
click at [62, 196] on div "Colaboradores" at bounding box center [60, 185] width 57 height 25
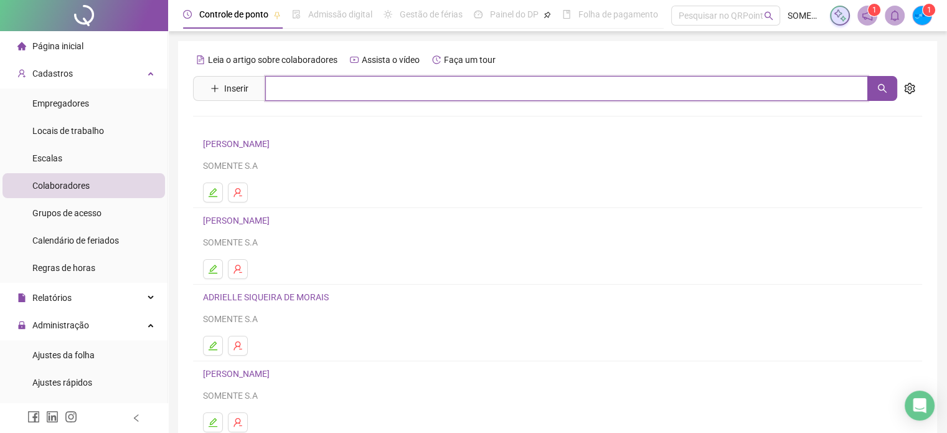
click at [353, 93] on input "text" at bounding box center [566, 88] width 603 height 25
type input "*****"
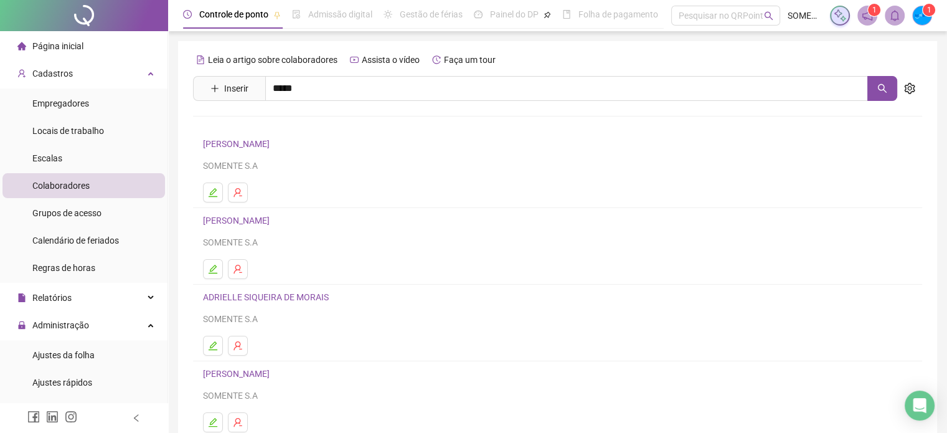
click at [283, 130] on link "[PERSON_NAME]" at bounding box center [249, 125] width 67 height 10
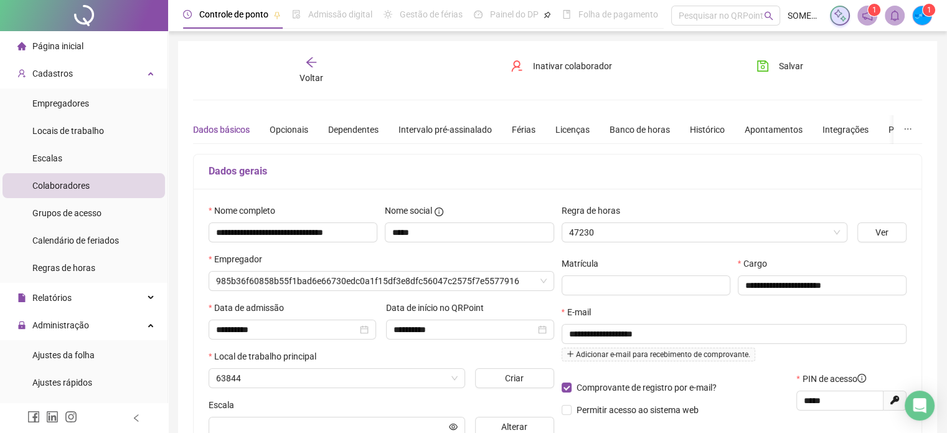
type input "**********"
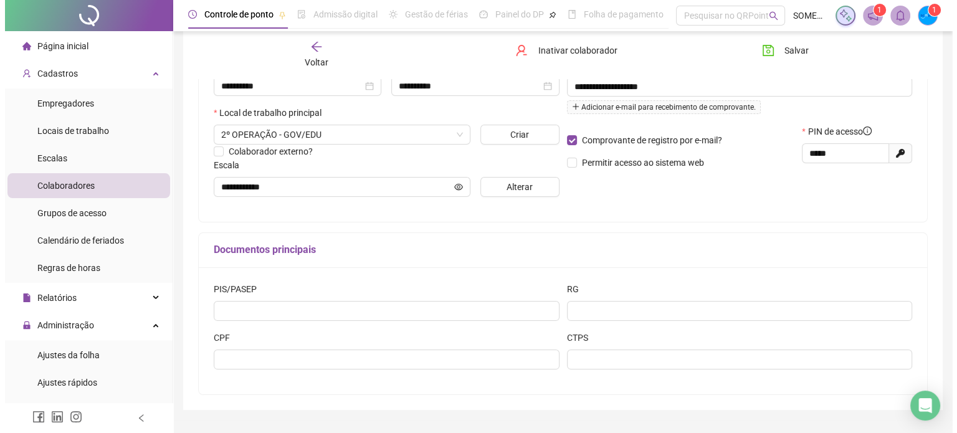
scroll to position [277, 0]
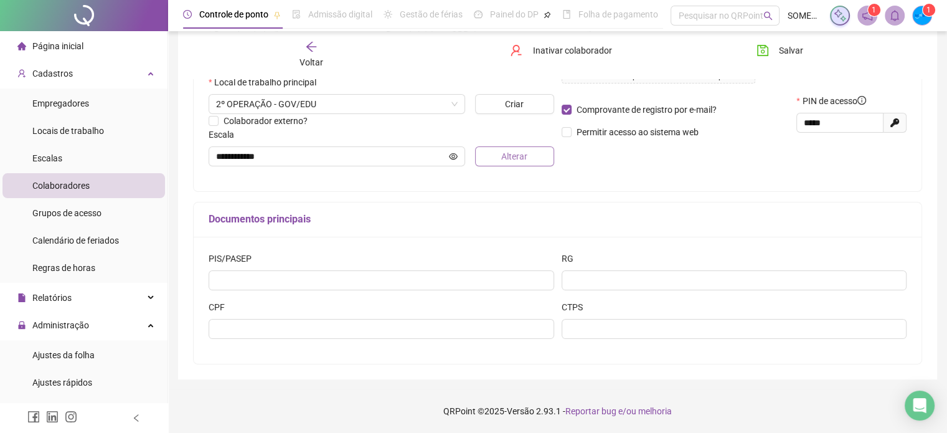
click at [502, 163] on span "Alterar" at bounding box center [514, 156] width 26 height 14
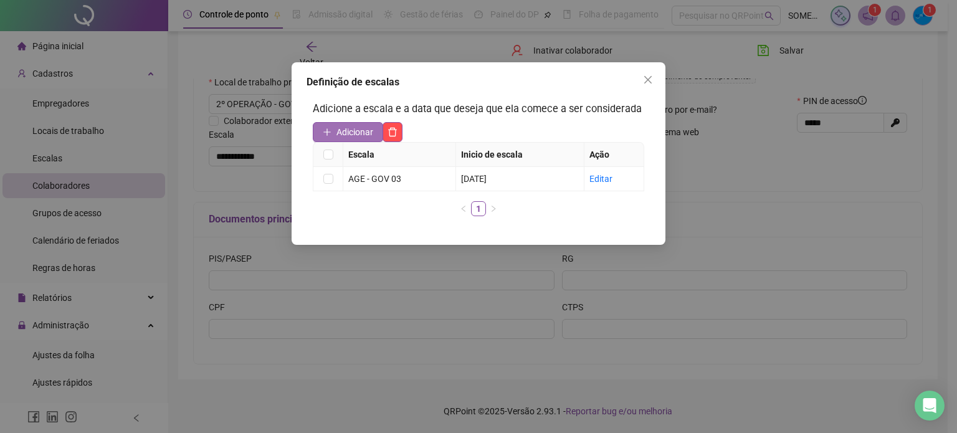
click at [360, 135] on span "Adicionar" at bounding box center [354, 132] width 37 height 14
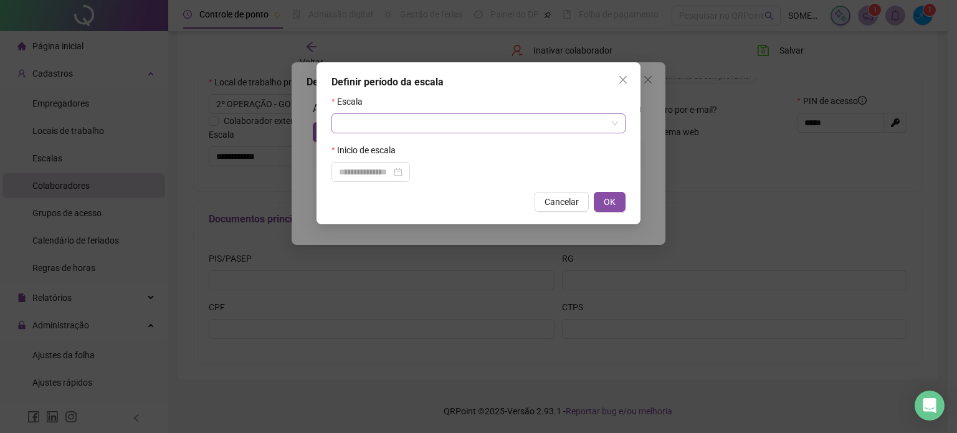
click at [387, 121] on input "search" at bounding box center [473, 123] width 268 height 19
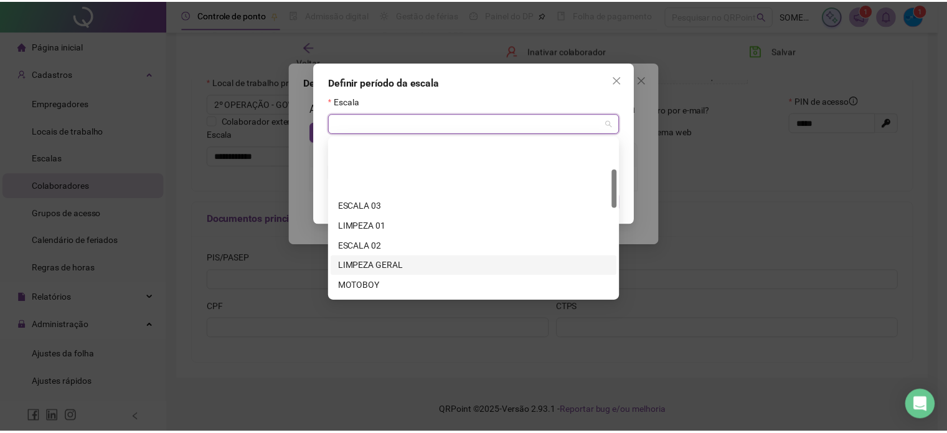
scroll to position [187, 0]
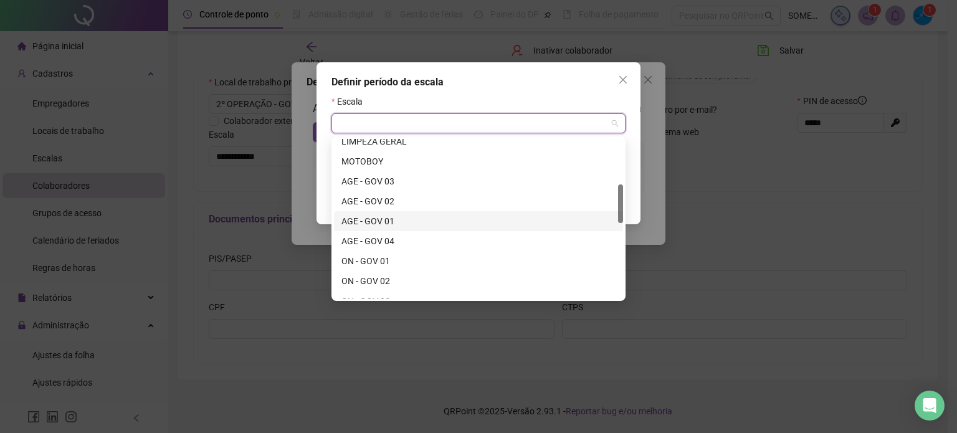
click at [390, 220] on div "AGE - GOV 01" at bounding box center [478, 221] width 274 height 14
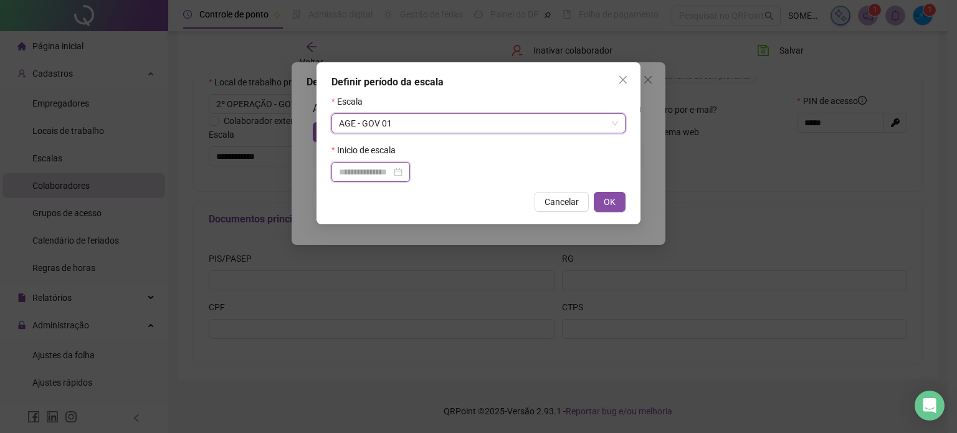
click at [391, 171] on input at bounding box center [365, 172] width 52 height 14
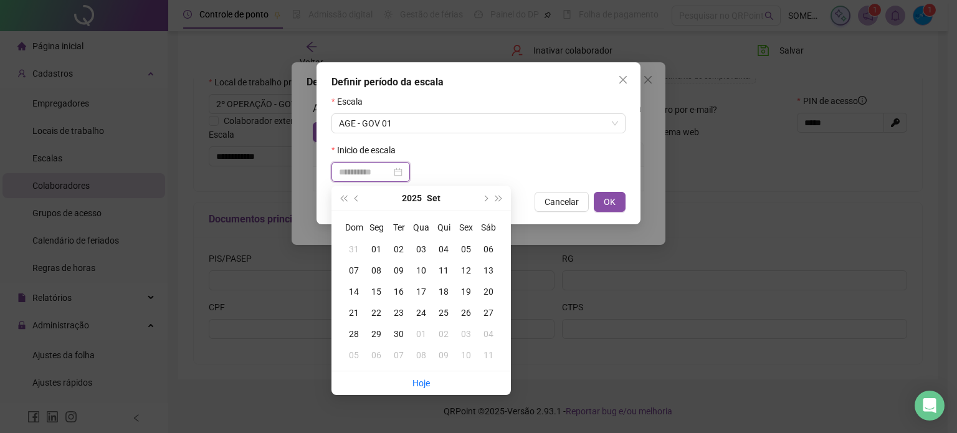
type input "**********"
click at [379, 290] on div "15" at bounding box center [376, 292] width 22 height 14
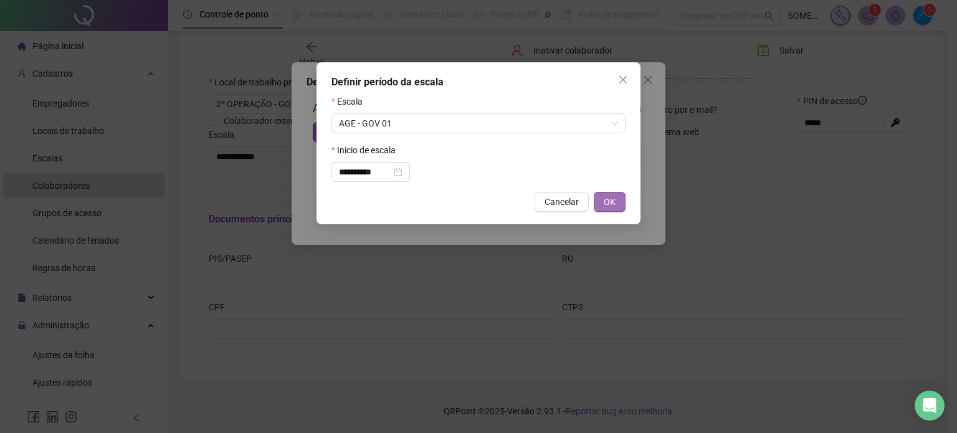
click at [608, 199] on span "OK" at bounding box center [609, 202] width 12 height 14
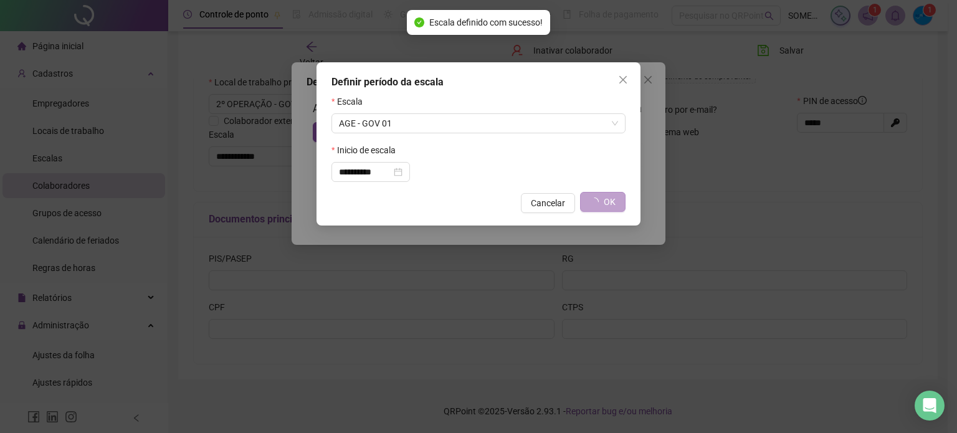
type input "**********"
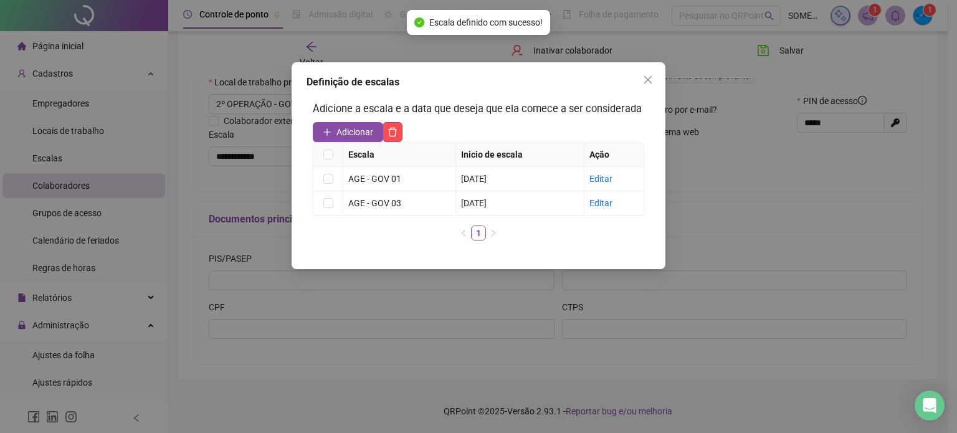
click at [643, 88] on button "Close" at bounding box center [648, 80] width 20 height 20
